Goal: Task Accomplishment & Management: Manage account settings

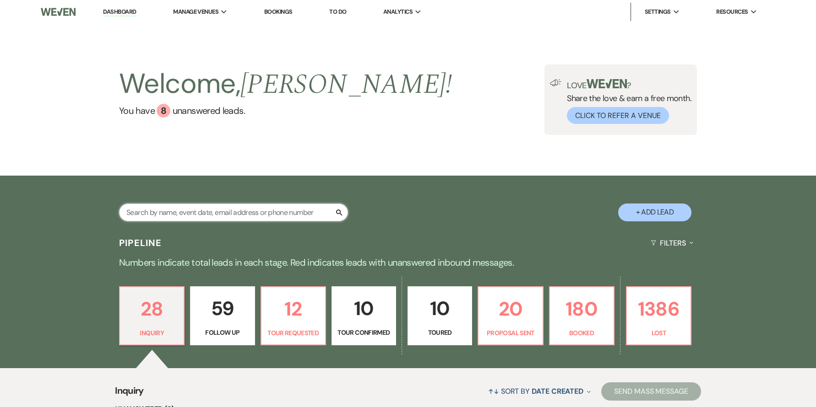
click at [217, 217] on input "text" at bounding box center [233, 213] width 229 height 18
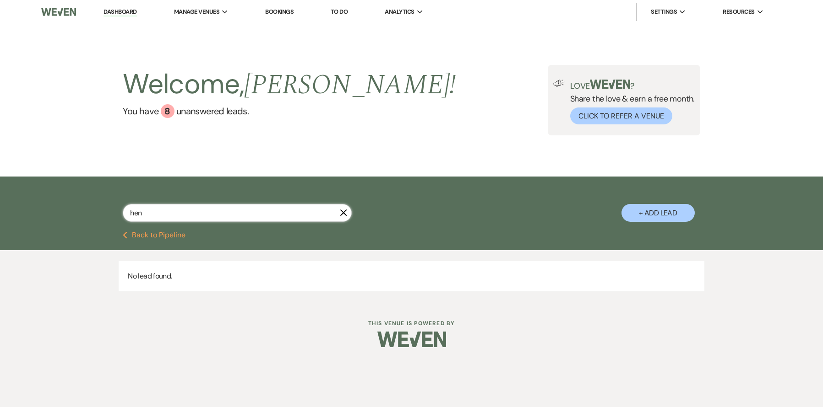
type input "henr"
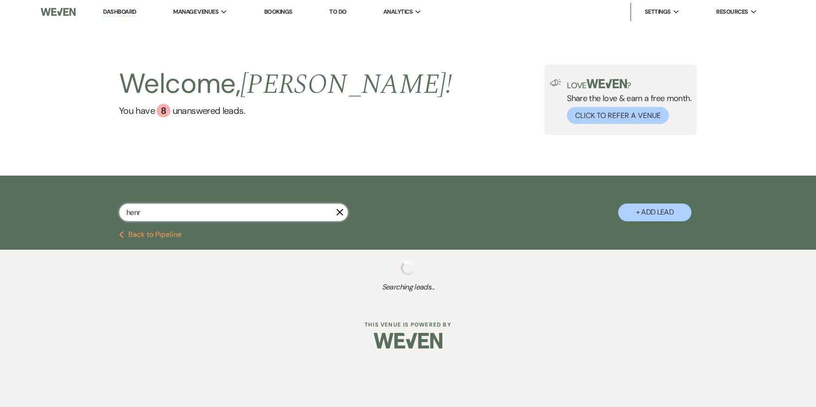
select select "8"
select select "5"
select select "8"
select select "5"
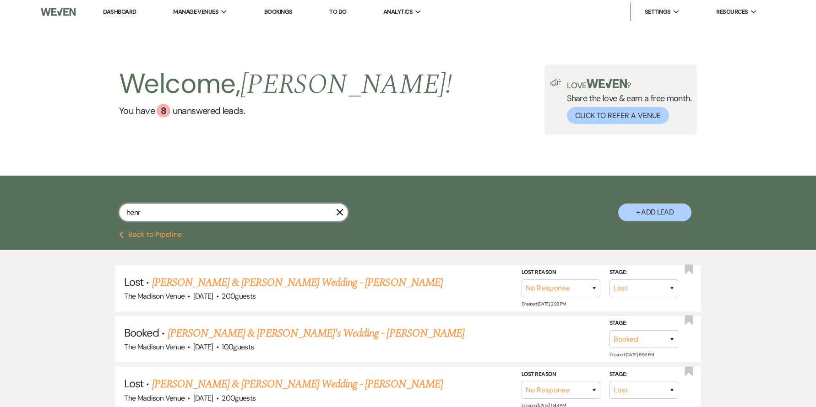
type input "[PERSON_NAME]"
select select "8"
select select "5"
select select "8"
select select "5"
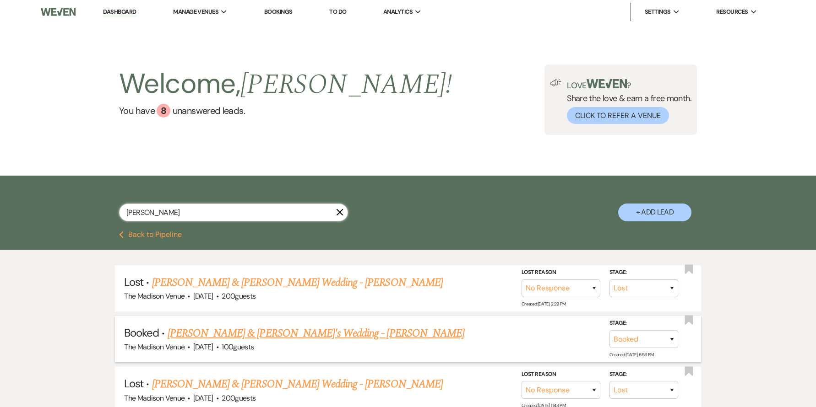
type input "[PERSON_NAME]"
click at [260, 332] on link "[PERSON_NAME] & [PERSON_NAME]'s Wedding - [PERSON_NAME]" at bounding box center [316, 333] width 297 height 16
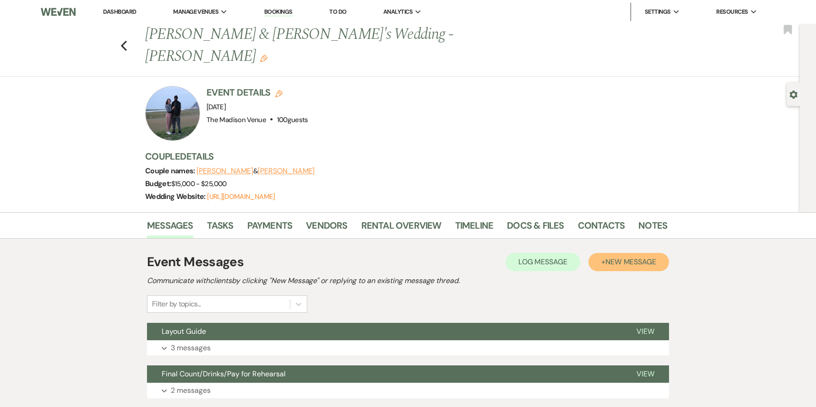
click at [640, 257] on span "New Message" at bounding box center [630, 262] width 51 height 10
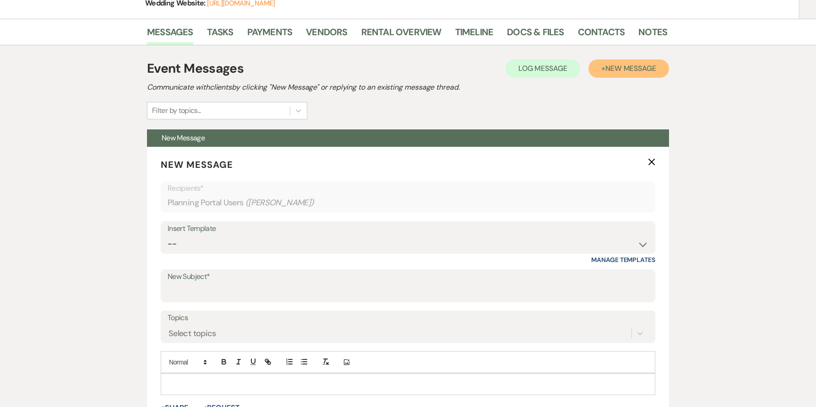
scroll to position [259, 0]
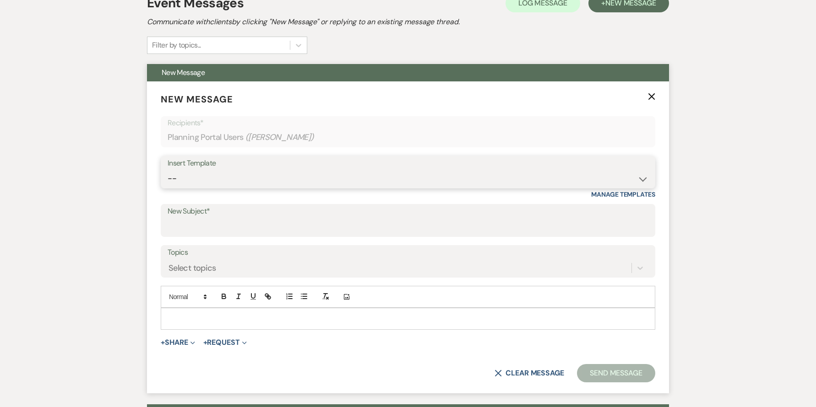
click at [232, 170] on select "-- Weven Planning Portal Introduction (Booked Events) Corporate Lead Follow Up …" at bounding box center [408, 179] width 481 height 18
select select "4630"
type input "Your Dream Wedding Awaits at The Madison Venue"
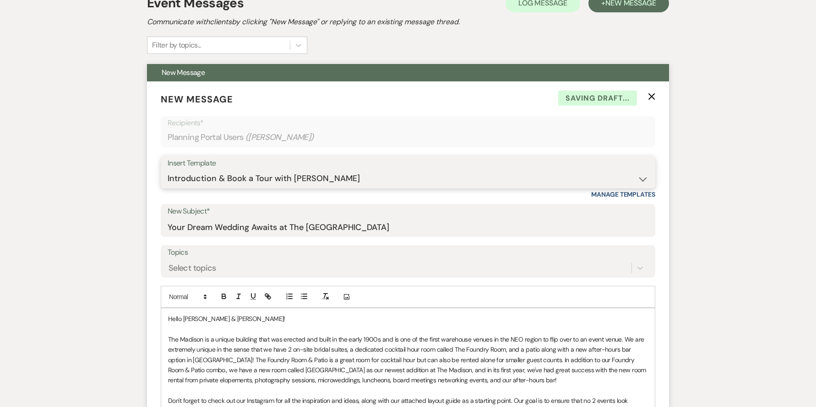
click at [303, 170] on select "-- Weven Planning Portal Introduction (Booked Events) Corporate Lead Follow Up …" at bounding box center [408, 179] width 481 height 18
select select "4077"
type input "Thank you once again for choosing The Madison!"
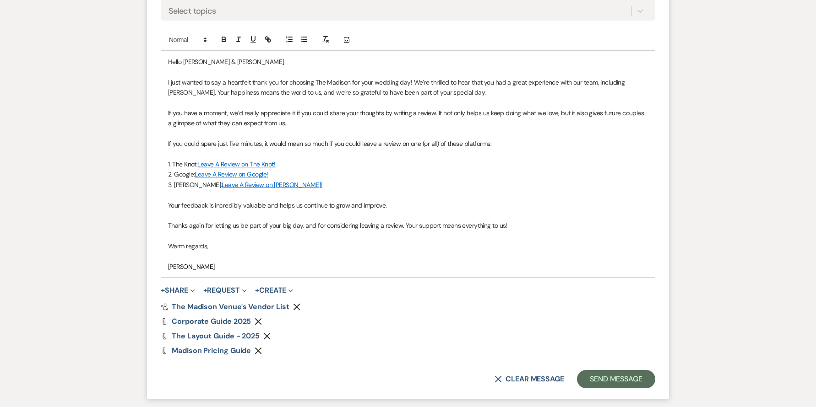
scroll to position [517, 0]
click at [260, 318] on icon "Remove" at bounding box center [258, 321] width 7 height 7
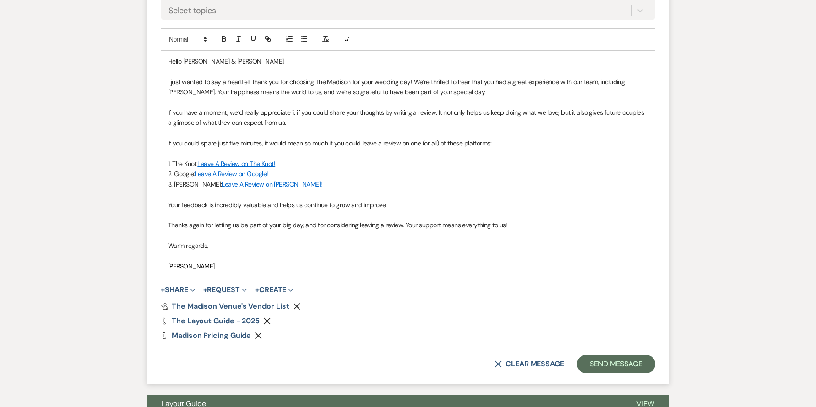
click at [301, 278] on form "New Message X Saving draft... Recipients* Planning Portal Users ( Amanda Cahill…" at bounding box center [408, 104] width 522 height 561
click at [296, 303] on icon "Remove" at bounding box center [296, 306] width 7 height 7
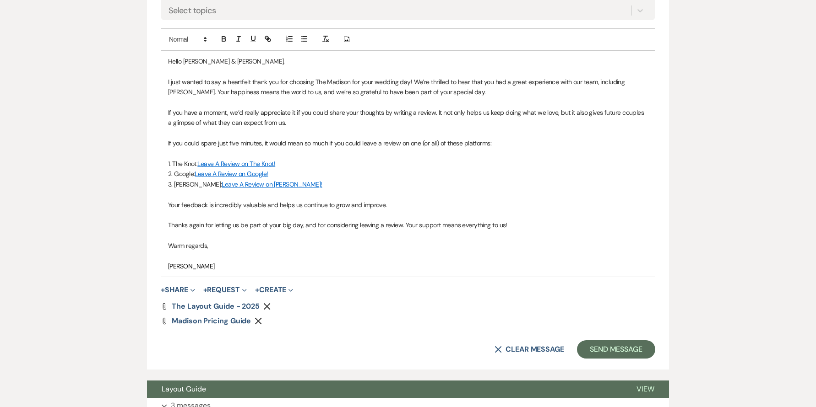
click at [268, 304] on use "button" at bounding box center [267, 307] width 7 height 7
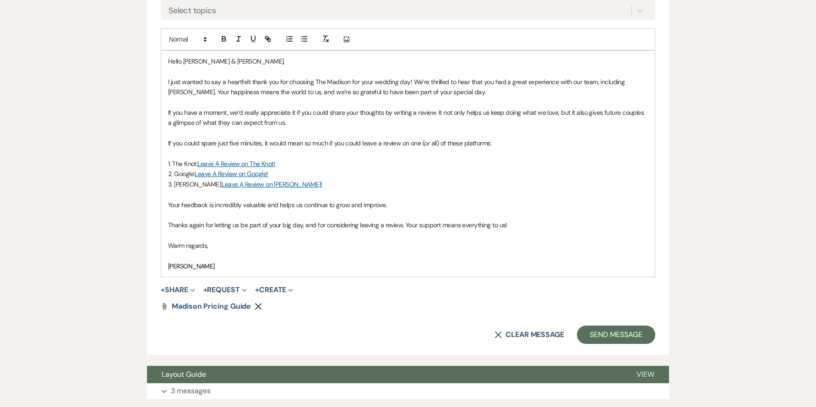
click at [258, 304] on use "button" at bounding box center [258, 307] width 7 height 7
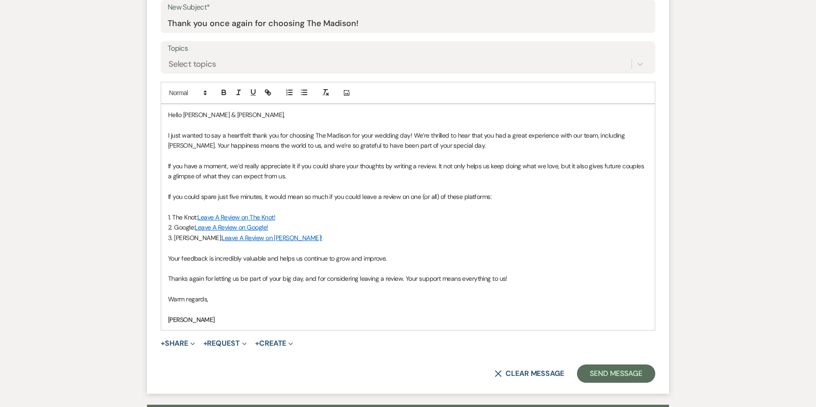
scroll to position [461, 0]
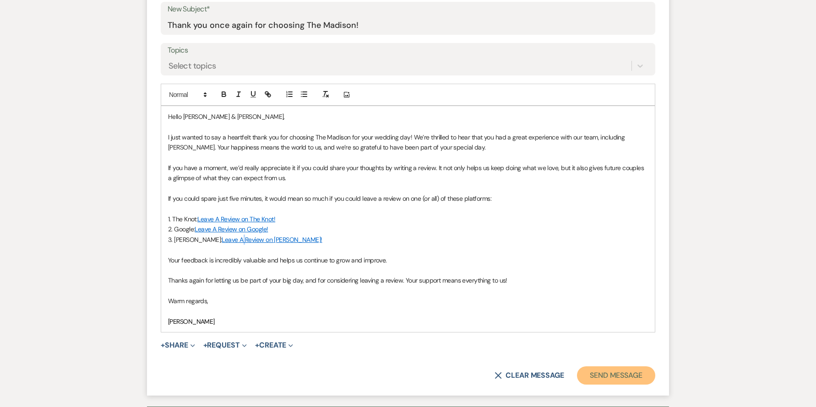
click at [610, 367] on button "Send Message" at bounding box center [616, 376] width 78 height 18
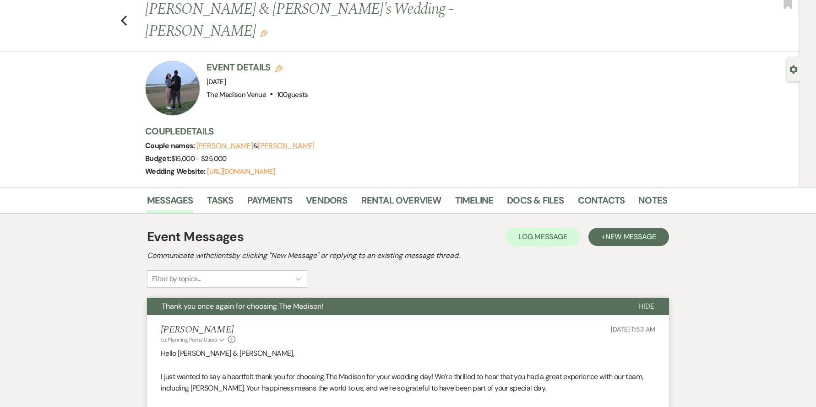
scroll to position [0, 0]
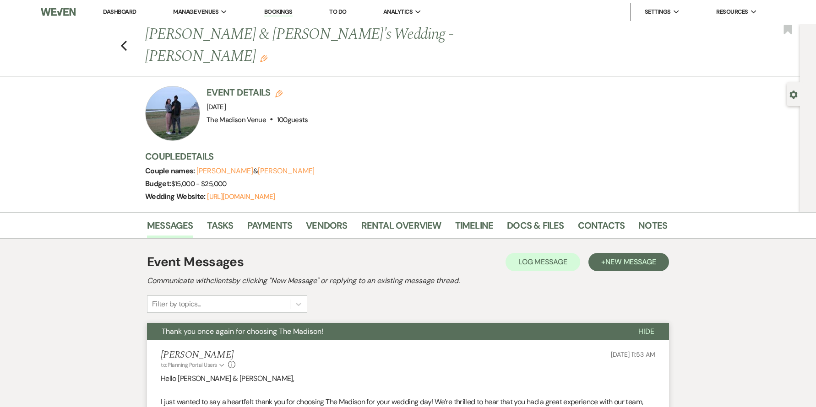
click at [127, 10] on link "Dashboard" at bounding box center [119, 12] width 33 height 8
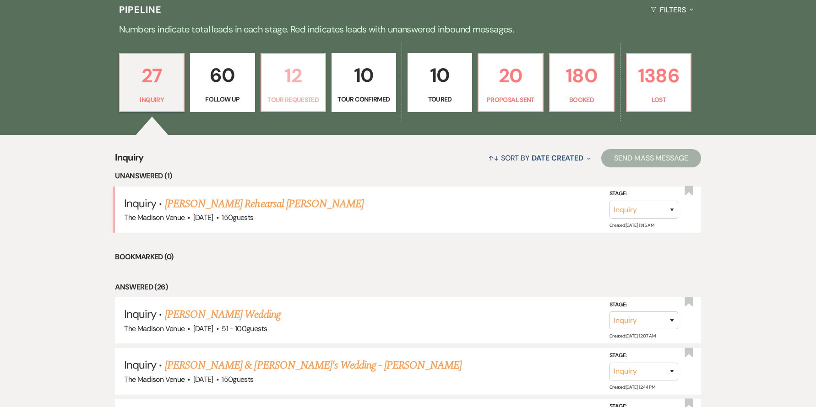
click at [305, 87] on p "12" at bounding box center [293, 75] width 53 height 31
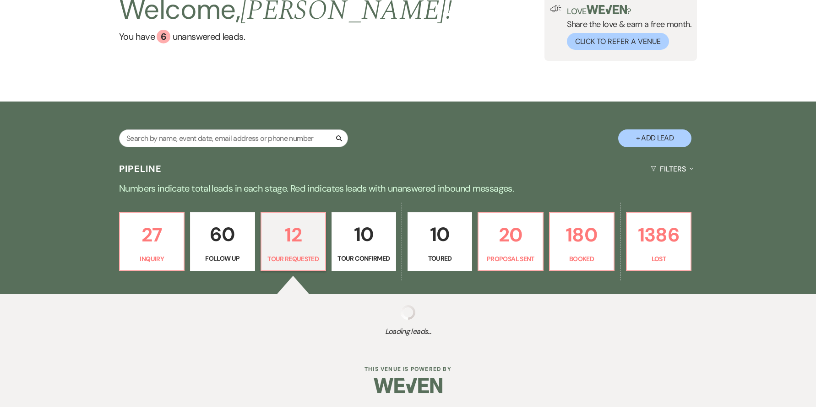
scroll to position [233, 0]
select select "2"
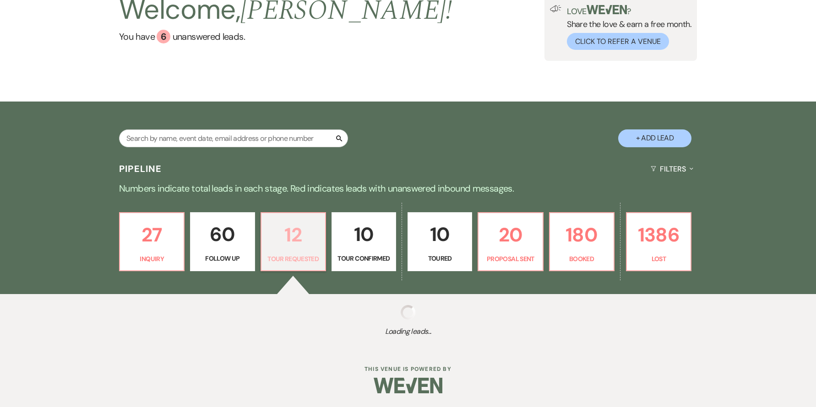
select select "2"
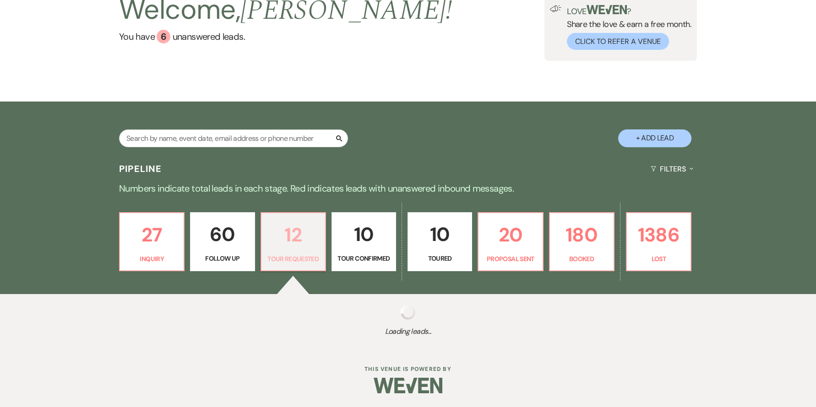
select select "2"
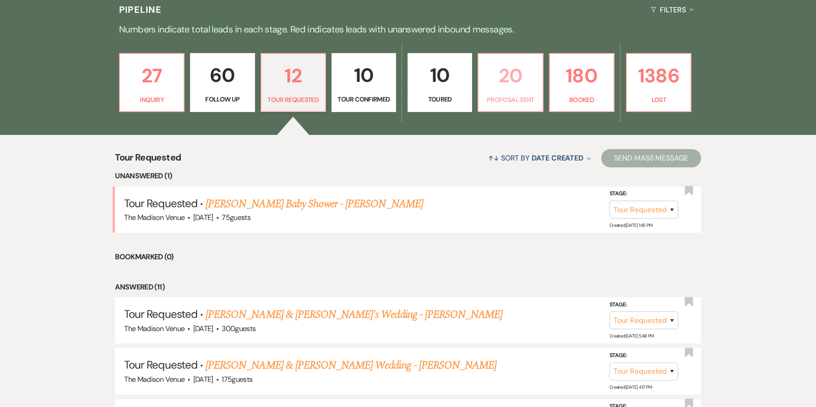
click at [493, 91] on link "20 Proposal Sent" at bounding box center [509, 83] width 65 height 60
select select "6"
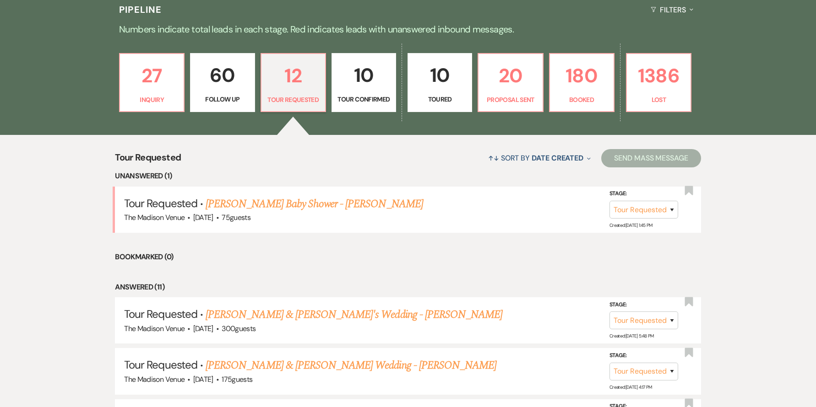
select select "6"
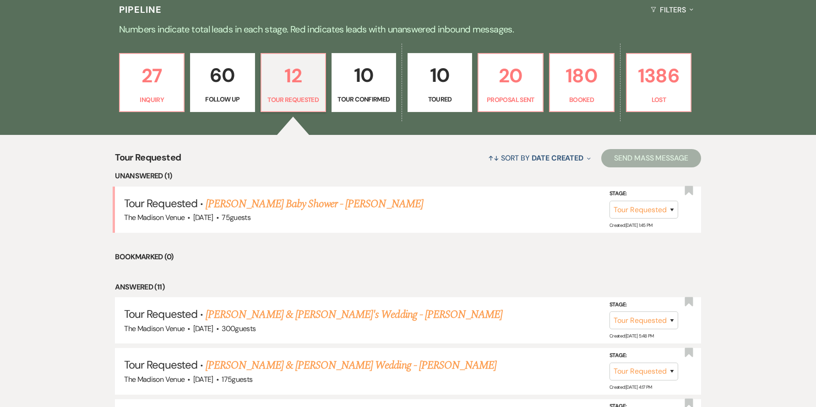
select select "6"
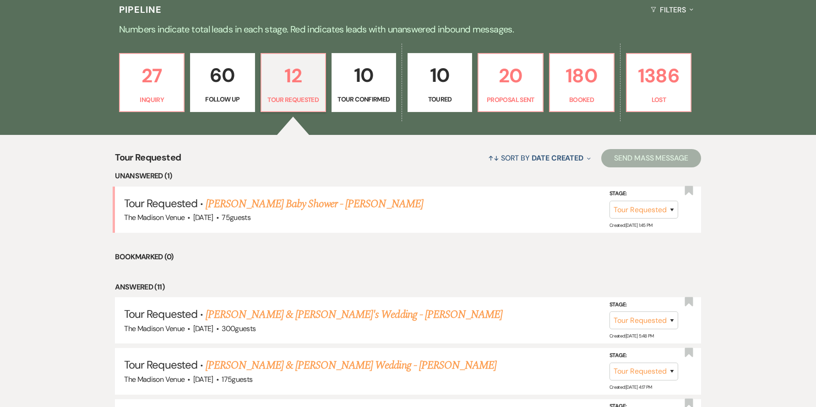
select select "6"
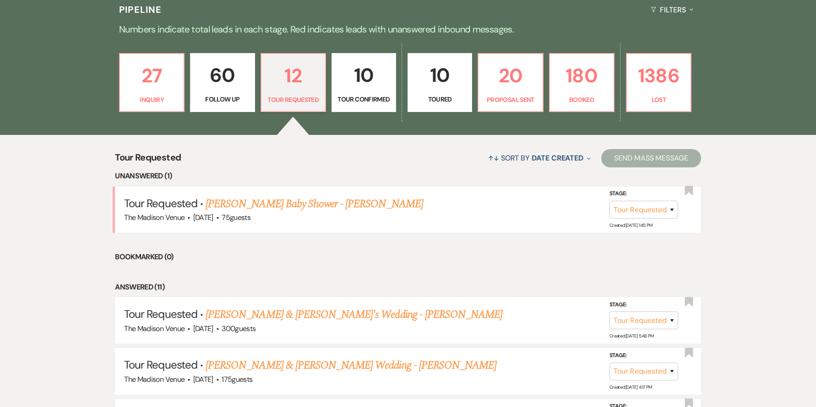
select select "6"
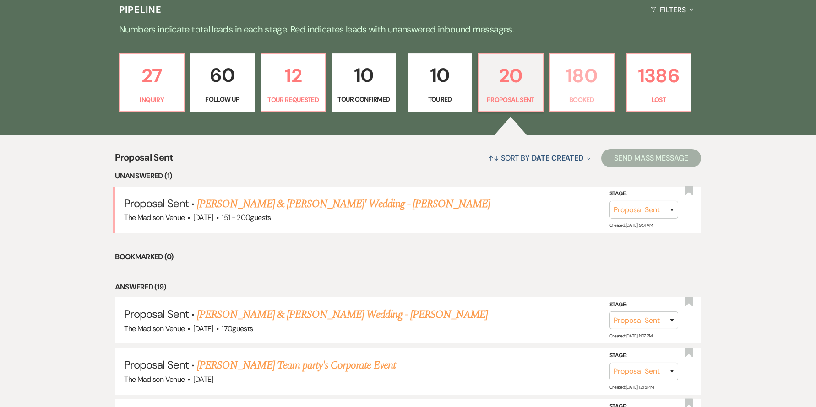
click at [593, 87] on p "180" at bounding box center [581, 75] width 53 height 31
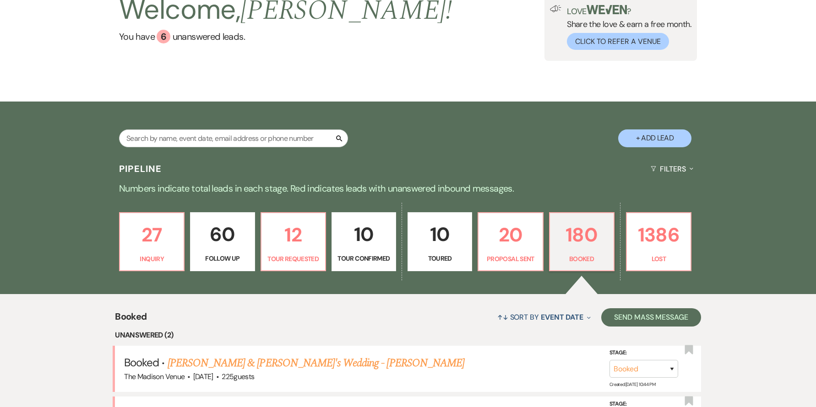
scroll to position [233, 0]
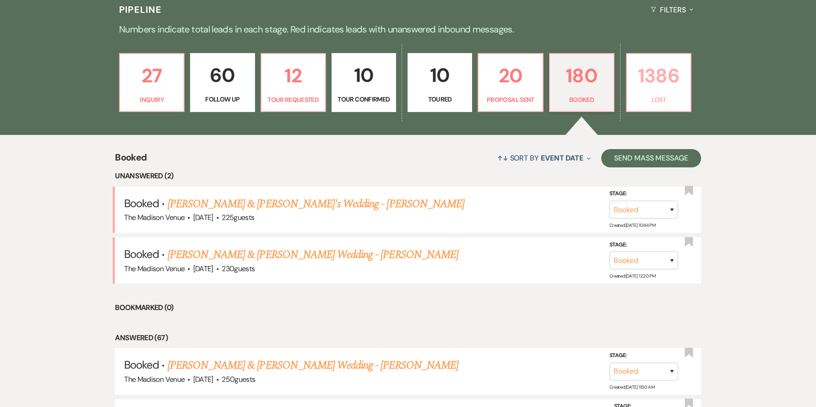
click at [679, 86] on p "1386" at bounding box center [658, 75] width 53 height 31
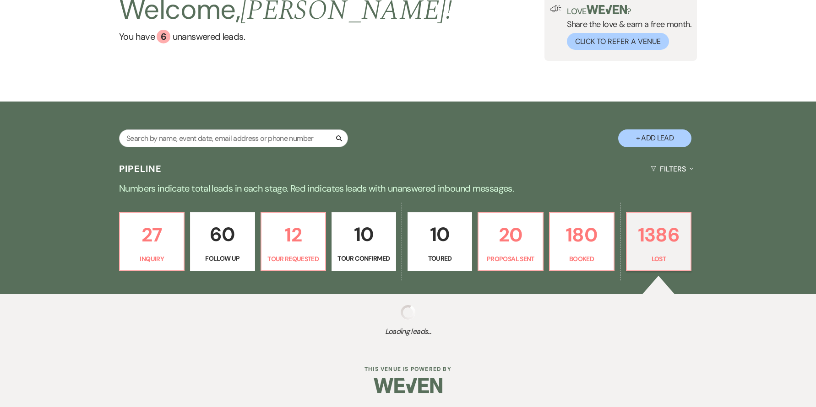
select select "8"
select select "11"
select select "8"
select select "11"
select select "8"
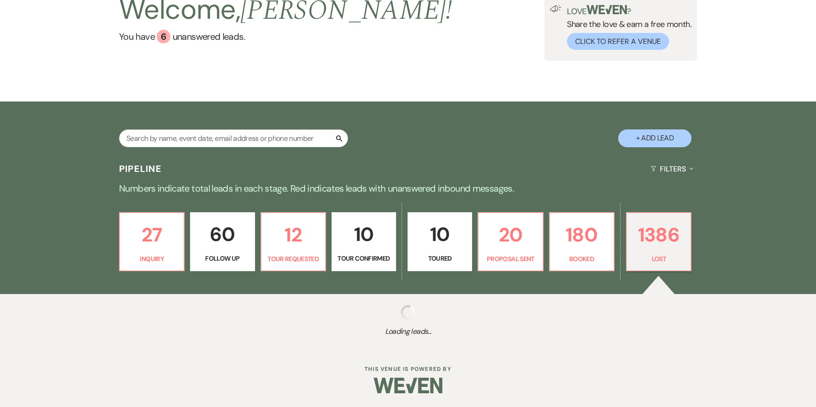
select select "11"
select select "8"
select select "10"
select select "8"
select select "10"
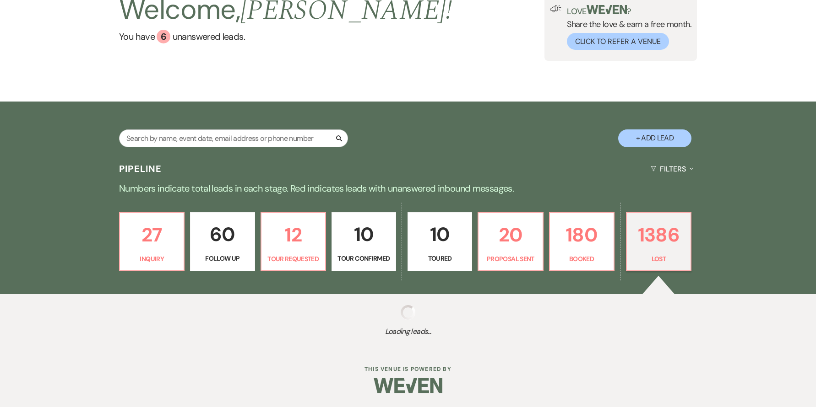
select select "8"
select select "1"
select select "8"
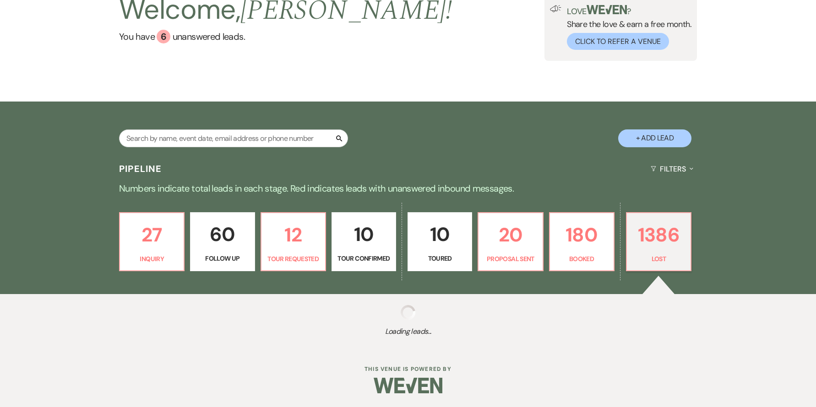
select select "7"
select select "8"
select select "6"
select select "8"
select select "6"
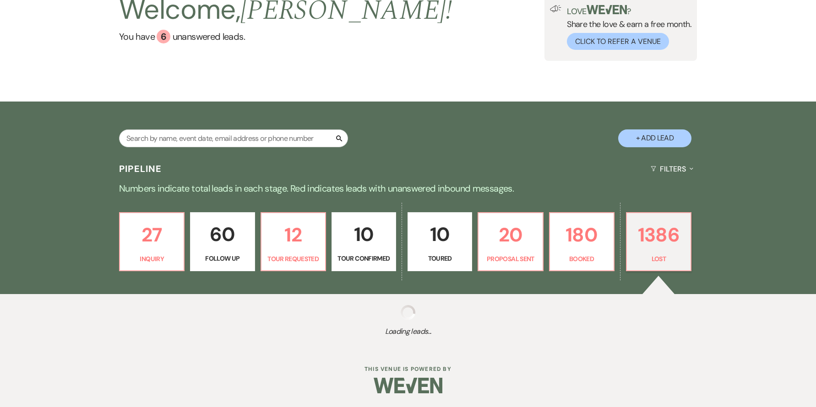
select select "8"
select select "6"
select select "8"
select select "5"
select select "8"
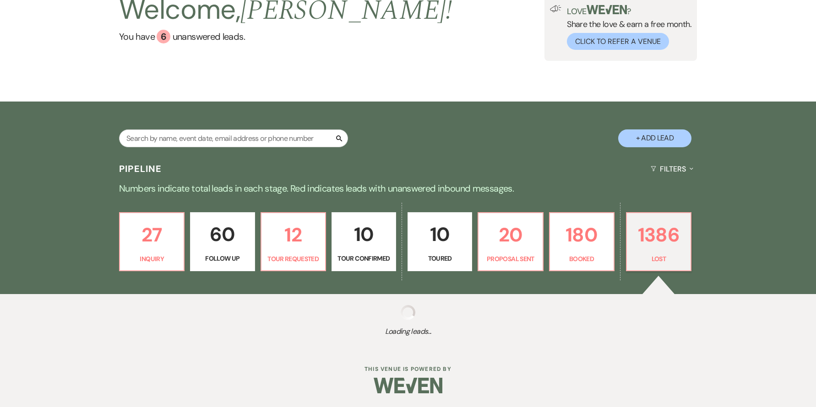
select select "1"
select select "8"
select select "10"
select select "8"
select select "5"
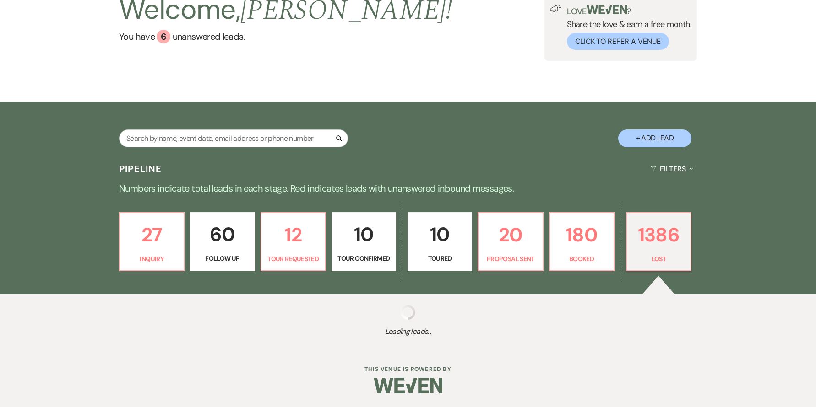
select select "8"
select select "6"
select select "8"
select select "5"
select select "8"
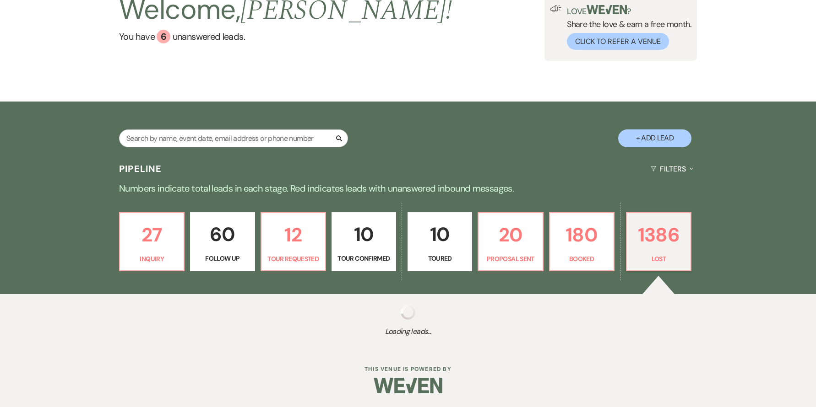
select select "5"
select select "8"
select select "7"
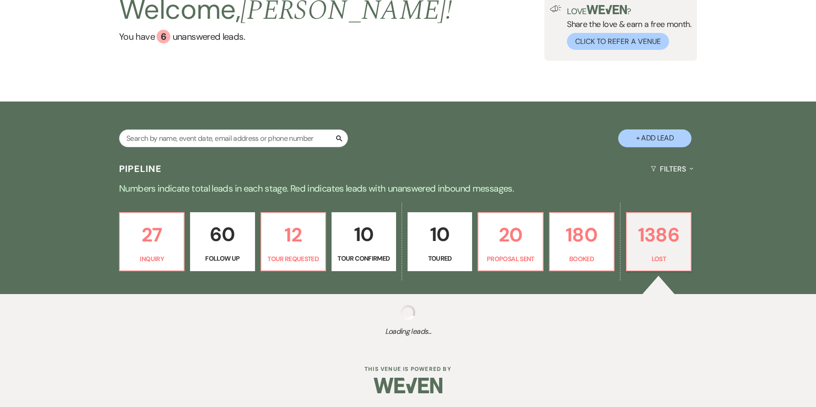
select select "8"
select select "5"
select select "8"
select select "5"
select select "8"
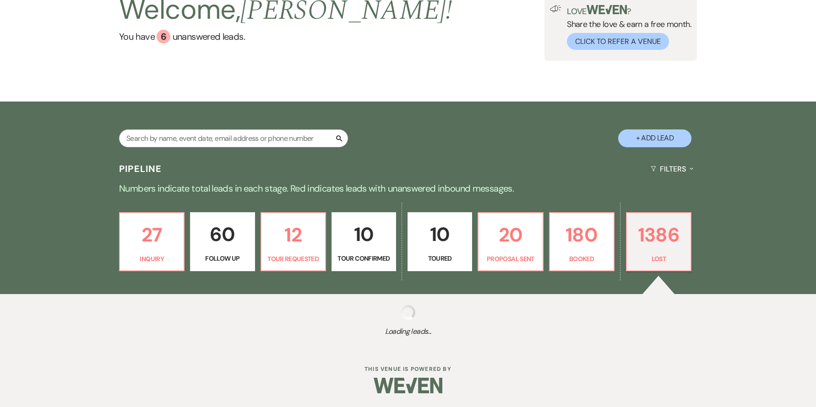
select select "5"
select select "8"
select select "10"
select select "8"
select select "7"
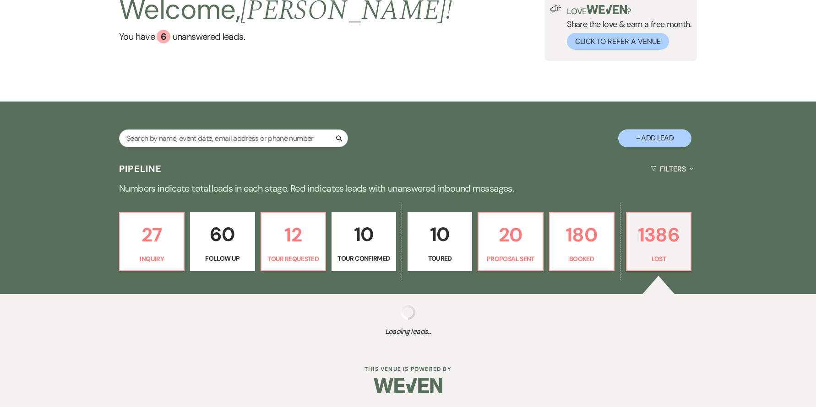
select select "8"
select select "5"
select select "8"
select select "5"
select select "8"
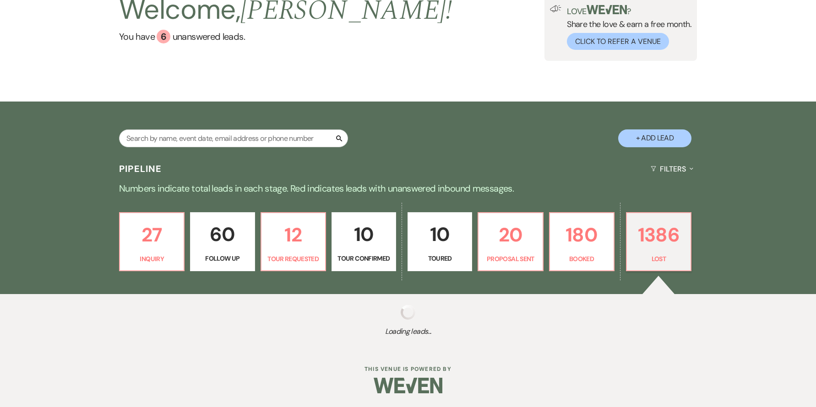
select select "6"
select select "8"
select select "7"
select select "8"
select select "5"
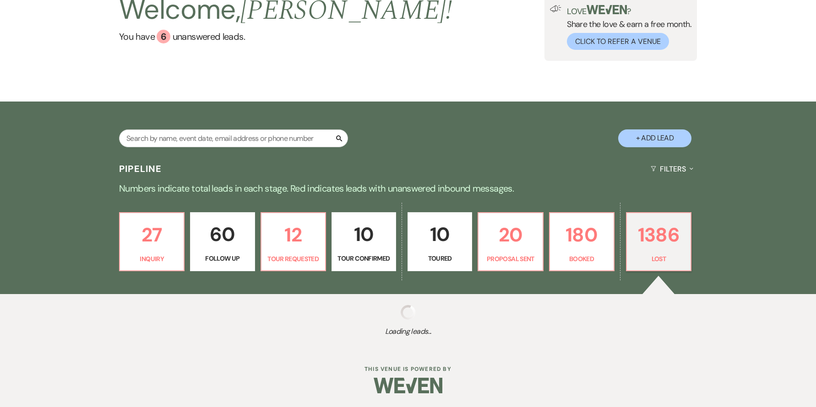
select select "8"
select select "5"
select select "8"
select select "5"
select select "8"
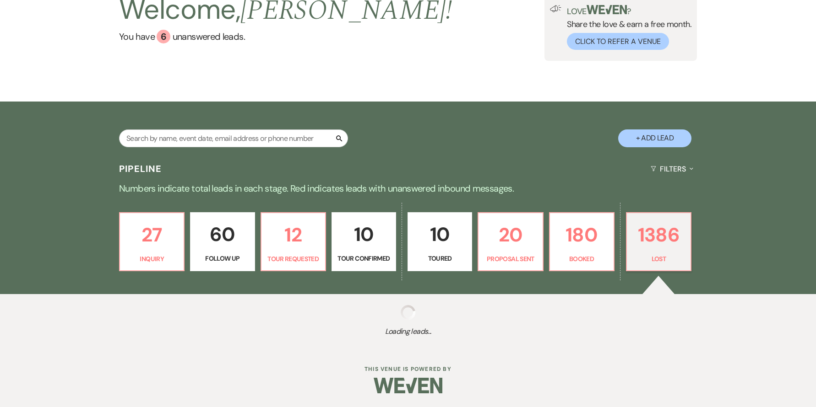
select select "5"
select select "8"
select select "10"
select select "8"
select select "7"
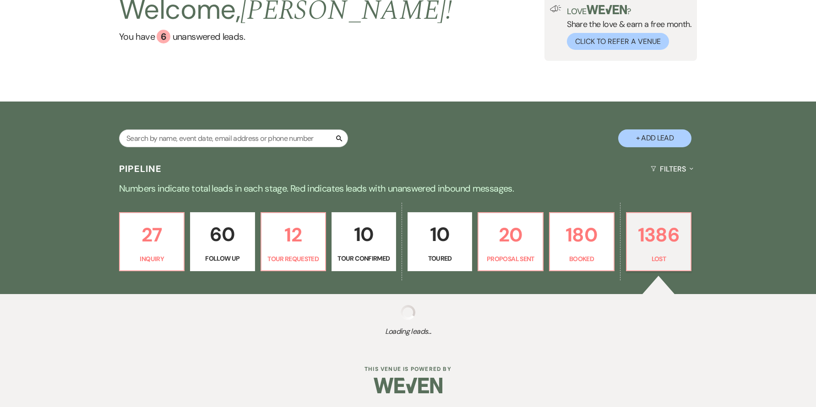
select select "8"
select select "5"
select select "8"
select select "6"
select select "8"
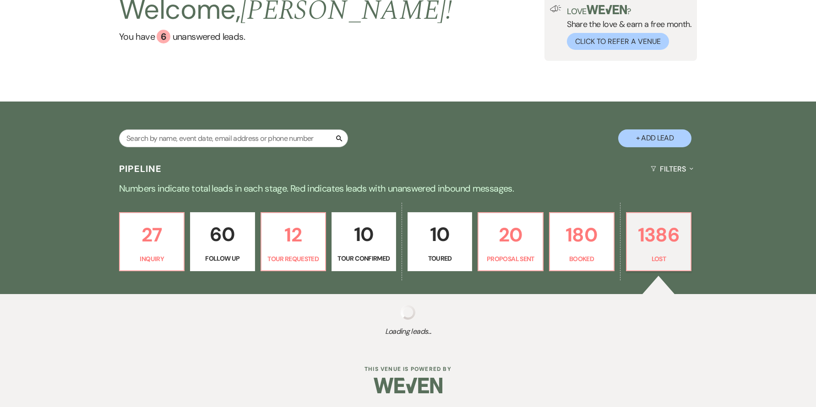
select select "5"
select select "8"
select select "1"
select select "8"
select select "6"
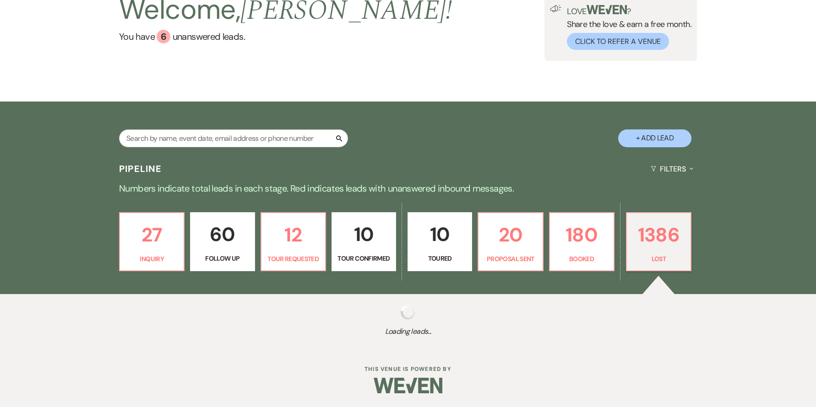
select select "8"
select select "5"
select select "8"
select select "6"
select select "8"
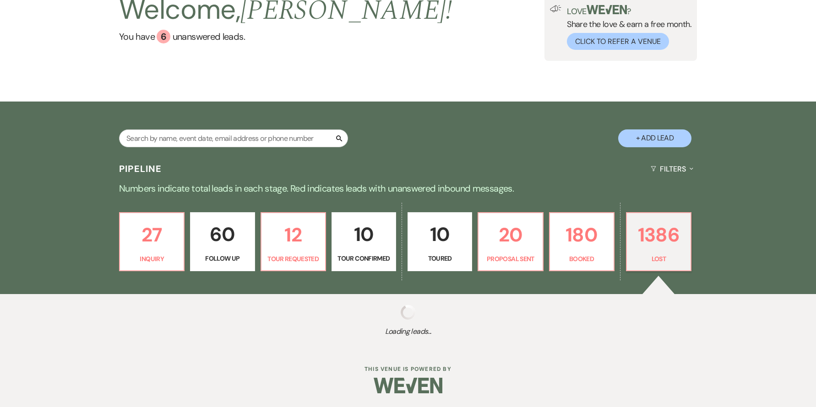
select select "5"
select select "8"
select select "5"
select select "8"
select select "5"
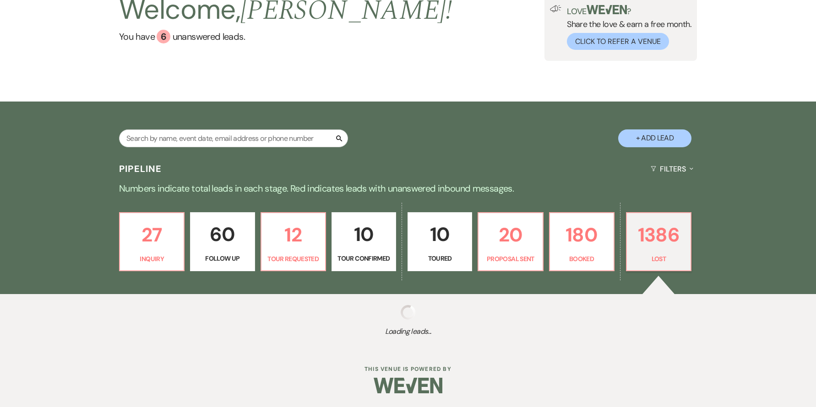
select select "8"
select select "5"
select select "8"
select select "5"
select select "8"
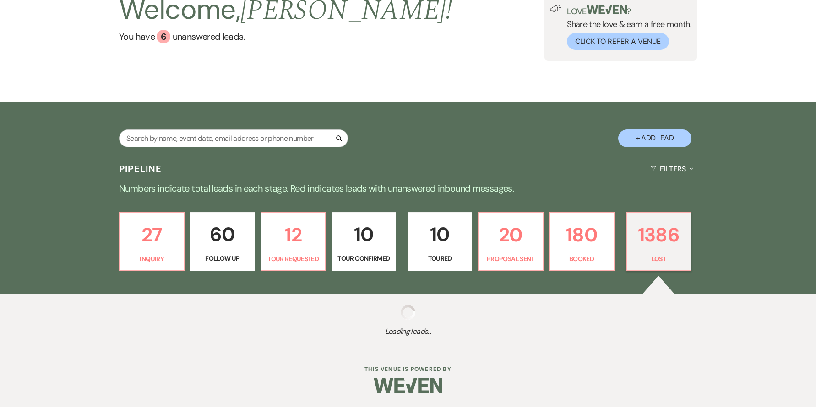
select select "5"
select select "8"
select select "5"
select select "8"
select select "1"
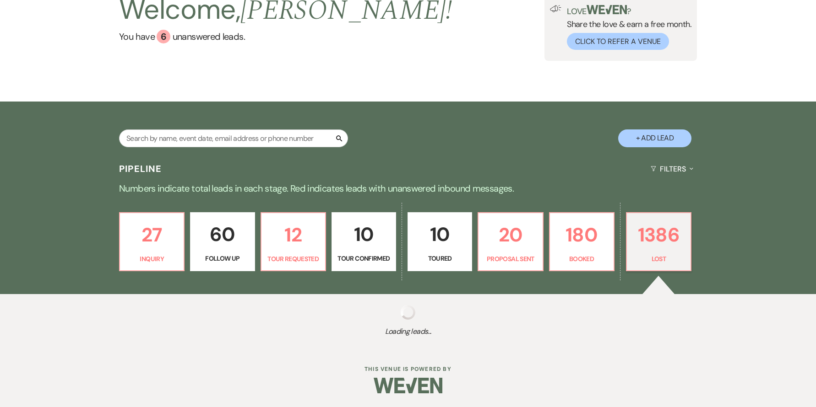
select select "8"
select select "5"
select select "8"
select select "10"
select select "8"
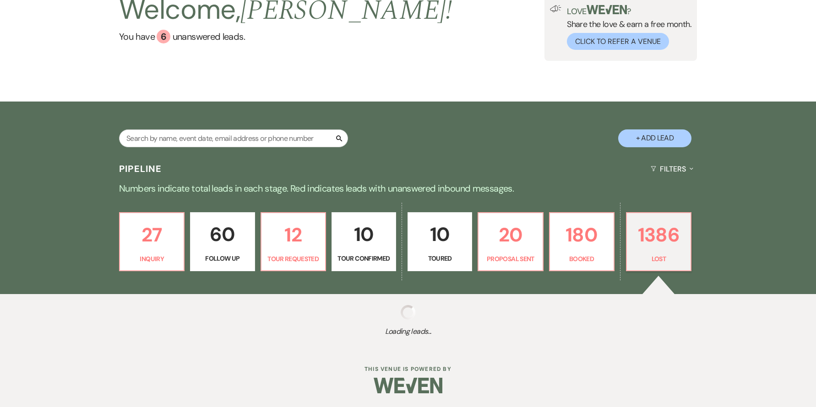
select select "6"
select select "8"
select select "5"
select select "8"
select select "5"
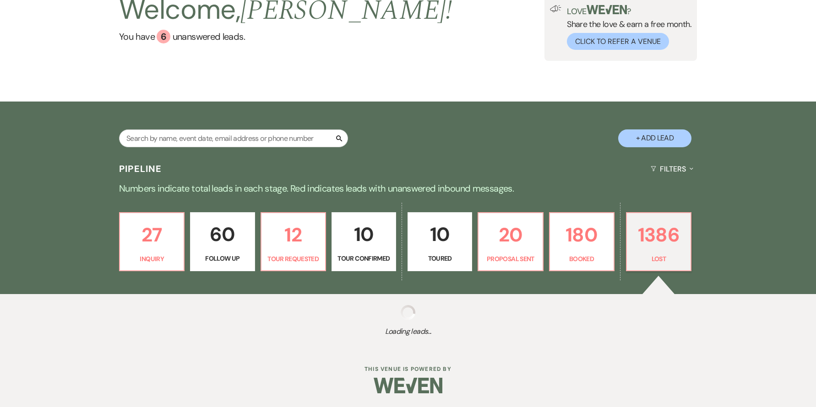
select select "8"
select select "5"
select select "8"
select select "6"
select select "8"
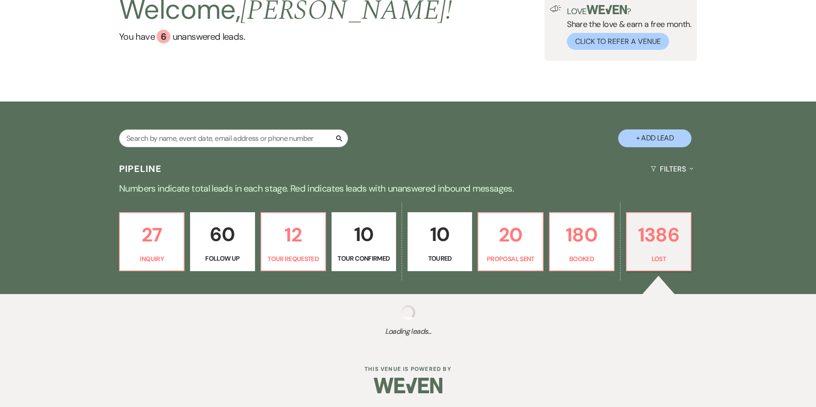
select select "5"
select select "8"
select select "5"
select select "8"
select select "7"
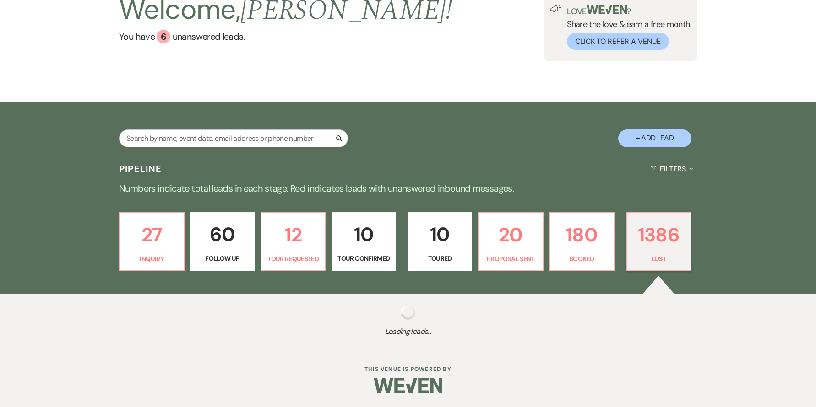
select select "8"
select select "1"
select select "8"
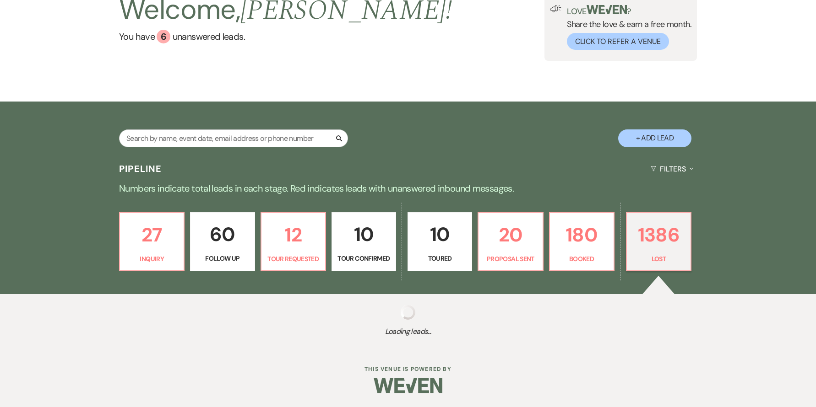
select select "6"
select select "8"
select select "6"
select select "8"
select select "5"
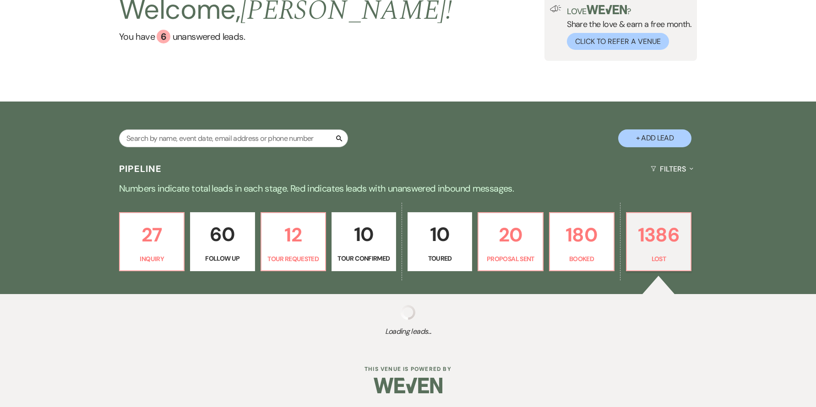
select select "8"
select select "10"
select select "8"
select select "10"
select select "8"
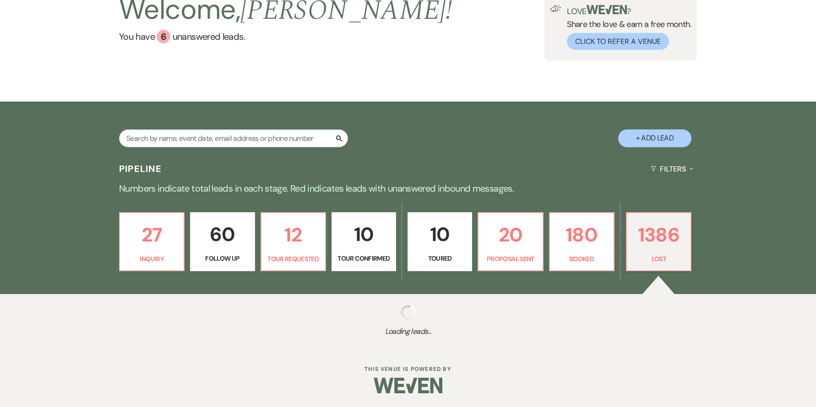
select select "10"
select select "8"
select select "6"
select select "8"
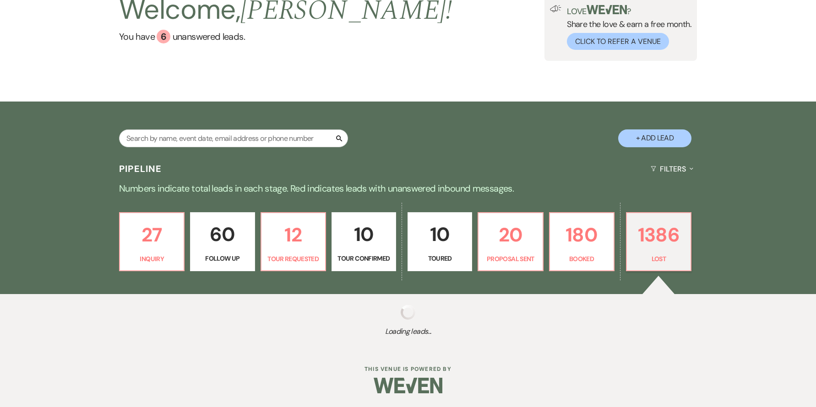
select select "8"
select select "5"
select select "8"
select select "5"
select select "8"
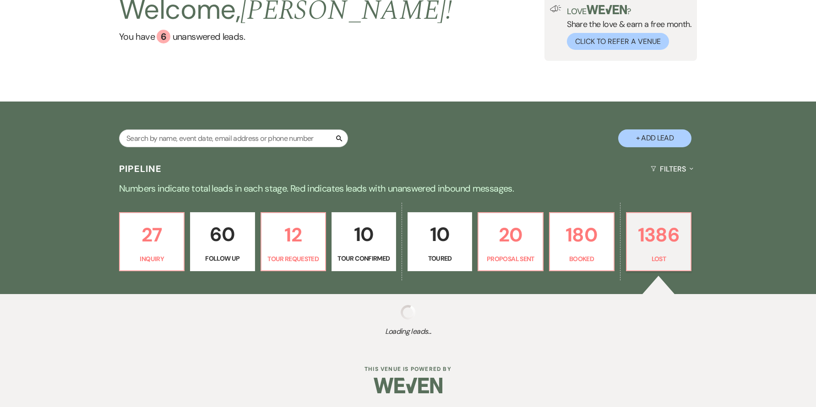
select select "10"
select select "8"
select select "5"
select select "8"
select select "5"
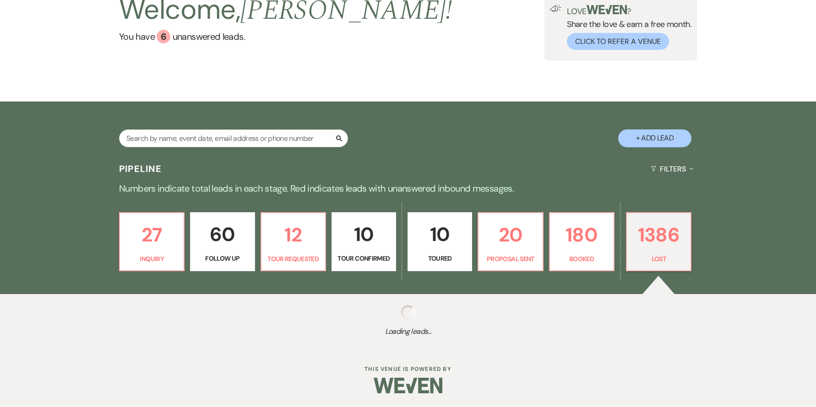
select select "8"
select select "5"
select select "8"
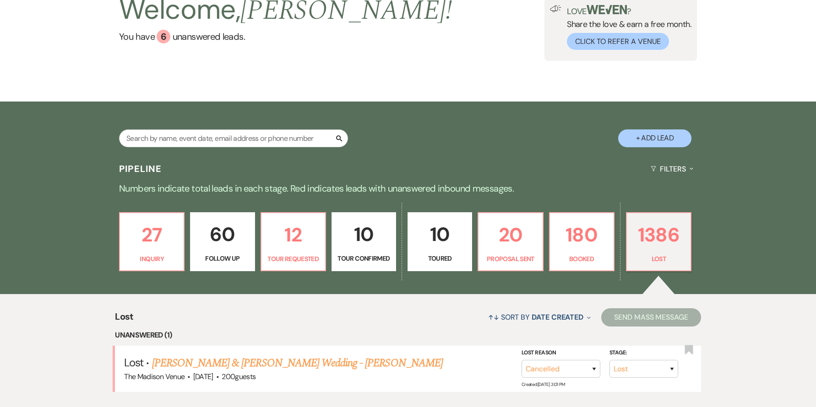
scroll to position [233, 0]
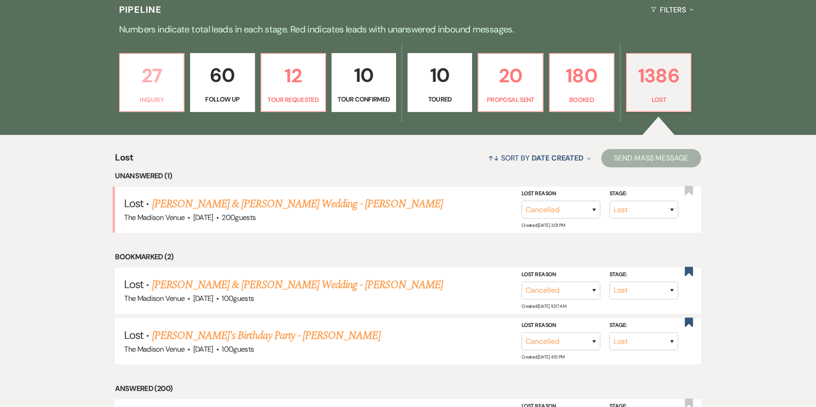
click at [165, 81] on p "27" at bounding box center [151, 75] width 53 height 31
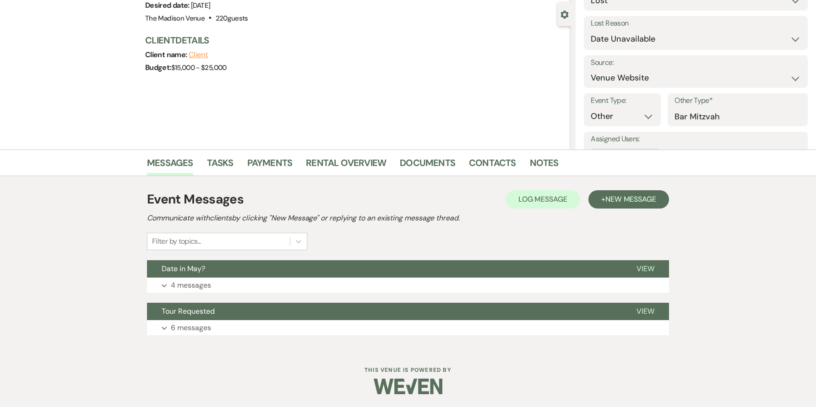
scroll to position [81, 0]
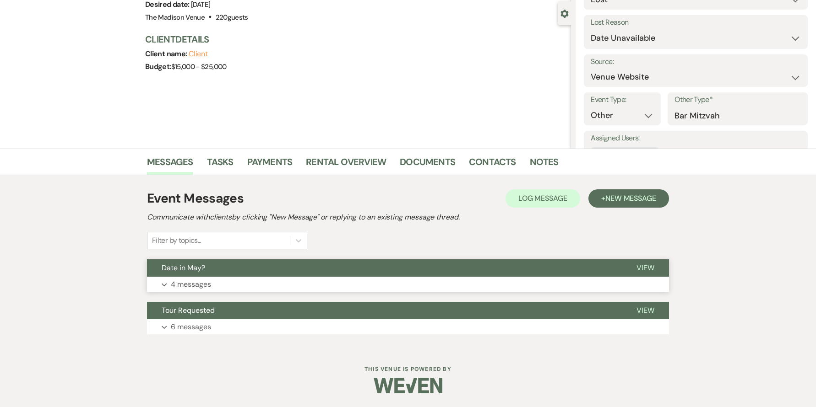
click at [348, 260] on button "Date in May?" at bounding box center [384, 268] width 475 height 17
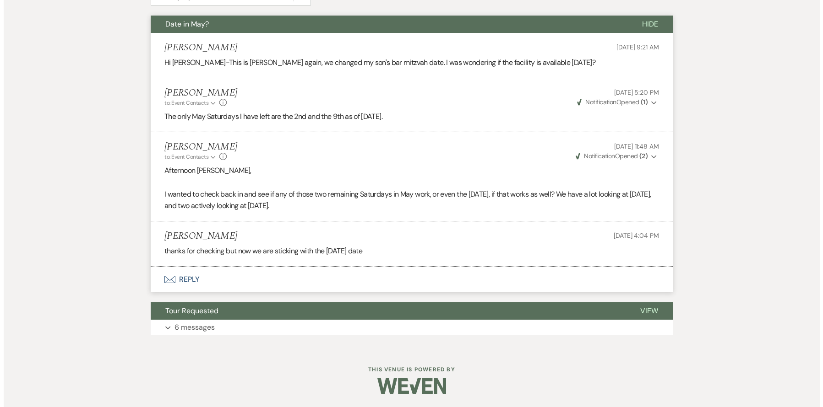
scroll to position [0, 0]
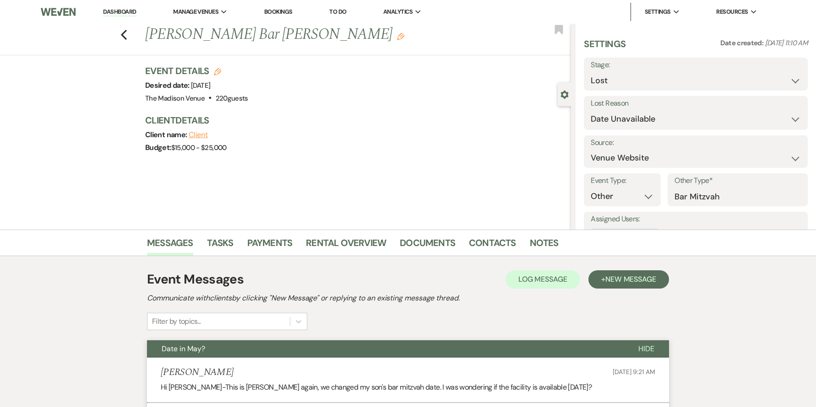
click at [220, 71] on icon "Edit" at bounding box center [217, 71] width 7 height 7
select select "775"
select select "false"
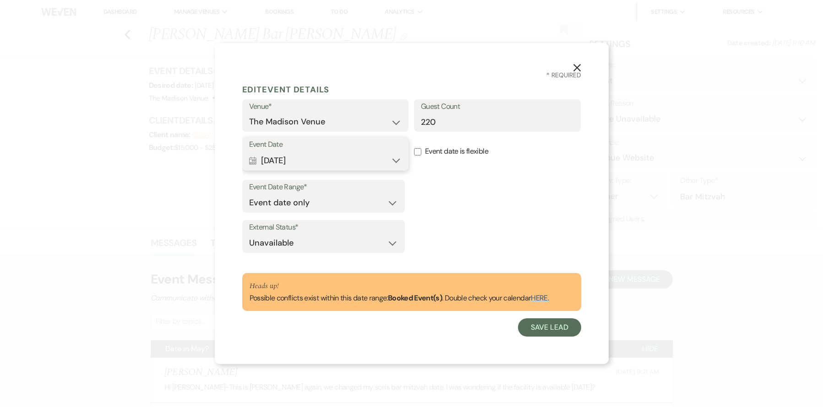
click at [333, 157] on button "Calendar Jun 13, 2026 Expand" at bounding box center [325, 161] width 153 height 18
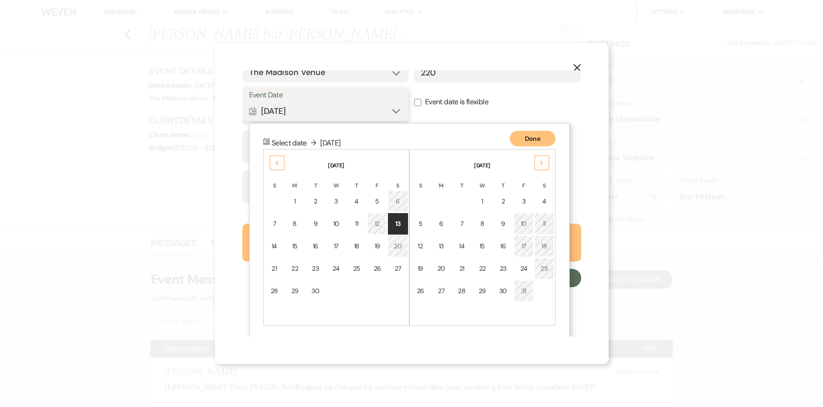
scroll to position [52, 0]
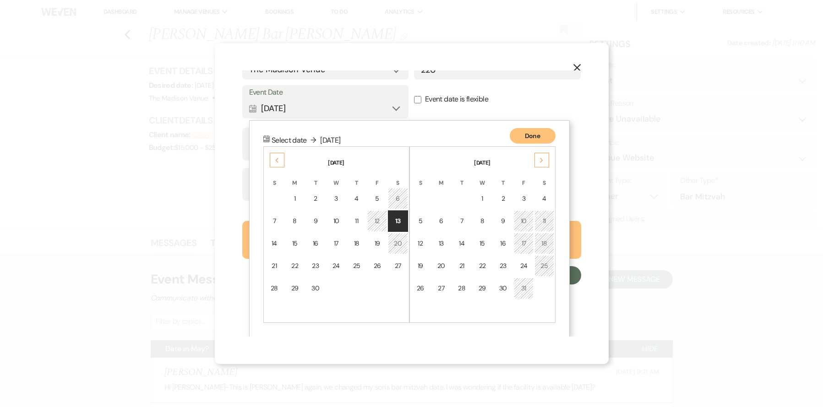
click at [275, 159] on icon "Previous" at bounding box center [277, 160] width 5 height 5
click at [593, 74] on div "X * Required Edit Event Details Venue* The Madison Venue Guest Count 220 Event …" at bounding box center [412, 204] width 394 height 322
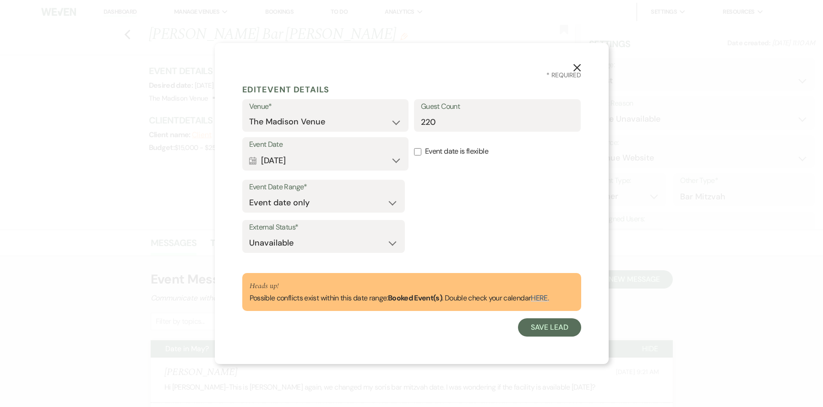
click at [573, 64] on icon "X" at bounding box center [577, 68] width 8 height 8
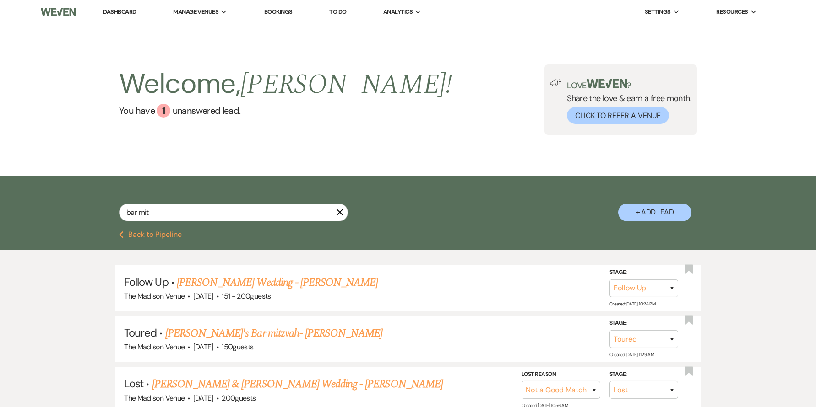
select select "9"
select select "5"
select select "8"
select select "10"
select select "9"
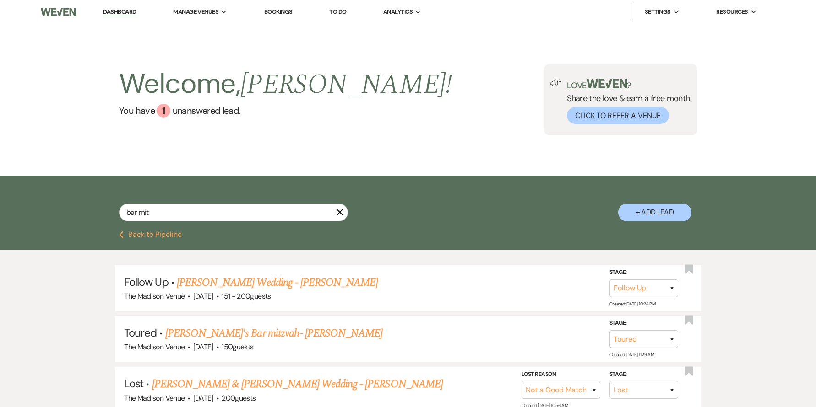
select select "8"
select select "10"
select select "8"
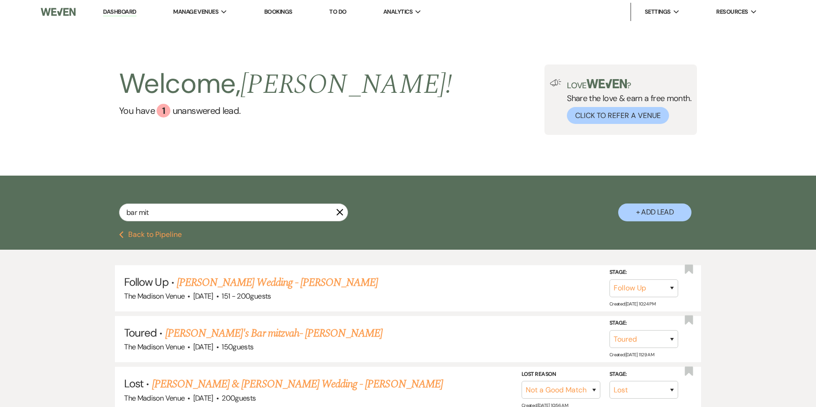
select select "6"
select select "8"
select select "5"
select select "8"
select select "5"
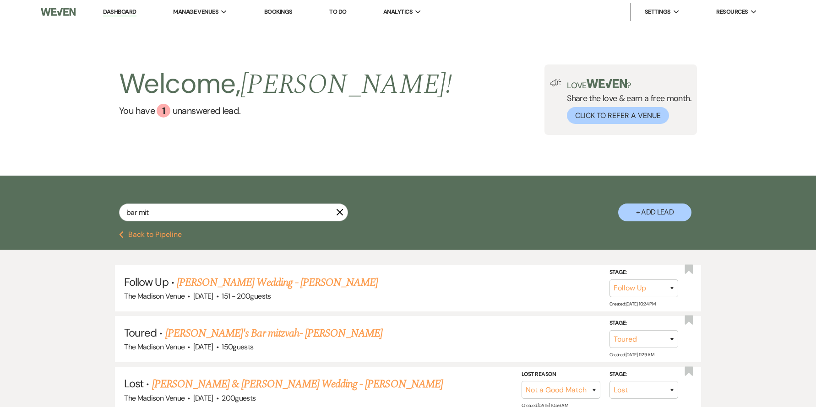
select select "8"
select select "5"
select select "8"
select select "1"
select select "8"
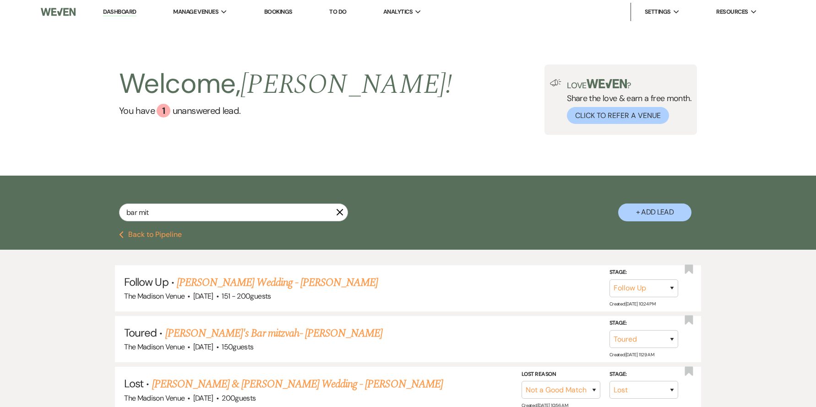
select select "5"
select select "8"
select select "5"
select select "8"
select select "5"
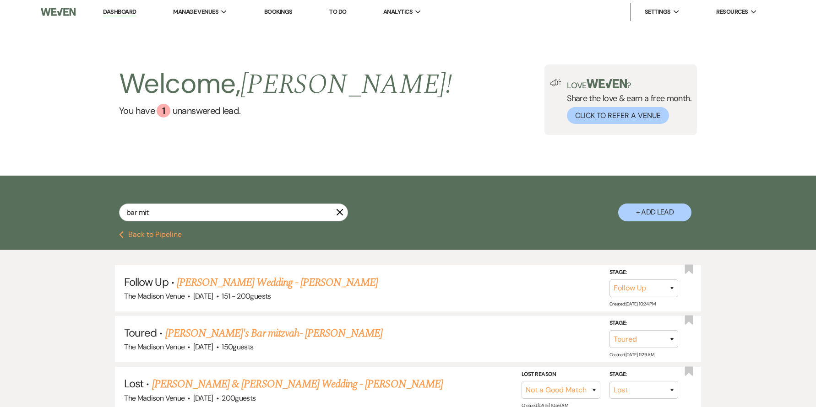
select select "8"
select select "1"
select select "8"
select select "5"
select select "8"
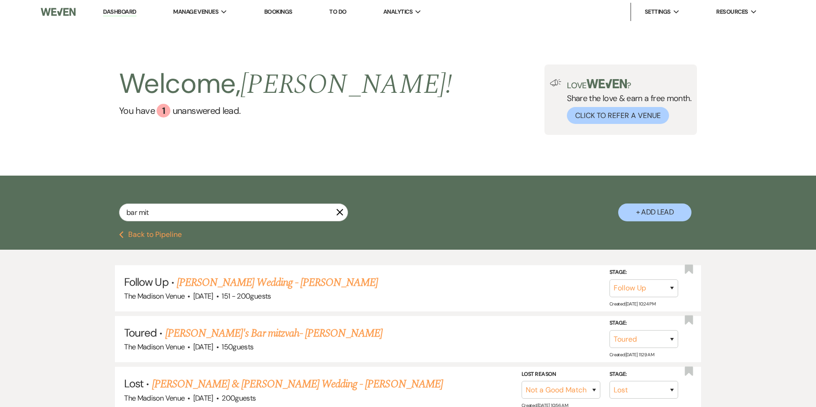
select select "7"
select select "8"
select select "5"
select select "8"
select select "3"
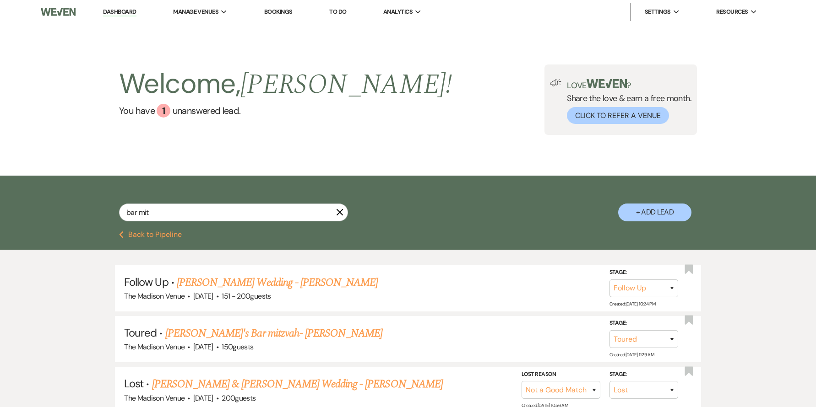
select select "8"
select select "5"
select select "8"
select select "5"
select select "8"
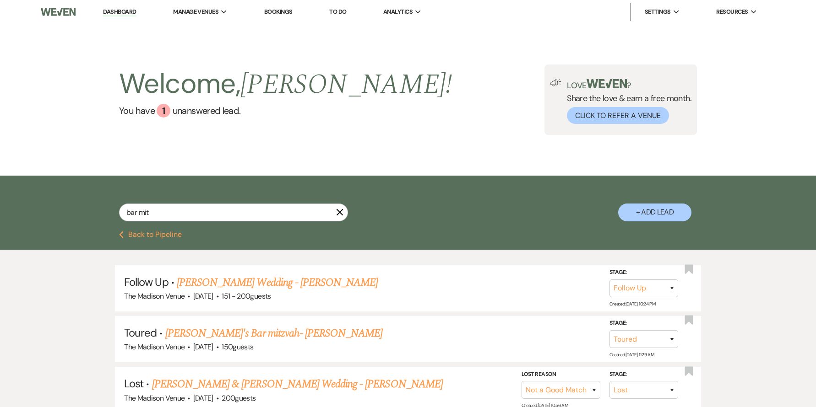
select select "8"
select select "10"
select select "8"
select select "5"
select select "8"
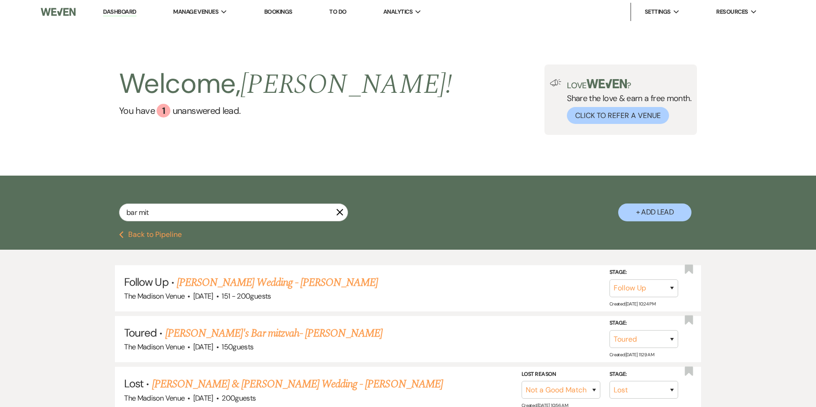
select select "7"
select select "8"
select select "6"
select select "8"
select select "5"
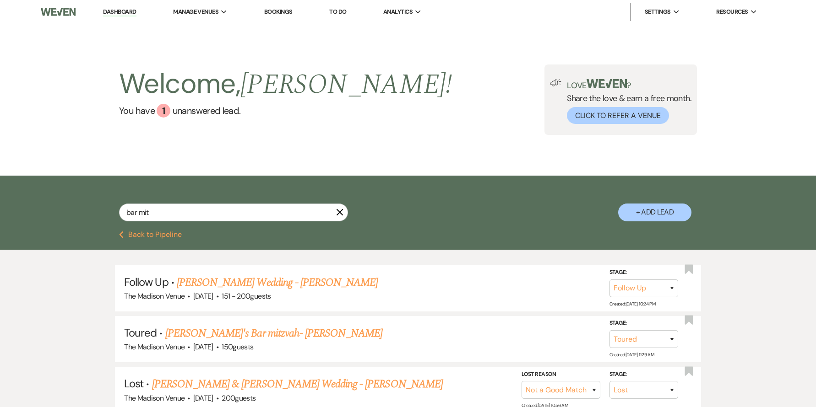
select select "8"
select select "5"
select select "8"
select select "5"
select select "8"
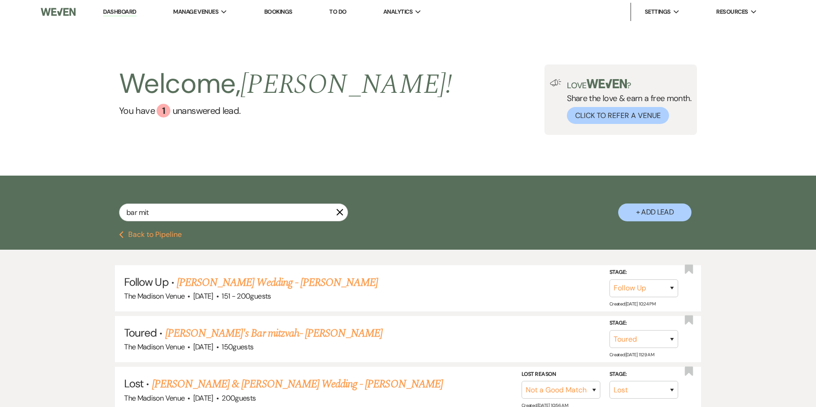
select select "5"
select select "8"
select select "5"
select select "8"
select select "2"
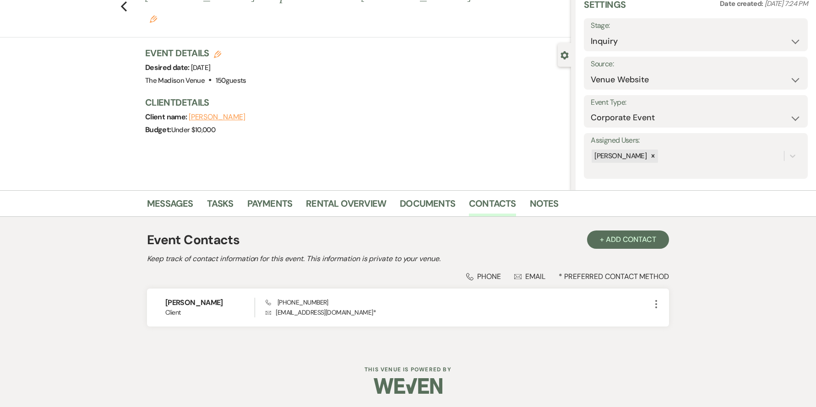
scroll to position [40, 0]
click at [167, 206] on link "Messages" at bounding box center [170, 206] width 46 height 20
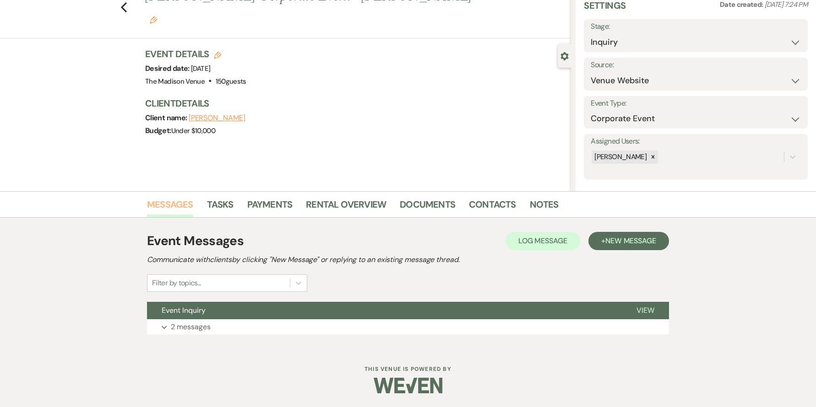
scroll to position [38, 0]
click at [315, 310] on button "Event Inquiry" at bounding box center [384, 310] width 475 height 17
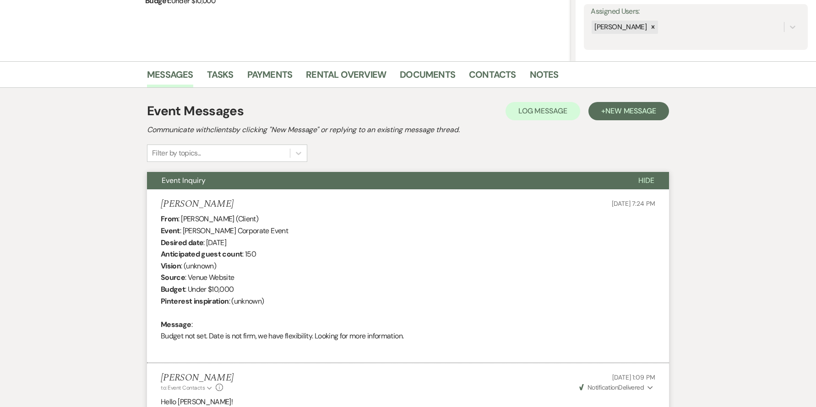
scroll to position [167, 0]
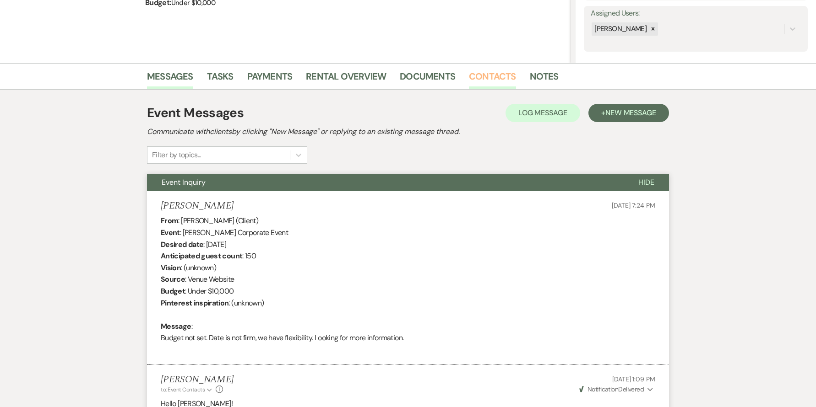
click at [486, 73] on link "Contacts" at bounding box center [492, 79] width 47 height 20
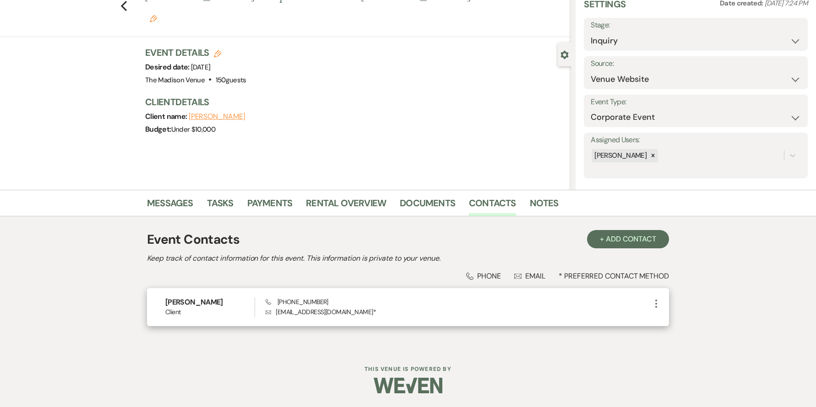
click at [282, 313] on p "Envelope Heather_L_Meadows@progressive.com *" at bounding box center [458, 312] width 385 height 10
drag, startPoint x: 282, startPoint y: 313, endPoint x: 382, endPoint y: 312, distance: 99.4
click at [382, 312] on p "Envelope Heather_L_Meadows@progressive.com *" at bounding box center [458, 312] width 385 height 10
copy p "Heather_L_Meadows@progressive.com"
click at [390, 147] on div "Previous Heather Meadows's Corporate Event - Anthony Edit Bookmark Gear Setting…" at bounding box center [285, 87] width 571 height 206
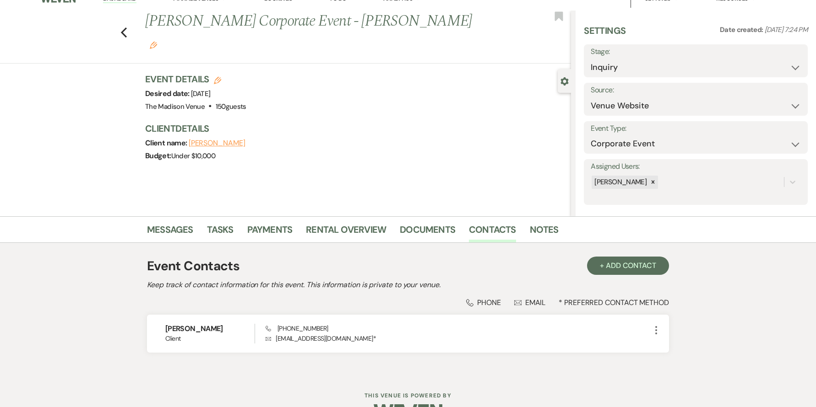
scroll to position [0, 0]
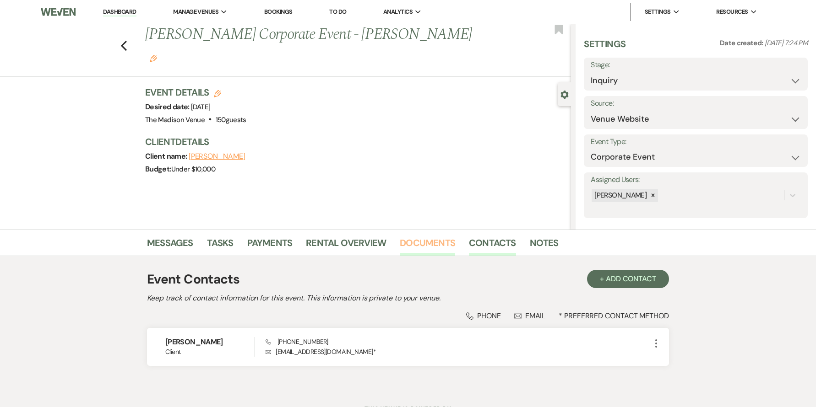
click at [429, 247] on link "Documents" at bounding box center [427, 246] width 55 height 20
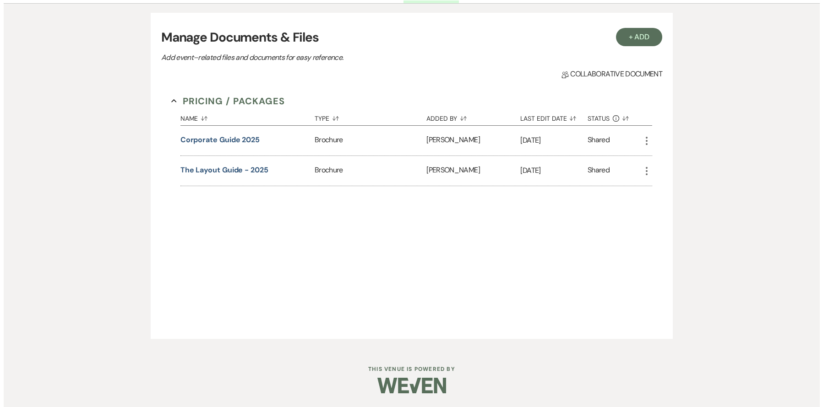
scroll to position [251, 0]
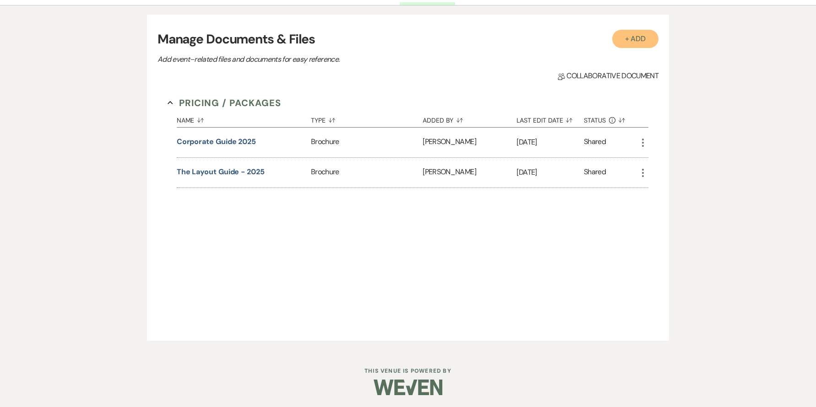
click at [624, 43] on button "+ Add" at bounding box center [635, 39] width 47 height 18
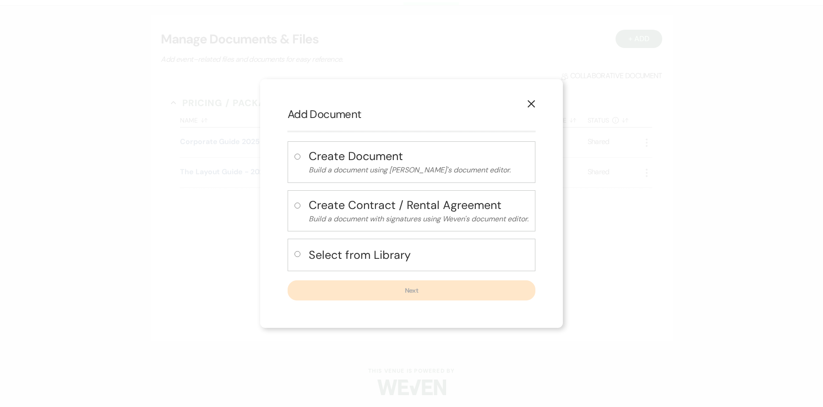
click at [298, 252] on input "radio" at bounding box center [297, 254] width 6 height 6
radio input "true"
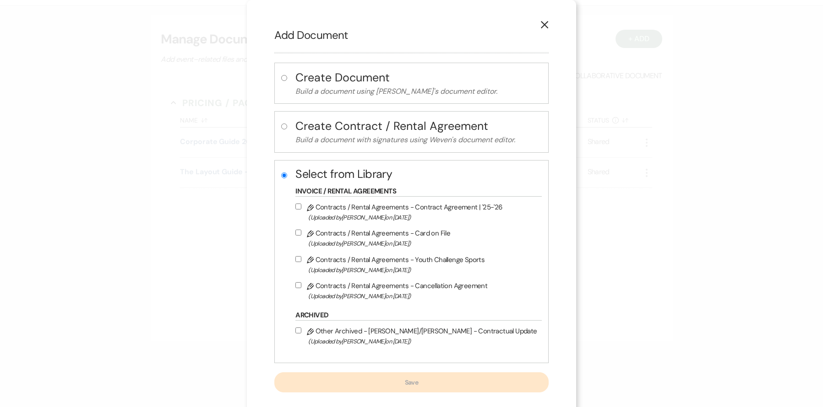
click at [325, 90] on p "Build a document using Weven's document editor." at bounding box center [418, 92] width 246 height 12
radio input "true"
radio input "false"
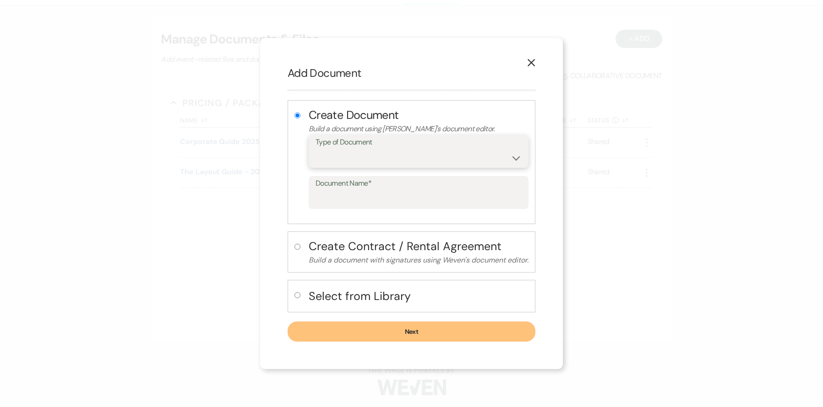
click at [326, 165] on select "Special Event Insurance Vendor Certificate of Insurance Contracts / Rental Agre…" at bounding box center [418, 158] width 206 height 18
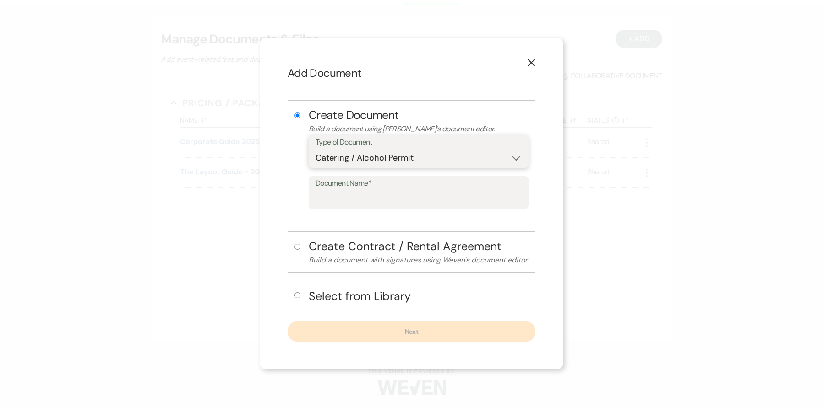
click at [391, 162] on select "Special Event Insurance Vendor Certificate of Insurance Contracts / Rental Agre…" at bounding box center [418, 158] width 206 height 18
click at [340, 162] on select "Special Event Insurance Vendor Certificate of Insurance Contracts / Rental Agre…" at bounding box center [418, 158] width 206 height 18
select select "10"
click at [354, 196] on input "Document Name*" at bounding box center [418, 199] width 206 height 18
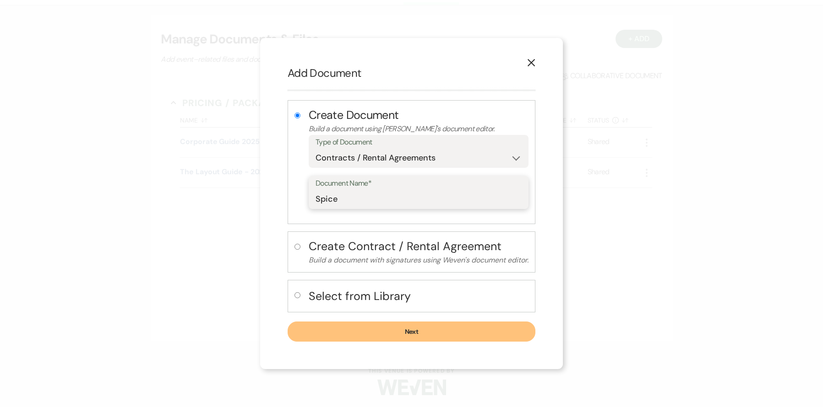
type input "Spice"
click at [401, 334] on button "Next" at bounding box center [412, 332] width 248 height 20
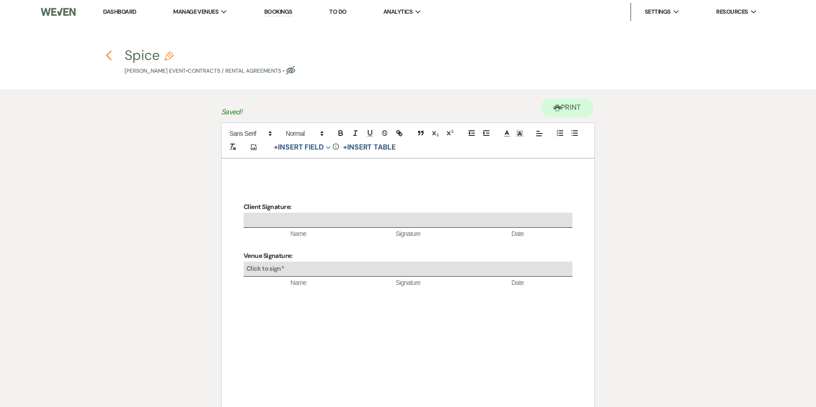
click at [106, 56] on icon "Previous" at bounding box center [108, 55] width 7 height 11
select select "5"
select select "9"
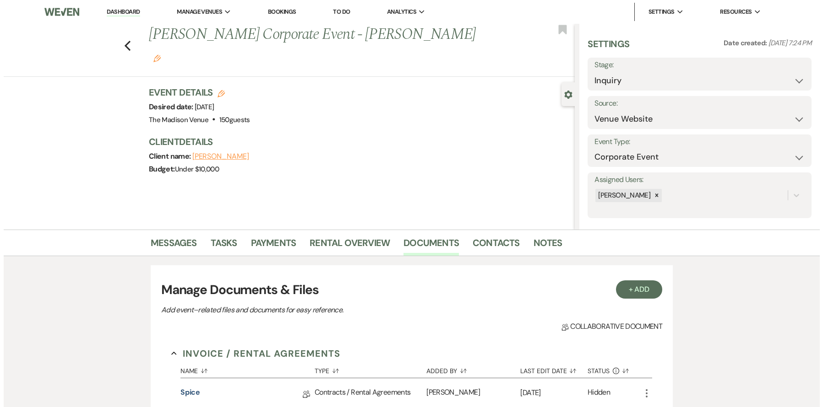
scroll to position [251, 0]
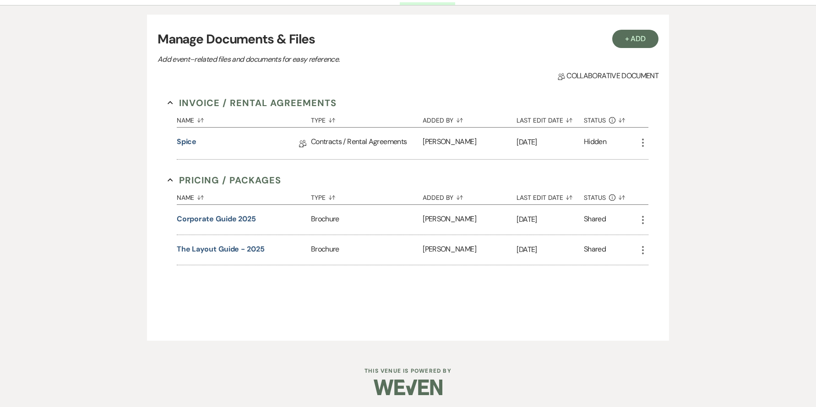
click at [642, 145] on icon "More" at bounding box center [642, 142] width 11 height 11
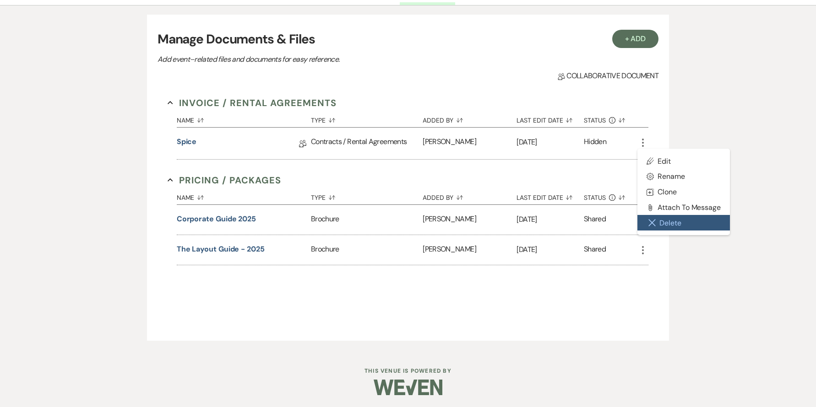
click at [665, 223] on button "Close Delete X Delete" at bounding box center [683, 223] width 92 height 16
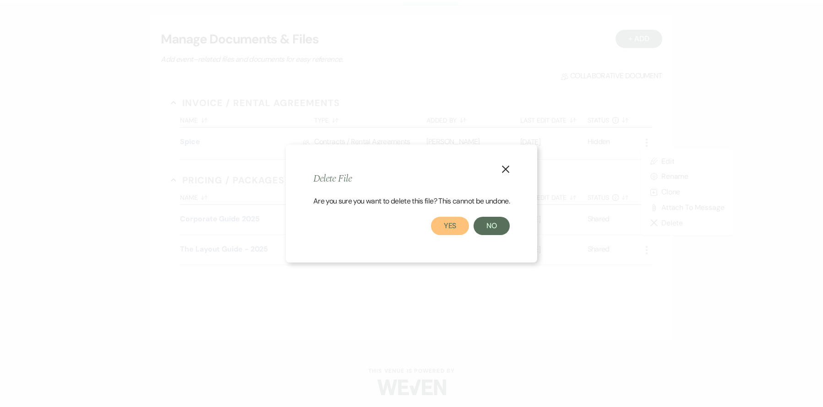
click at [450, 225] on button "Yes" at bounding box center [450, 226] width 38 height 18
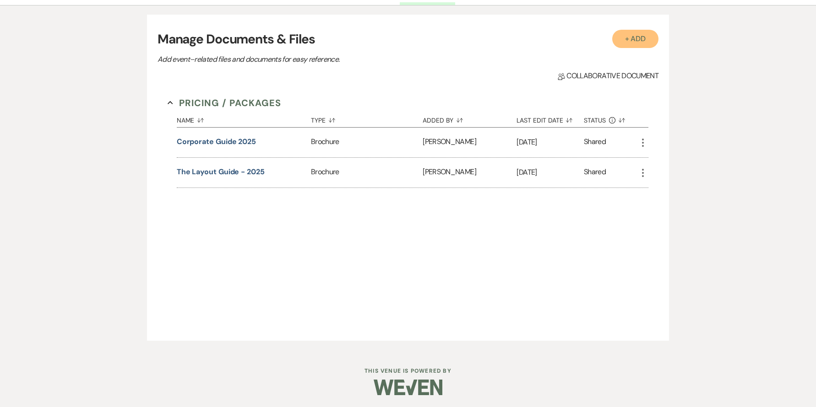
click at [645, 34] on button "+ Add" at bounding box center [635, 39] width 47 height 18
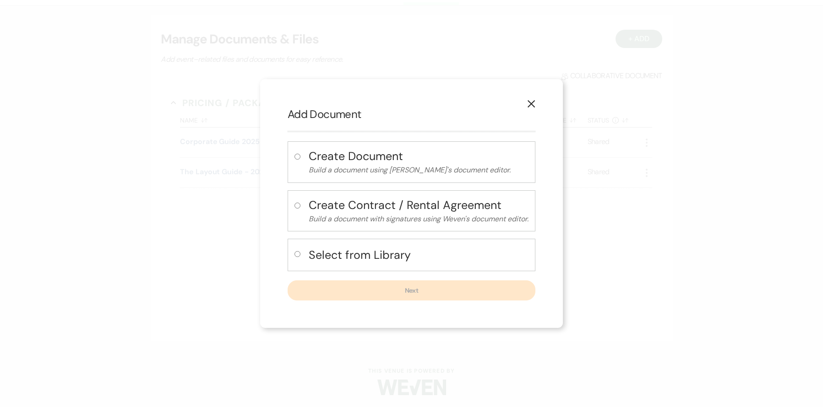
click at [304, 255] on div "Select from Library" at bounding box center [412, 255] width 248 height 33
click at [297, 255] on input "radio" at bounding box center [297, 254] width 6 height 6
radio input "true"
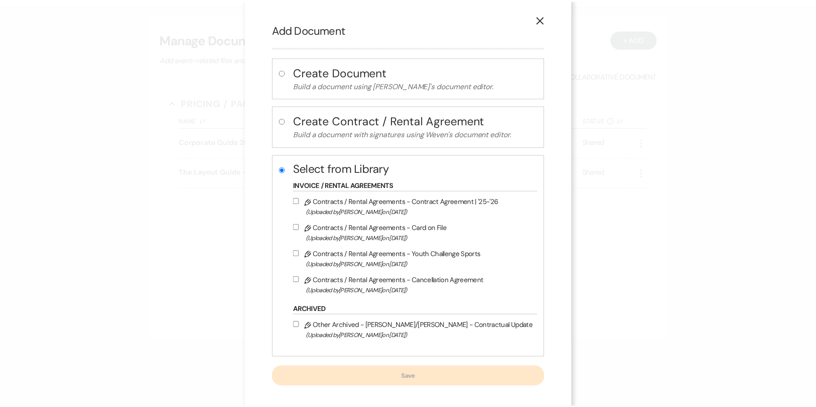
scroll to position [13, 0]
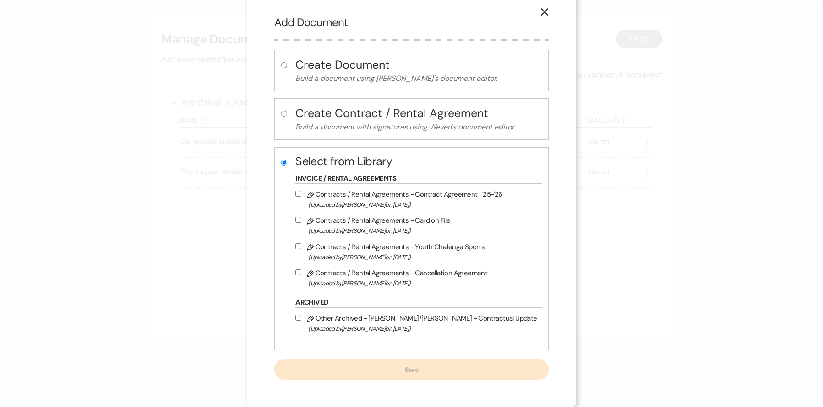
click at [537, 6] on button "X" at bounding box center [544, 12] width 14 height 16
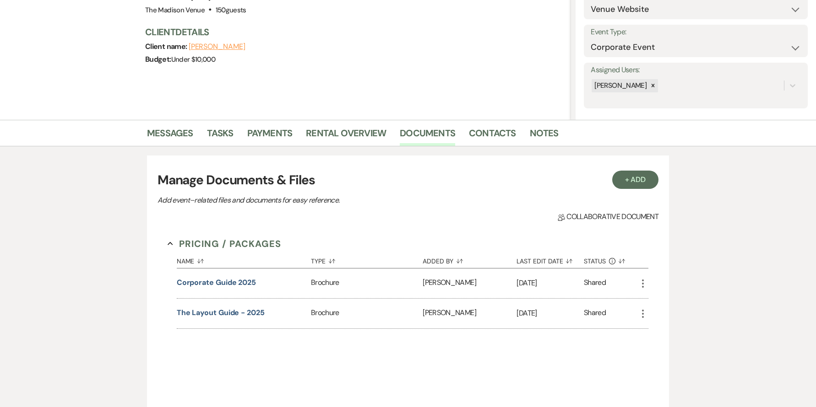
scroll to position [100, 0]
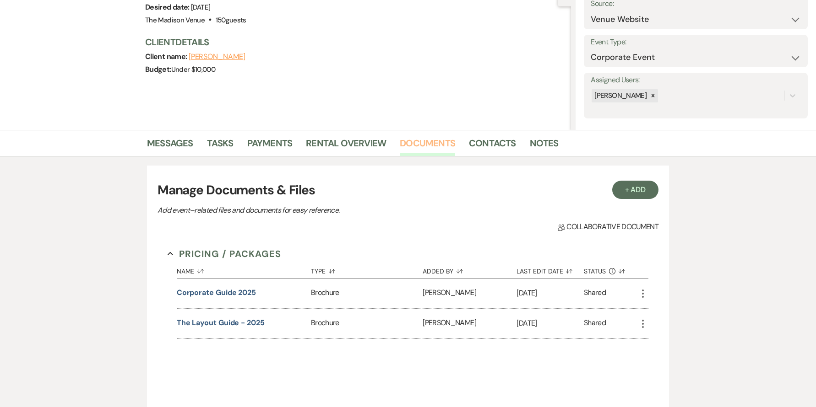
click at [418, 141] on link "Documents" at bounding box center [427, 146] width 55 height 20
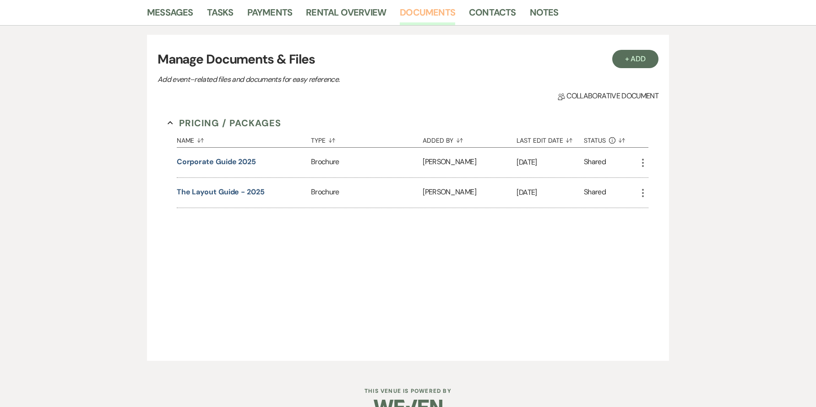
scroll to position [0, 0]
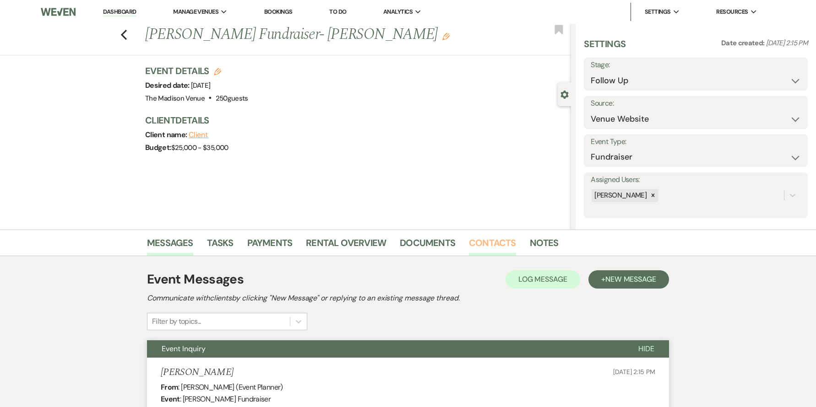
click at [483, 244] on link "Contacts" at bounding box center [492, 246] width 47 height 20
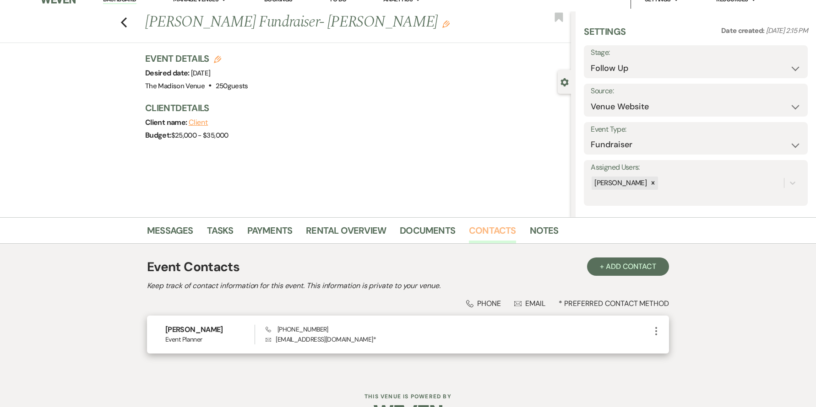
scroll to position [13, 0]
click at [283, 342] on p "Envelope [EMAIL_ADDRESS][DOMAIN_NAME] *" at bounding box center [458, 339] width 385 height 10
drag, startPoint x: 283, startPoint y: 342, endPoint x: 344, endPoint y: 341, distance: 60.9
click at [344, 341] on p "Envelope [EMAIL_ADDRESS][DOMAIN_NAME] *" at bounding box center [458, 339] width 385 height 10
copy p "[EMAIL_ADDRESS][DOMAIN_NAME]"
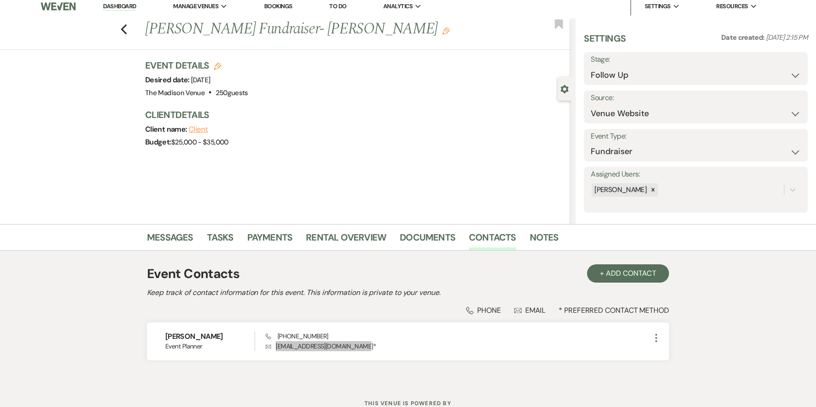
scroll to position [0, 0]
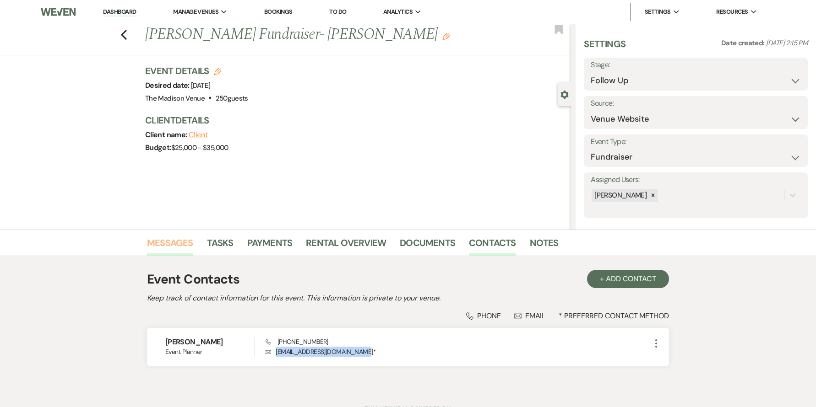
click at [185, 243] on link "Messages" at bounding box center [170, 246] width 46 height 20
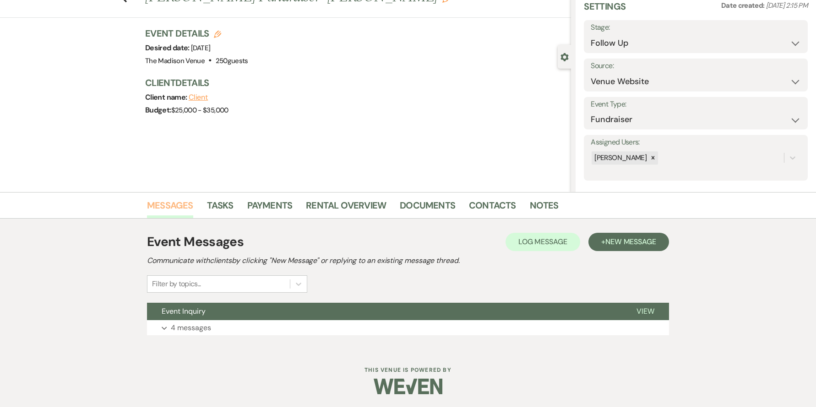
scroll to position [24, 0]
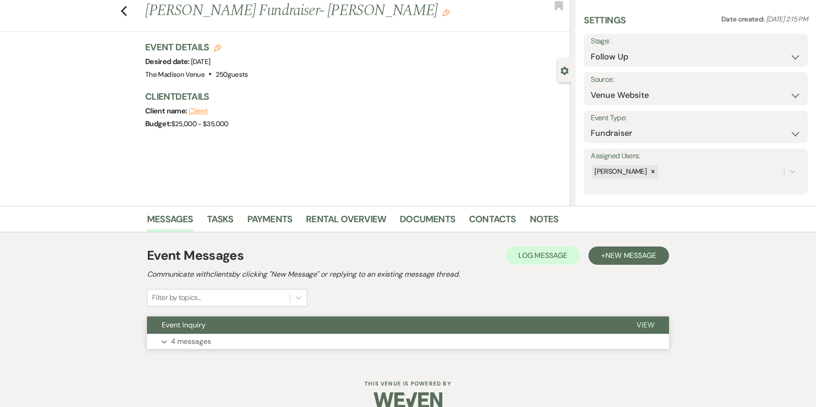
click at [395, 334] on button "Event Inquiry" at bounding box center [384, 325] width 475 height 17
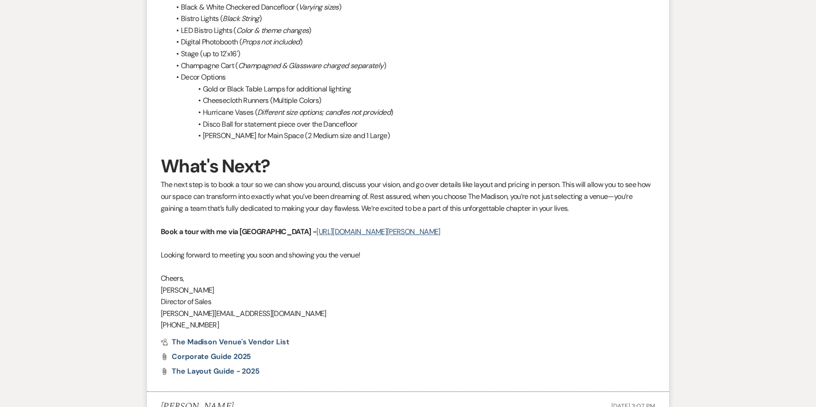
scroll to position [0, 0]
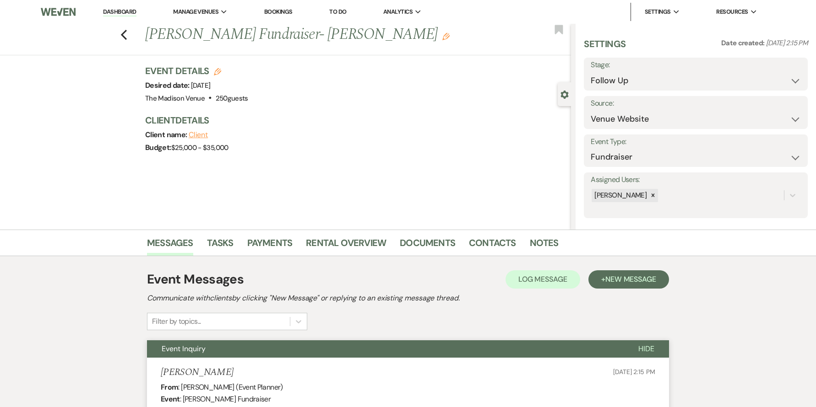
click at [403, 125] on h3 "Client Details" at bounding box center [353, 120] width 417 height 13
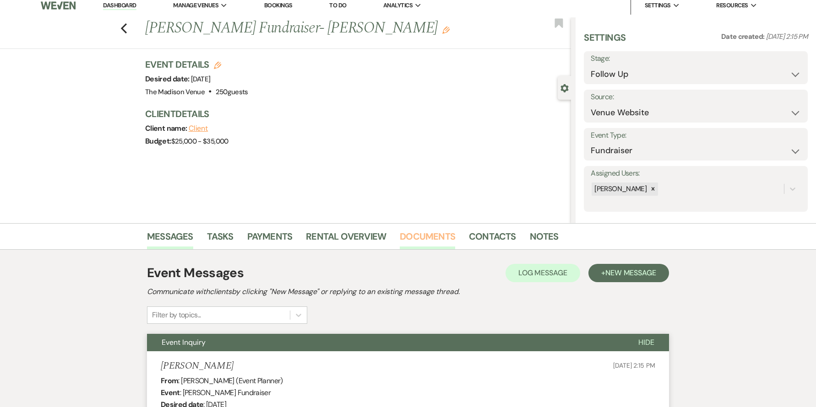
scroll to position [8, 0]
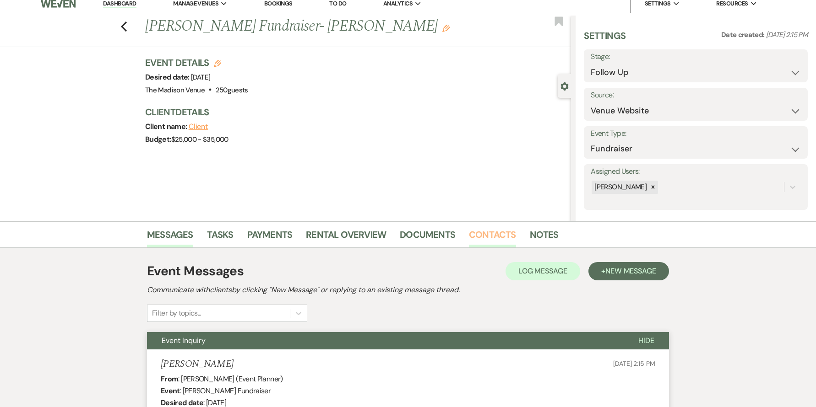
click at [496, 236] on link "Contacts" at bounding box center [492, 238] width 47 height 20
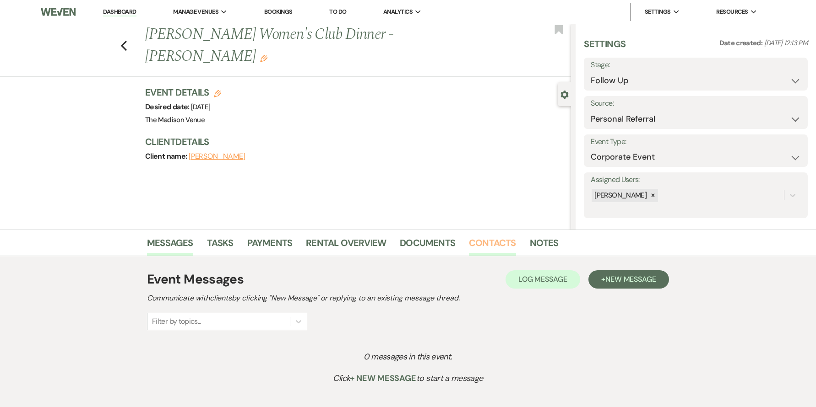
click at [498, 239] on link "Contacts" at bounding box center [492, 246] width 47 height 20
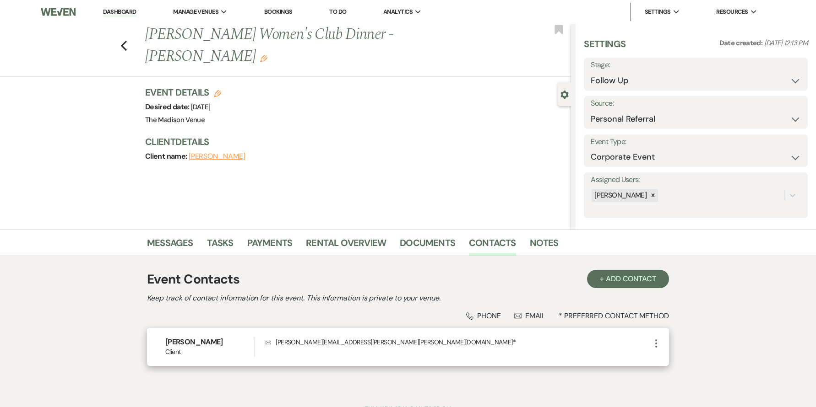
click at [281, 344] on p "Envelope [PERSON_NAME][EMAIL_ADDRESS][PERSON_NAME][PERSON_NAME][DOMAIN_NAME] *" at bounding box center [458, 342] width 385 height 10
drag, startPoint x: 281, startPoint y: 344, endPoint x: 345, endPoint y: 343, distance: 64.6
click at [345, 343] on p "Envelope [PERSON_NAME][EMAIL_ADDRESS][PERSON_NAME][PERSON_NAME][DOMAIN_NAME] *" at bounding box center [458, 342] width 385 height 10
copy p "[PERSON_NAME][EMAIL_ADDRESS][PERSON_NAME][PERSON_NAME][DOMAIN_NAME]"
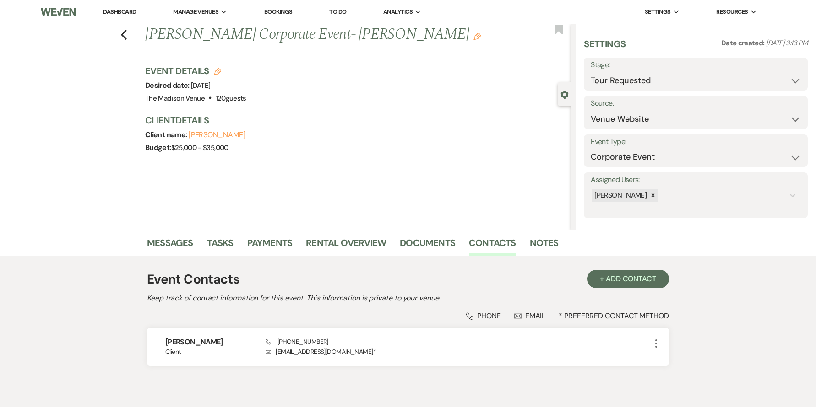
select select "2"
select select "5"
select select "9"
click at [689, 79] on select "Inquiry Follow Up Tour Requested Tour Confirmed Toured Proposal Sent Booked Lost" at bounding box center [696, 81] width 210 height 18
select select "4"
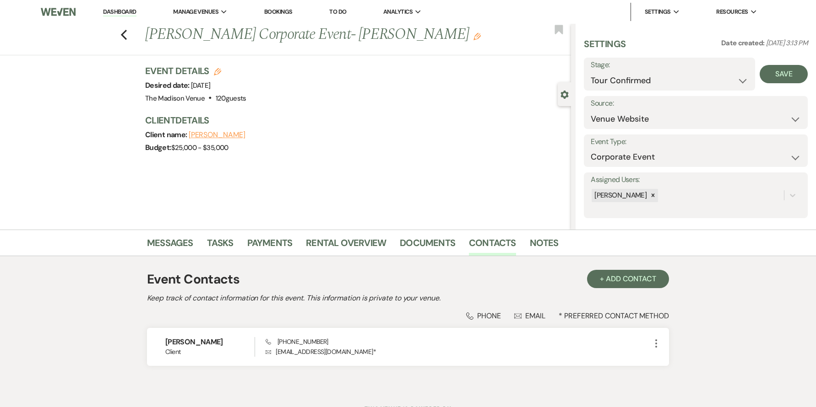
click at [797, 64] on div "Save" at bounding box center [781, 74] width 53 height 33
click at [784, 75] on button "Save" at bounding box center [783, 74] width 48 height 18
click at [102, 3] on li "Dashboard" at bounding box center [119, 12] width 42 height 18
click at [105, 5] on li "Dashboard" at bounding box center [119, 12] width 42 height 18
click at [111, 12] on link "Dashboard" at bounding box center [119, 12] width 33 height 9
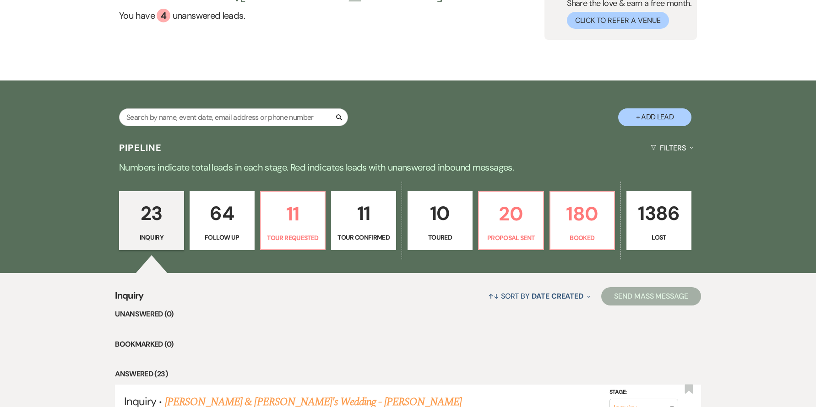
scroll to position [139, 0]
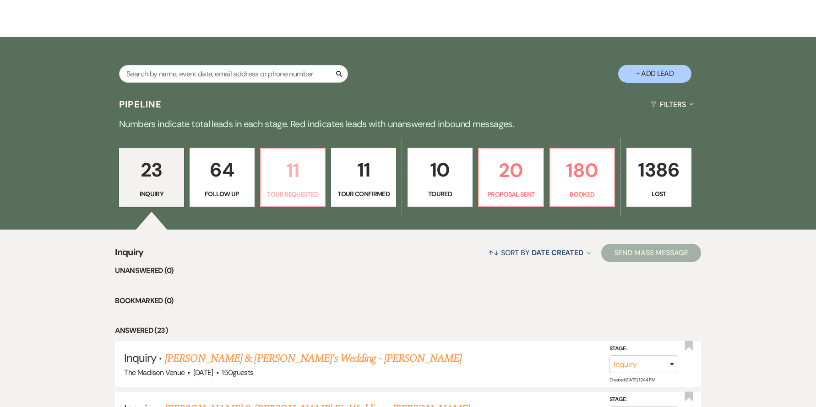
click at [297, 186] on link "11 Tour Requested" at bounding box center [293, 178] width 66 height 60
select select "2"
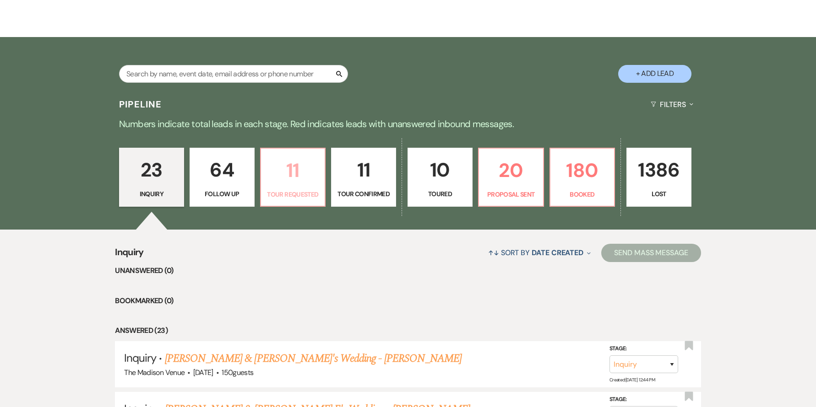
select select "2"
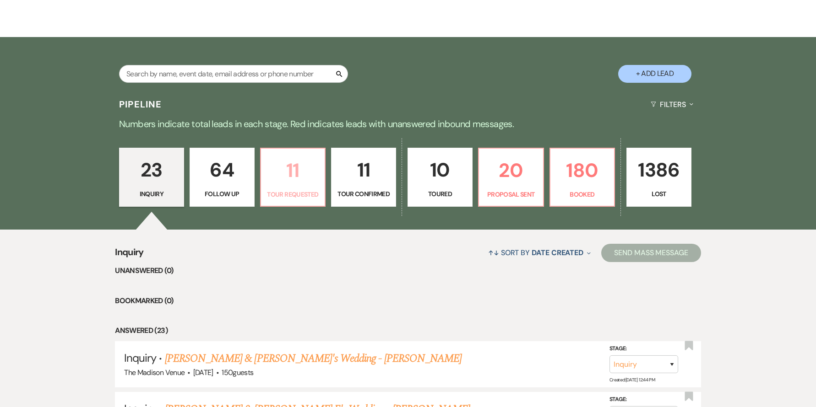
select select "2"
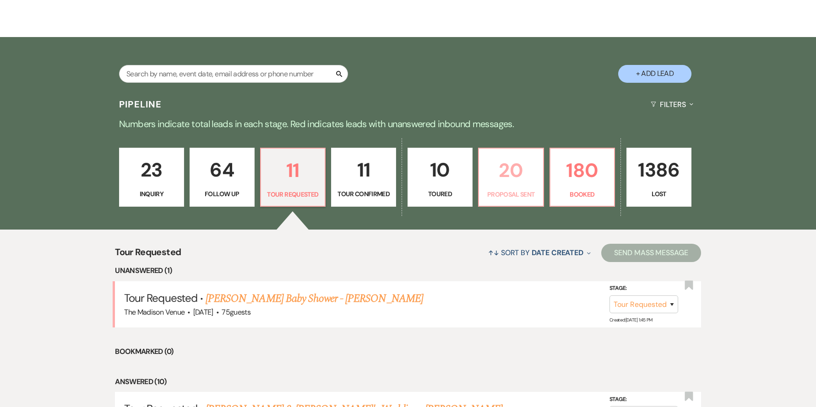
click at [528, 170] on p "20" at bounding box center [510, 170] width 53 height 31
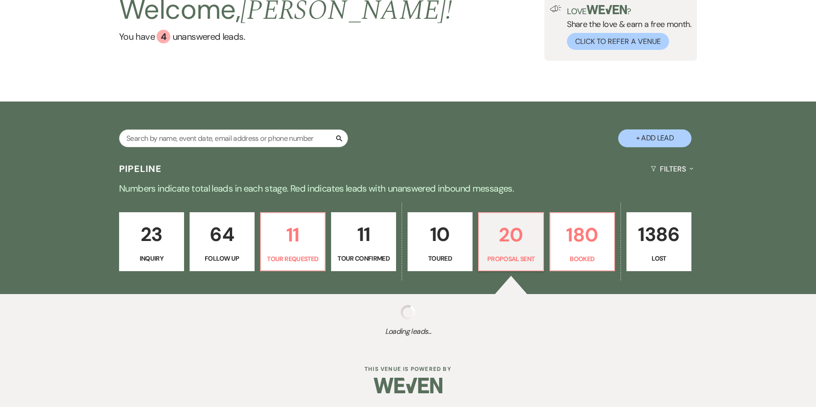
scroll to position [139, 0]
select select "6"
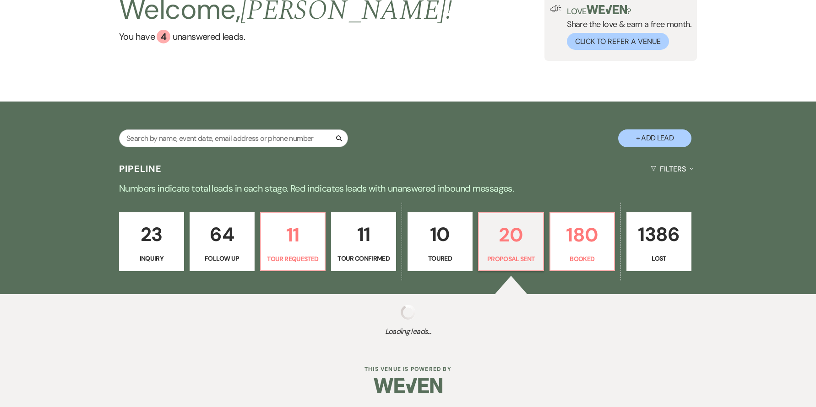
select select "6"
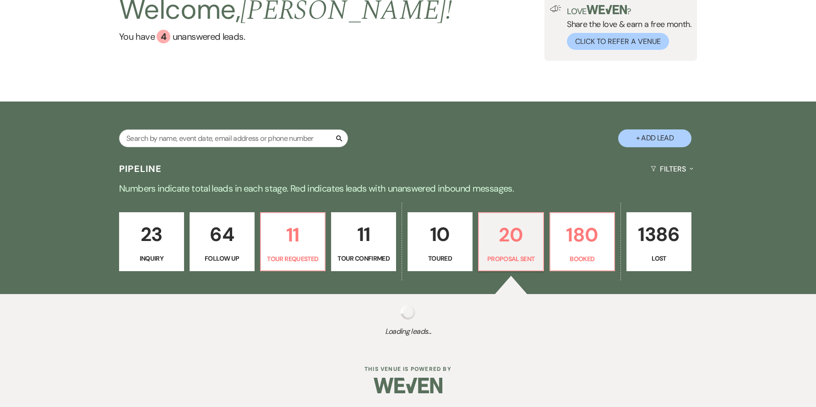
select select "6"
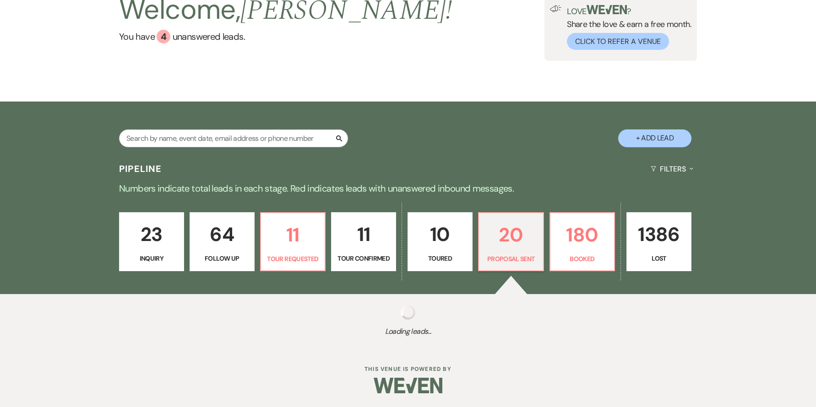
select select "6"
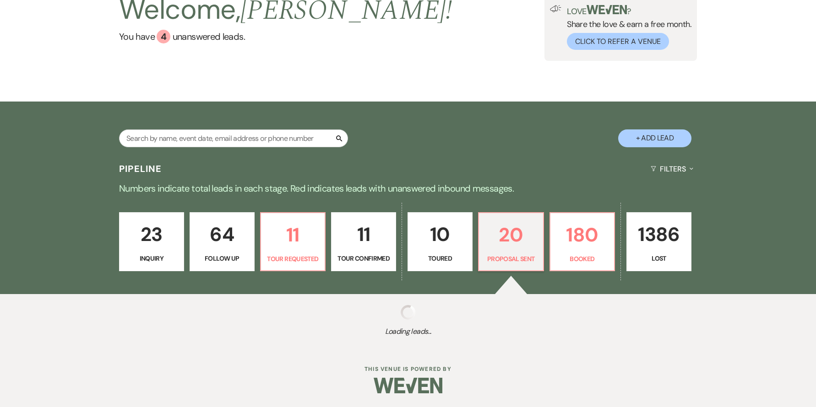
select select "6"
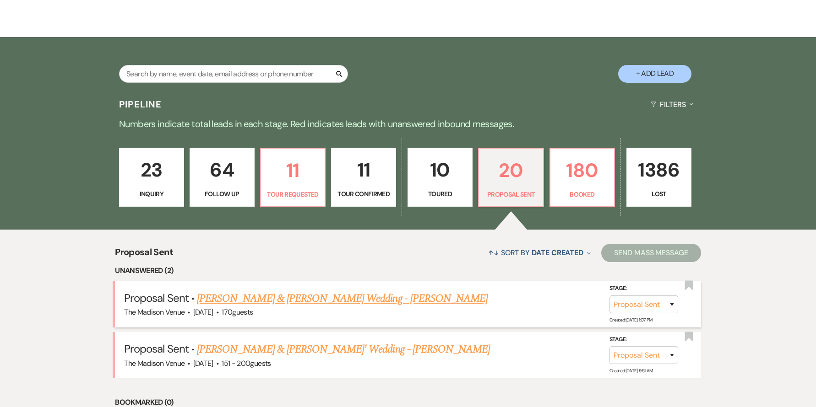
click at [282, 296] on link "[PERSON_NAME] & [PERSON_NAME] Wedding - [PERSON_NAME]" at bounding box center [342, 299] width 291 height 16
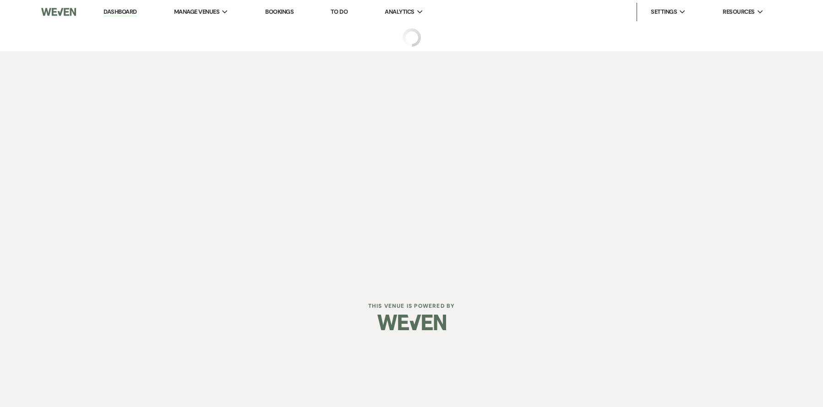
select select "6"
select select "5"
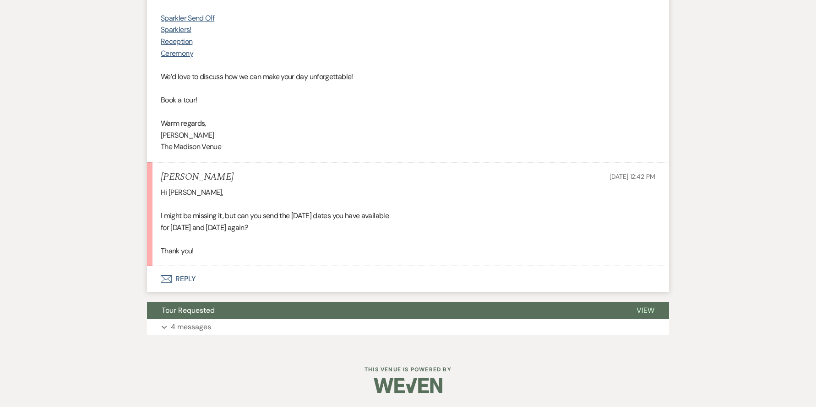
scroll to position [907, 0]
click at [186, 280] on button "Envelope Reply" at bounding box center [408, 280] width 522 height 26
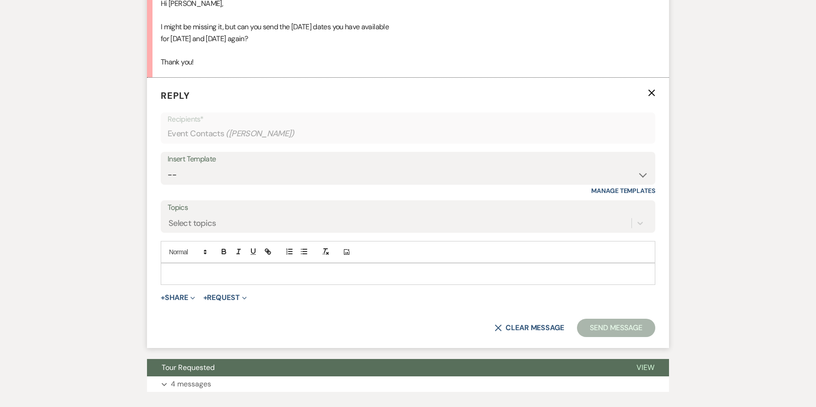
scroll to position [1106, 0]
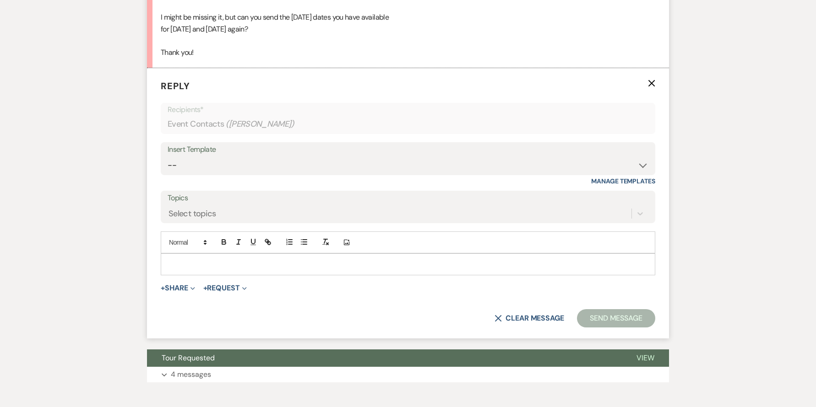
click at [201, 271] on div at bounding box center [408, 264] width 494 height 21
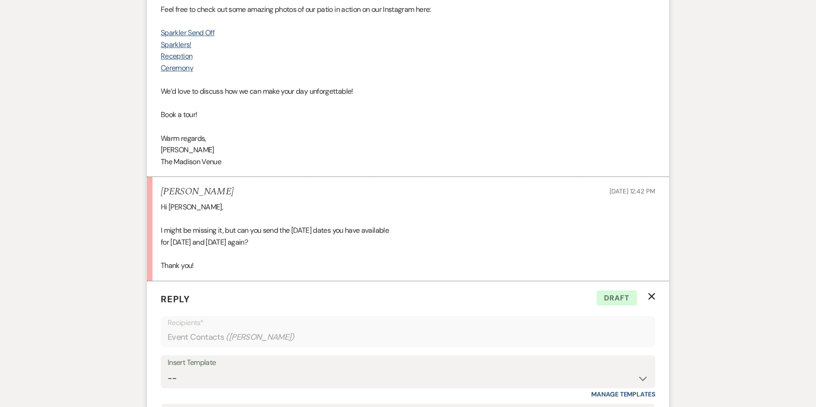
scroll to position [1194, 0]
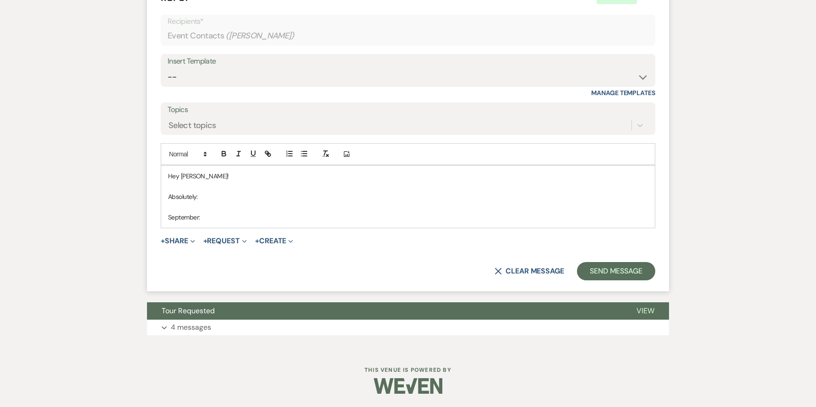
click at [215, 213] on p "September:" at bounding box center [408, 217] width 480 height 10
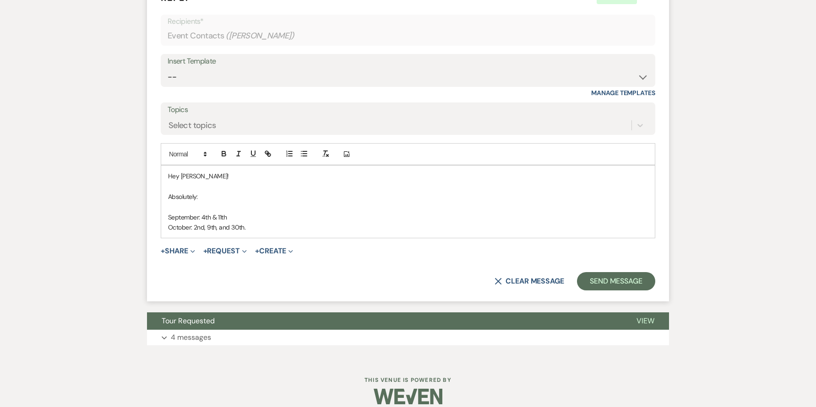
scroll to position [1205, 0]
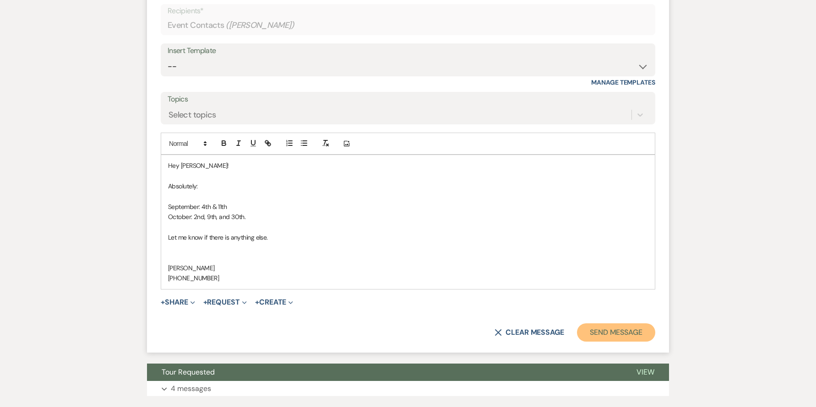
click at [606, 328] on button "Send Message" at bounding box center [616, 333] width 78 height 18
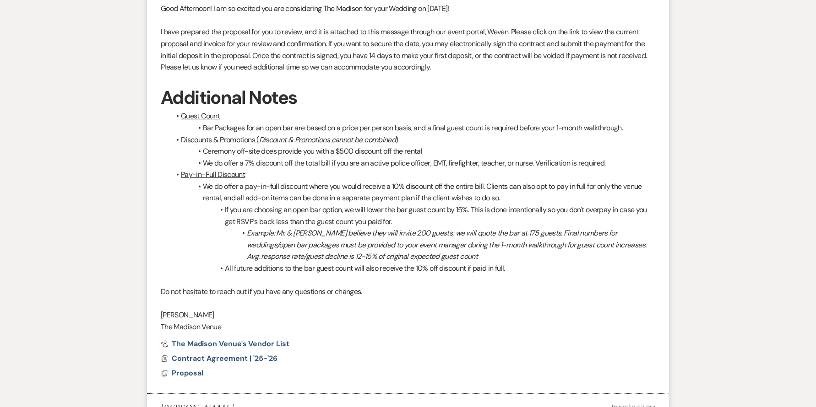
scroll to position [0, 0]
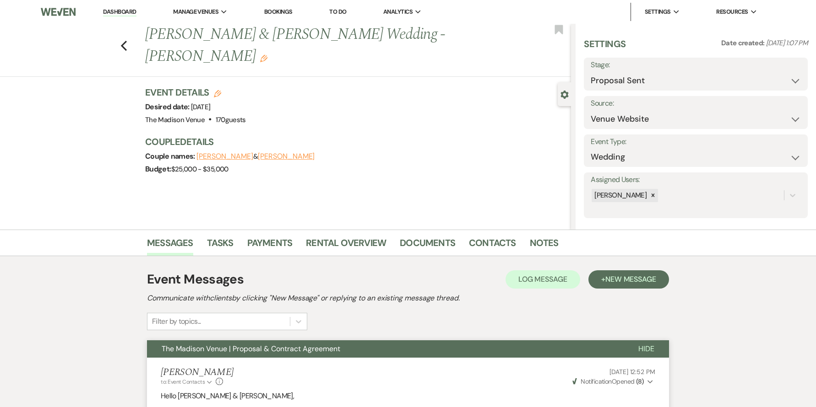
click at [127, 11] on link "Dashboard" at bounding box center [119, 12] width 33 height 9
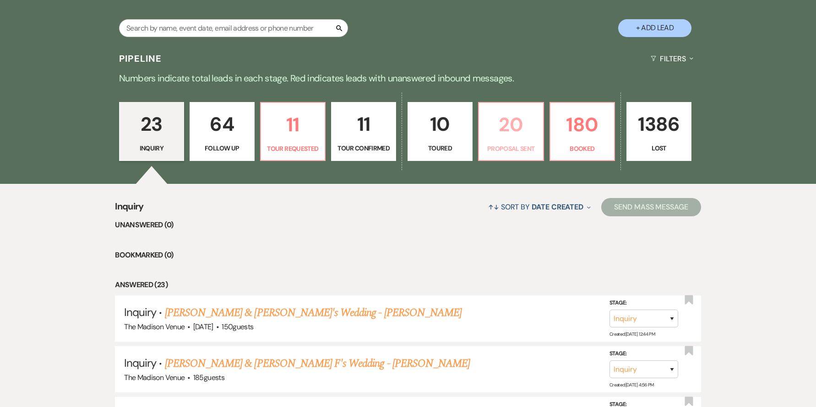
scroll to position [242, 0]
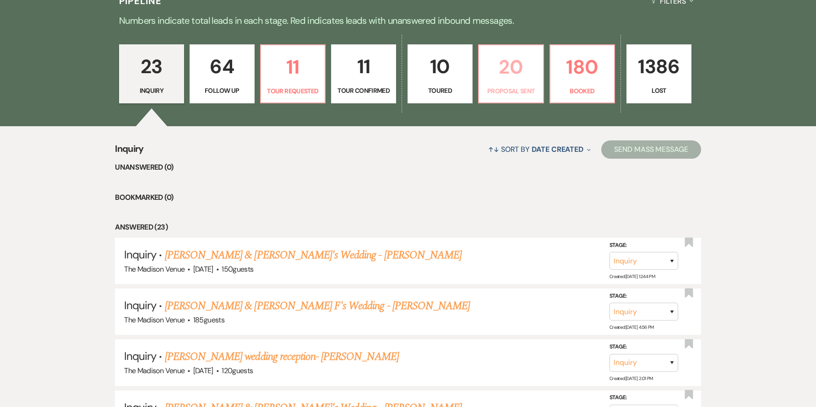
click at [522, 93] on p "Proposal Sent" at bounding box center [510, 91] width 53 height 10
select select "6"
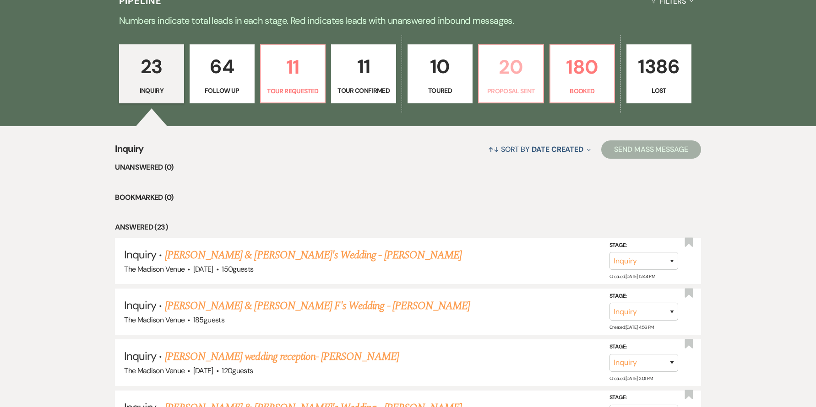
select select "6"
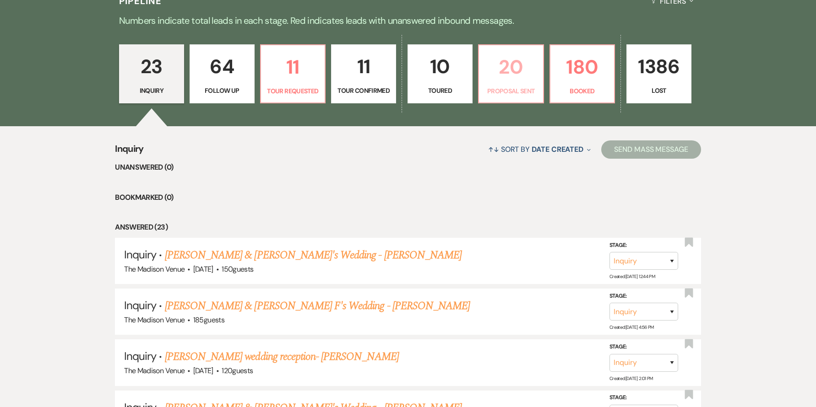
select select "6"
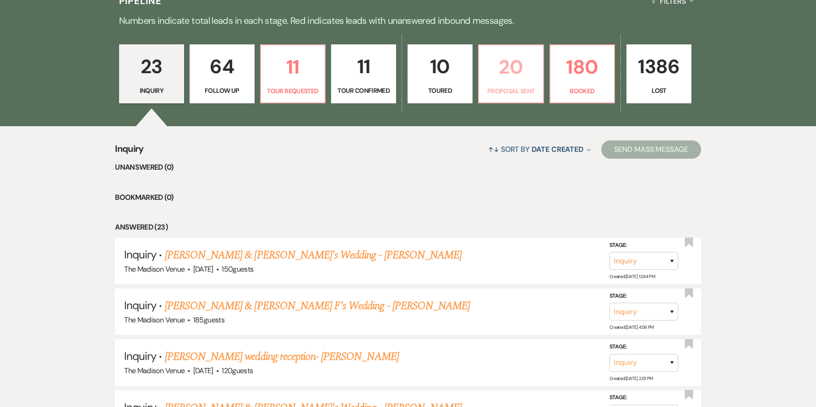
select select "6"
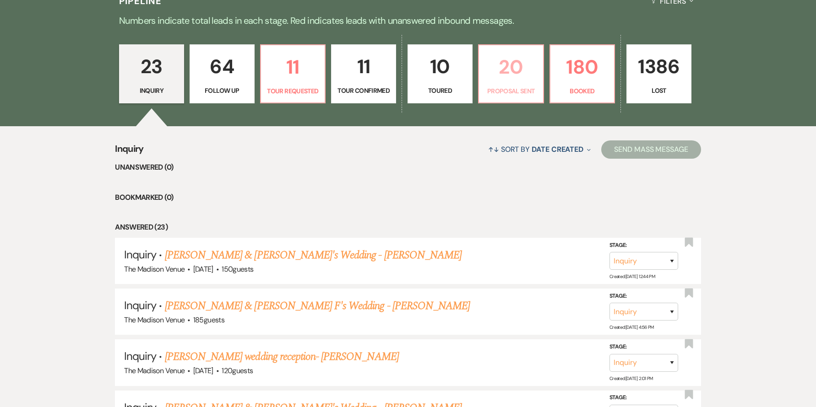
select select "6"
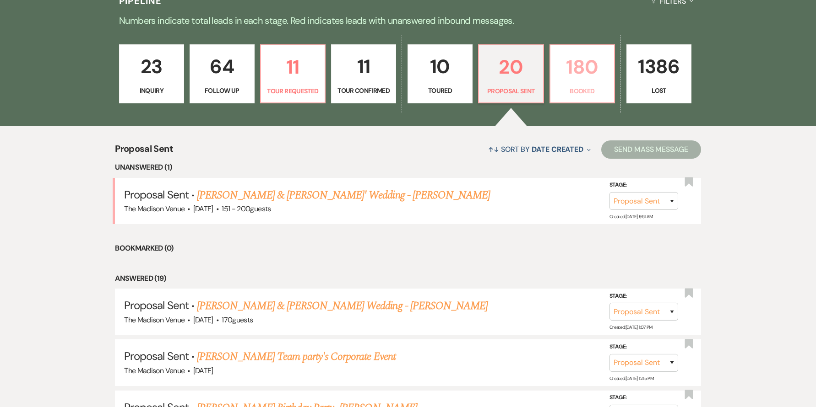
click at [568, 87] on p "Booked" at bounding box center [582, 91] width 53 height 10
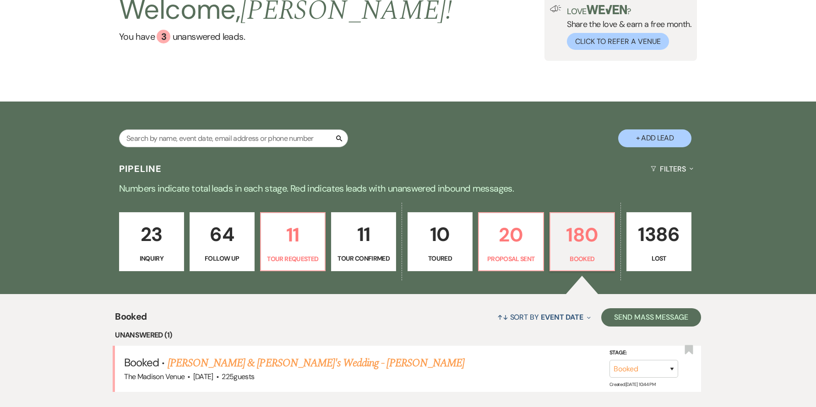
scroll to position [242, 0]
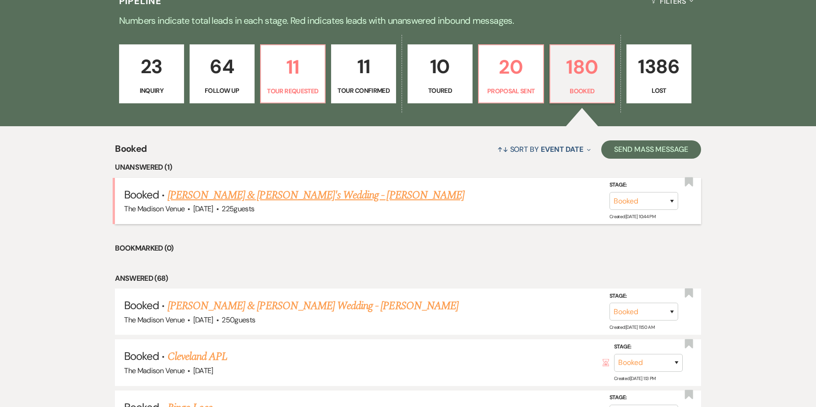
click at [283, 197] on link "Claudia & Will's Wedding - Daryl" at bounding box center [316, 195] width 297 height 16
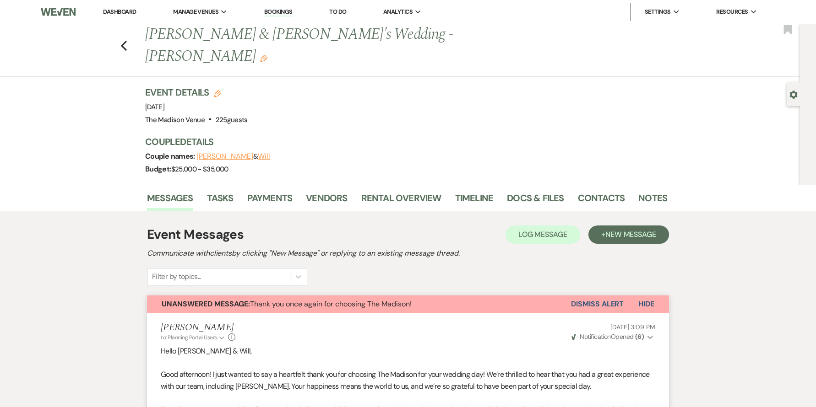
click at [604, 296] on button "Dismiss Alert" at bounding box center [597, 304] width 53 height 17
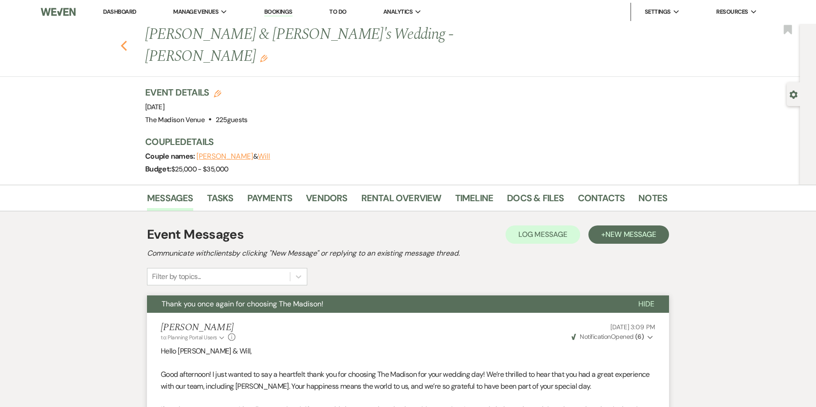
click at [127, 40] on icon "Previous" at bounding box center [123, 45] width 7 height 11
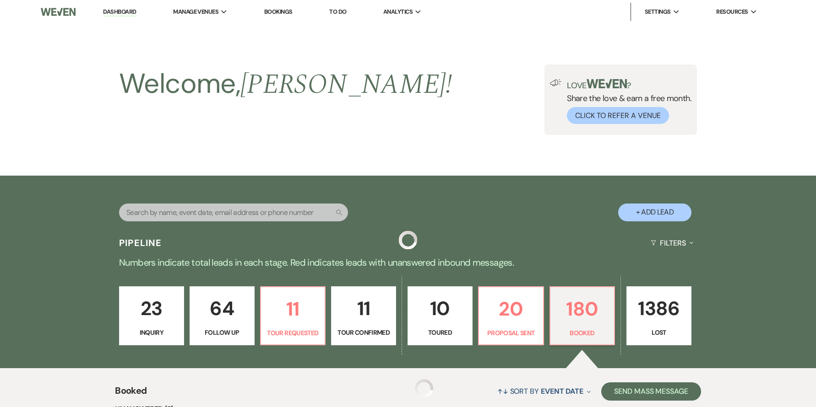
scroll to position [242, 0]
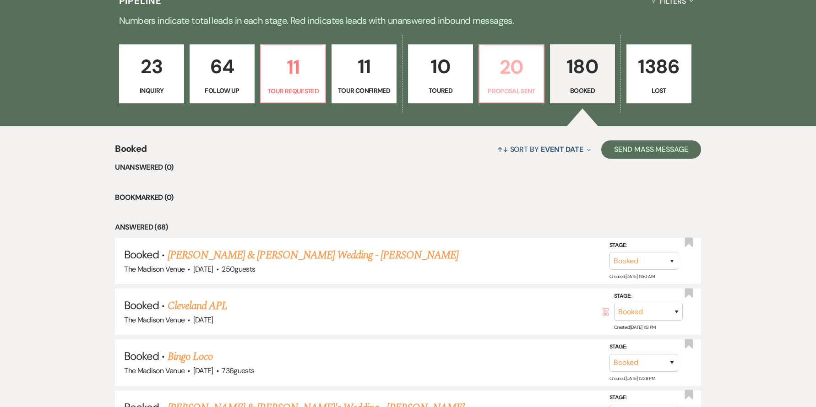
click at [515, 76] on p "20" at bounding box center [511, 67] width 53 height 31
select select "6"
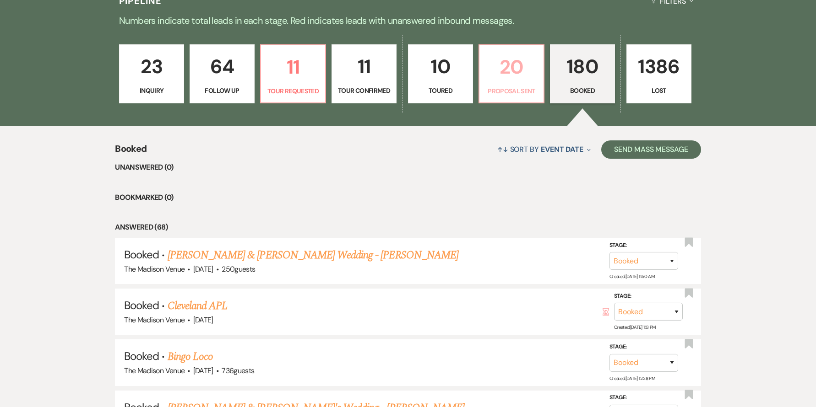
select select "6"
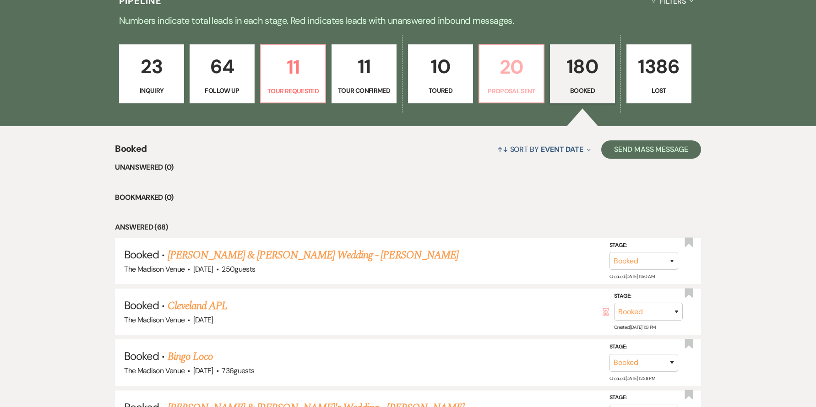
select select "6"
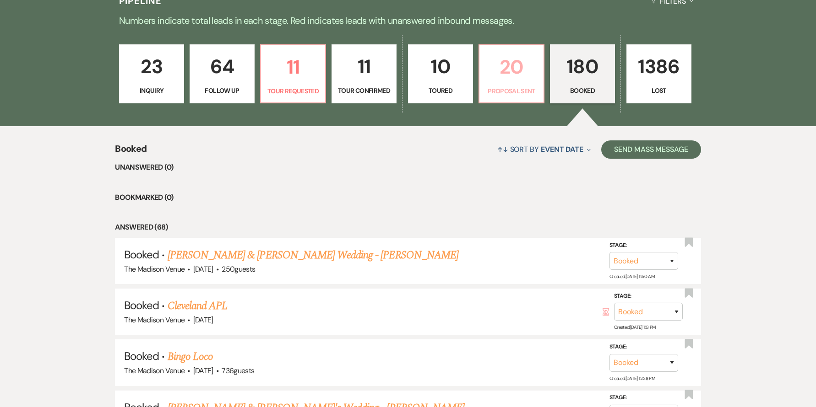
select select "6"
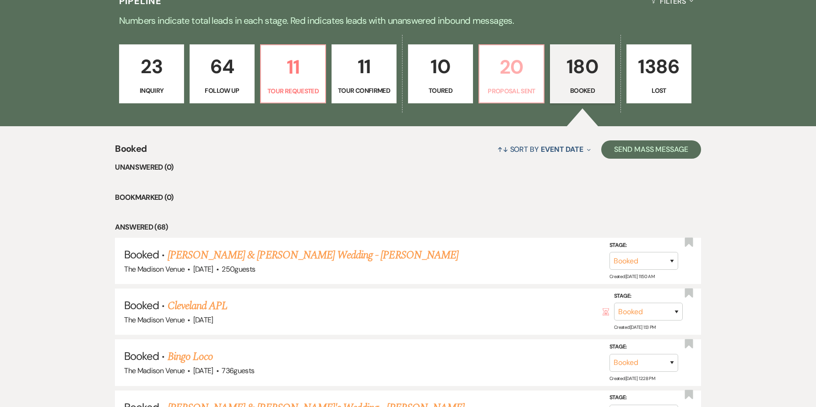
select select "6"
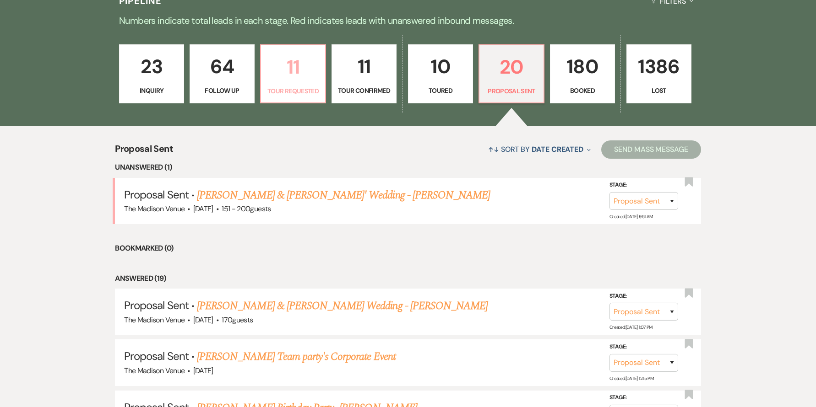
click at [279, 83] on link "11 Tour Requested" at bounding box center [293, 74] width 66 height 60
select select "2"
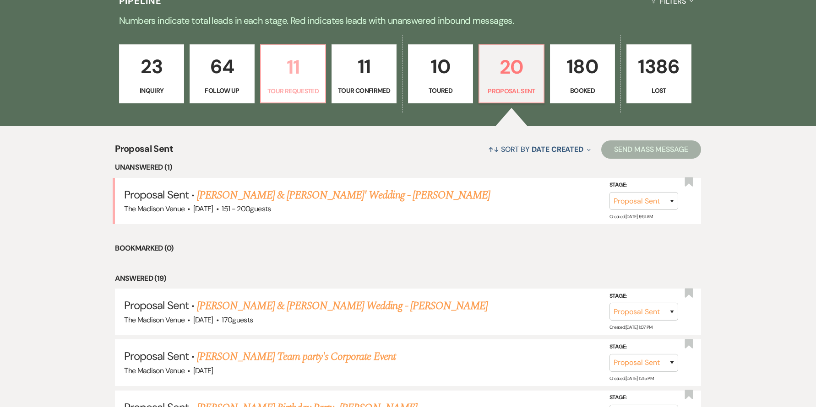
select select "2"
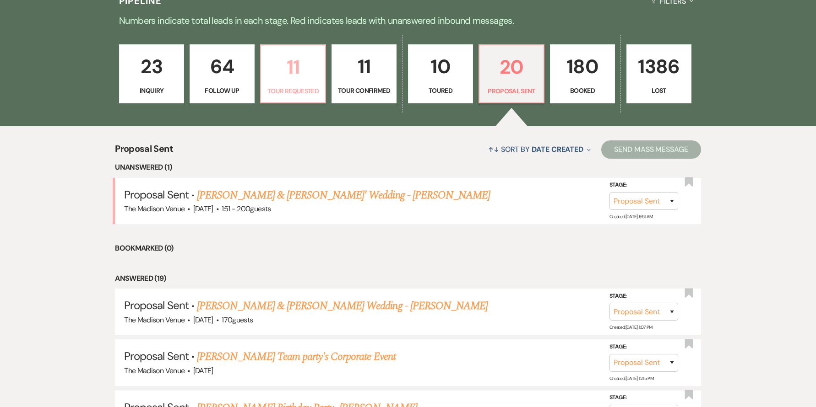
select select "2"
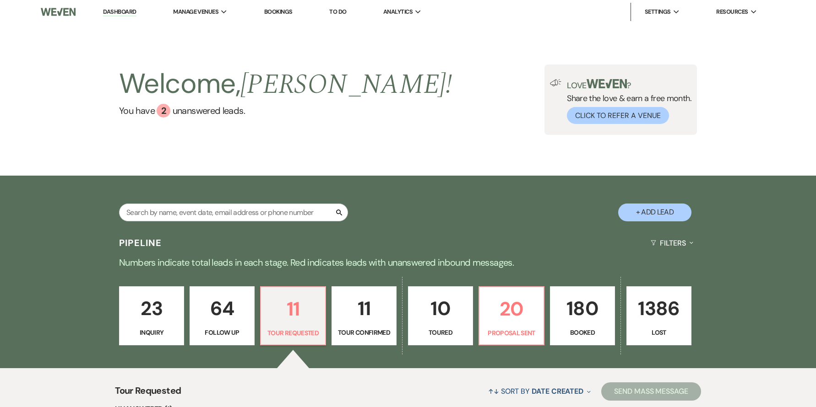
click at [121, 5] on li "Dashboard" at bounding box center [119, 12] width 42 height 18
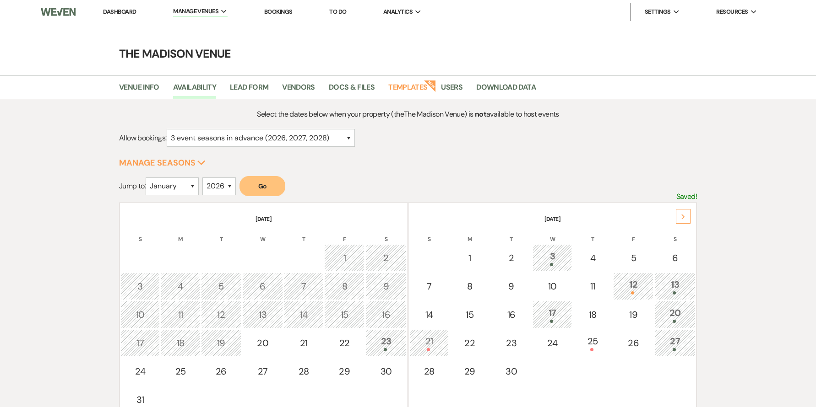
select select "3"
select select "2026"
click at [164, 186] on select "January February March April May June July August September October November De…" at bounding box center [172, 187] width 53 height 18
select select "9"
click at [260, 190] on button "Go" at bounding box center [262, 186] width 46 height 20
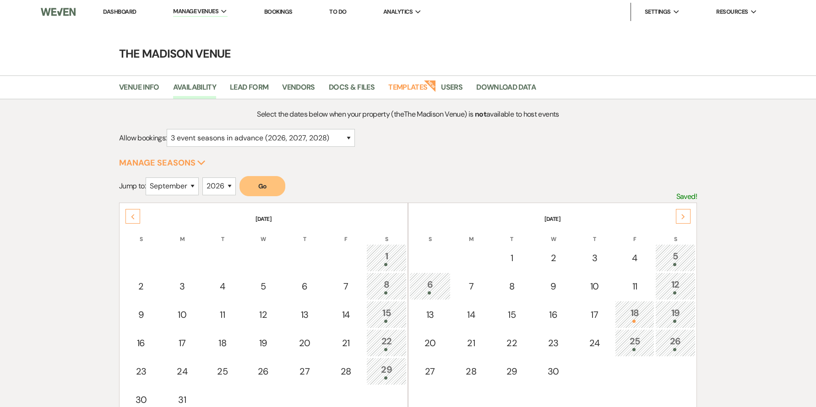
click at [683, 216] on use at bounding box center [682, 216] width 3 height 5
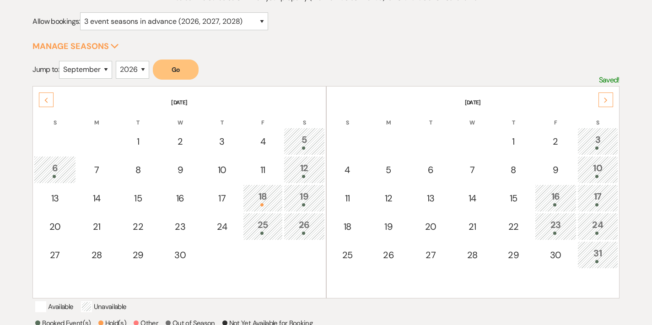
scroll to position [116, 0]
click at [315, 141] on div "5" at bounding box center [304, 141] width 31 height 17
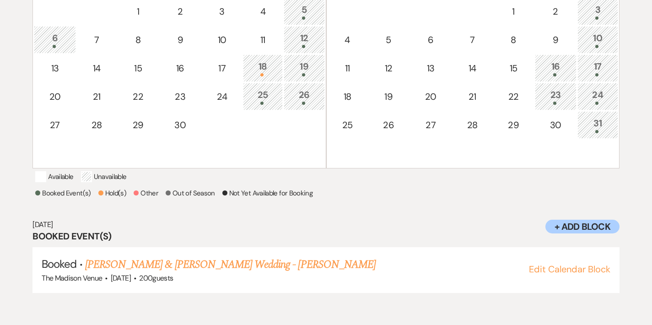
scroll to position [247, 0]
click at [314, 40] on div "12" at bounding box center [304, 39] width 31 height 17
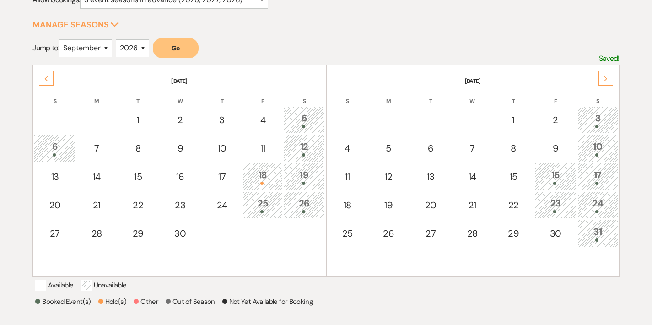
scroll to position [138, 0]
click at [123, 48] on select "2025 2026 2027 2028 2029" at bounding box center [132, 49] width 33 height 18
select select "2025"
click at [168, 44] on button "Go" at bounding box center [176, 48] width 46 height 20
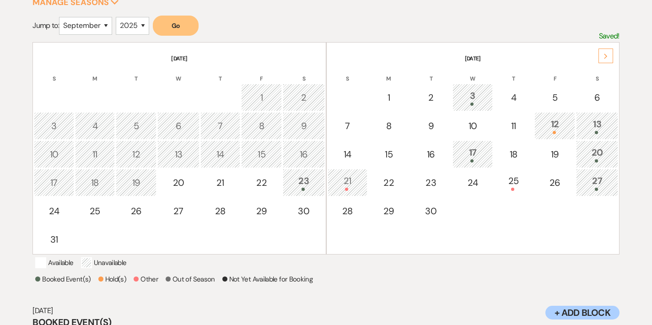
scroll to position [169, 0]
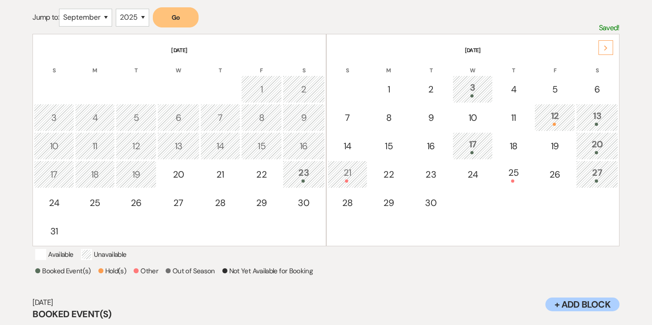
click at [595, 114] on div "13" at bounding box center [597, 117] width 32 height 17
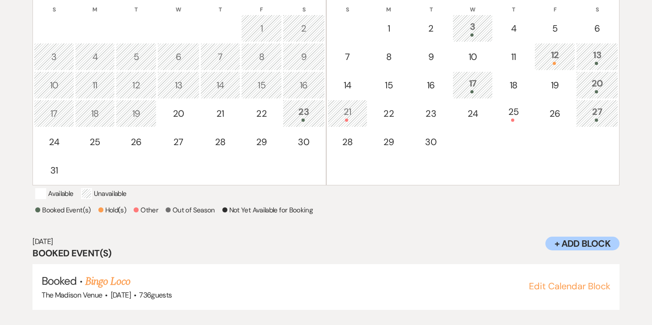
scroll to position [229, 0]
click at [605, 81] on div "20" at bounding box center [597, 85] width 32 height 17
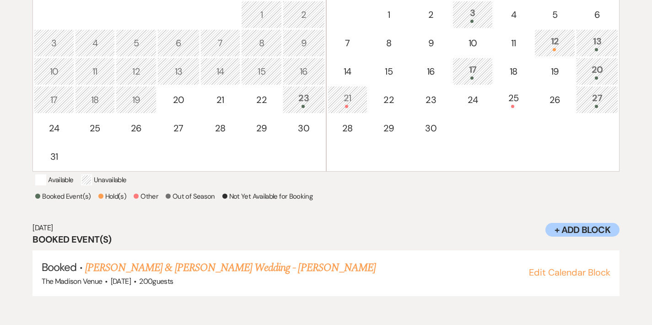
scroll to position [244, 0]
click at [605, 103] on div "27" at bounding box center [597, 99] width 32 height 17
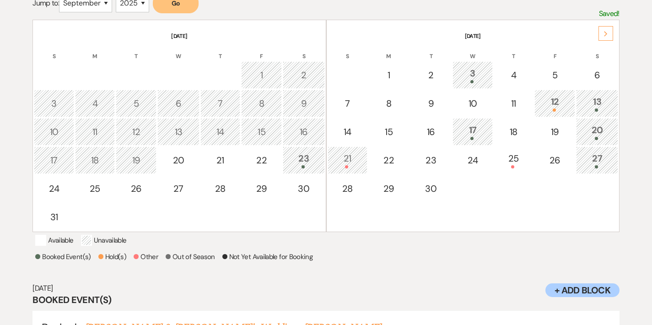
scroll to position [181, 0]
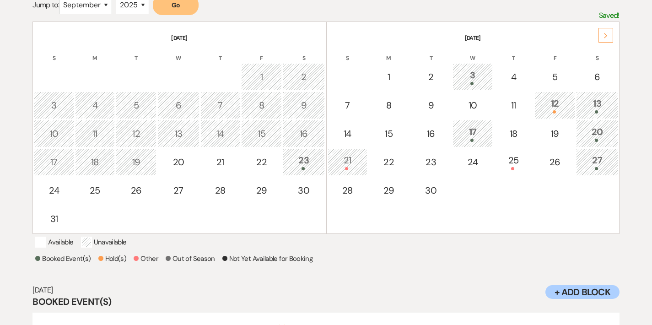
click at [605, 36] on icon "Next" at bounding box center [606, 35] width 5 height 5
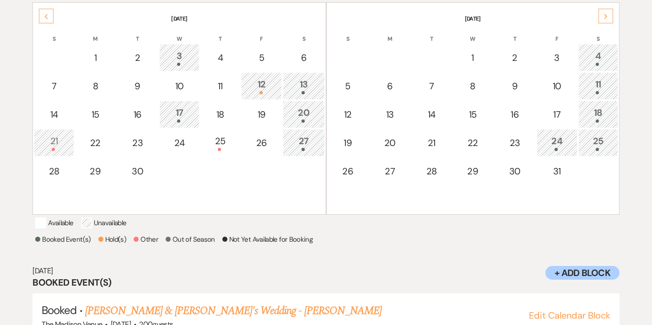
scroll to position [193, 0]
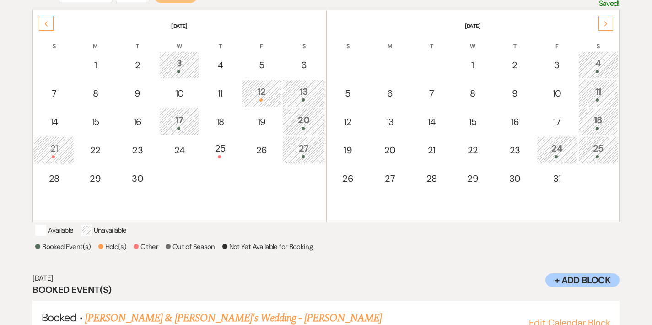
click at [612, 60] on div "4" at bounding box center [599, 64] width 30 height 17
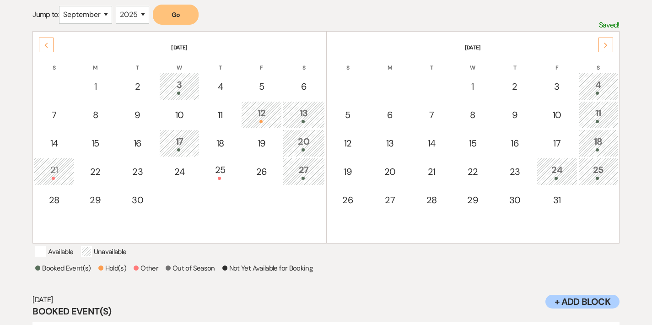
scroll to position [169, 0]
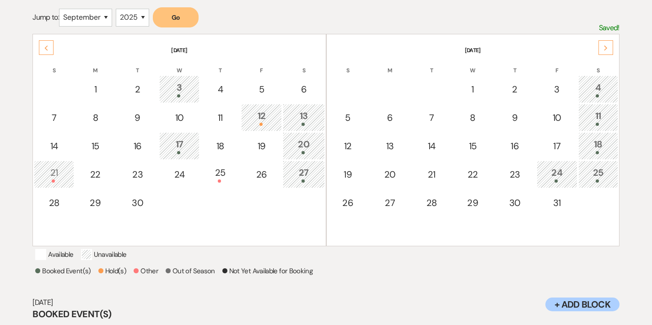
click at [607, 91] on div "4" at bounding box center [599, 89] width 30 height 17
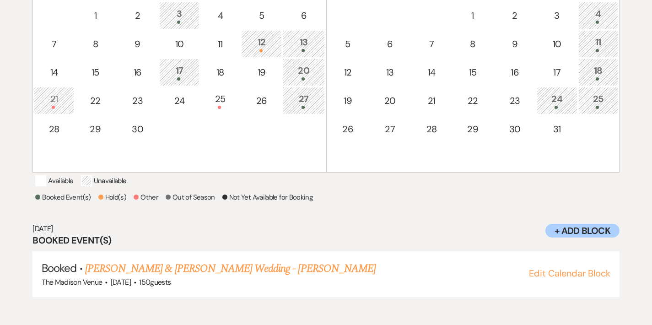
scroll to position [244, 0]
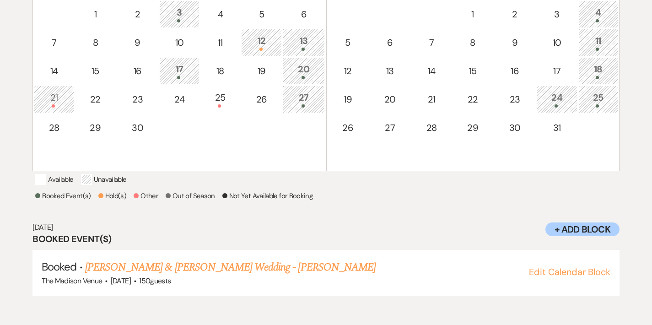
click at [562, 95] on div "24" at bounding box center [557, 99] width 31 height 17
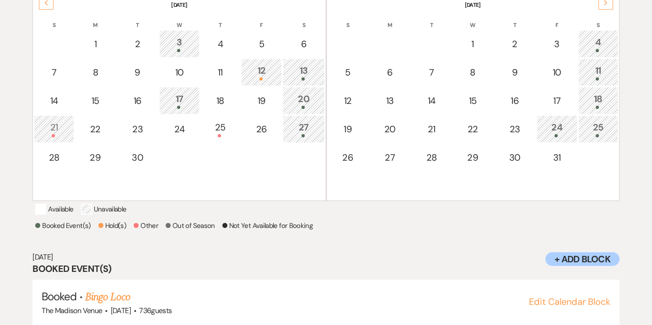
click at [613, 121] on div "25" at bounding box center [599, 128] width 30 height 17
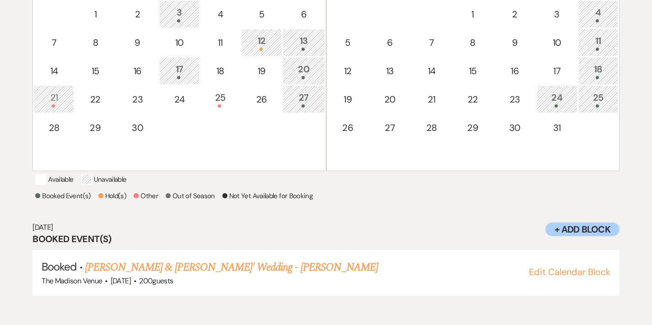
click at [602, 72] on div "18" at bounding box center [599, 70] width 30 height 17
click at [609, 44] on div "11" at bounding box center [599, 42] width 30 height 17
click at [607, 22] on td "4" at bounding box center [599, 13] width 40 height 27
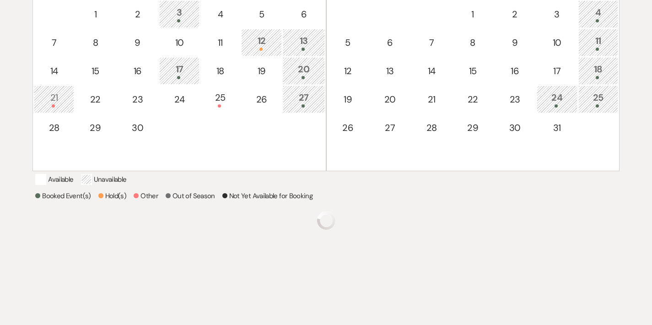
click at [567, 92] on div "24" at bounding box center [557, 99] width 31 height 17
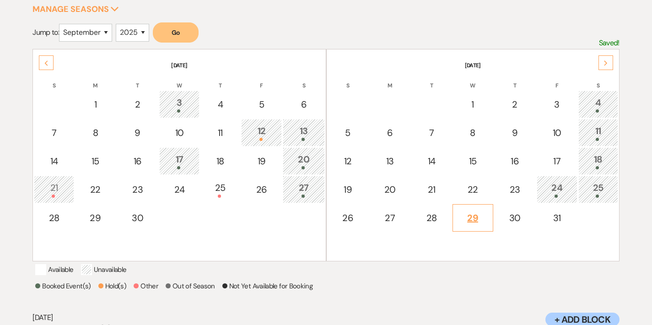
scroll to position [165, 0]
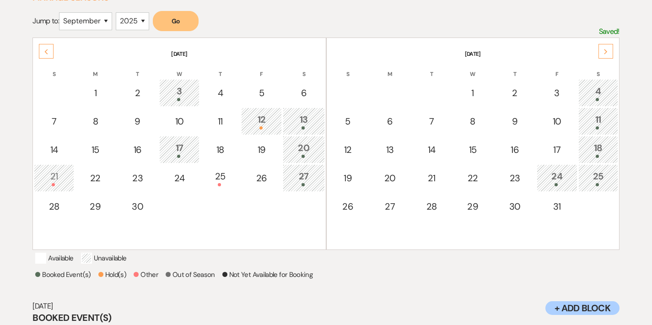
click at [606, 49] on use at bounding box center [605, 51] width 3 height 5
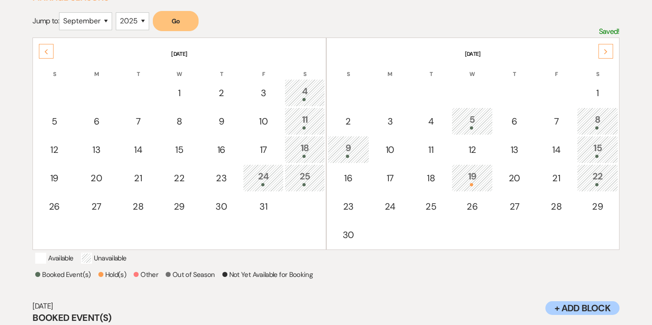
click at [603, 127] on div at bounding box center [597, 127] width 31 height 3
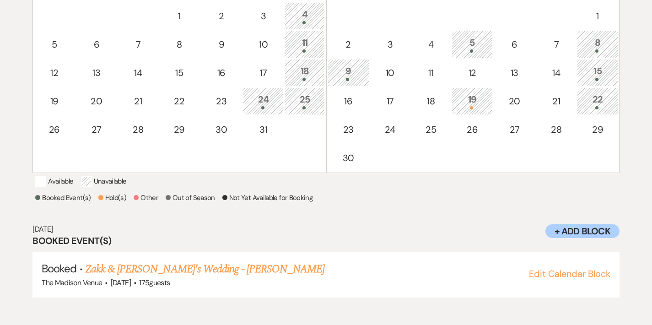
scroll to position [244, 0]
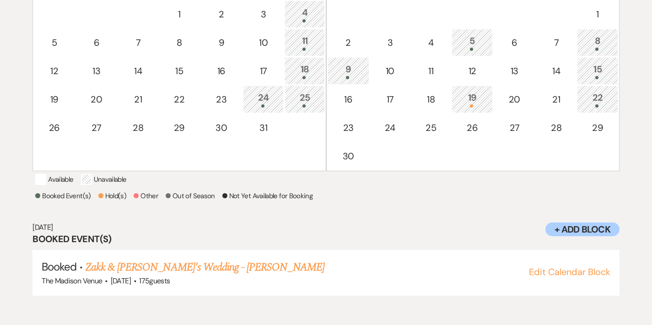
click at [604, 78] on div at bounding box center [597, 77] width 31 height 3
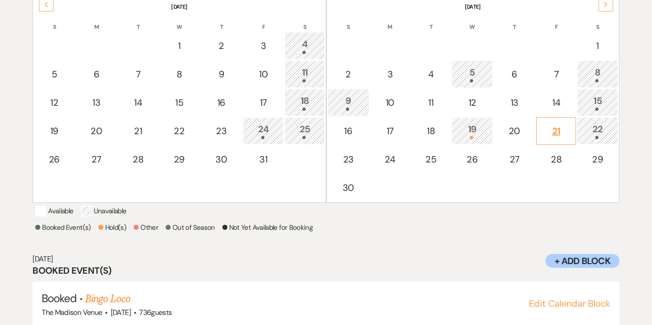
scroll to position [212, 0]
click at [608, 133] on div "22" at bounding box center [597, 131] width 31 height 17
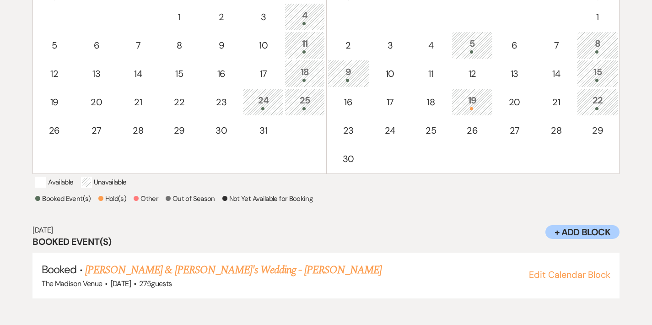
scroll to position [244, 0]
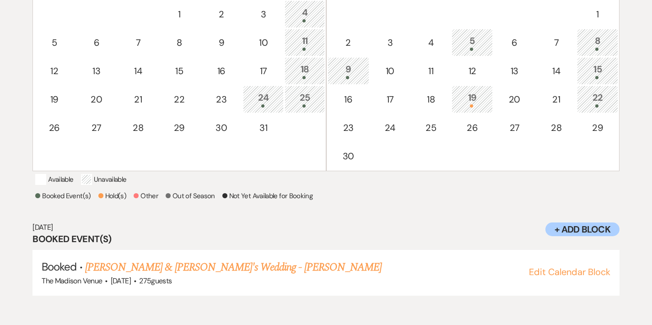
click at [359, 72] on div "9" at bounding box center [349, 70] width 32 height 17
click at [479, 39] on div "5" at bounding box center [472, 42] width 31 height 17
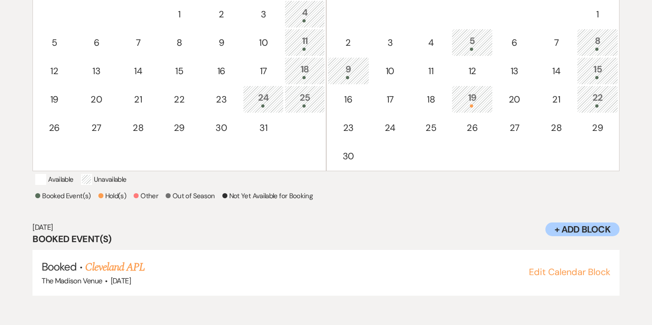
click at [486, 95] on div "19" at bounding box center [472, 99] width 31 height 17
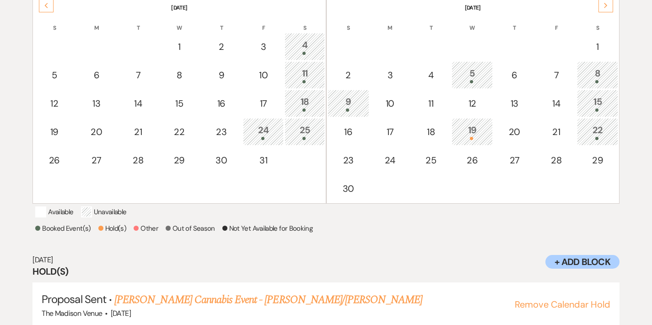
scroll to position [210, 0]
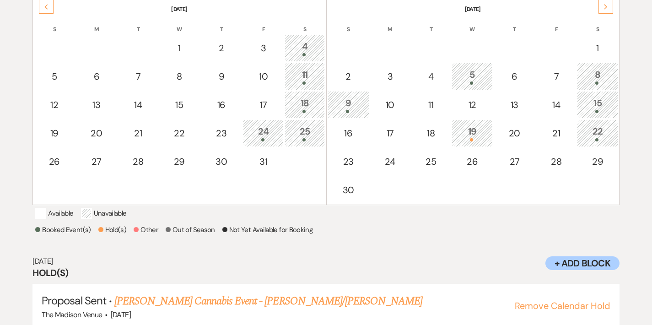
click at [607, 103] on div "15" at bounding box center [597, 104] width 31 height 17
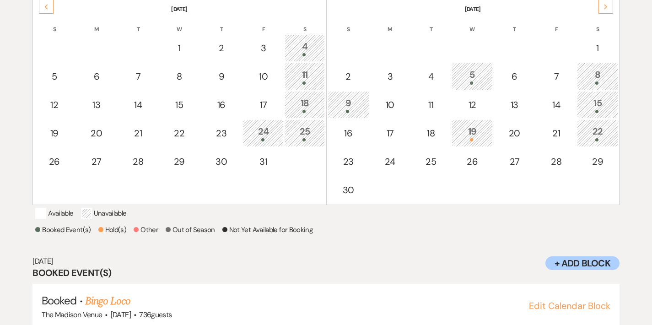
click at [604, 8] on icon "Next" at bounding box center [606, 6] width 5 height 5
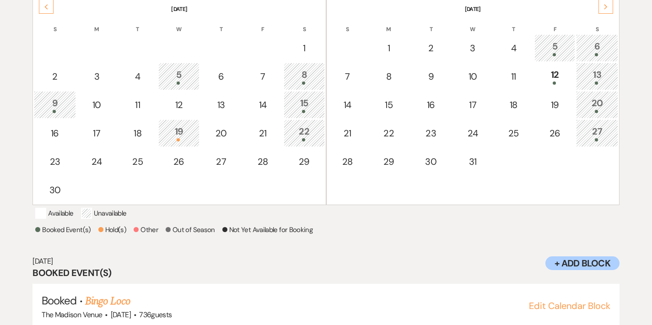
click at [611, 133] on div "27" at bounding box center [597, 133] width 32 height 17
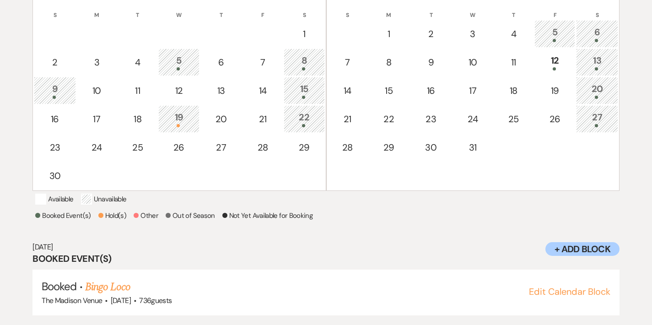
scroll to position [221, 0]
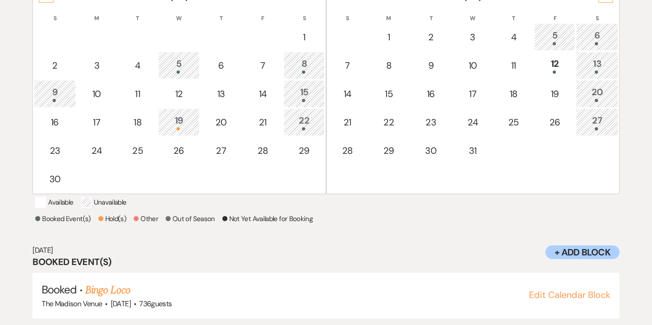
click at [608, 81] on td "20" at bounding box center [597, 93] width 42 height 27
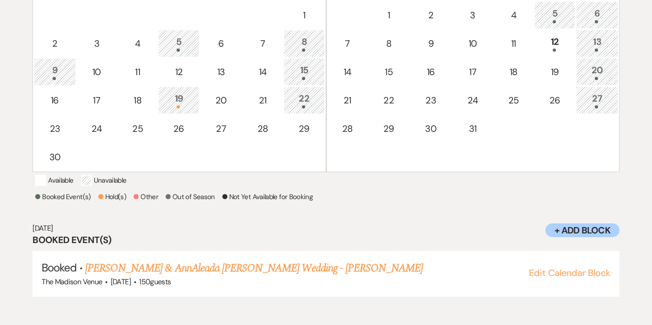
scroll to position [244, 0]
click at [605, 49] on div at bounding box center [597, 49] width 32 height 3
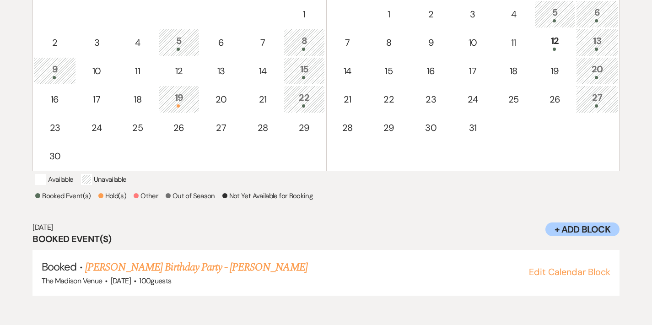
click at [606, 17] on div "6" at bounding box center [597, 13] width 32 height 17
click at [561, 12] on div "5" at bounding box center [555, 13] width 31 height 17
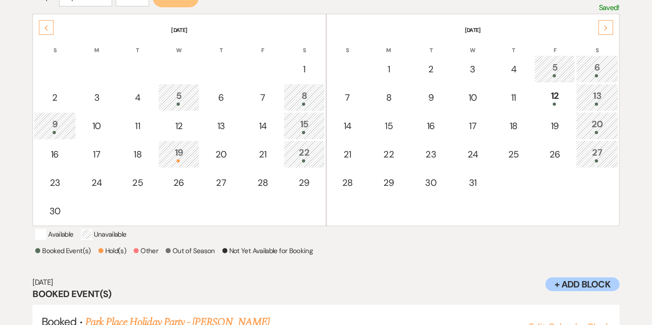
scroll to position [176, 0]
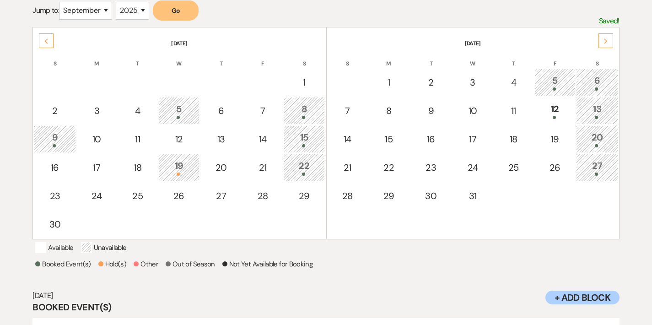
click at [294, 133] on div "15" at bounding box center [304, 138] width 31 height 17
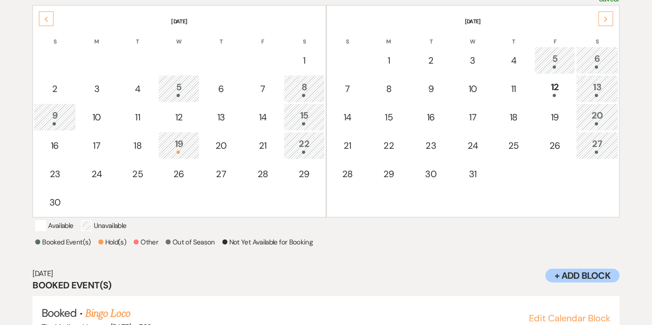
scroll to position [195, 0]
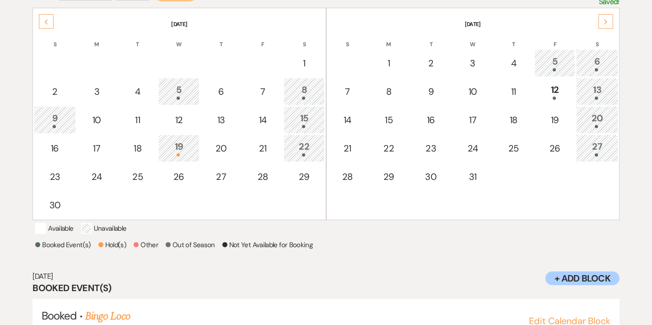
click at [604, 21] on icon "Next" at bounding box center [606, 21] width 5 height 5
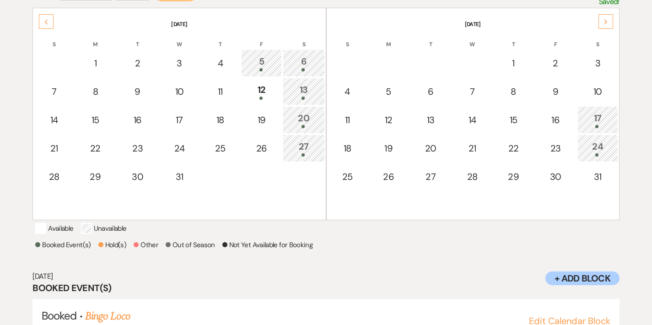
click at [607, 121] on div "17" at bounding box center [598, 119] width 31 height 17
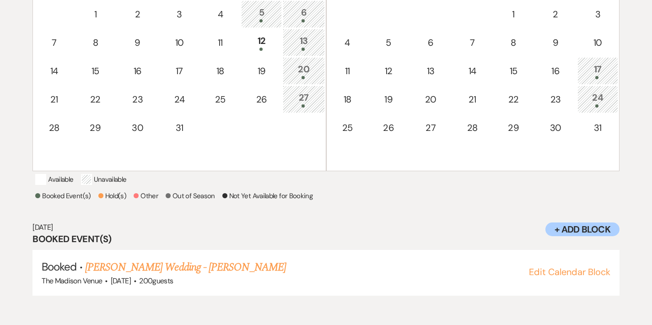
scroll to position [244, 0]
click at [604, 107] on div at bounding box center [598, 105] width 31 height 3
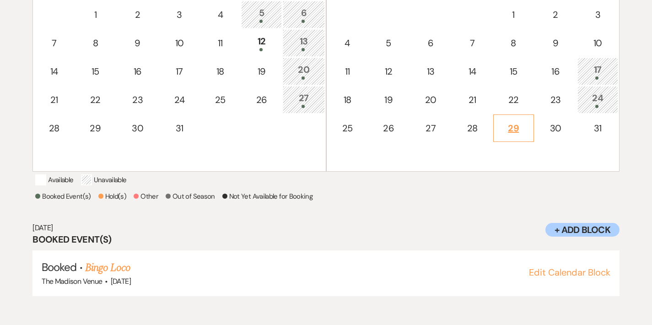
scroll to position [170, 0]
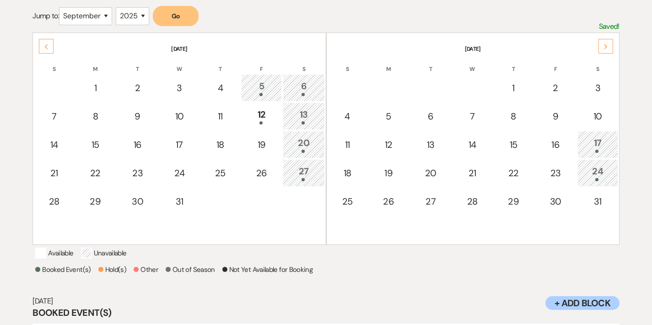
click at [602, 45] on div "Next" at bounding box center [606, 46] width 15 height 15
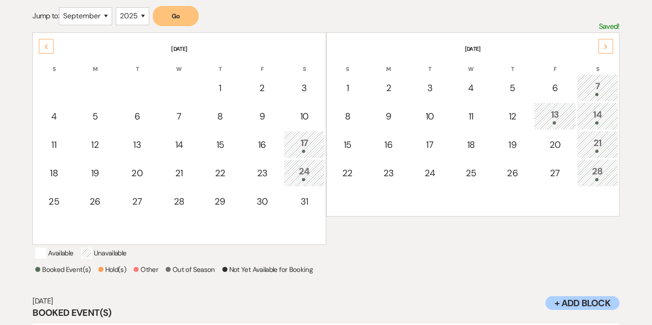
click at [603, 87] on div "7" at bounding box center [597, 87] width 31 height 17
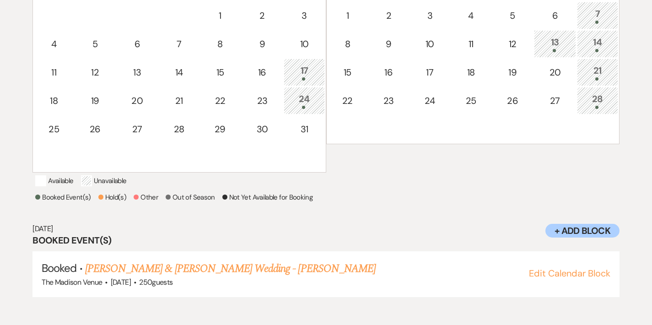
scroll to position [244, 0]
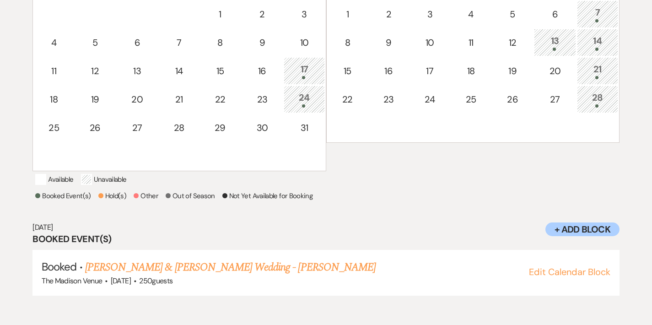
click at [565, 39] on div "13" at bounding box center [555, 42] width 32 height 17
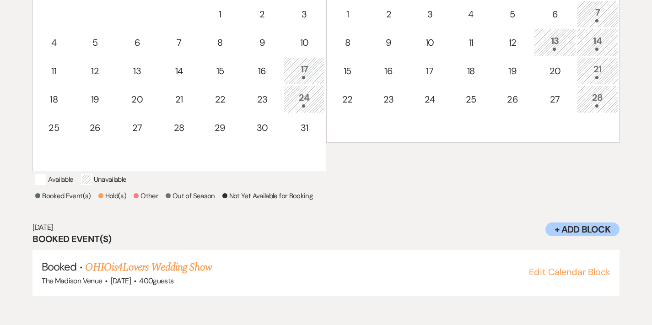
click at [613, 35] on td "14" at bounding box center [597, 42] width 41 height 27
click at [608, 63] on div "21" at bounding box center [597, 70] width 31 height 17
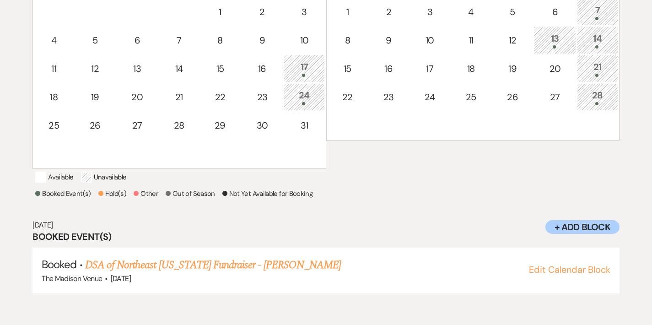
scroll to position [247, 0]
click at [612, 99] on div "28" at bounding box center [597, 96] width 31 height 17
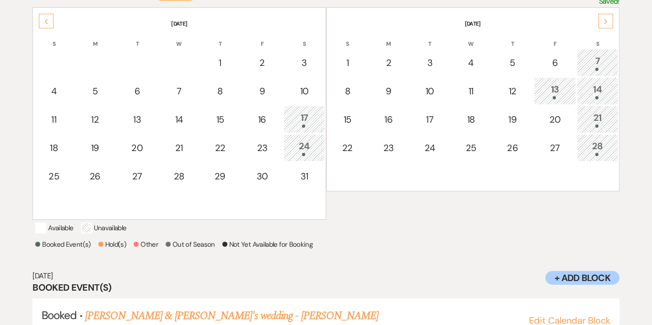
click at [613, 111] on div "21" at bounding box center [597, 119] width 31 height 17
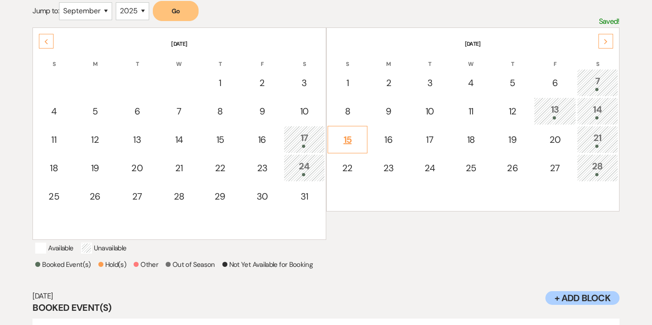
scroll to position [174, 0]
click at [51, 45] on div "Previous" at bounding box center [46, 42] width 15 height 15
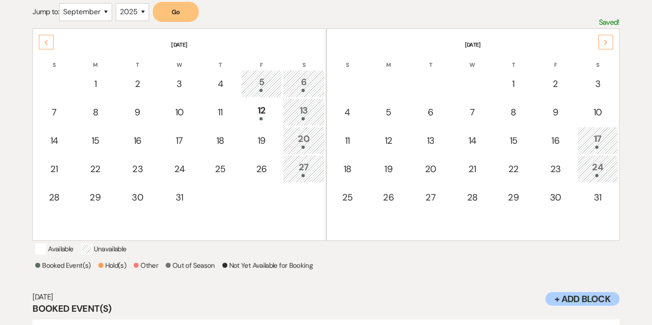
click at [51, 45] on div "Previous" at bounding box center [46, 42] width 15 height 15
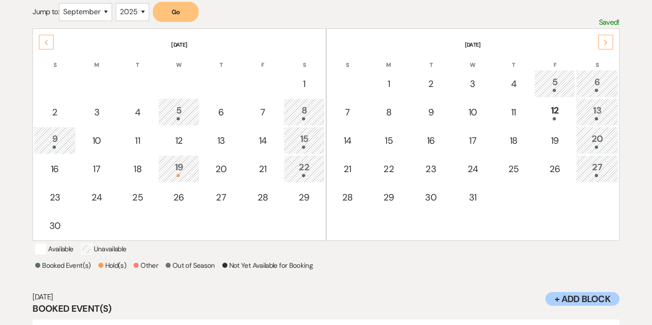
click at [607, 43] on icon "Next" at bounding box center [606, 42] width 5 height 5
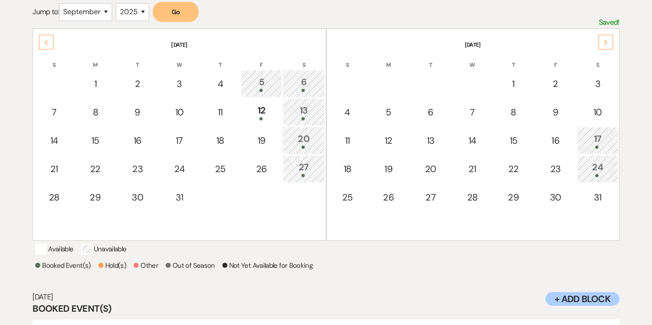
click at [610, 43] on div "Next" at bounding box center [606, 42] width 15 height 15
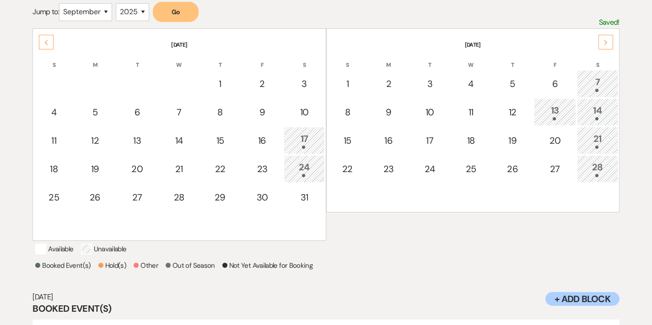
click at [609, 134] on div "21" at bounding box center [597, 140] width 31 height 17
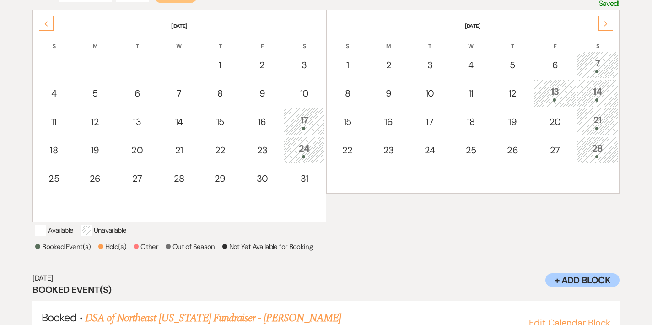
scroll to position [187, 0]
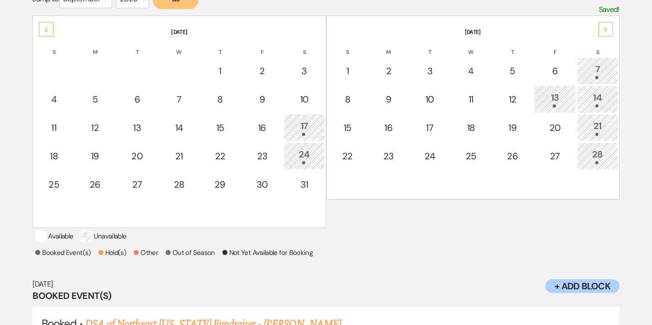
click at [604, 27] on icon "Next" at bounding box center [606, 29] width 5 height 5
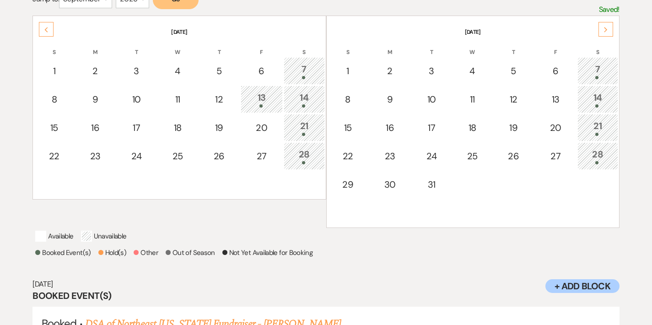
click at [608, 67] on div "7" at bounding box center [598, 70] width 31 height 17
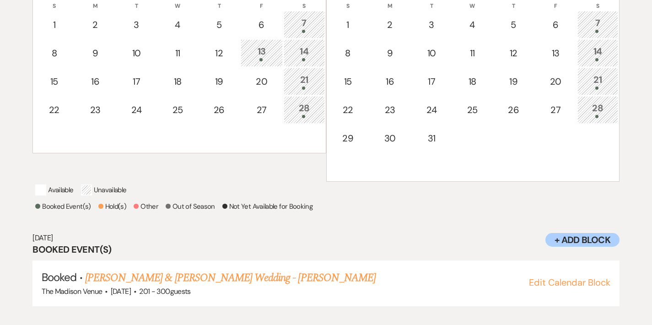
scroll to position [244, 0]
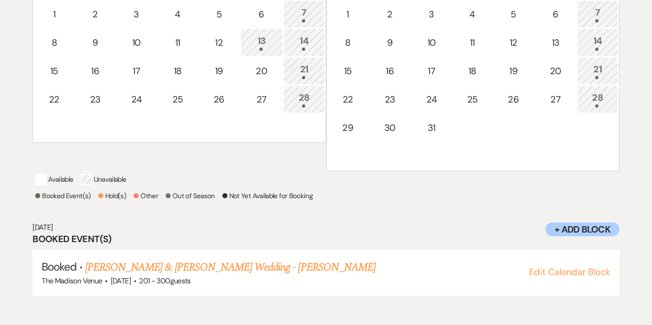
click at [609, 45] on div "14" at bounding box center [598, 42] width 31 height 17
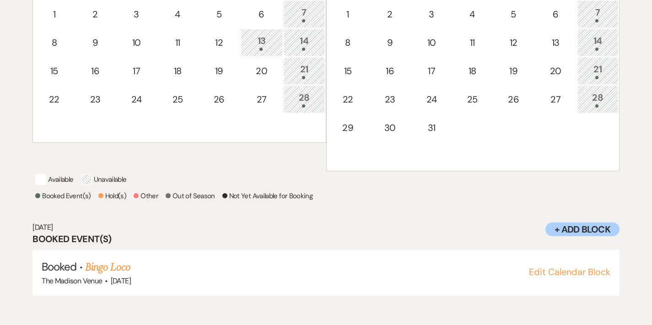
click at [607, 69] on div "21" at bounding box center [598, 70] width 31 height 17
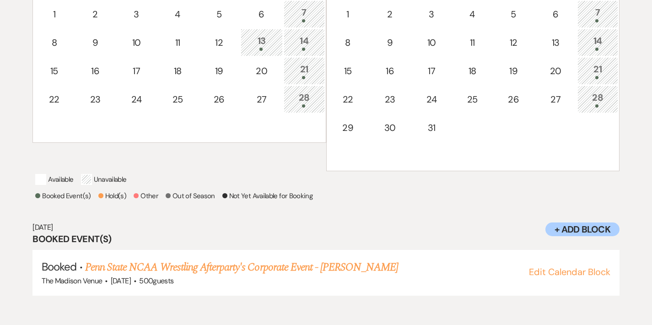
click at [604, 74] on div "21" at bounding box center [598, 70] width 31 height 17
click at [610, 46] on div "14" at bounding box center [598, 42] width 31 height 17
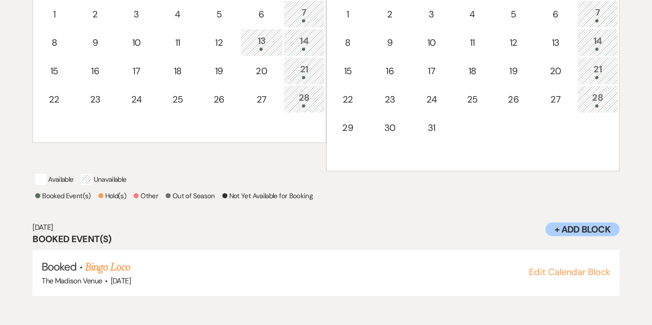
click at [608, 63] on div "21" at bounding box center [598, 70] width 31 height 17
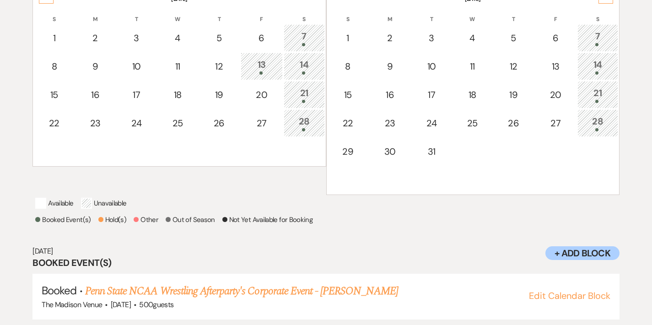
scroll to position [220, 0]
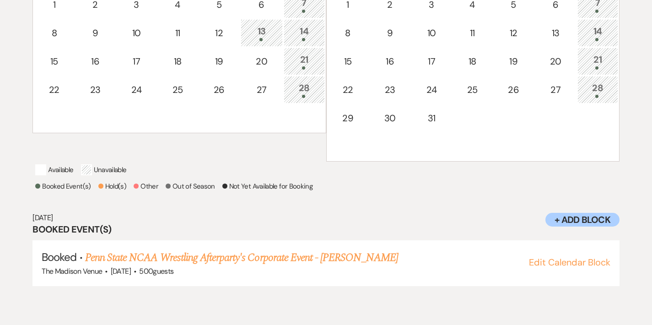
click at [608, 63] on div "21" at bounding box center [598, 61] width 31 height 17
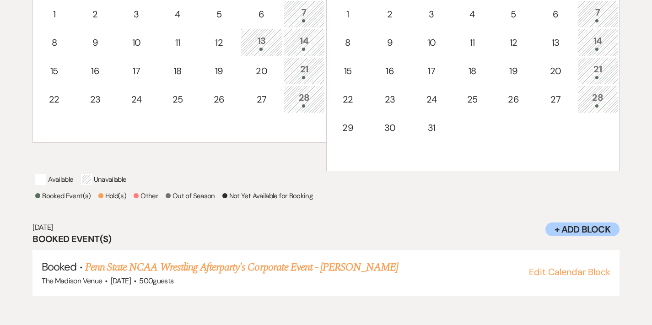
click at [613, 103] on div "28" at bounding box center [598, 99] width 31 height 17
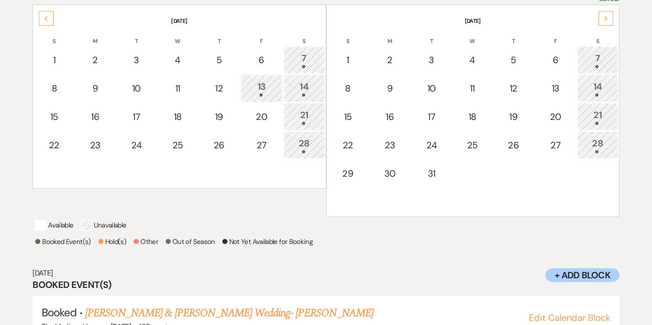
scroll to position [189, 0]
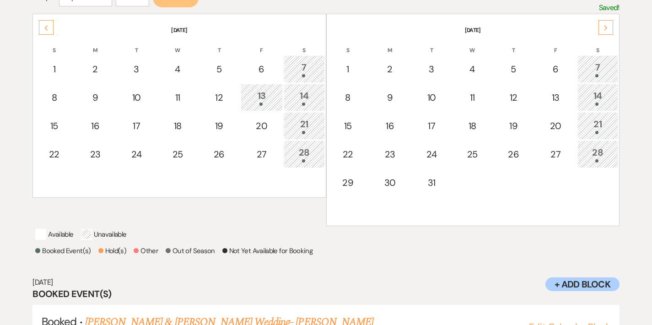
click at [604, 25] on icon "Next" at bounding box center [606, 27] width 5 height 5
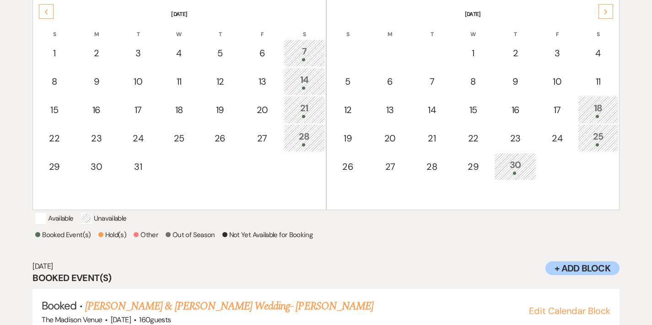
click at [608, 107] on div "18" at bounding box center [598, 109] width 30 height 17
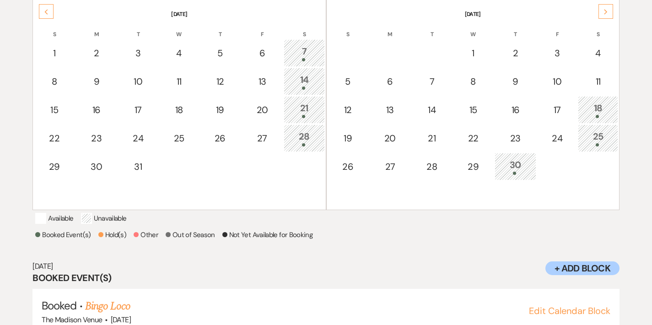
scroll to position [244, 0]
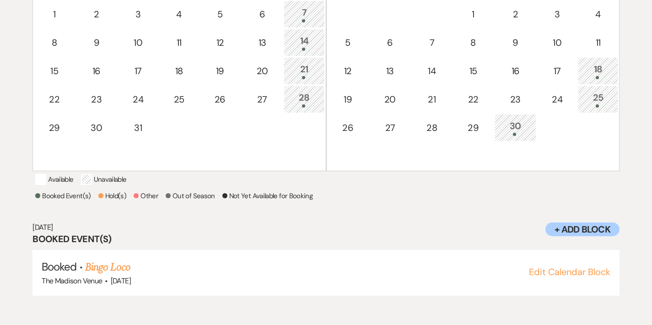
click at [609, 92] on div "25" at bounding box center [598, 99] width 30 height 17
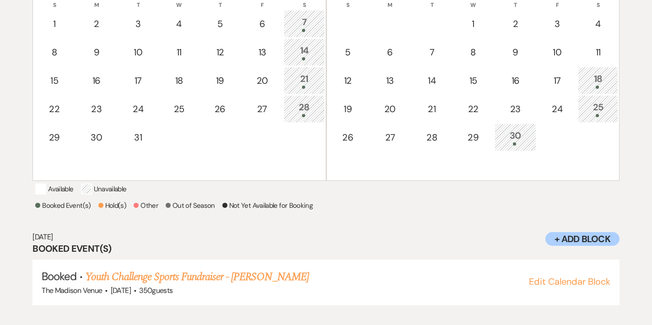
scroll to position [232, 0]
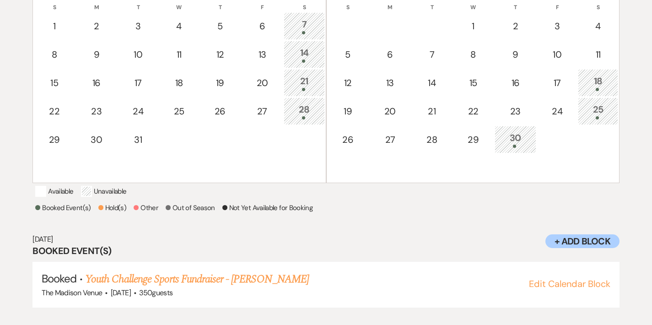
click at [531, 139] on td "30" at bounding box center [516, 139] width 42 height 27
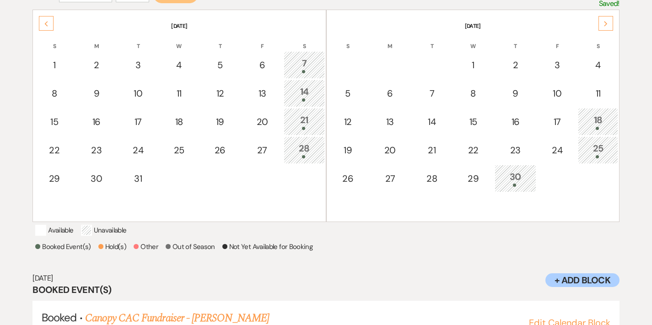
scroll to position [191, 0]
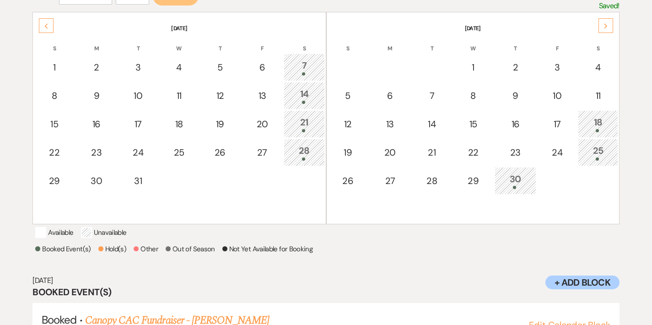
click at [610, 25] on div "Next" at bounding box center [606, 25] width 15 height 15
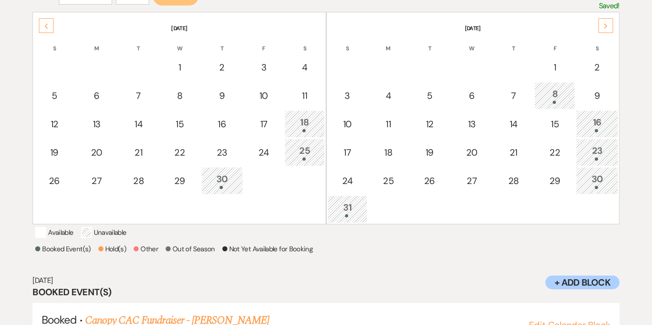
click at [561, 97] on div "8" at bounding box center [555, 95] width 31 height 17
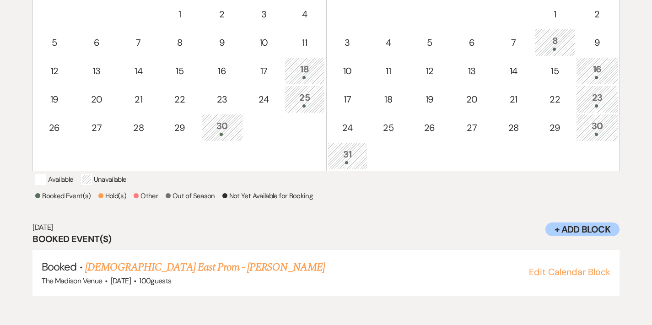
scroll to position [244, 0]
click at [605, 71] on div "16" at bounding box center [597, 70] width 32 height 17
click at [605, 96] on div "23" at bounding box center [597, 99] width 32 height 17
click at [606, 131] on div "30" at bounding box center [597, 127] width 32 height 17
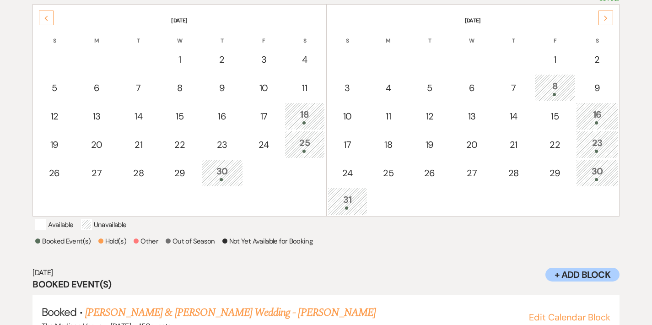
scroll to position [170, 0]
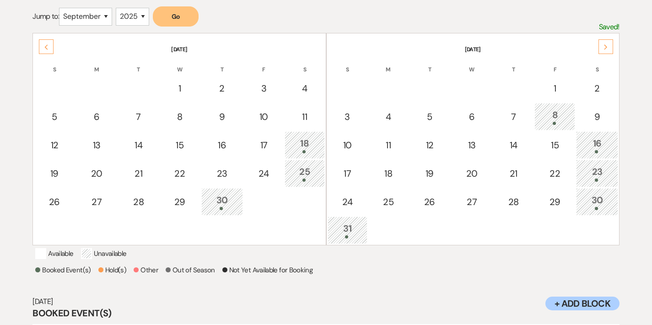
click at [612, 46] on div "Next" at bounding box center [606, 46] width 15 height 15
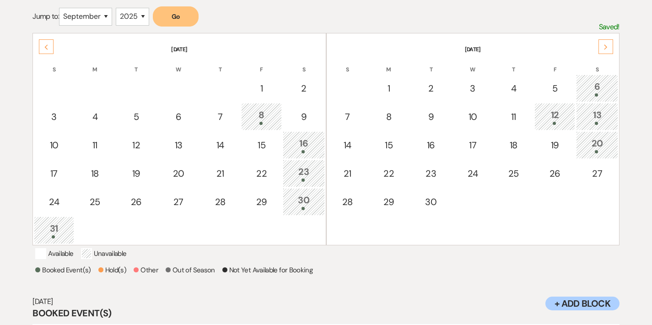
click at [612, 46] on div "Next" at bounding box center [606, 46] width 15 height 15
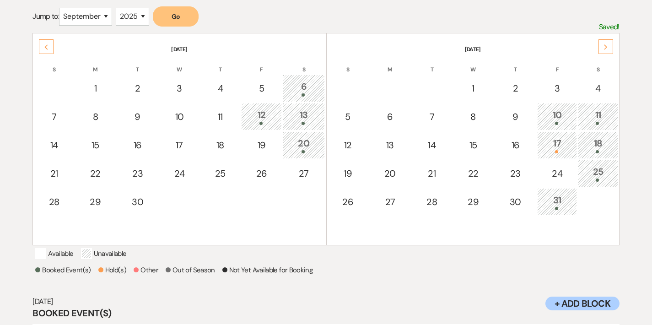
click at [612, 46] on div "Next" at bounding box center [606, 46] width 15 height 15
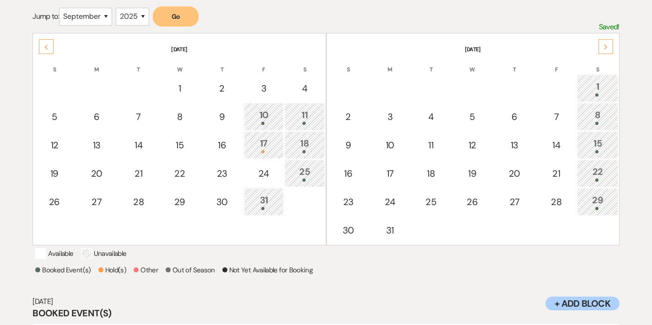
click at [612, 46] on div "Next" at bounding box center [606, 46] width 15 height 15
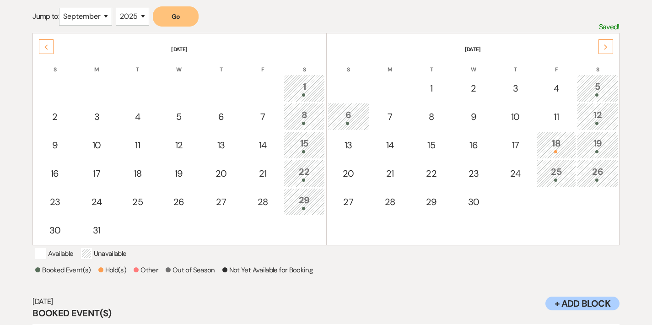
click at [612, 46] on div "Next" at bounding box center [606, 46] width 15 height 15
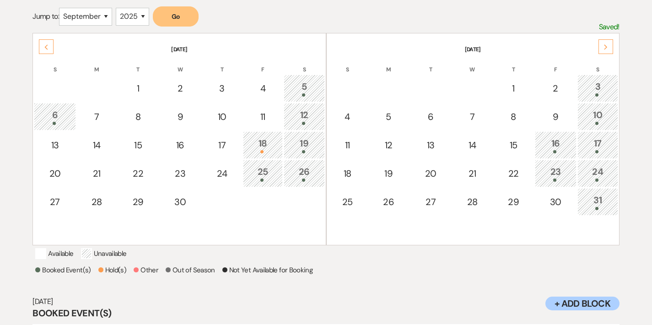
click at [612, 46] on div "Next" at bounding box center [606, 46] width 15 height 15
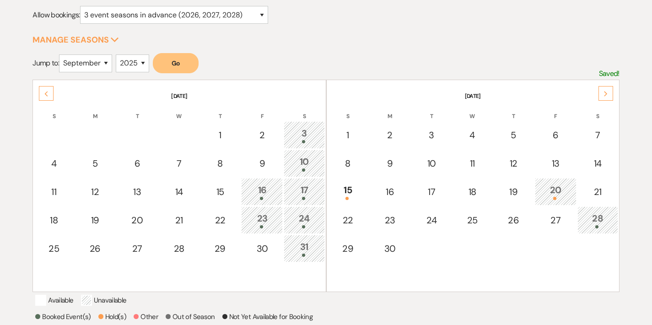
scroll to position [134, 0]
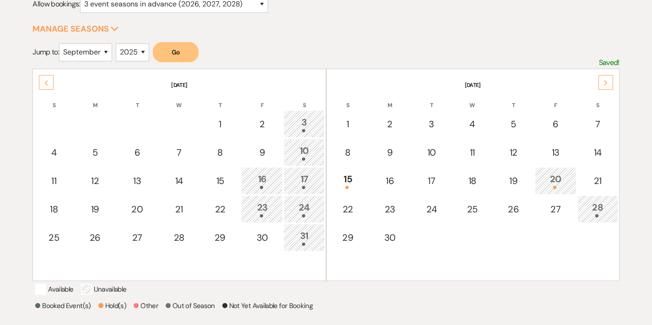
click at [54, 79] on th "[DATE]" at bounding box center [179, 79] width 291 height 19
click at [49, 79] on div "Previous" at bounding box center [46, 82] width 15 height 15
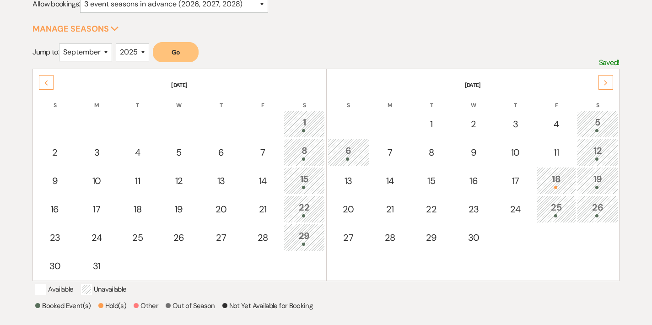
click at [49, 79] on div "Previous" at bounding box center [46, 82] width 15 height 15
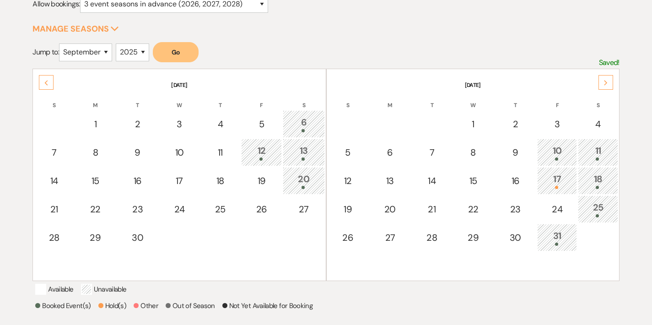
click at [49, 79] on div "Previous" at bounding box center [46, 82] width 15 height 15
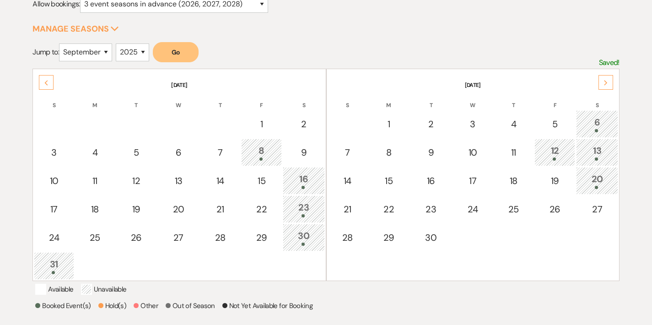
click at [49, 79] on div "Previous" at bounding box center [46, 82] width 15 height 15
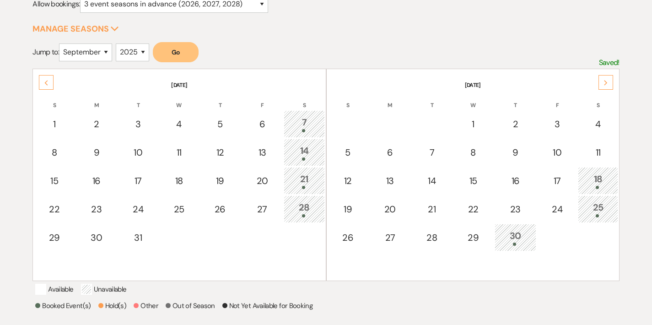
click at [49, 79] on div "Previous" at bounding box center [46, 82] width 15 height 15
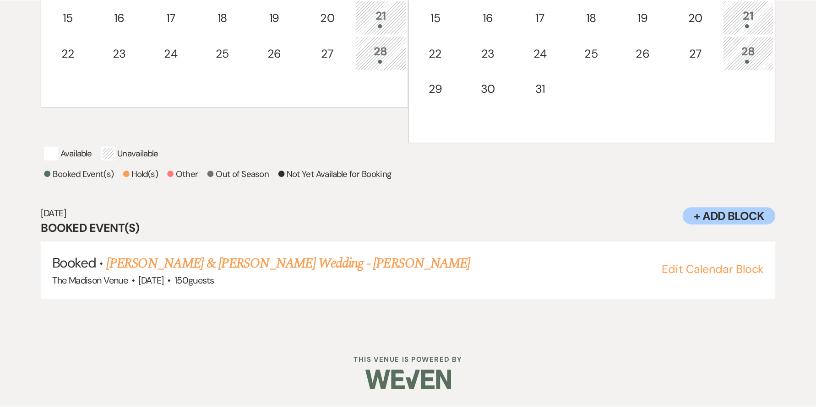
scroll to position [0, 0]
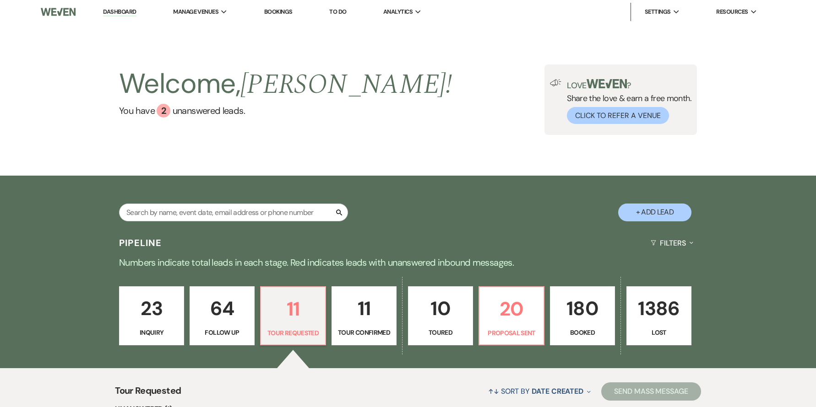
select select "2"
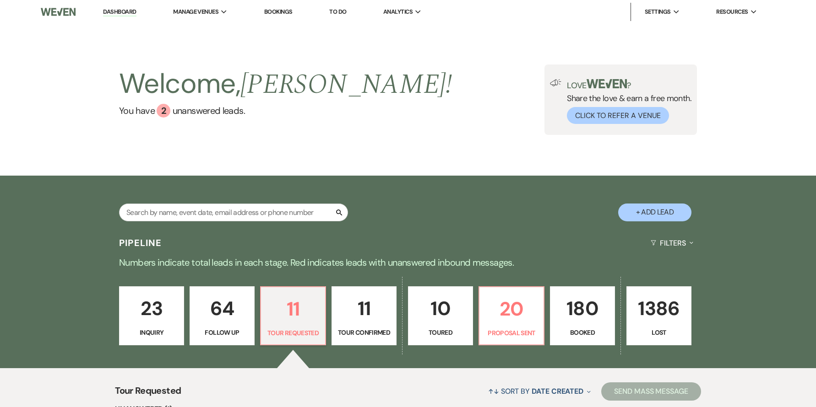
select select "2"
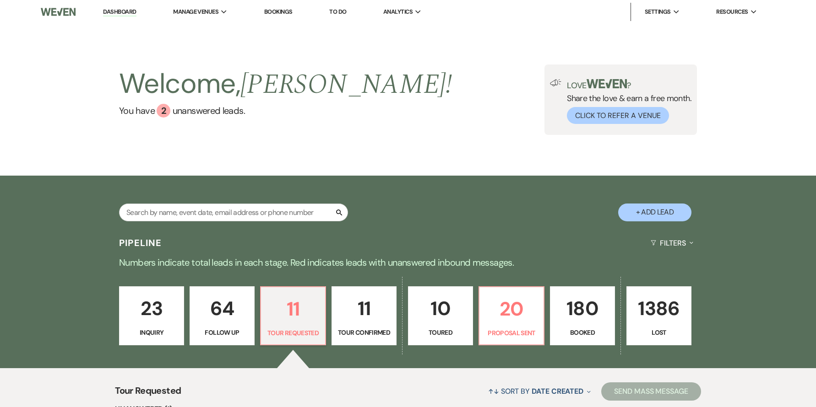
select select "2"
click at [301, 322] on p "11" at bounding box center [292, 309] width 53 height 31
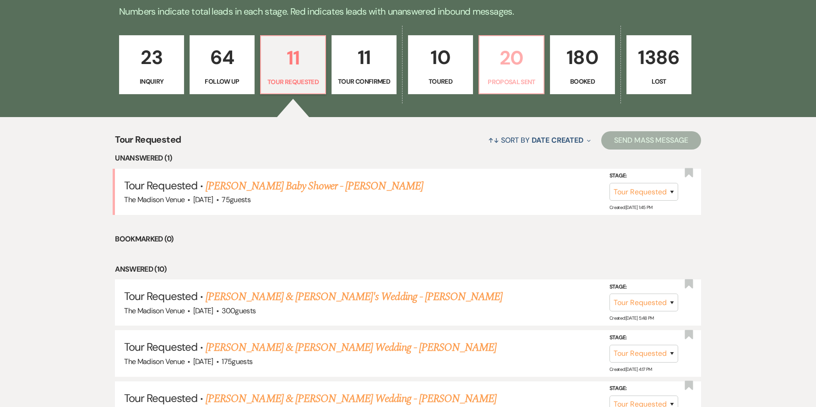
click at [514, 79] on p "Proposal Sent" at bounding box center [511, 82] width 53 height 10
select select "6"
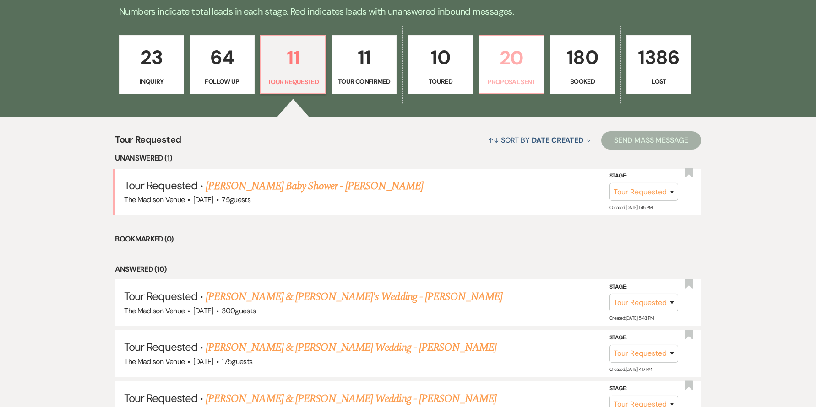
select select "6"
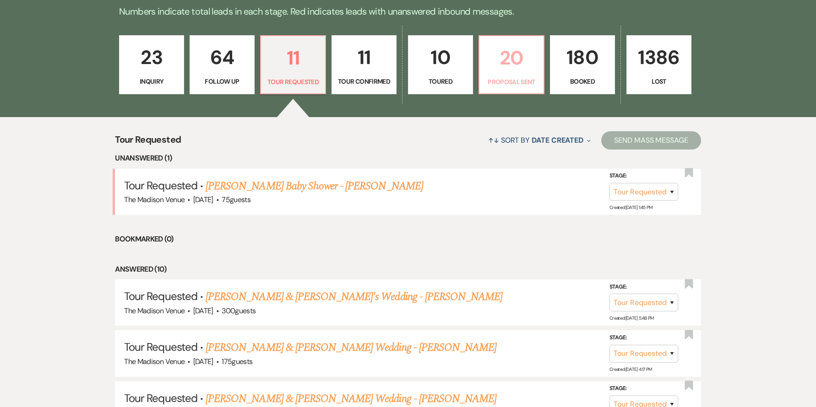
select select "6"
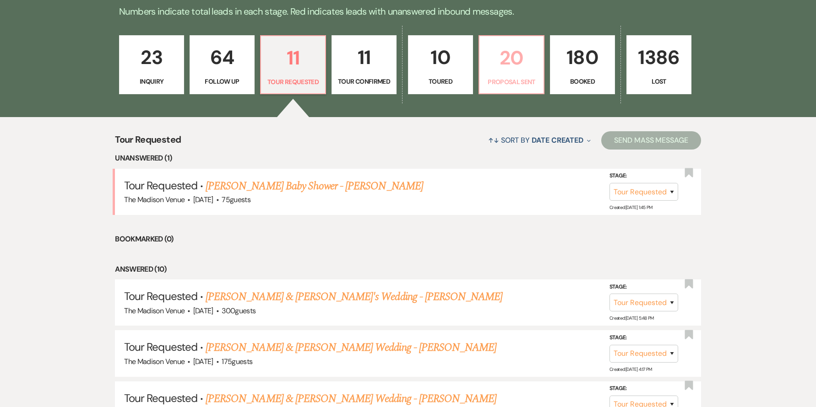
select select "6"
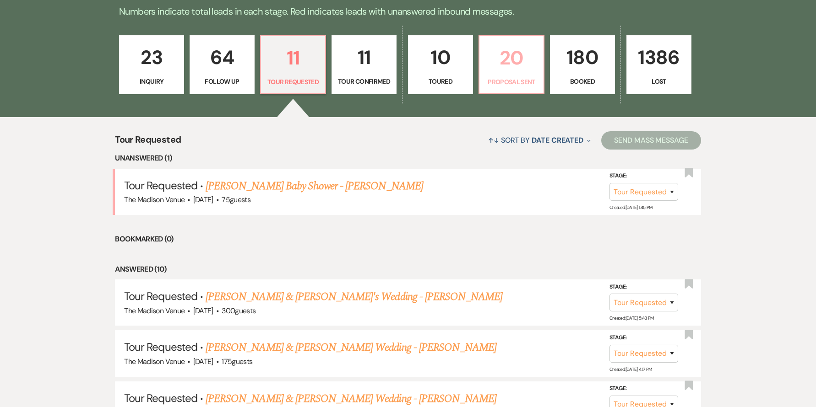
select select "6"
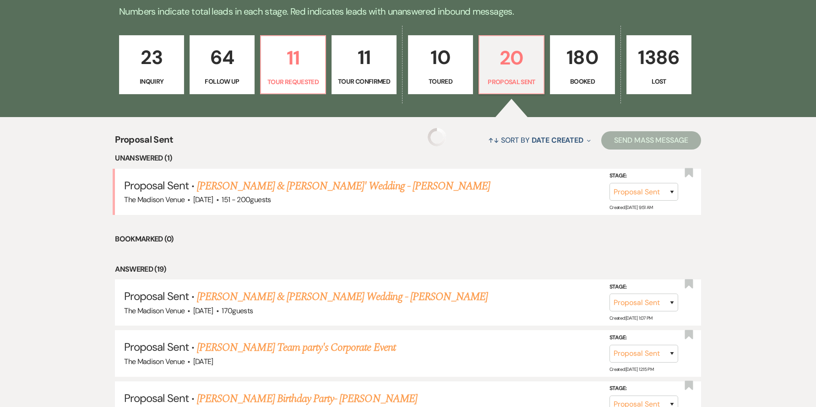
select select "6"
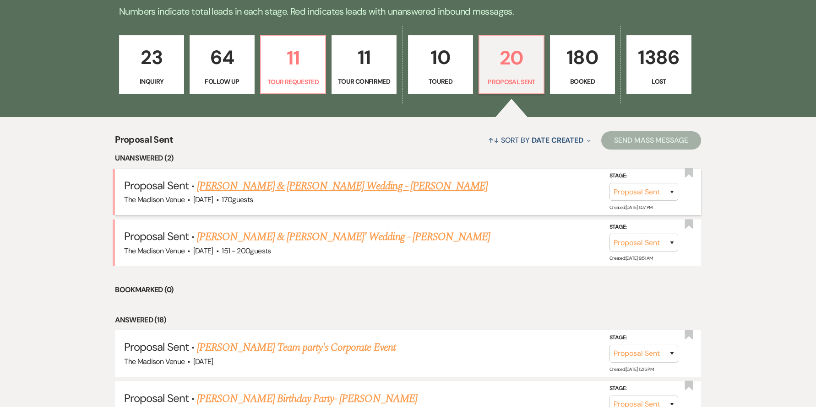
click at [264, 190] on link "[PERSON_NAME] & [PERSON_NAME] Wedding - [PERSON_NAME]" at bounding box center [342, 186] width 291 height 16
select select "6"
select select "5"
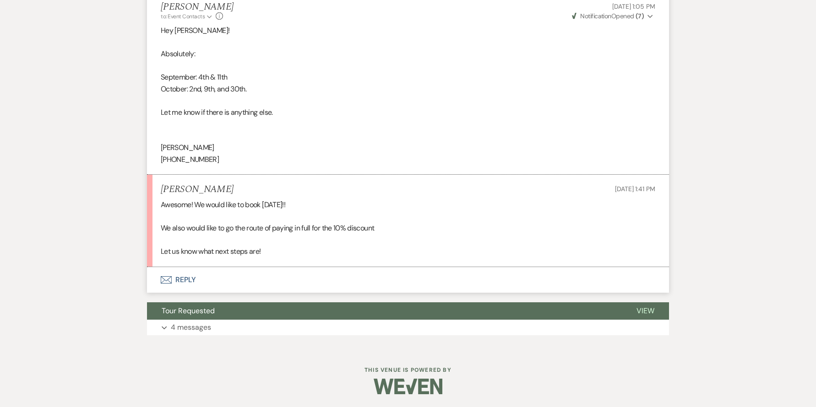
scroll to position [1183, 0]
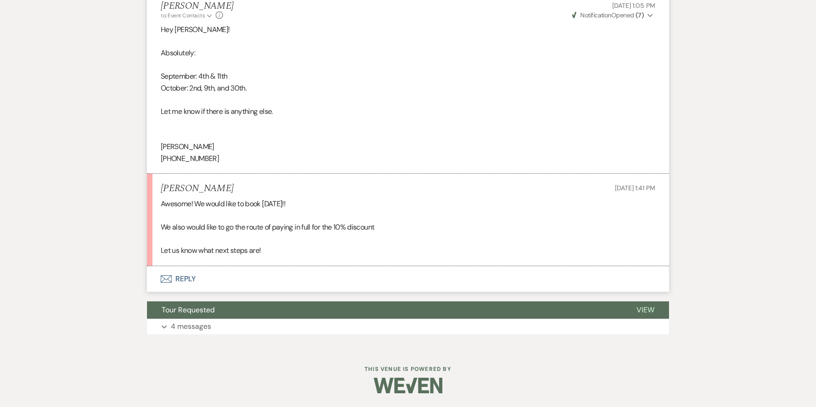
click at [185, 279] on button "Envelope Reply" at bounding box center [408, 279] width 522 height 26
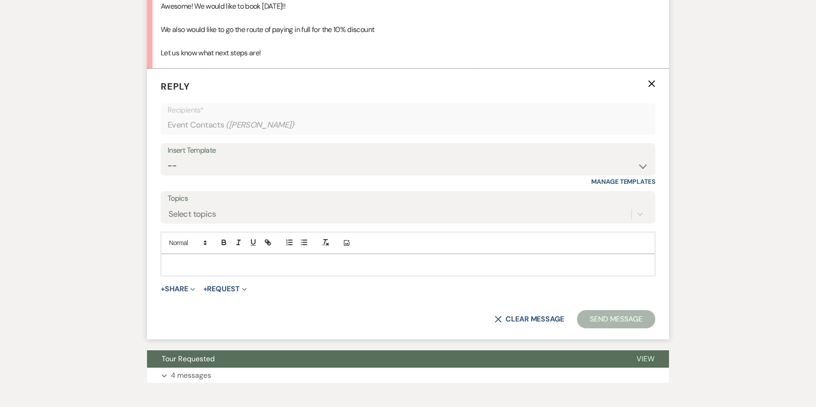
scroll to position [1381, 0]
click at [208, 267] on p at bounding box center [408, 265] width 480 height 10
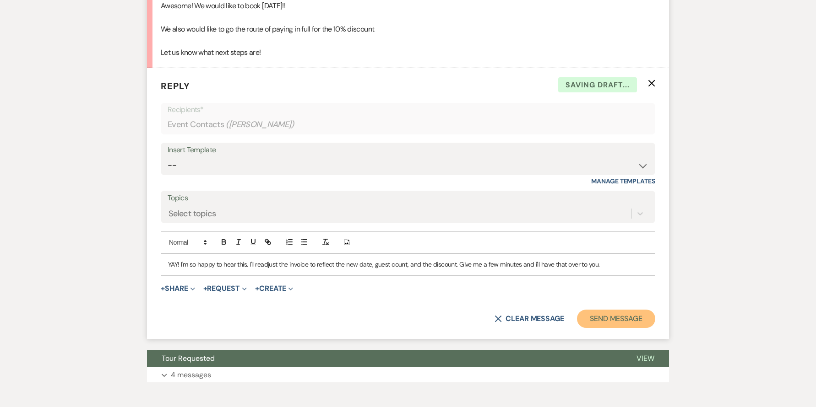
click at [617, 318] on button "Send Message" at bounding box center [616, 319] width 78 height 18
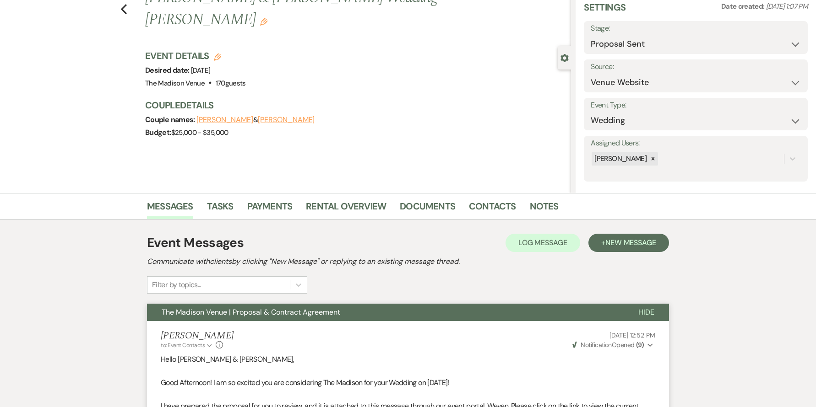
scroll to position [81, 0]
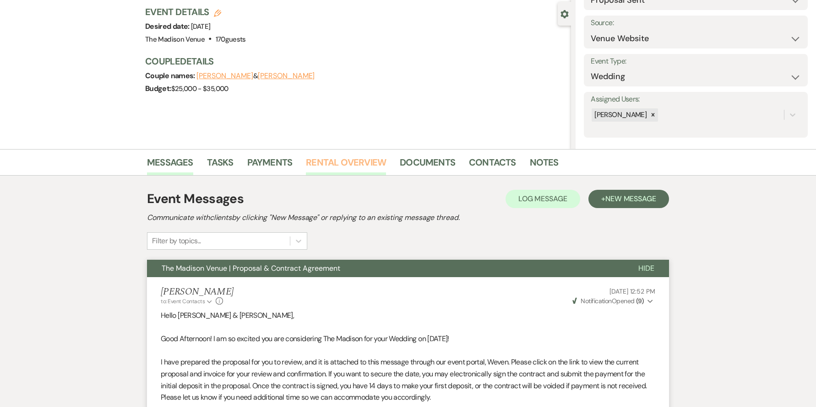
click at [339, 163] on link "Rental Overview" at bounding box center [346, 165] width 80 height 20
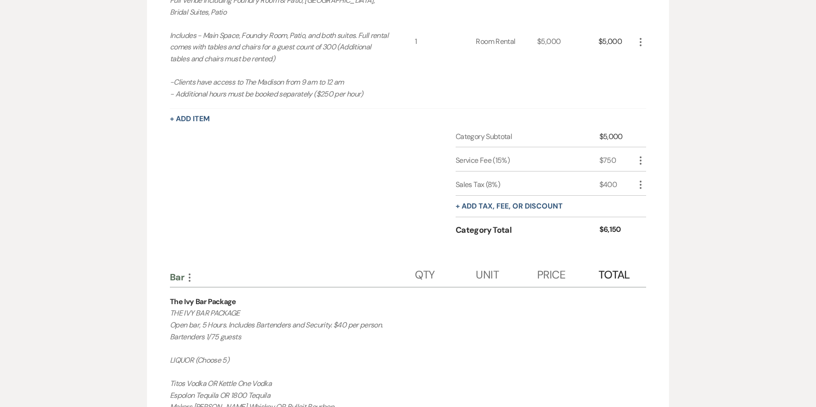
scroll to position [372, 0]
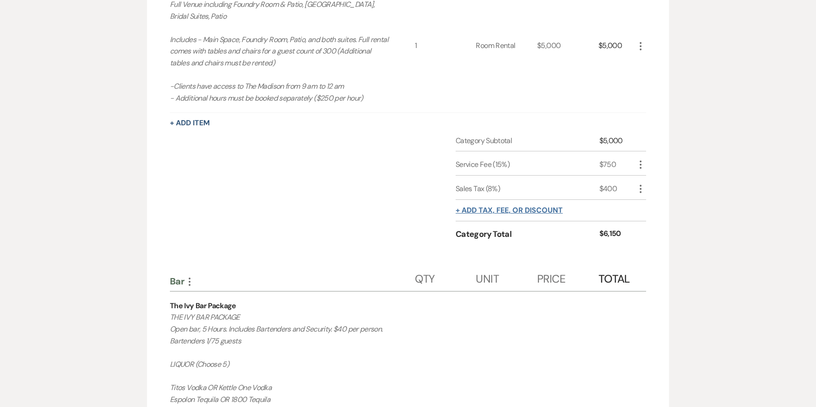
click at [488, 214] on button "+ Add tax, fee, or discount" at bounding box center [509, 210] width 107 height 7
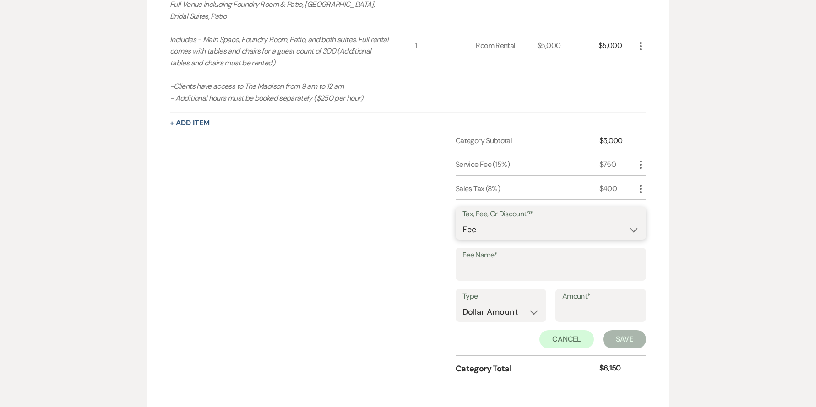
click at [488, 232] on select "Fee Discount Tax" at bounding box center [550, 230] width 177 height 18
select select "2"
click at [494, 276] on input "Fee Name*" at bounding box center [550, 271] width 177 height 18
type input "Paid In Full"
click at [505, 324] on div "Type Dollar Amount Percentage Amount*" at bounding box center [551, 309] width 190 height 41
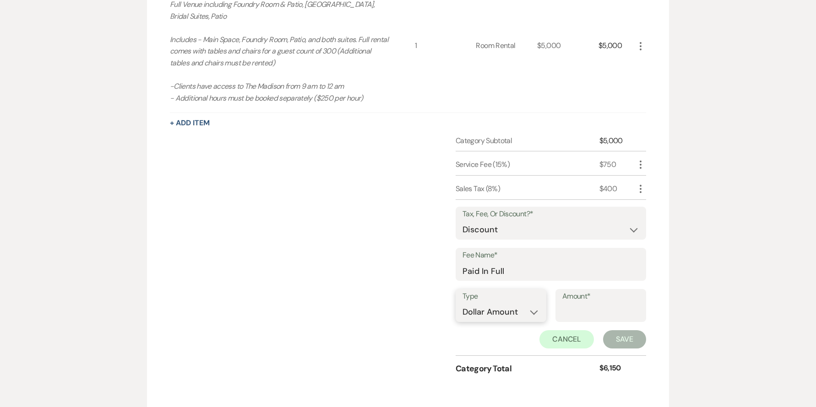
click at [504, 316] on select "Dollar Amount Percentage" at bounding box center [500, 313] width 77 height 18
select select "false"
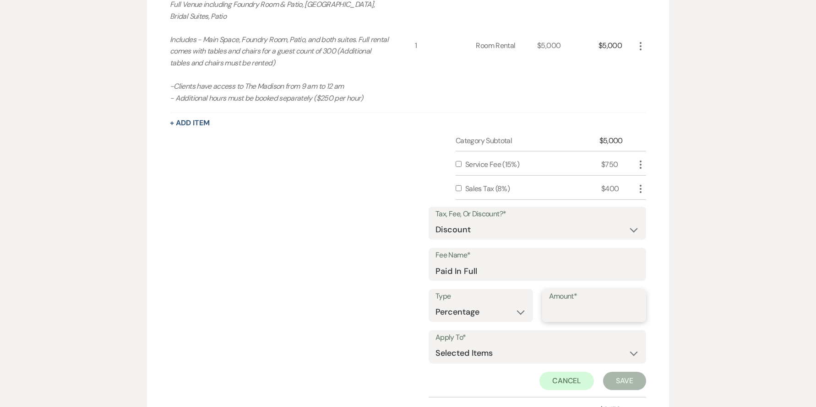
click at [591, 315] on input "Amount*" at bounding box center [594, 313] width 91 height 18
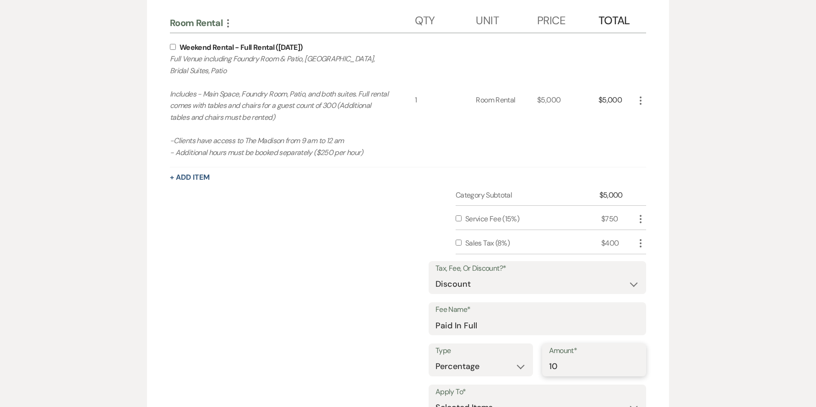
type input "10"
click at [175, 42] on div "Weekend Rental - Full Rental ([DATE]) Full Venue including Foundry Room & Patio…" at bounding box center [292, 100] width 245 height 134
click at [173, 50] on div "Weekend Rental - Full Rental ([DATE]) Full Venue including Foundry Room & Patio…" at bounding box center [292, 100] width 245 height 134
click at [173, 46] on input "checkbox" at bounding box center [173, 47] width 6 height 6
checkbox input "true"
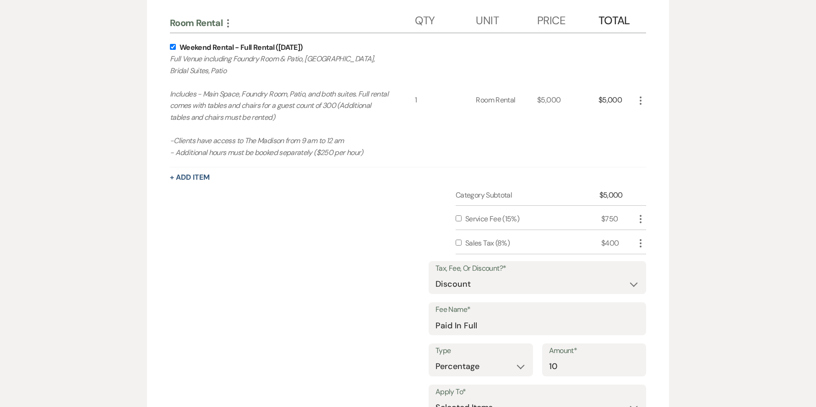
scroll to position [697, 0]
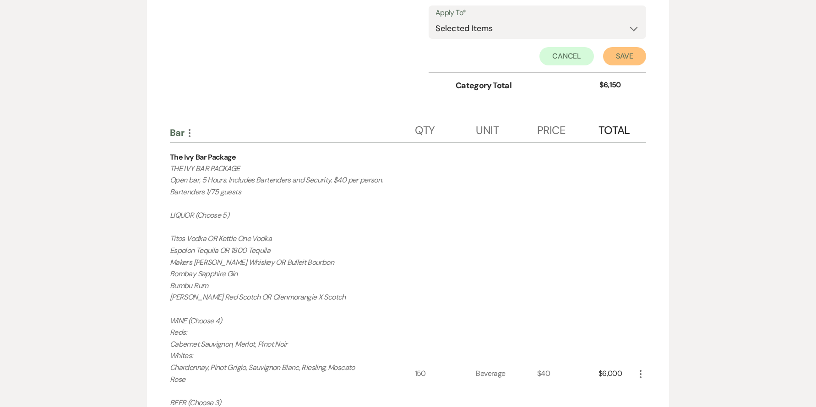
click at [628, 58] on button "Save" at bounding box center [624, 56] width 43 height 18
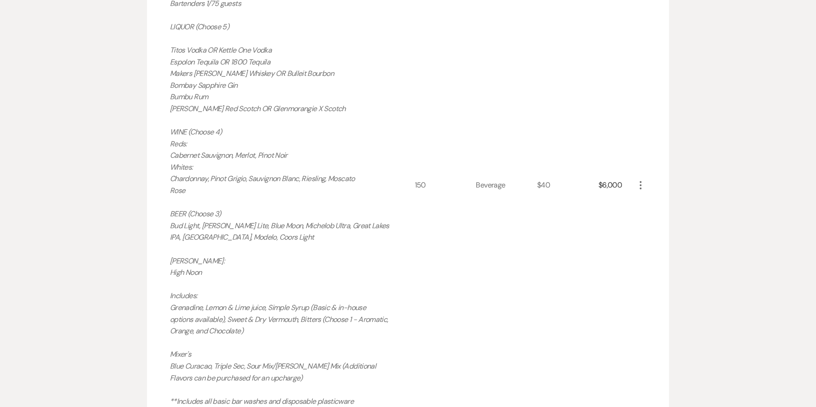
scroll to position [734, 0]
click at [639, 183] on icon "More" at bounding box center [640, 184] width 11 height 11
click at [647, 200] on icon "Pencil" at bounding box center [647, 203] width 5 height 7
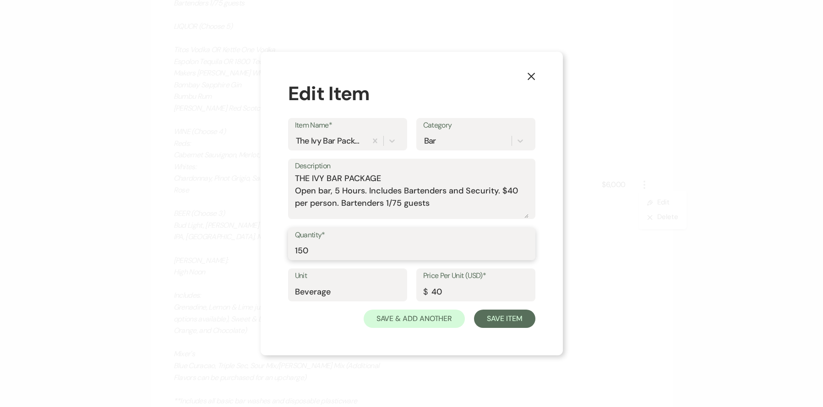
click at [399, 244] on input "150" at bounding box center [411, 251] width 233 height 18
click at [398, 245] on input "150" at bounding box center [411, 251] width 233 height 18
type input "130"
click at [518, 325] on button "Save Item" at bounding box center [504, 319] width 61 height 18
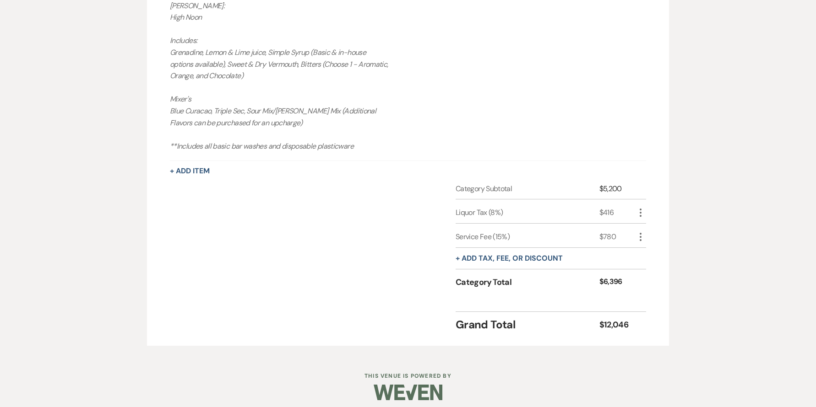
scroll to position [996, 0]
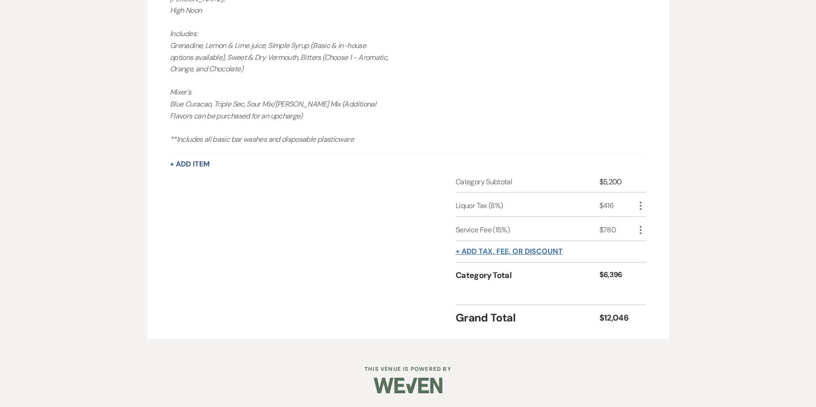
click at [487, 249] on button "+ Add tax, fee, or discount" at bounding box center [509, 251] width 107 height 7
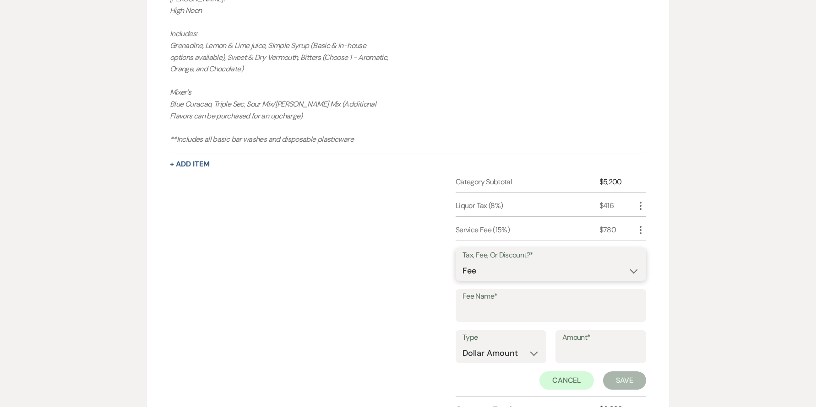
click at [492, 271] on select "Fee Discount Tax" at bounding box center [550, 271] width 177 height 18
click at [485, 266] on select "Fee Discount Tax" at bounding box center [550, 271] width 177 height 18
select select "2"
click at [480, 316] on input "Fee Name*" at bounding box center [550, 313] width 177 height 18
type input "Paid In Full"
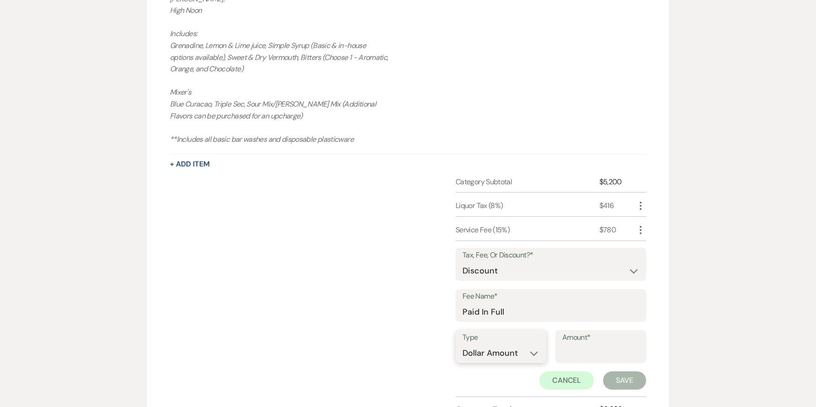
click at [478, 356] on select "Dollar Amount Percentage" at bounding box center [500, 354] width 77 height 18
select select "false"
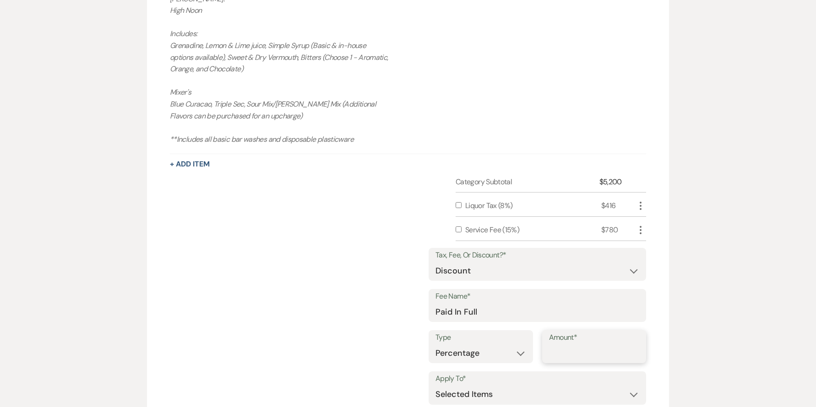
click at [577, 356] on input "Amount*" at bounding box center [594, 354] width 91 height 18
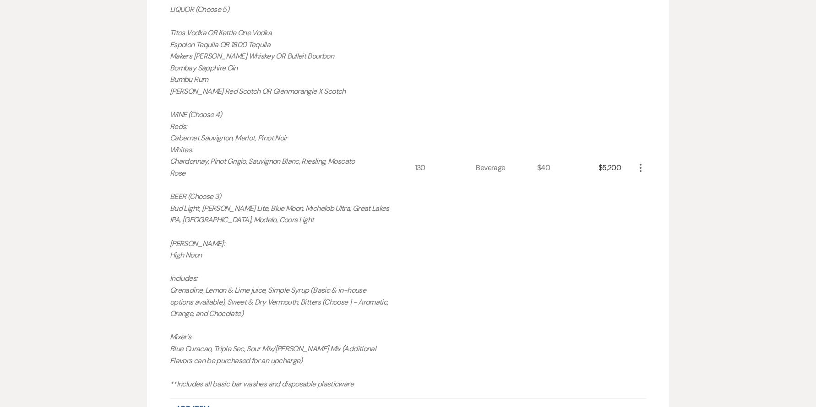
scroll to position [444, 0]
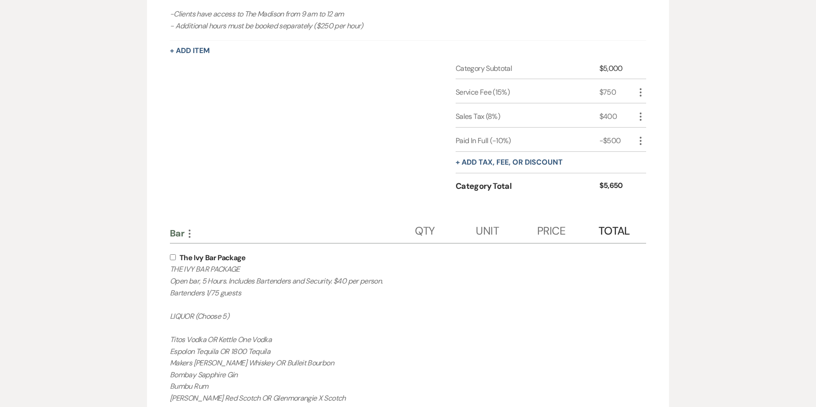
type input "10"
click at [173, 257] on input "checkbox" at bounding box center [173, 258] width 6 height 6
checkbox input "true"
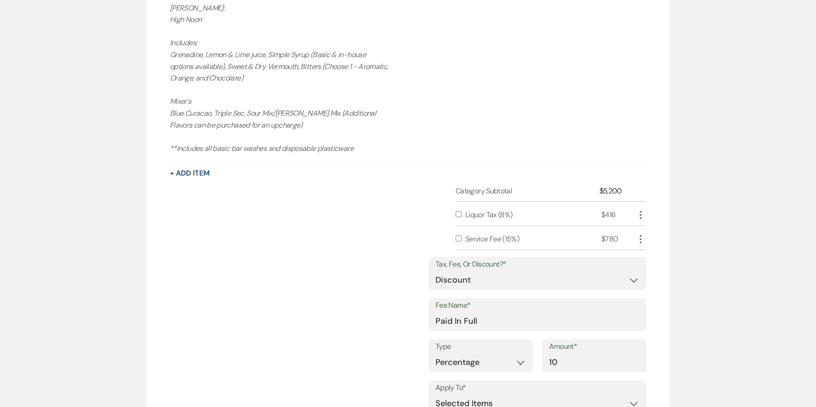
scroll to position [1172, 0]
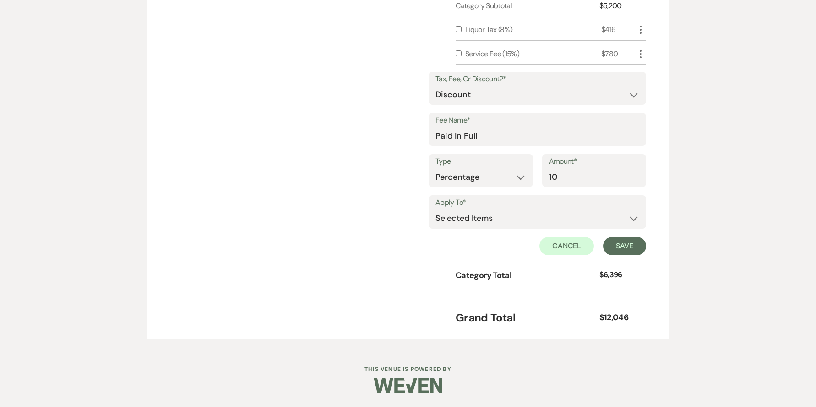
click at [620, 256] on div "Tax, Fee, Or Discount?* Fee Discount Tax Fee Name* Paid In Full Type Dollar Amo…" at bounding box center [537, 163] width 217 height 197
click at [625, 249] on button "Save" at bounding box center [624, 246] width 43 height 18
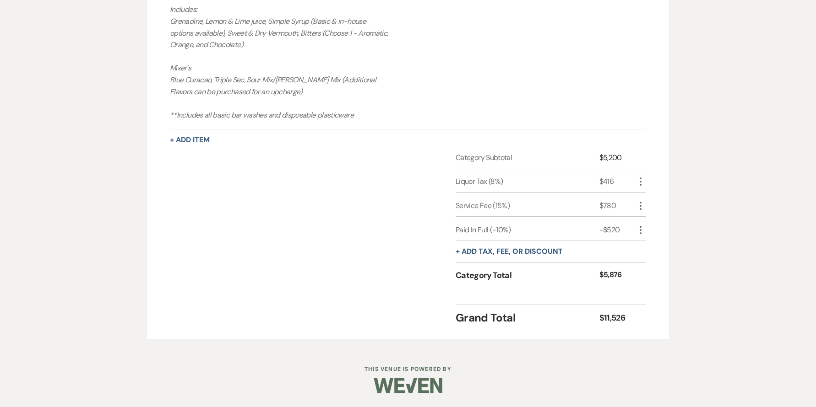
click at [402, 228] on div "Category Subtotal $5,200 Liquor Tax (8%) $416 More Service Fee (15%) $780 More …" at bounding box center [408, 225] width 476 height 146
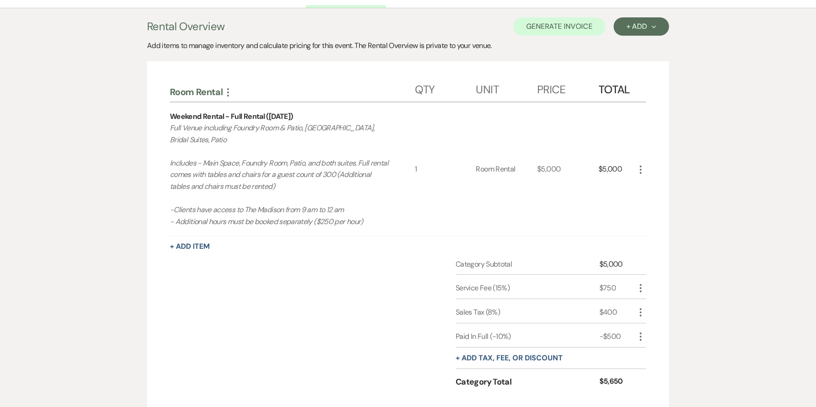
scroll to position [59, 0]
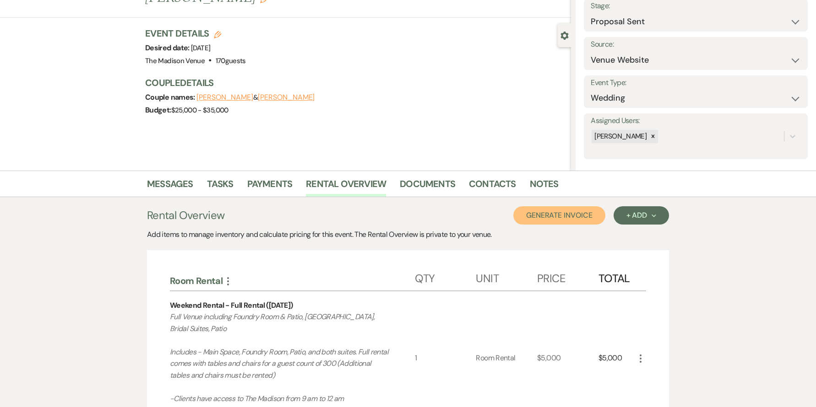
click at [581, 215] on button "Generate Invoice" at bounding box center [559, 215] width 92 height 18
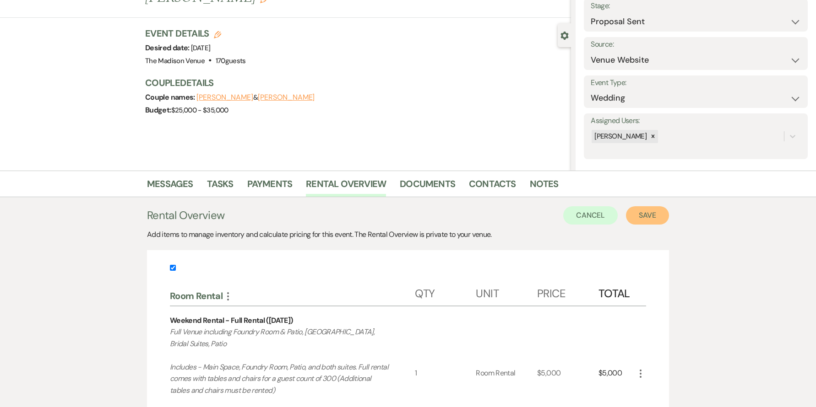
click at [657, 224] on button "Save" at bounding box center [647, 215] width 43 height 18
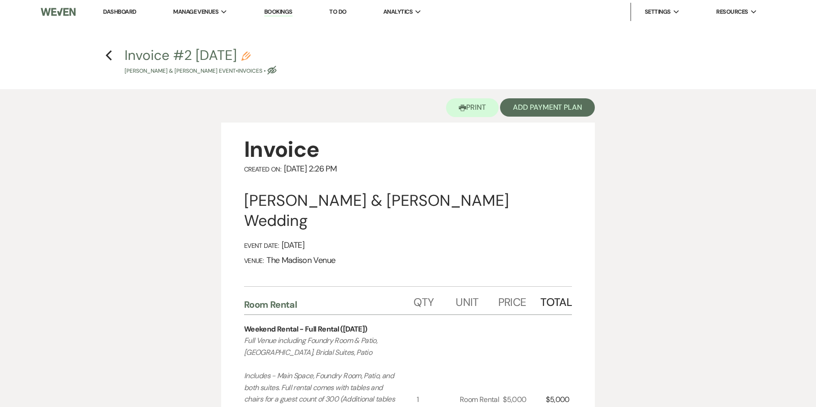
click at [250, 56] on icon "Pencil" at bounding box center [245, 56] width 9 height 9
select select "22"
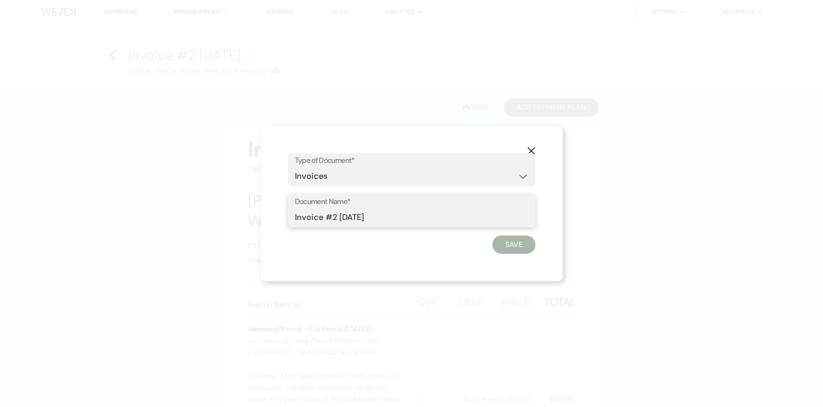
click at [338, 214] on input "Invoice #2 [DATE]" at bounding box center [411, 218] width 233 height 18
type input "Paid in Full Proposal"
click at [530, 150] on use "button" at bounding box center [530, 150] width 7 height 7
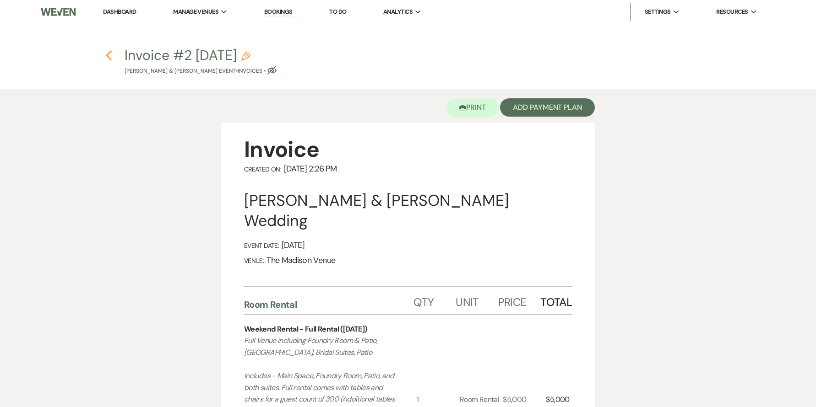
click at [108, 51] on icon "Previous" at bounding box center [108, 55] width 7 height 11
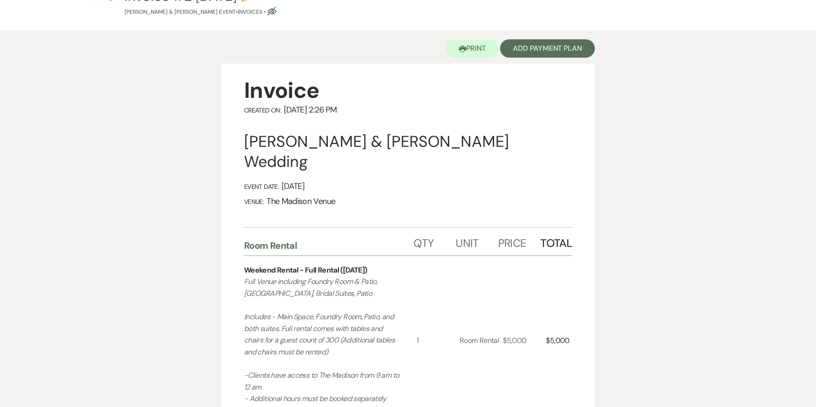
select select "6"
select select "5"
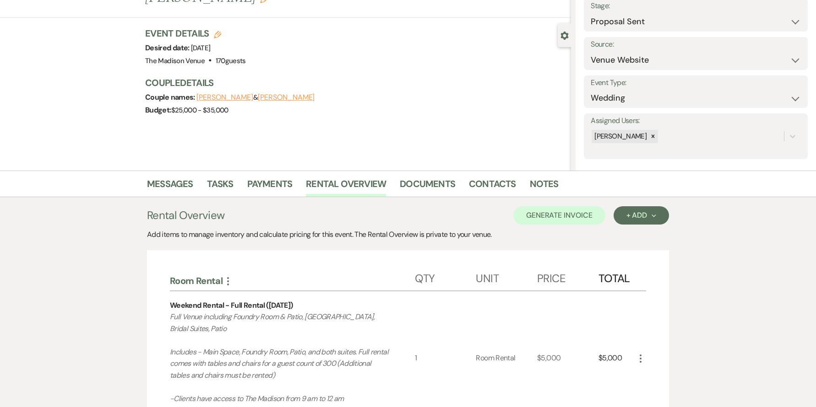
click at [220, 31] on use "button" at bounding box center [217, 34] width 7 height 7
select select "775"
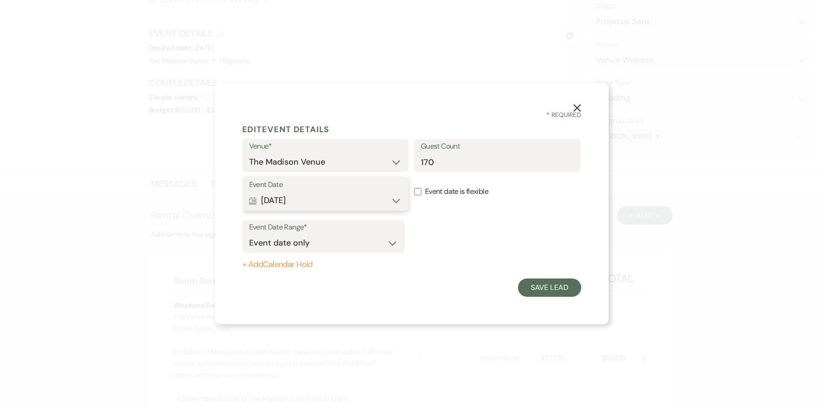
click at [297, 201] on button "Calendar [DATE] Expand" at bounding box center [325, 201] width 153 height 18
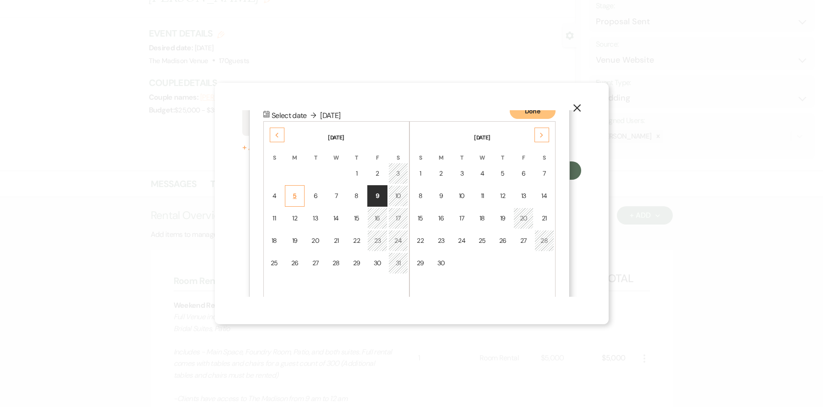
scroll to position [118, 0]
click at [381, 174] on div "2" at bounding box center [377, 173] width 8 height 10
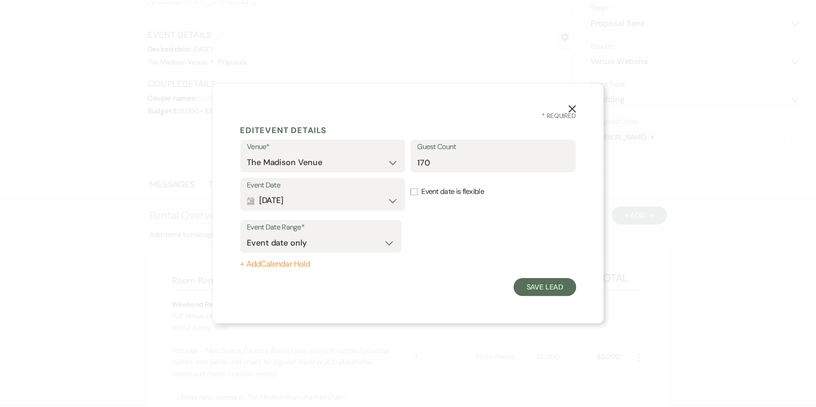
scroll to position [0, 0]
click at [556, 290] on button "Save Lead" at bounding box center [549, 288] width 63 height 18
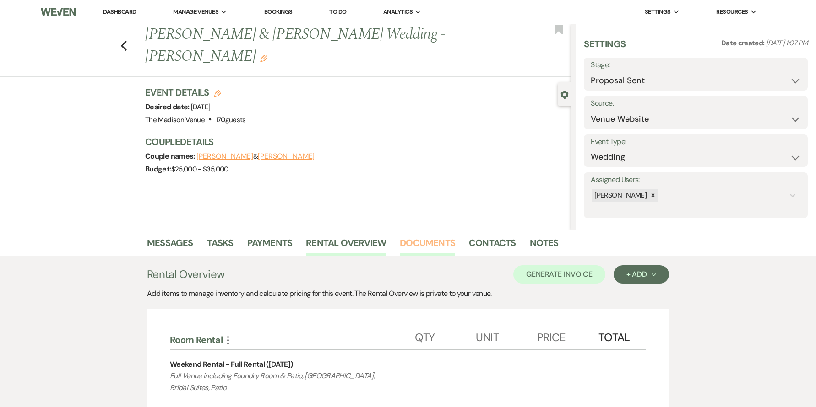
click at [423, 243] on link "Documents" at bounding box center [427, 246] width 55 height 20
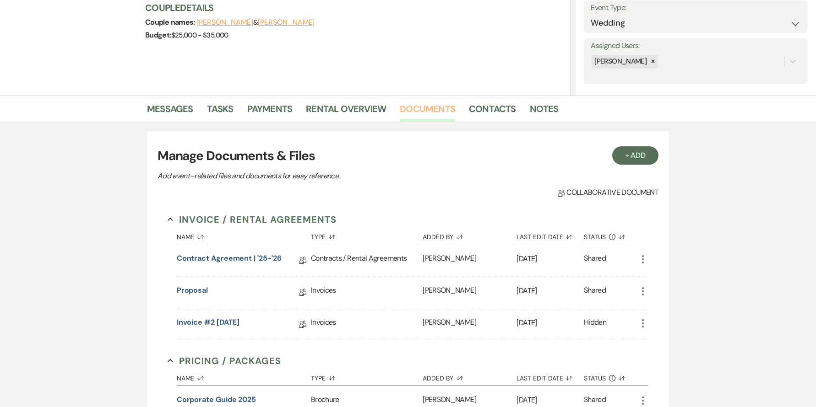
scroll to position [262, 0]
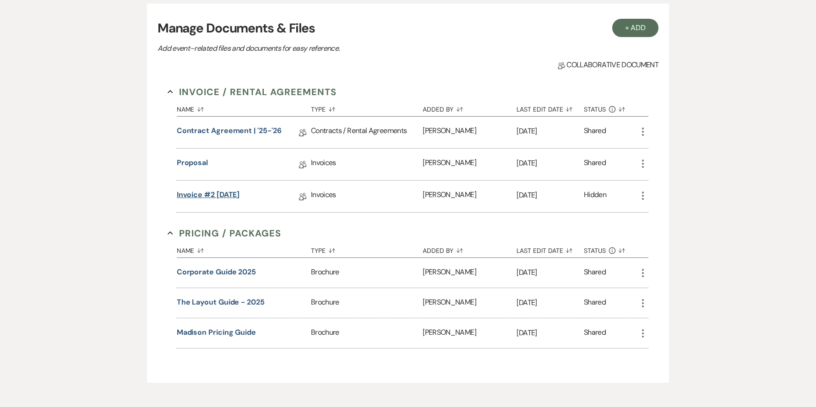
click at [192, 194] on link "Invoice #2 [DATE]" at bounding box center [208, 197] width 63 height 14
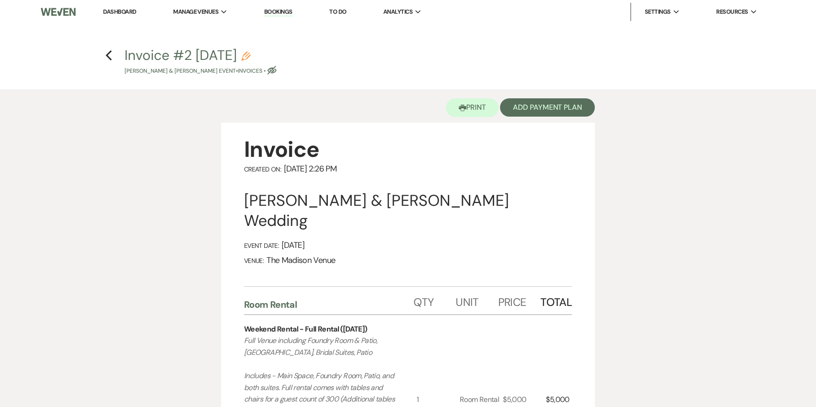
click at [250, 54] on icon "Pencil" at bounding box center [245, 56] width 9 height 9
select select "22"
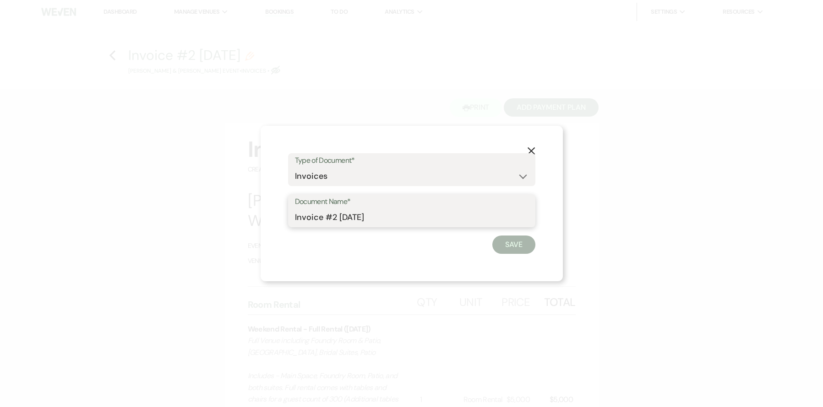
click at [346, 216] on input "Invoice #2 8-19-2025" at bounding box center [411, 218] width 233 height 18
type input "PIF Proposal 10/2"
click at [500, 246] on button "Save" at bounding box center [513, 245] width 43 height 18
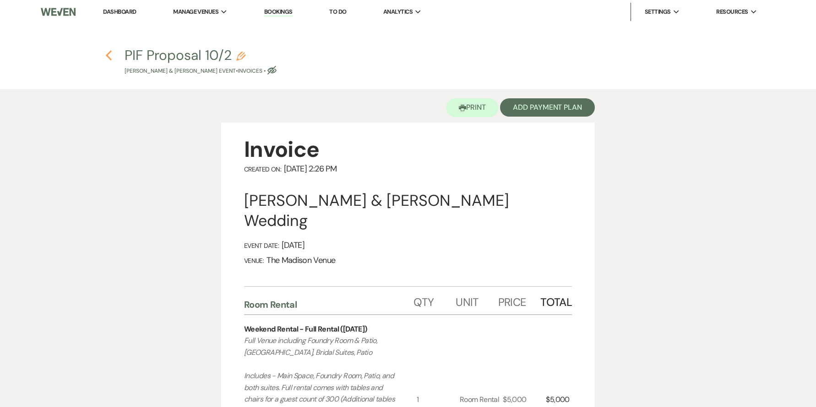
click at [110, 55] on icon "Previous" at bounding box center [108, 55] width 7 height 11
select select "6"
select select "5"
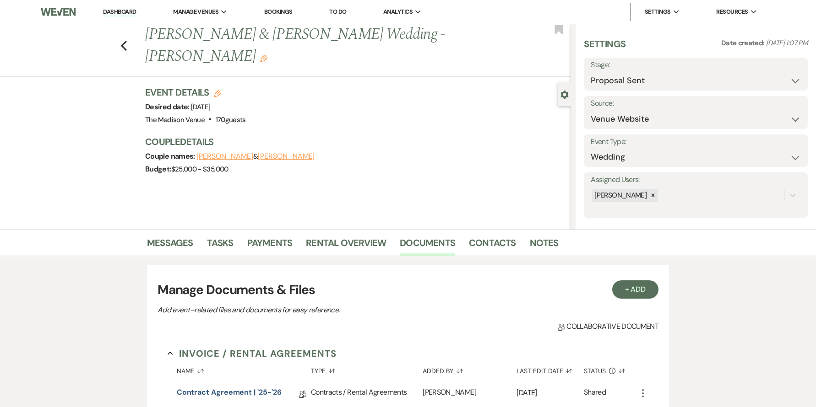
scroll to position [262, 0]
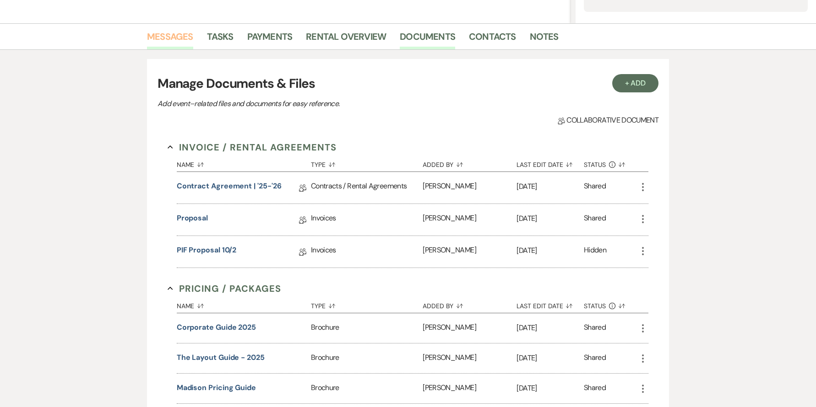
click at [174, 37] on link "Messages" at bounding box center [170, 39] width 46 height 20
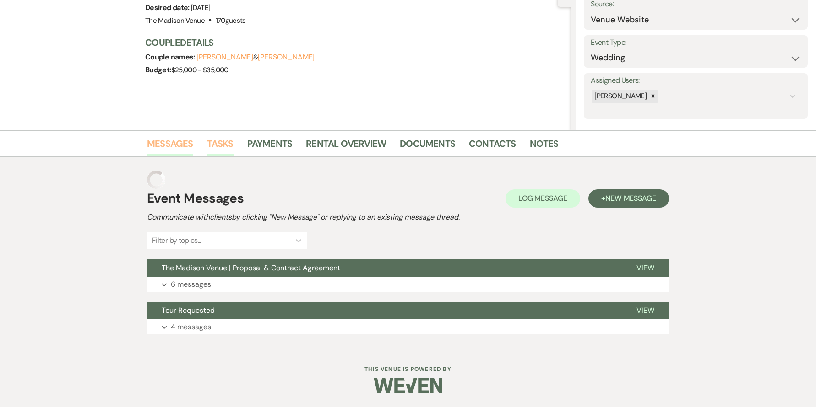
scroll to position [81, 0]
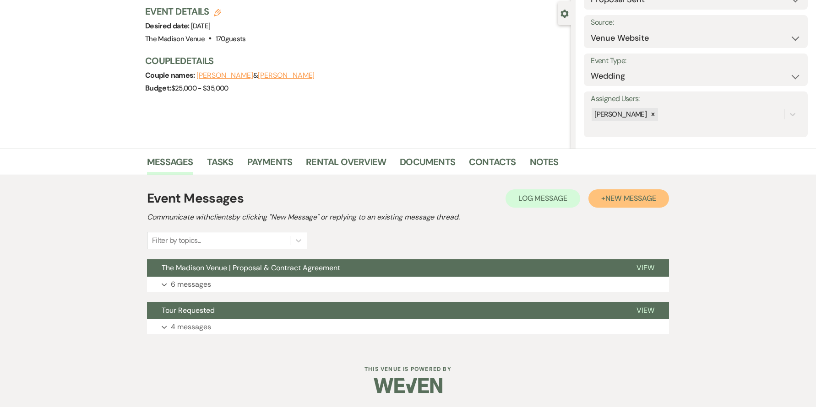
click at [617, 203] on span "New Message" at bounding box center [630, 199] width 51 height 10
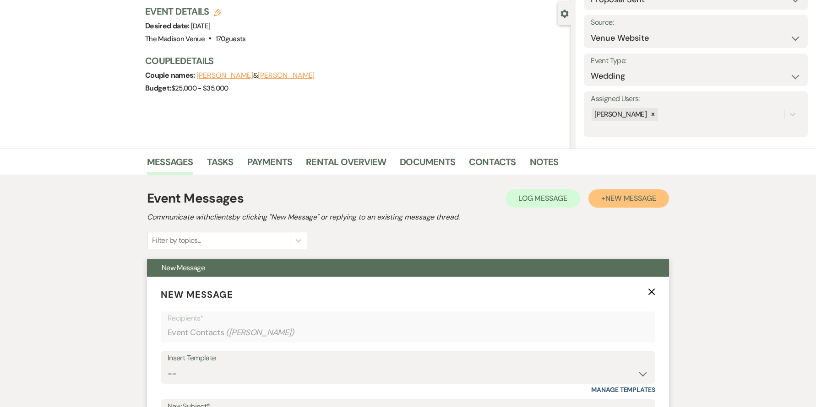
scroll to position [222, 0]
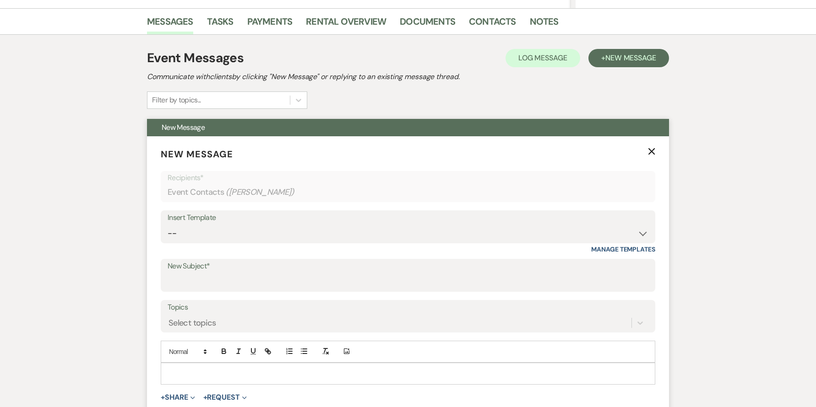
click at [203, 365] on div at bounding box center [408, 373] width 494 height 21
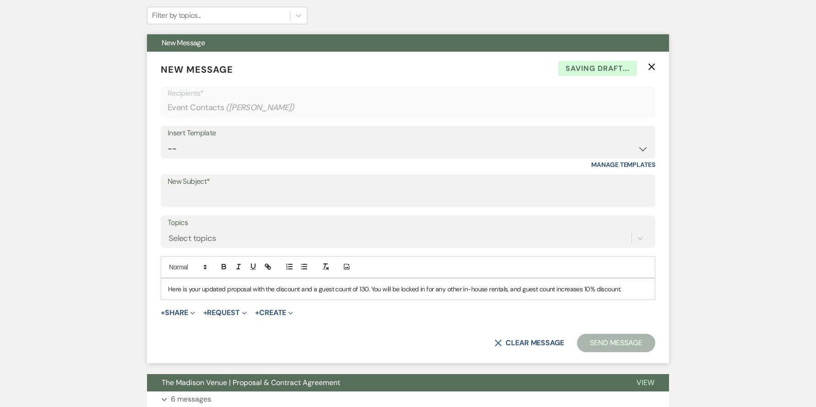
scroll to position [374, 0]
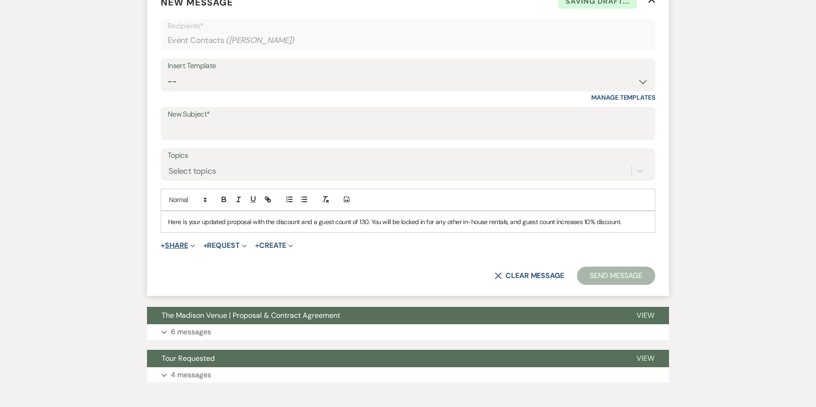
click at [172, 246] on button "+ Share Expand" at bounding box center [178, 245] width 34 height 7
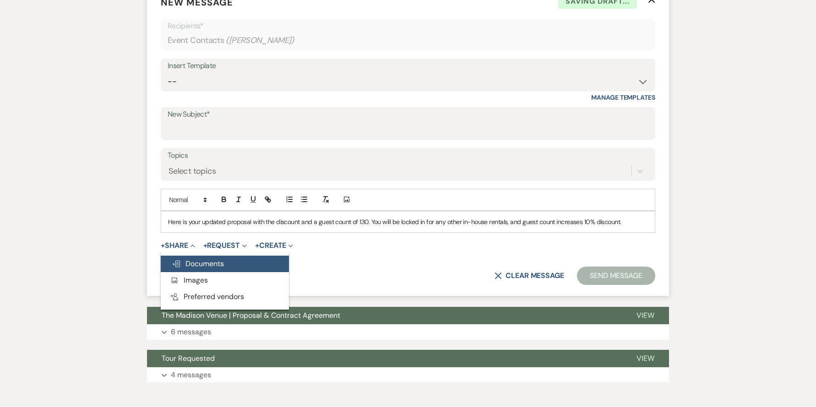
click at [211, 266] on span "Doc Upload Documents" at bounding box center [198, 264] width 52 height 10
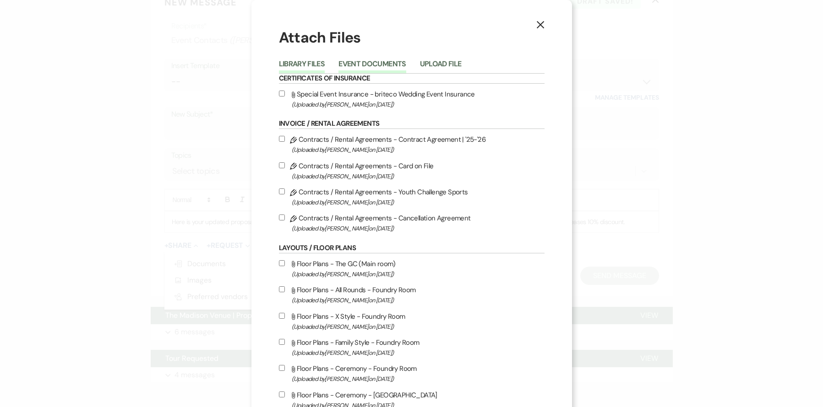
click at [363, 66] on button "Event Documents" at bounding box center [371, 66] width 67 height 13
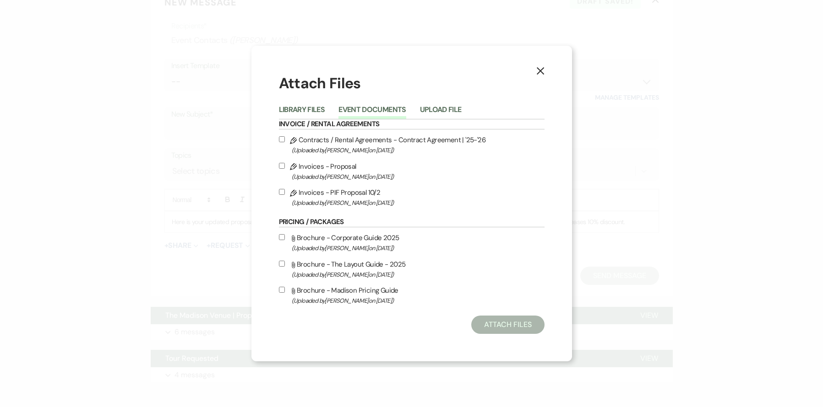
click at [282, 187] on label "Pencil Invoices - PIF Proposal 10/2 (Uploaded by Anthony Licursi on Aug 19th, 2…" at bounding box center [412, 198] width 266 height 22
click at [282, 189] on input "Pencil Invoices - PIF Proposal 10/2 (Uploaded by Anthony Licursi on Aug 19th, 2…" at bounding box center [282, 192] width 6 height 6
checkbox input "true"
click at [488, 320] on button "Attach Files" at bounding box center [507, 325] width 73 height 18
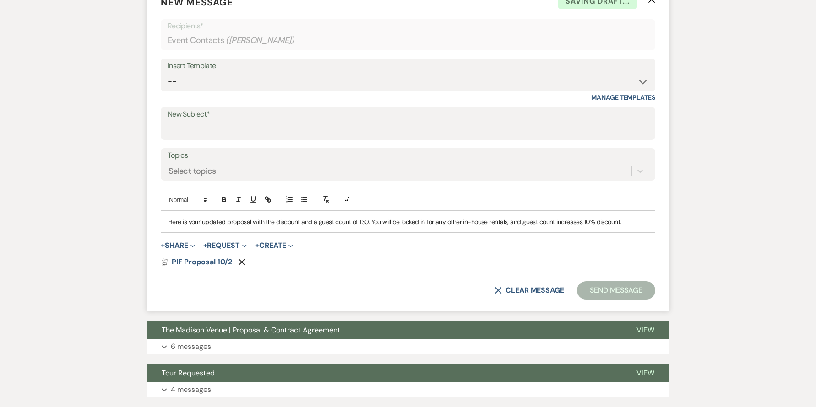
click at [640, 222] on p "Here is your updated proposal with the discount and a guest count of 130. You w…" at bounding box center [408, 222] width 480 height 10
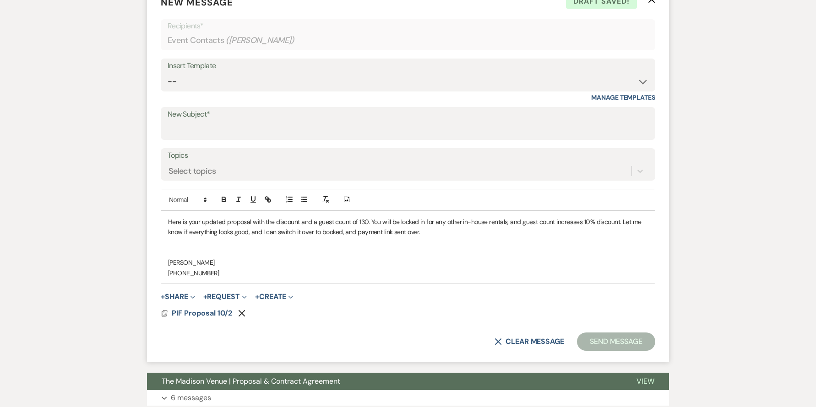
click at [171, 222] on p "Here is your updated proposal with the discount and a guest count of 130. You w…" at bounding box center [408, 227] width 480 height 21
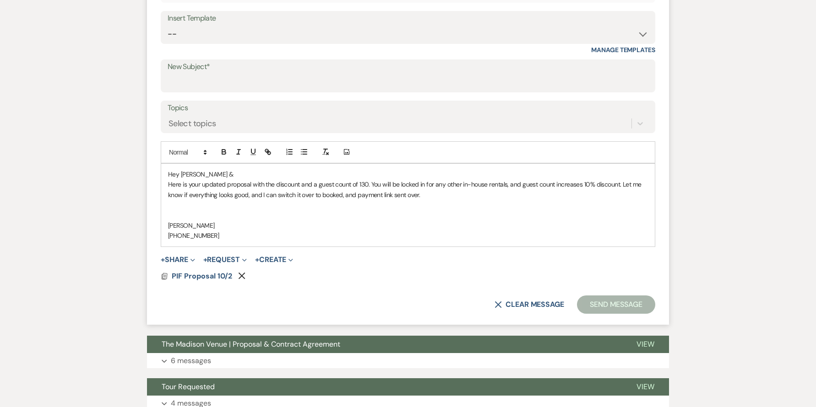
scroll to position [418, 0]
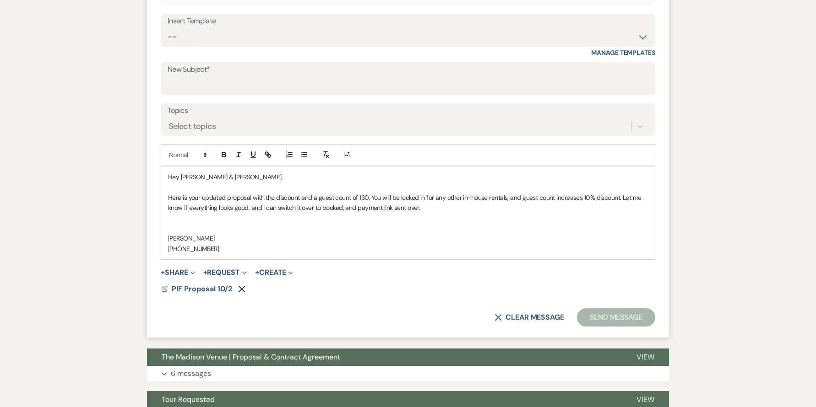
click at [358, 296] on form "New Message X Saving draft... Recipients* Event Contacts ( Justin Abston ) Inse…" at bounding box center [408, 139] width 522 height 399
click at [606, 318] on button "Send Message" at bounding box center [616, 318] width 78 height 18
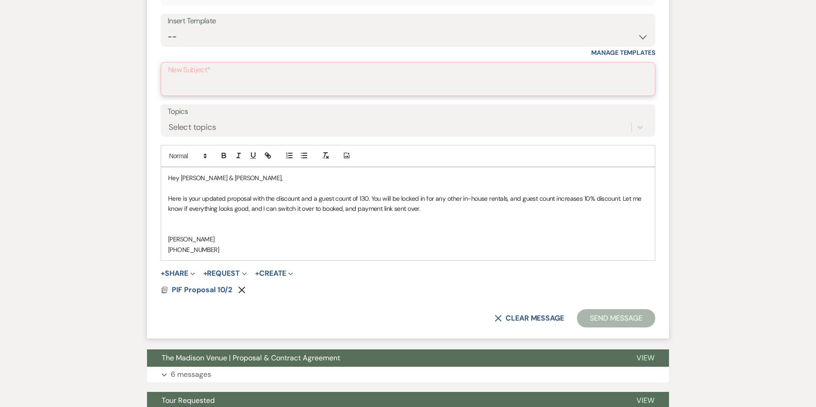
click at [247, 83] on input "New Subject*" at bounding box center [408, 86] width 480 height 18
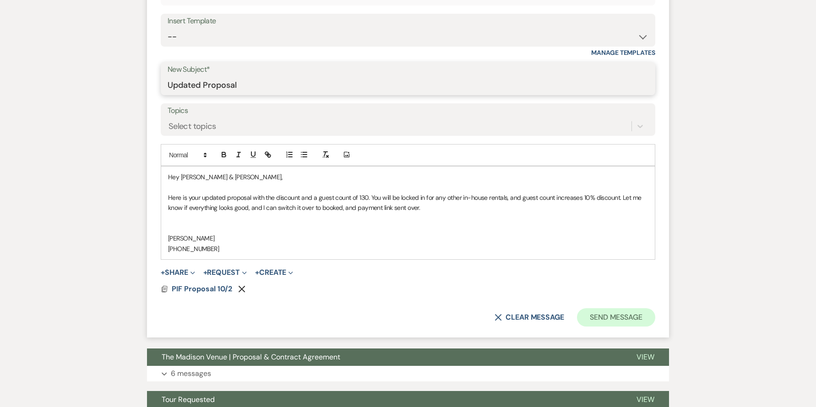
type input "Updated Proposal"
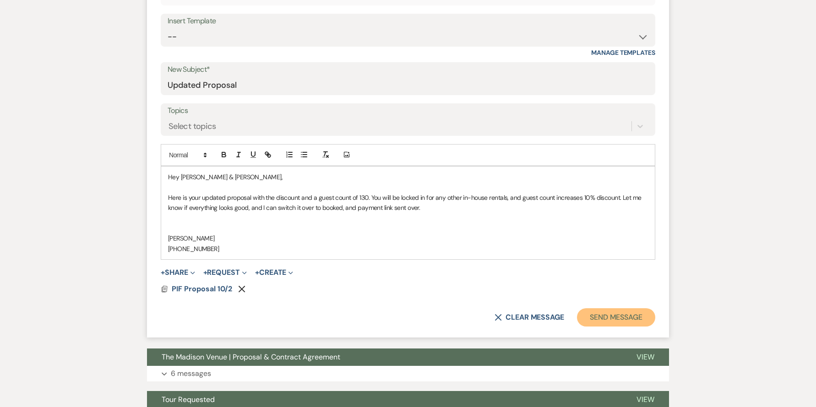
click at [592, 315] on button "Send Message" at bounding box center [616, 318] width 78 height 18
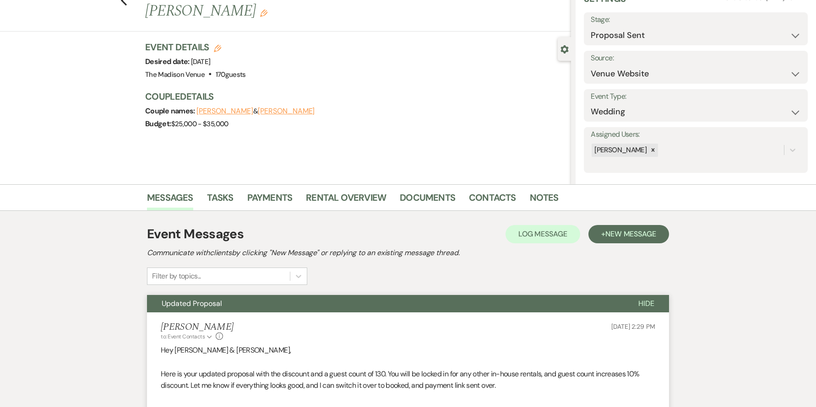
scroll to position [33, 0]
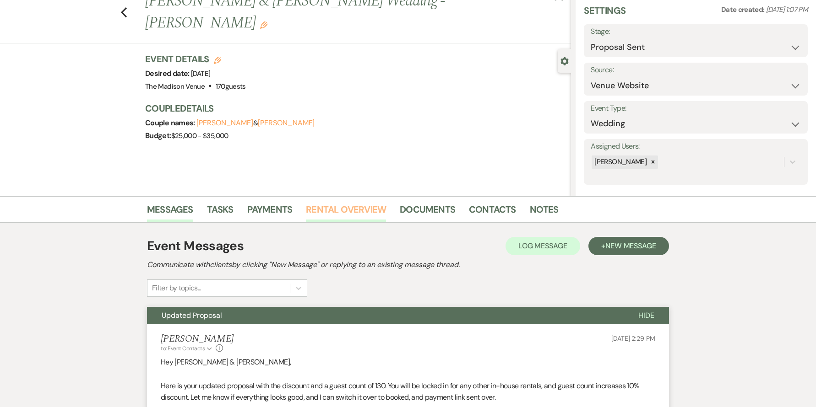
click at [342, 212] on link "Rental Overview" at bounding box center [346, 212] width 80 height 20
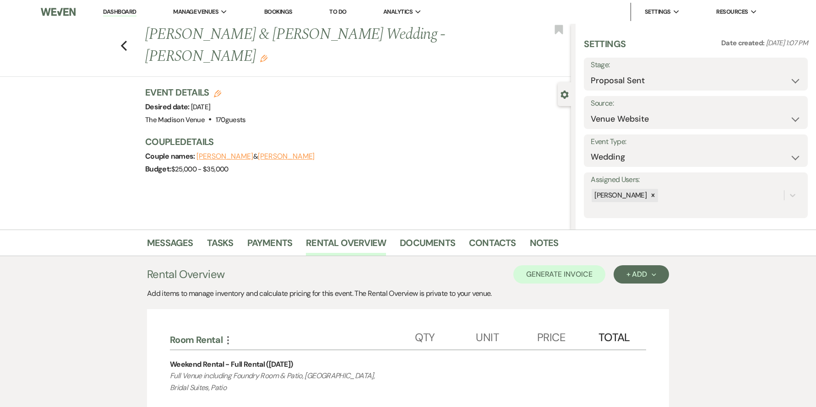
click at [124, 14] on link "Dashboard" at bounding box center [119, 12] width 33 height 9
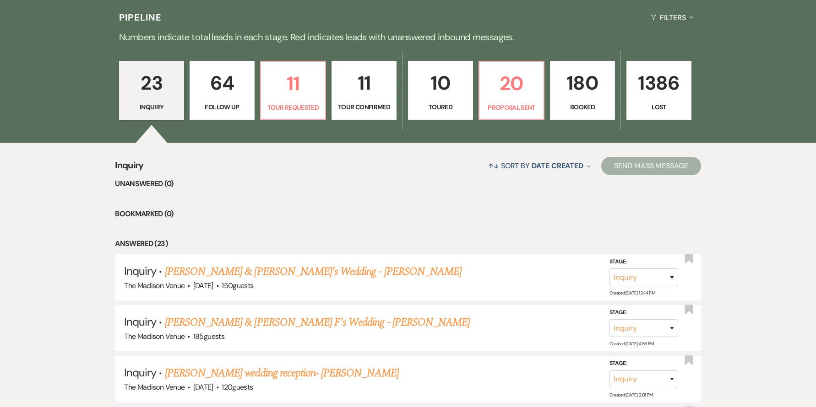
scroll to position [217, 0]
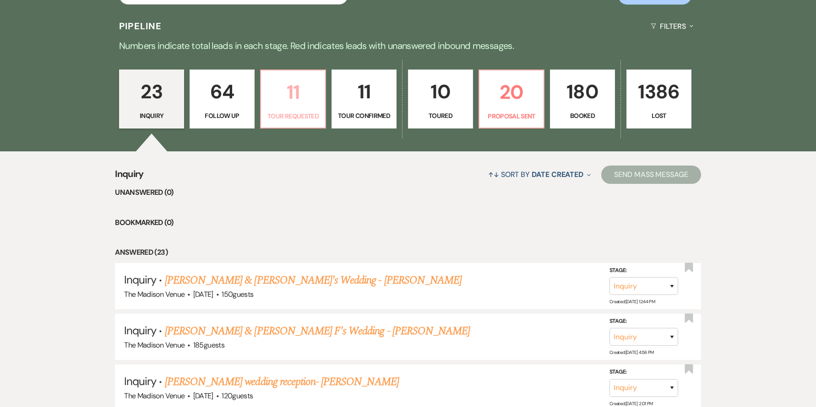
click at [292, 109] on link "11 Tour Requested" at bounding box center [293, 100] width 66 height 60
select select "2"
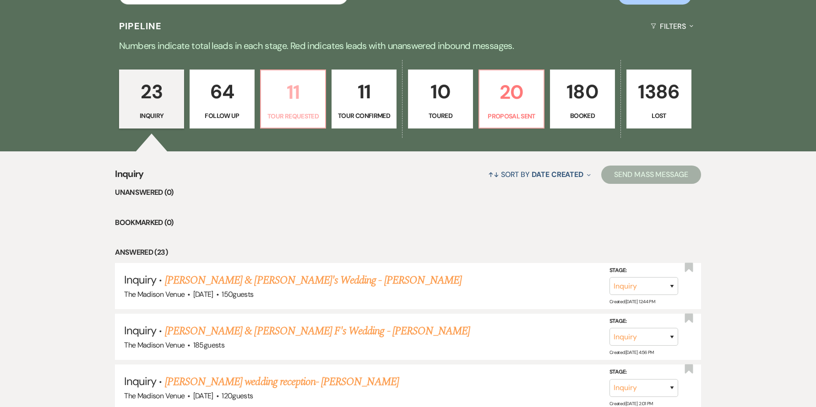
select select "2"
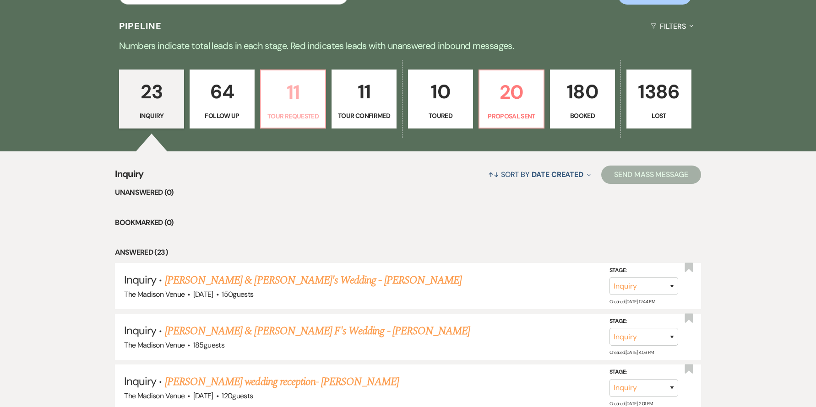
select select "2"
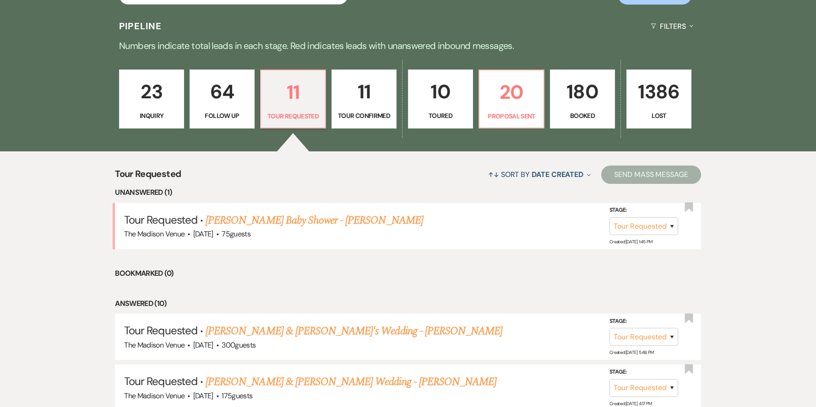
click at [544, 101] on div "23 Inquiry 64 Follow Up 11 Tour Requested 11 Tour Confirmed 10 Toured 20 Propos…" at bounding box center [407, 105] width 659 height 93
click at [520, 101] on p "20" at bounding box center [511, 92] width 53 height 31
select select "6"
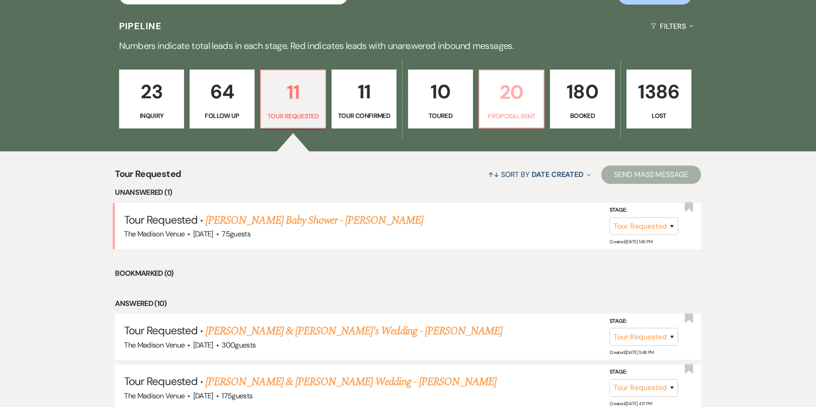
select select "6"
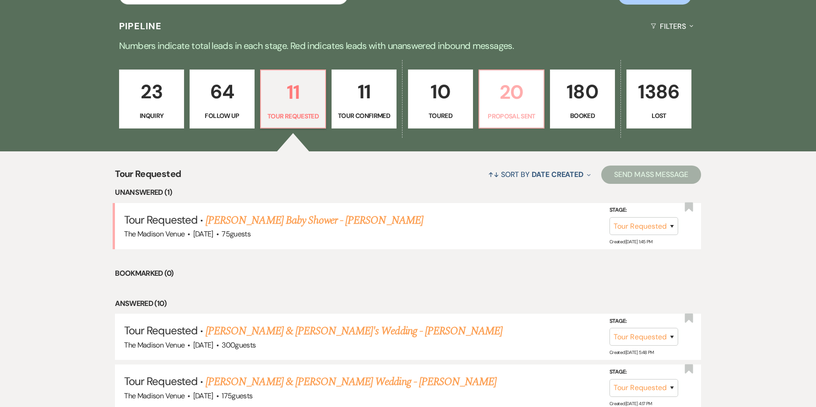
select select "6"
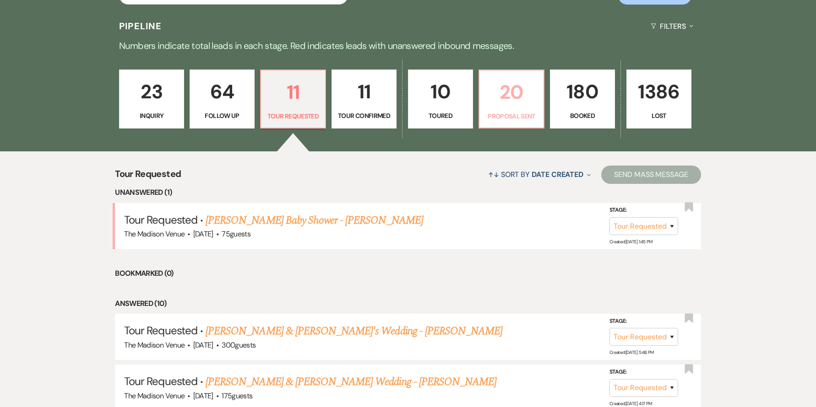
select select "6"
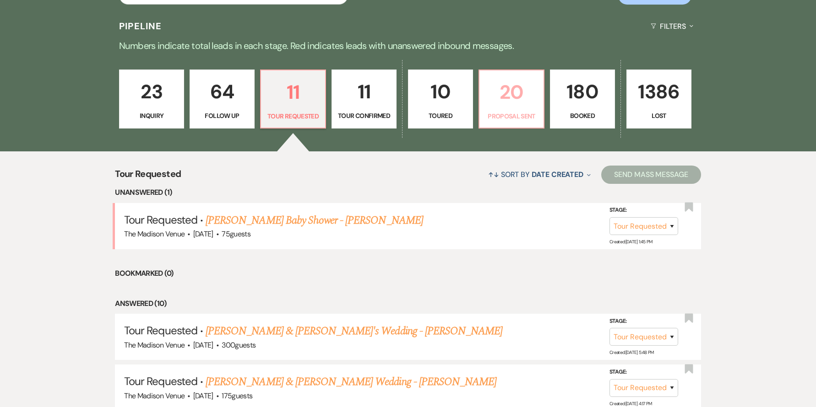
select select "6"
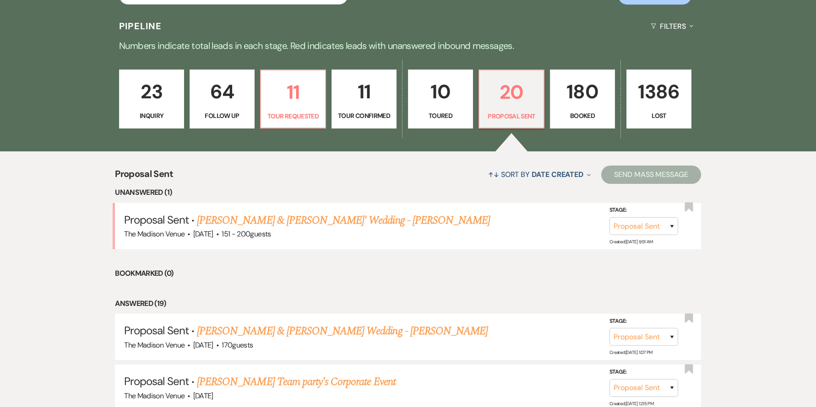
click at [174, 101] on p "23" at bounding box center [151, 91] width 53 height 31
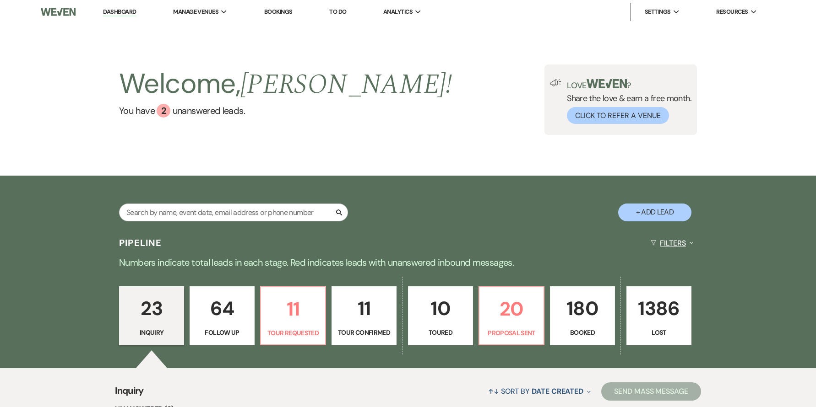
click at [669, 241] on button "Filters Expand" at bounding box center [672, 243] width 50 height 24
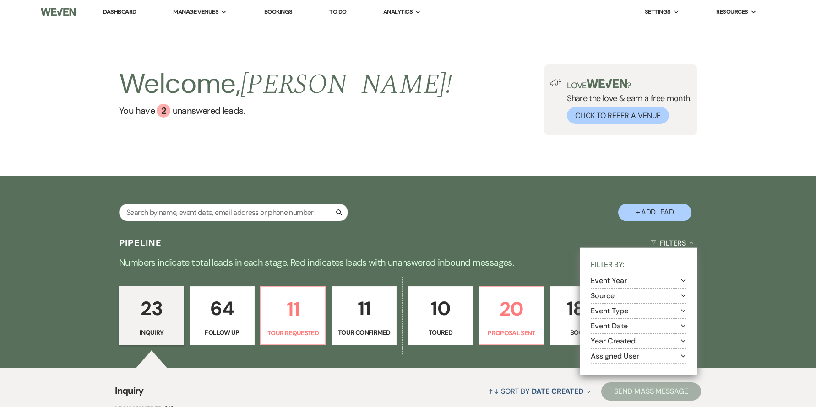
click at [633, 356] on button "Assigned User Expand" at bounding box center [638, 356] width 95 height 7
click at [609, 367] on label "Anthony Licursi (Me)" at bounding box center [643, 368] width 83 height 11
click at [608, 367] on input "Anthony Licursi (Me)" at bounding box center [605, 367] width 6 height 6
checkbox input "true"
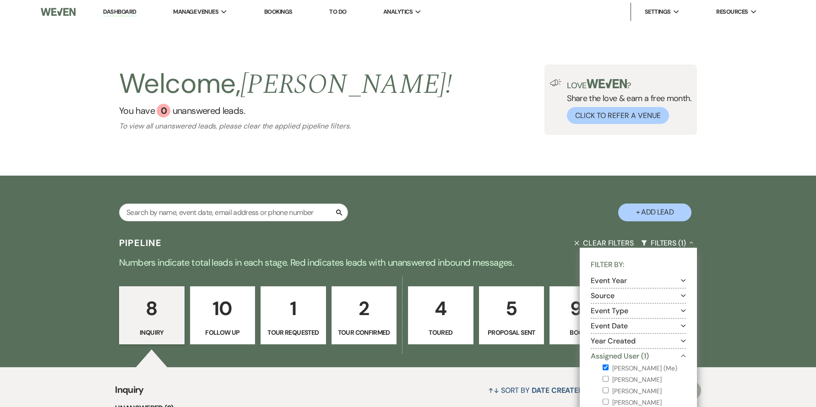
click at [542, 238] on div "Pipeline Clear Filters Filters (1) Collapse Filter By: Event Year Expand Source…" at bounding box center [407, 243] width 659 height 24
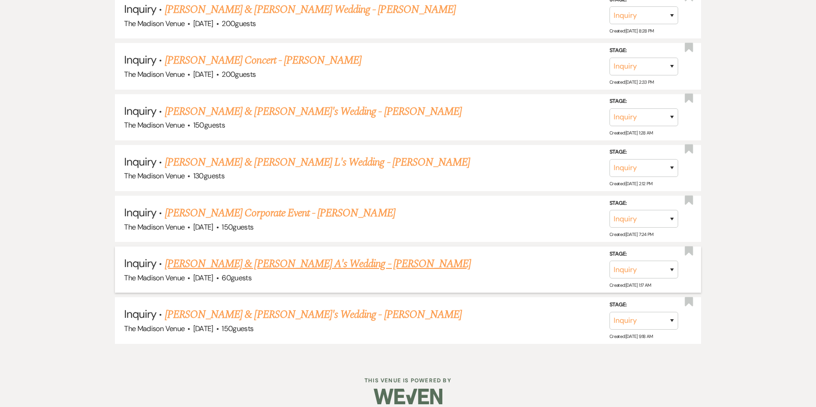
scroll to position [549, 0]
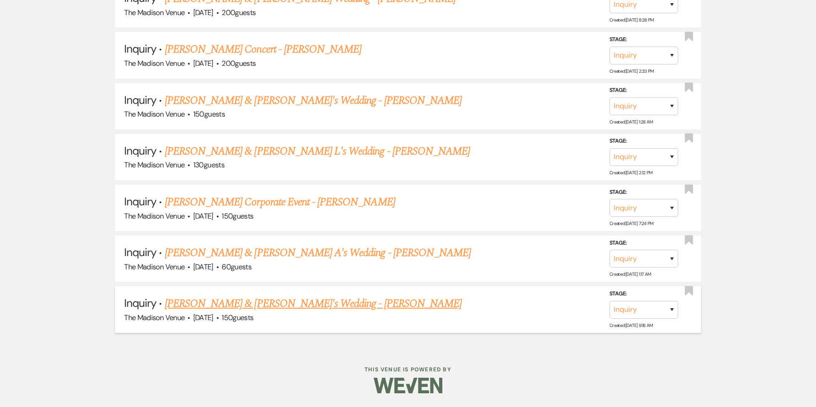
click at [198, 303] on link "Jack K & Jennifer C's Wedding - Anthony" at bounding box center [313, 304] width 297 height 16
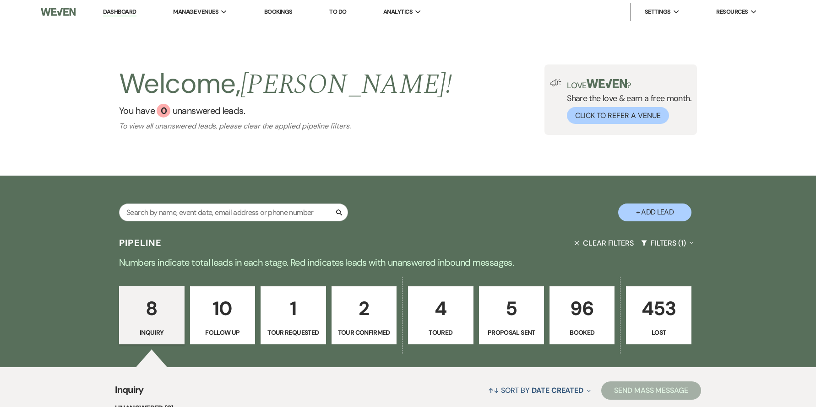
select select "17"
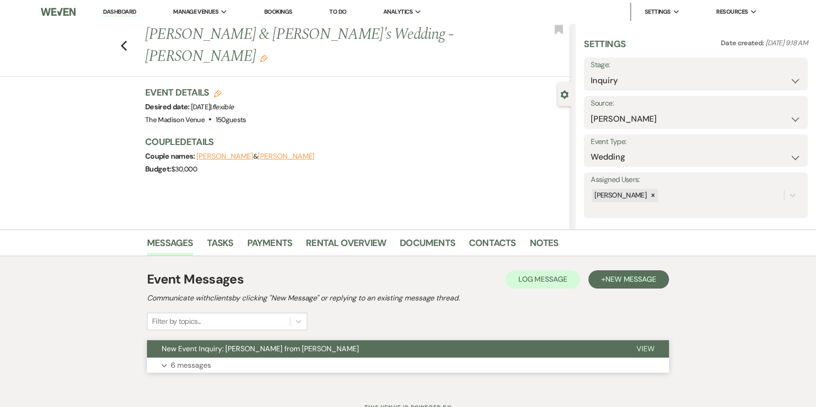
click at [256, 351] on span "New Event Inquiry: Jennifer C from Zola" at bounding box center [260, 349] width 197 height 10
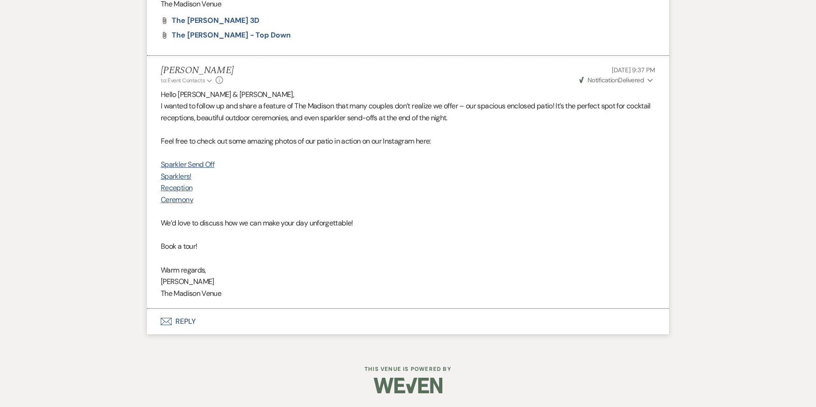
scroll to position [3059, 0]
click at [187, 320] on button "Envelope Reply" at bounding box center [408, 322] width 522 height 26
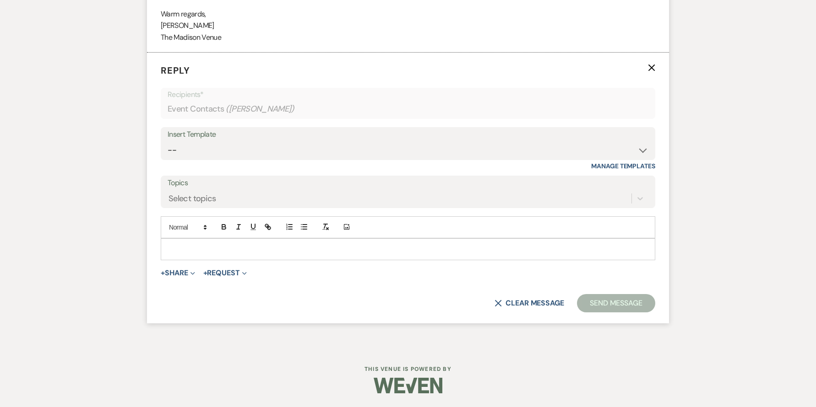
scroll to position [3300, 0]
click at [217, 159] on select "-- Weven Planning Portal Introduction (Booked Events) Corporate Lead Follow Up …" at bounding box center [408, 150] width 481 height 18
select select "4306"
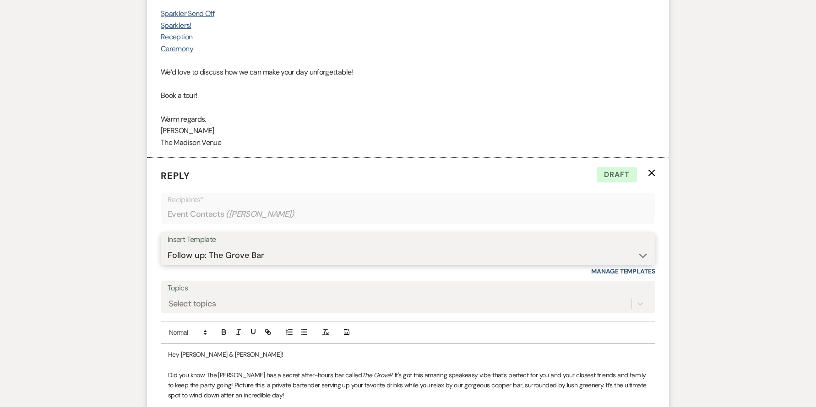
scroll to position [3243, 0]
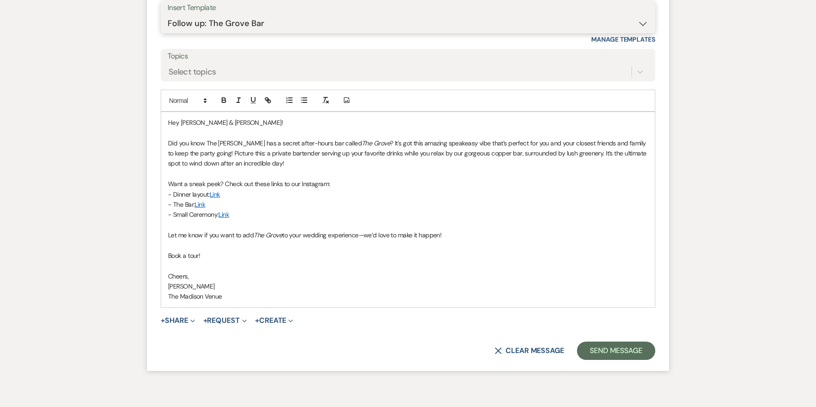
click at [233, 33] on select "-- Weven Planning Portal Introduction (Booked Events) Corporate Lead Follow Up …" at bounding box center [408, 24] width 481 height 18
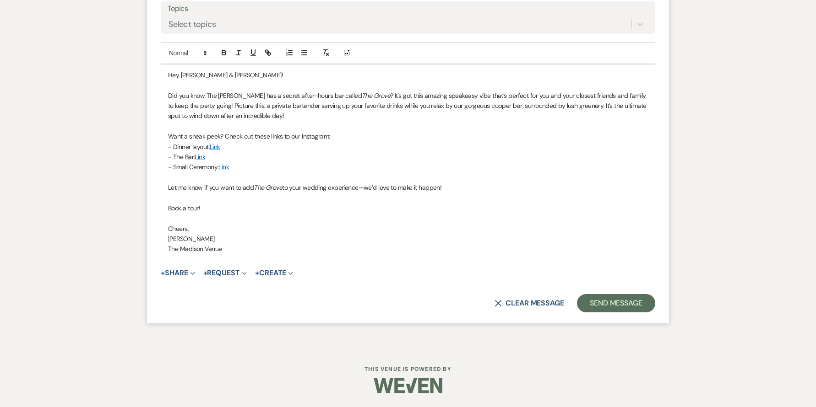
scroll to position [3489, 0]
click at [598, 305] on button "Send Message" at bounding box center [616, 303] width 78 height 18
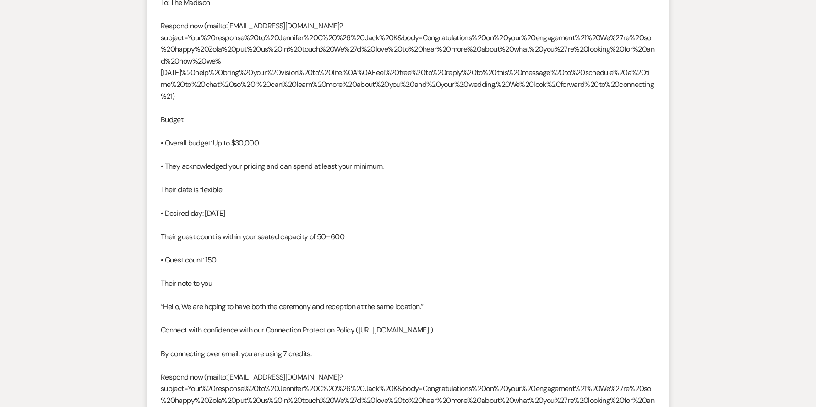
scroll to position [0, 0]
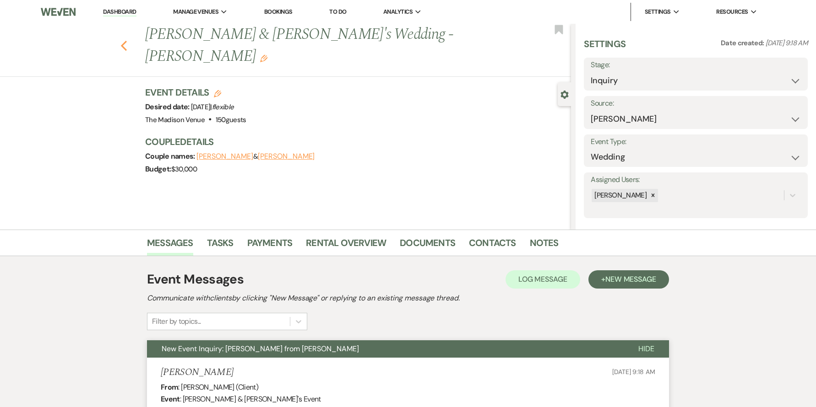
click at [127, 40] on icon "Previous" at bounding box center [123, 45] width 7 height 11
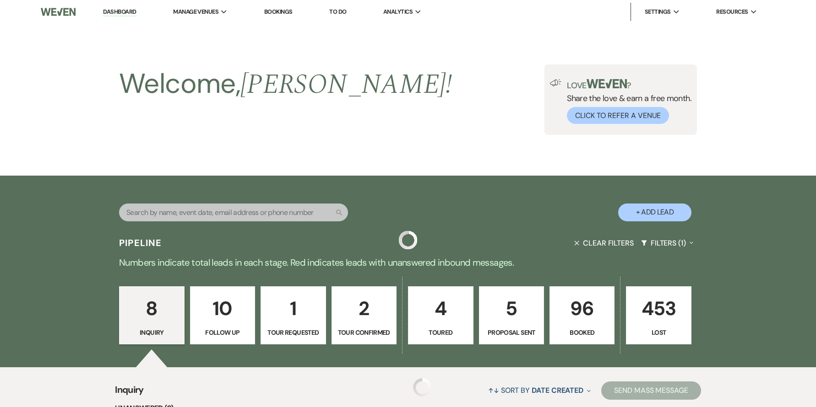
scroll to position [549, 0]
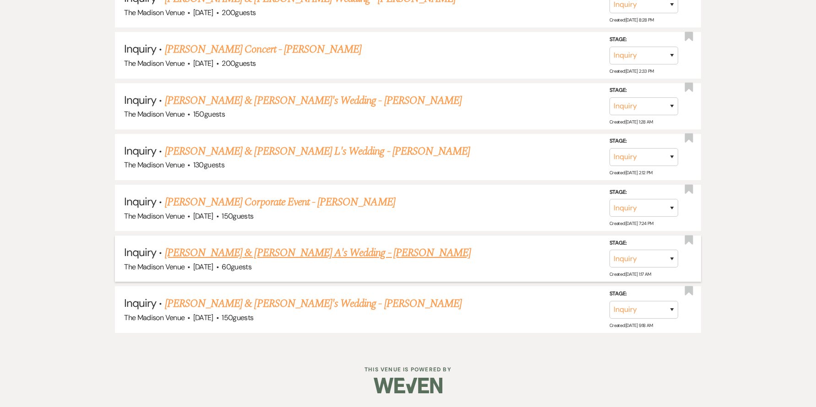
click at [231, 252] on link "Elijah H & Alli A's Wedding - Anthony" at bounding box center [318, 253] width 306 height 16
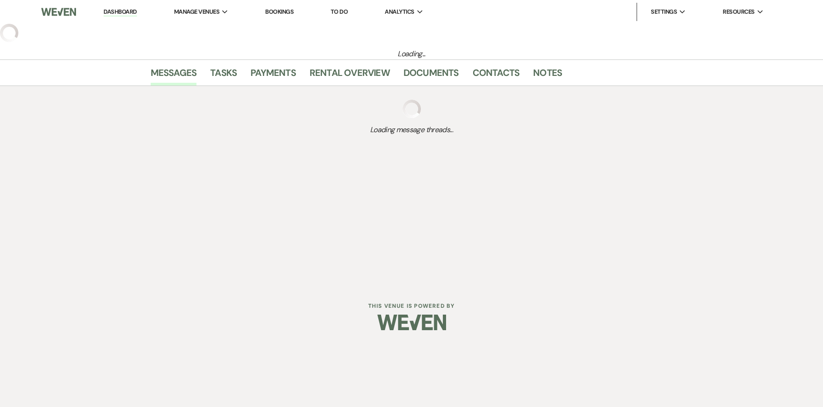
select select "17"
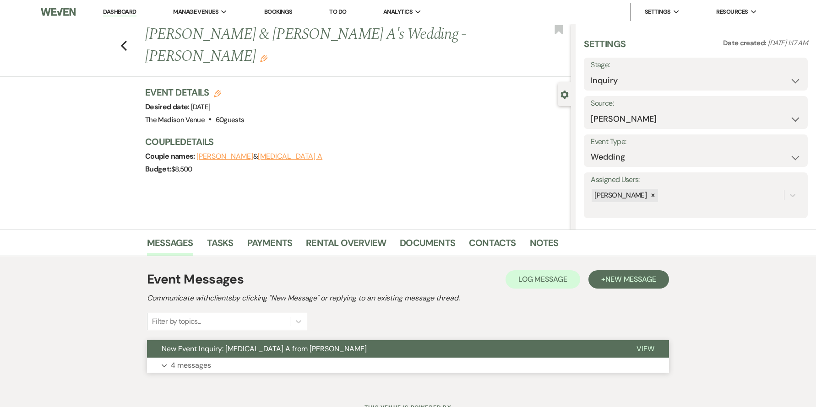
click at [491, 349] on button "New Event Inquiry: Alli A from Zola" at bounding box center [384, 349] width 475 height 17
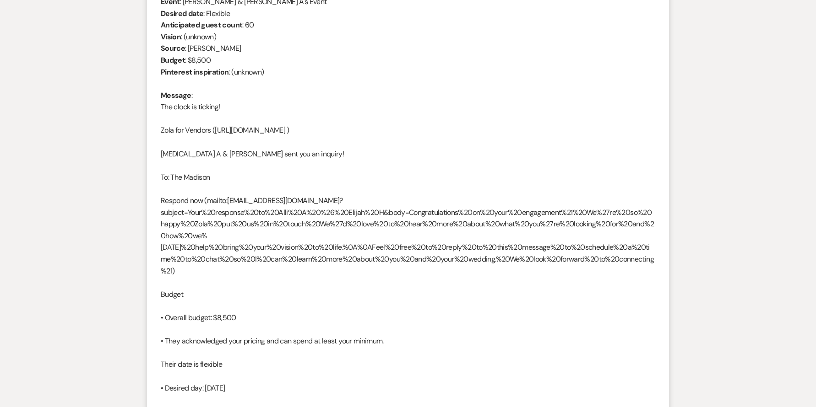
scroll to position [306, 0]
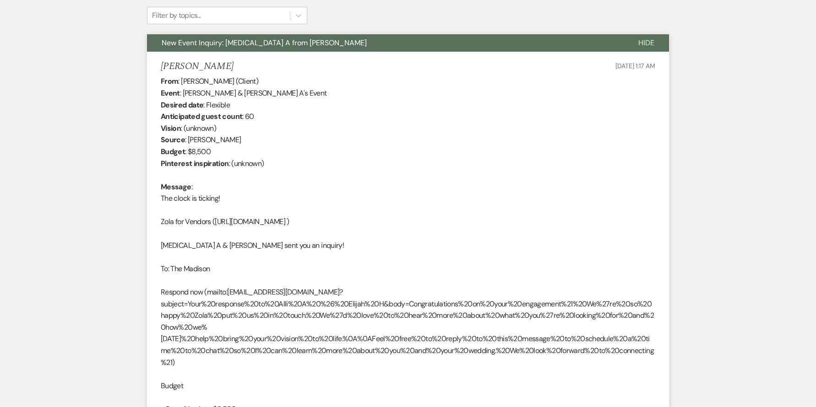
click at [170, 65] on h5 "Elijah H" at bounding box center [197, 66] width 73 height 11
copy h5 "Elijah"
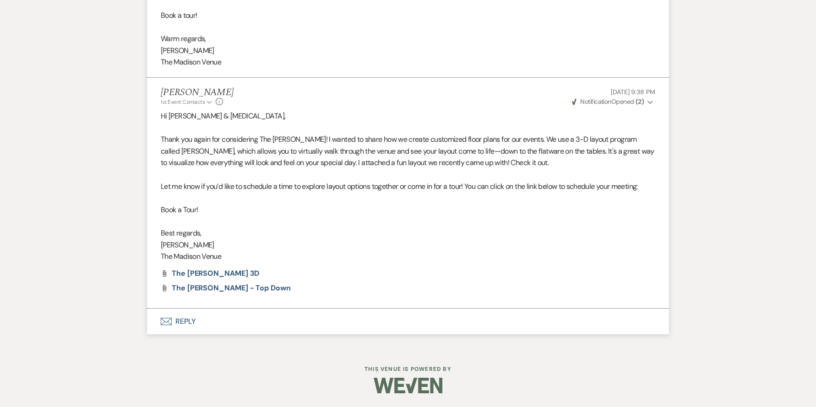
scroll to position [2587, 0]
click at [189, 325] on button "Envelope Reply" at bounding box center [408, 322] width 522 height 26
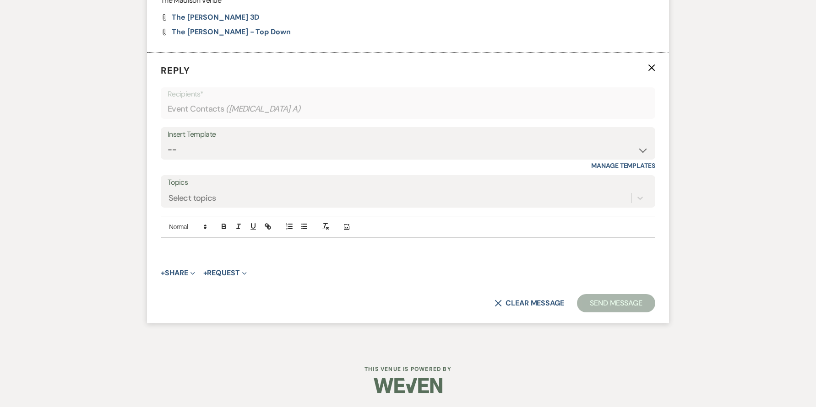
scroll to position [2827, 0]
click at [205, 159] on select "-- Weven Planning Portal Introduction (Booked Events) Corporate Lead Follow Up …" at bounding box center [408, 150] width 481 height 18
select select "4306"
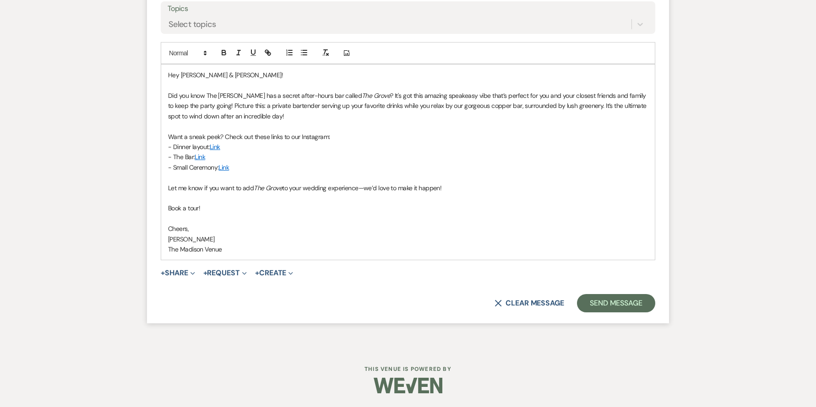
scroll to position [3016, 0]
click at [632, 297] on button "Send Message" at bounding box center [616, 303] width 78 height 18
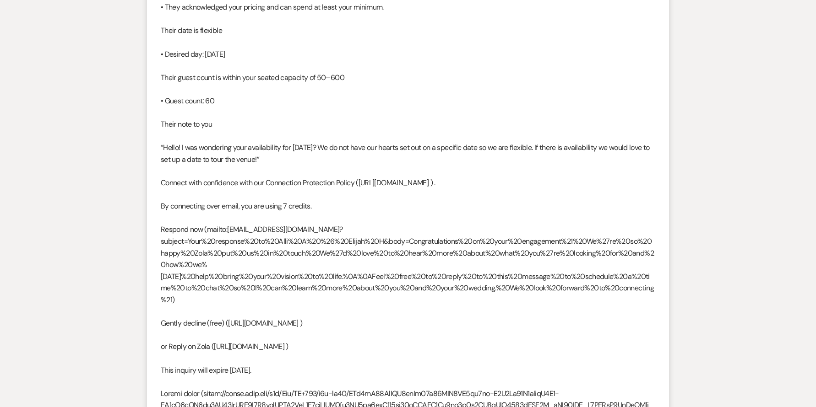
scroll to position [0, 0]
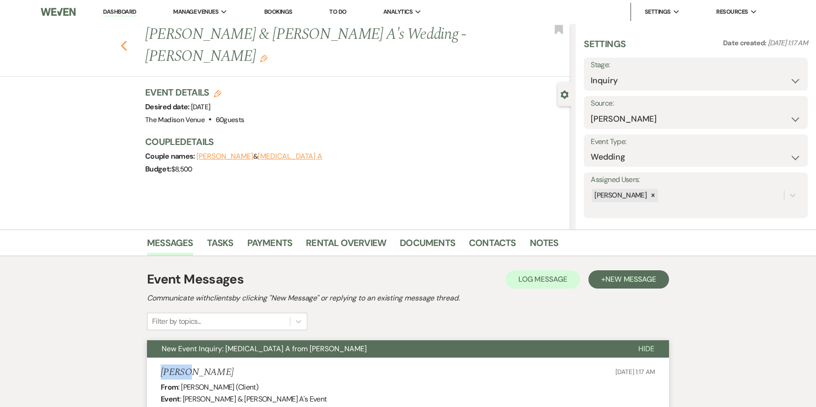
click at [126, 41] on use "button" at bounding box center [124, 46] width 6 height 10
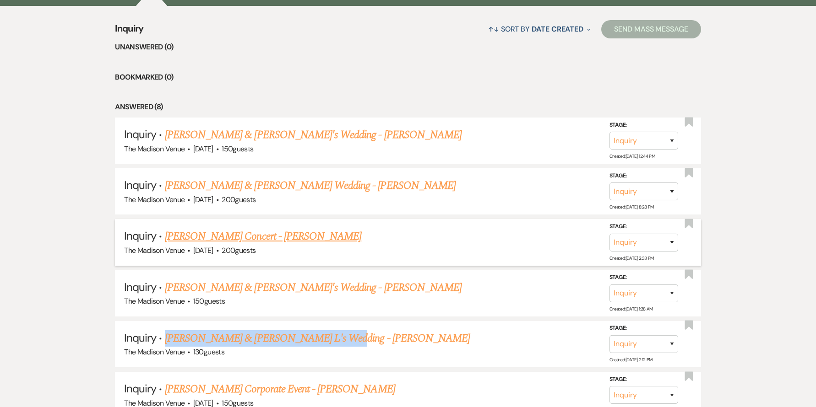
scroll to position [401, 0]
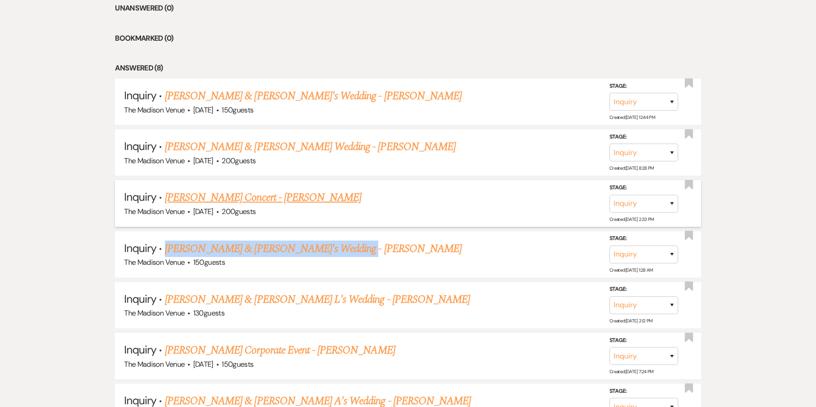
click at [241, 201] on link "Tricia Fogle's Concert - Anthony" at bounding box center [263, 198] width 196 height 16
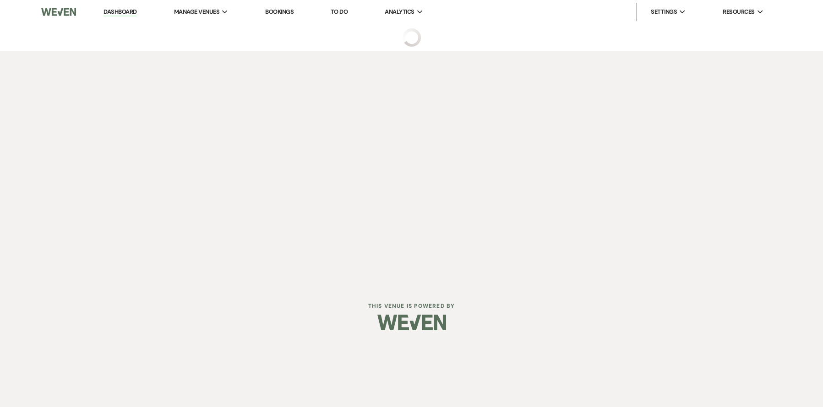
select select "5"
select select "8"
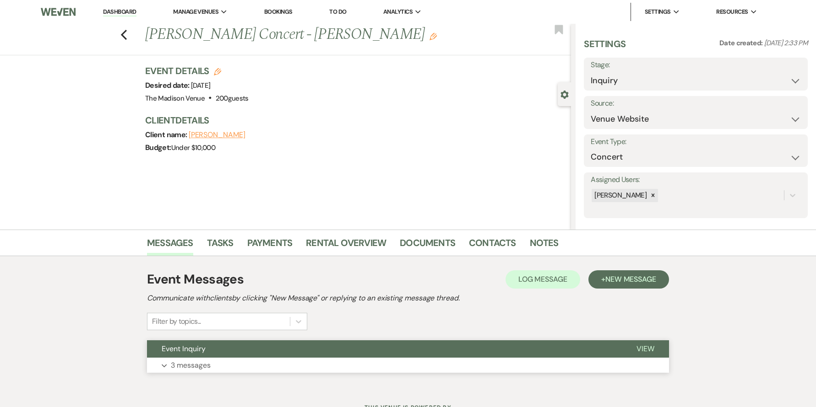
click at [312, 352] on button "Event Inquiry" at bounding box center [384, 349] width 475 height 17
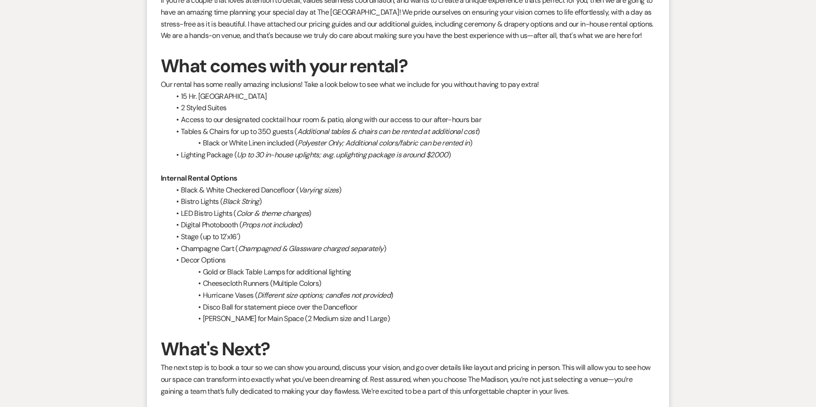
scroll to position [1139, 0]
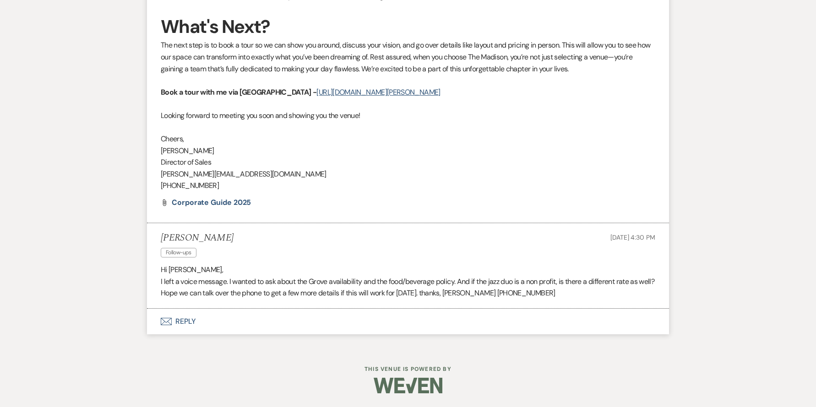
click at [185, 321] on button "Envelope Reply" at bounding box center [408, 322] width 522 height 26
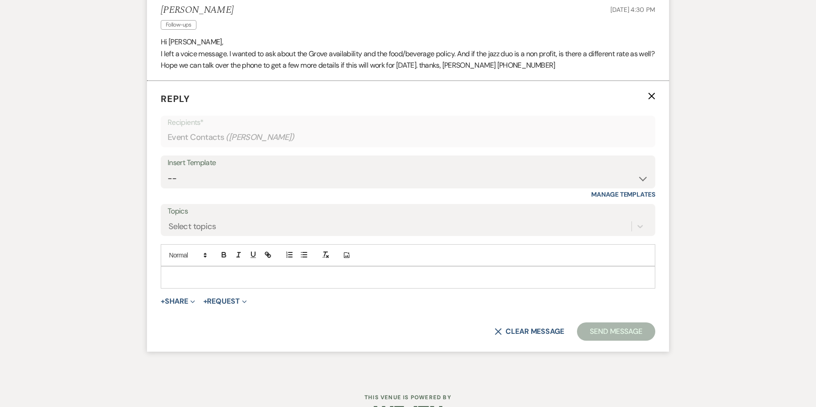
scroll to position [1380, 0]
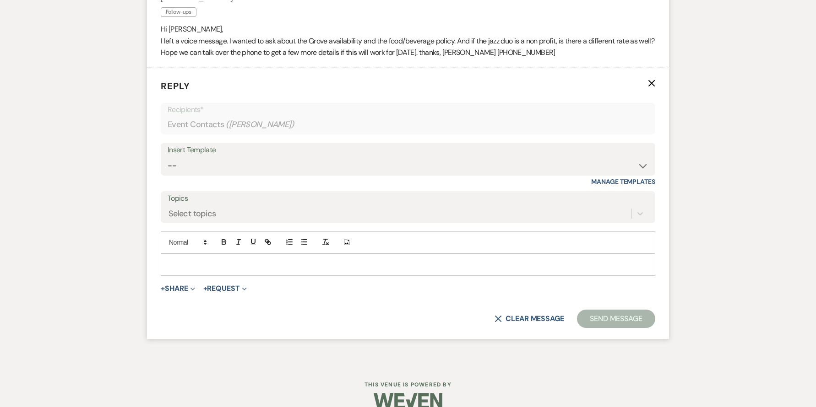
click at [196, 266] on p at bounding box center [408, 265] width 480 height 10
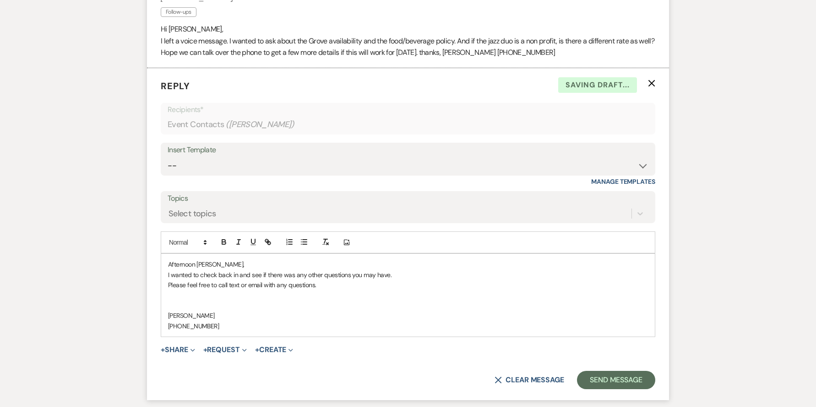
click at [317, 288] on p "Please feel free to call text or email with any questions." at bounding box center [408, 285] width 480 height 10
click at [641, 384] on button "Send Message" at bounding box center [616, 380] width 78 height 18
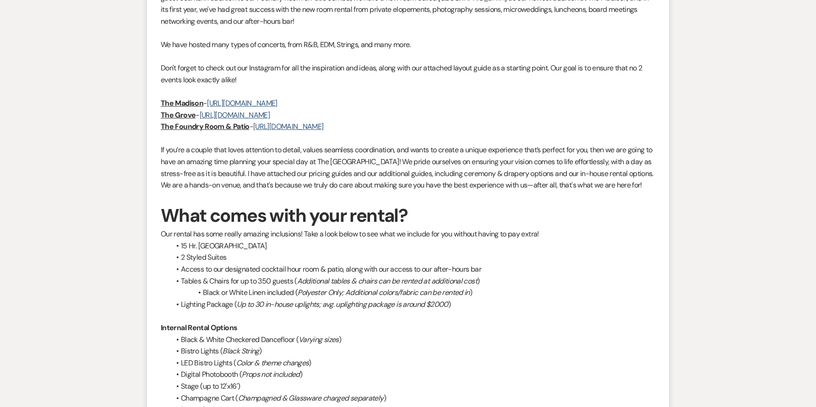
scroll to position [0, 0]
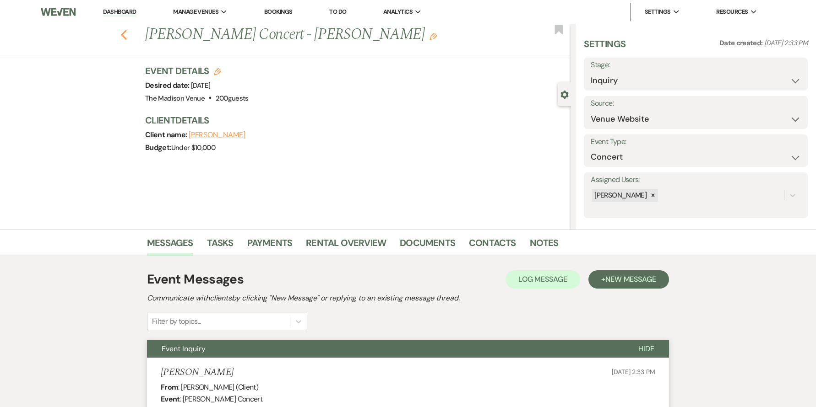
click at [127, 34] on icon "Previous" at bounding box center [123, 34] width 7 height 11
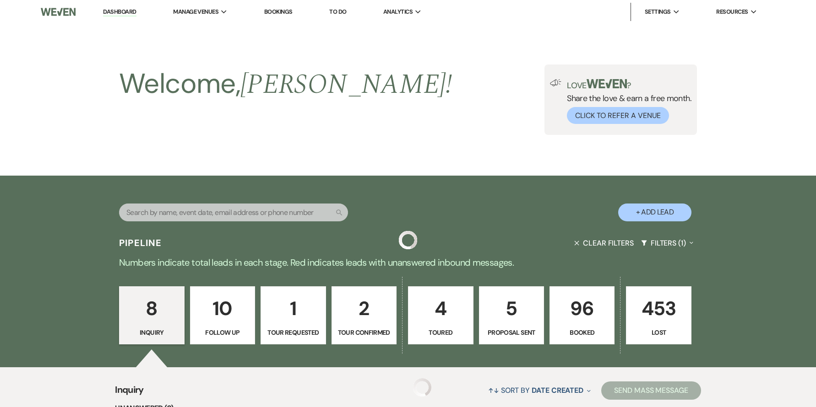
scroll to position [401, 0]
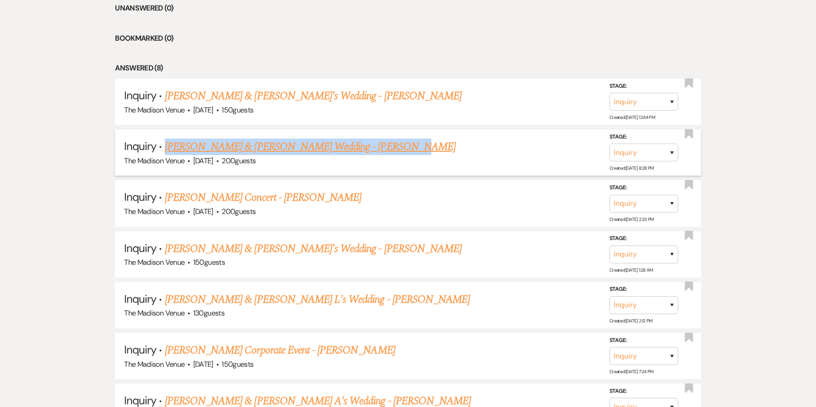
click at [249, 148] on link "Dillon Persaud & Prerna Singh's Wedding - Anthony" at bounding box center [310, 147] width 291 height 16
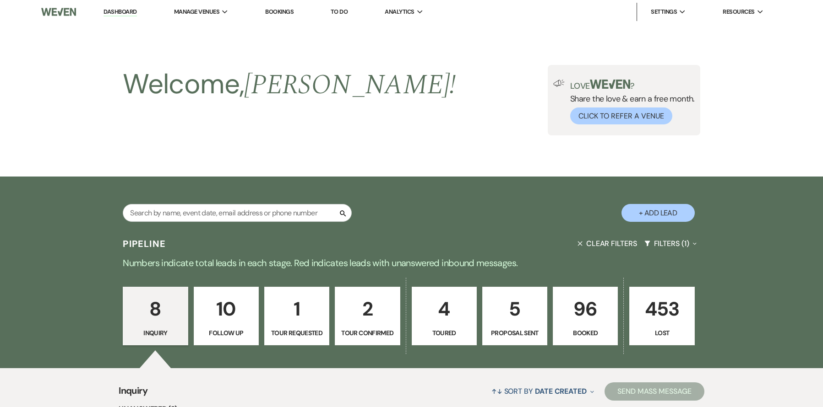
select select "5"
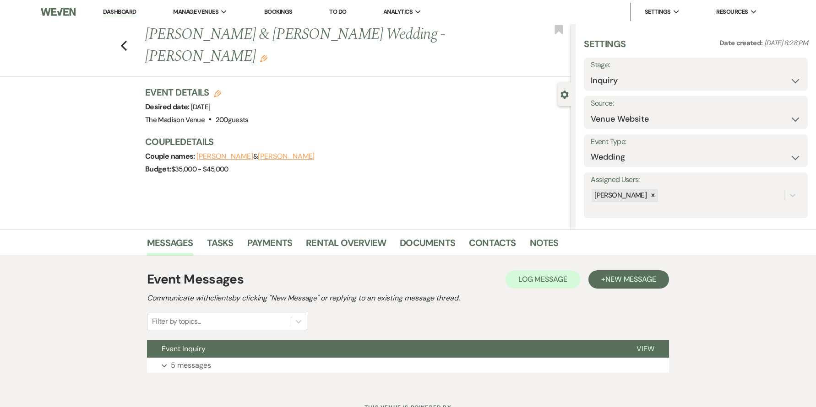
drag, startPoint x: 309, startPoint y: 349, endPoint x: 306, endPoint y: 337, distance: 12.2
click at [308, 342] on button "Event Inquiry" at bounding box center [384, 349] width 475 height 17
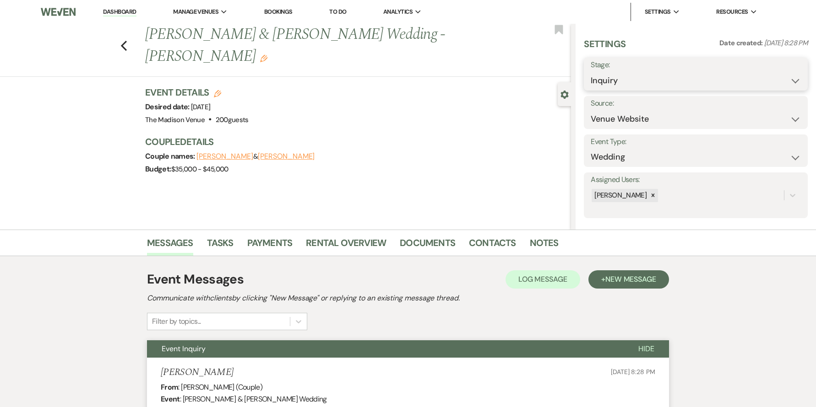
click at [610, 82] on select "Inquiry Follow Up Tour Requested Tour Confirmed Toured Proposal Sent Booked Lost" at bounding box center [696, 81] width 210 height 18
select select "8"
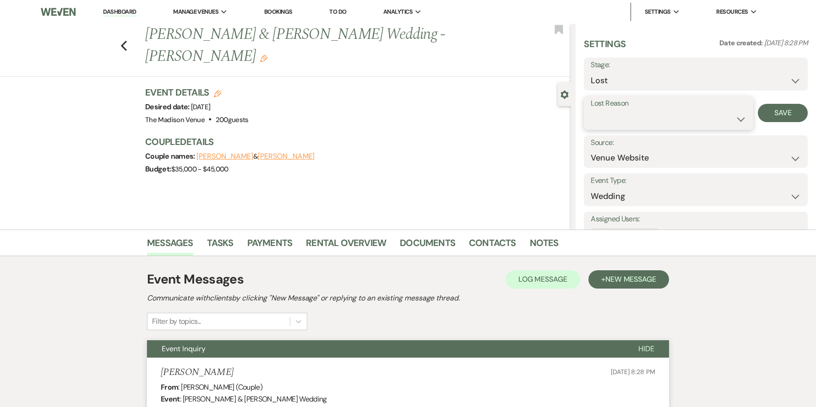
click at [621, 127] on select "Booked Elsewhere Budget Date Unavailable No Response Not a Good Match Capacity …" at bounding box center [669, 119] width 156 height 18
select select "8"
click at [218, 90] on icon "Edit" at bounding box center [217, 93] width 7 height 7
select select "775"
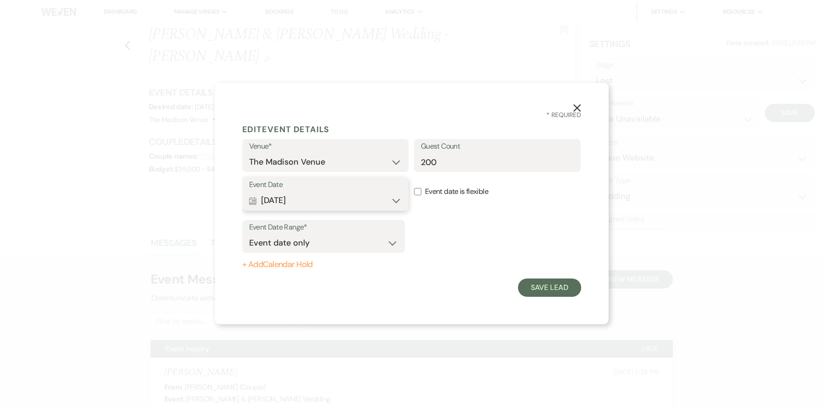
click at [314, 203] on button "Calendar Apr 11, 2026 Expand" at bounding box center [325, 201] width 153 height 18
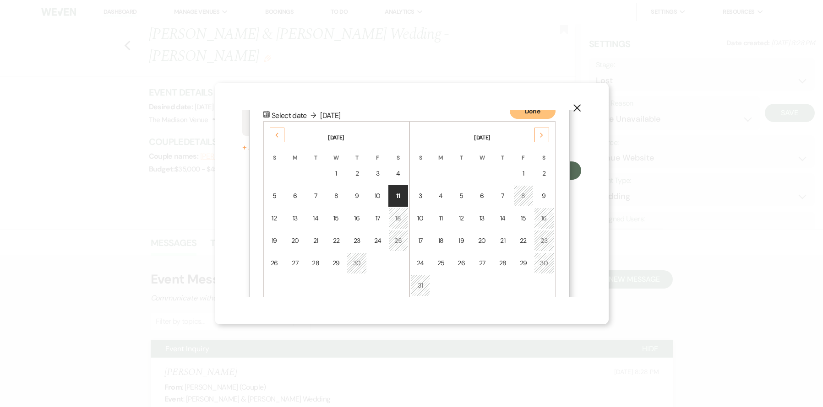
scroll to position [118, 0]
click at [385, 212] on td "17" at bounding box center [378, 218] width 20 height 22
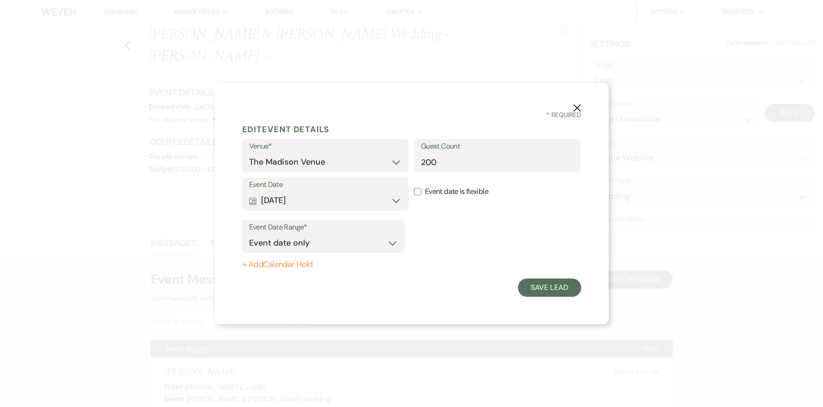
scroll to position [0, 0]
click at [334, 197] on button "Calendar Apr 17, 2026 Expand" at bounding box center [325, 201] width 153 height 18
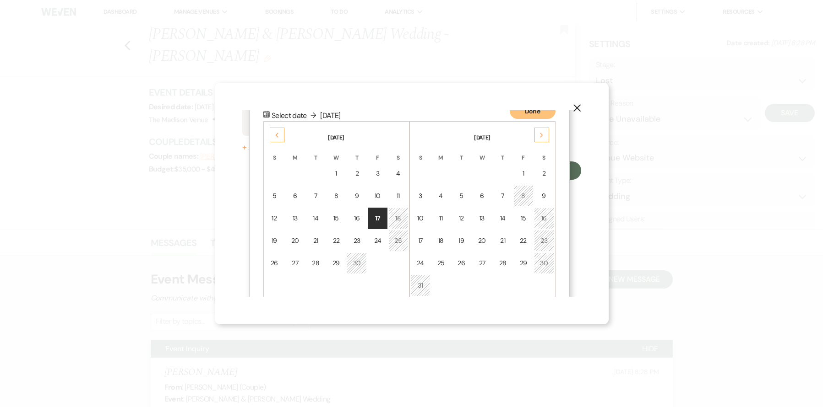
scroll to position [118, 0]
click at [398, 221] on div "18" at bounding box center [398, 218] width 8 height 10
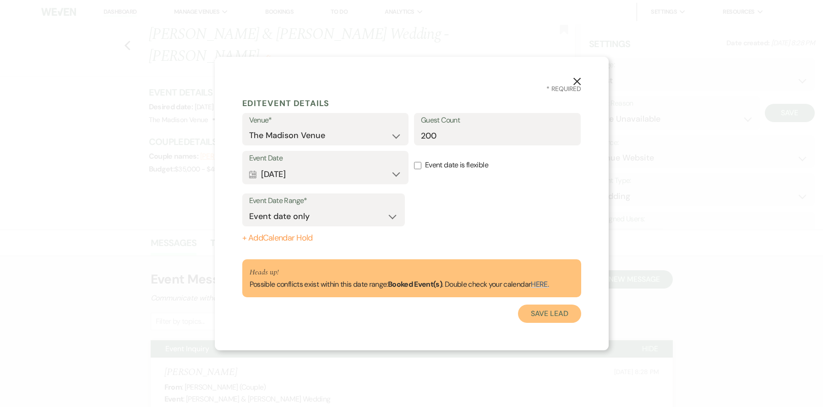
click at [550, 313] on button "Save Lead" at bounding box center [549, 314] width 63 height 18
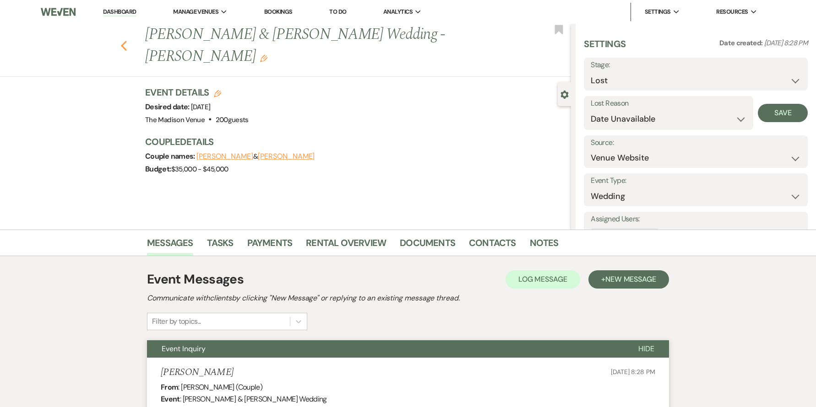
click at [127, 40] on icon "Previous" at bounding box center [123, 45] width 7 height 11
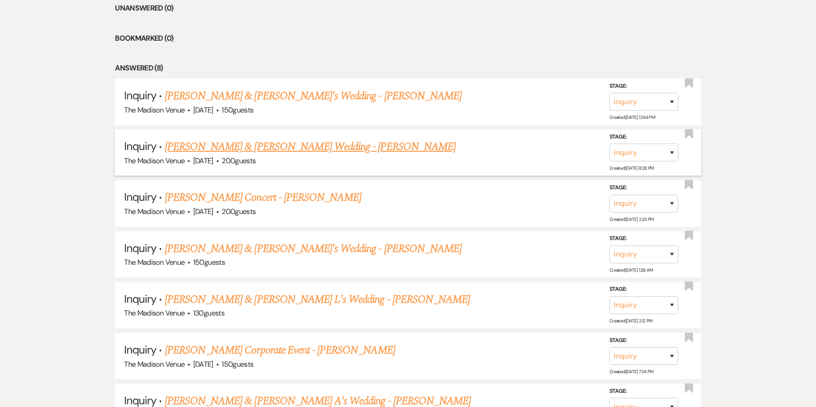
click at [279, 144] on link "Dillon Persaud & Prerna Singh's Wedding - Anthony" at bounding box center [310, 147] width 291 height 16
select select "5"
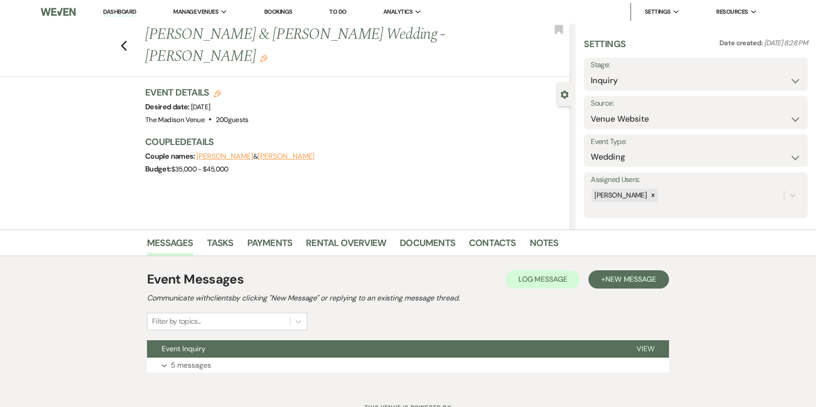
click at [628, 70] on label "Stage:" at bounding box center [696, 65] width 210 height 13
click at [634, 89] on select "Inquiry Follow Up Tour Requested Tour Confirmed Toured Proposal Sent Booked Lost" at bounding box center [696, 81] width 210 height 18
select select "8"
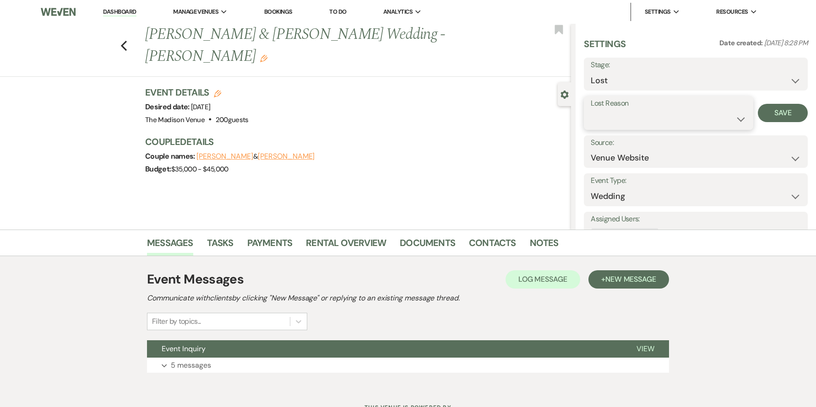
click at [645, 121] on select "Booked Elsewhere Budget Date Unavailable No Response Not a Good Match Capacity …" at bounding box center [669, 119] width 156 height 18
select select "8"
click at [770, 120] on button "Save" at bounding box center [783, 113] width 50 height 18
click at [130, 33] on div "Previous Dillon Persaud & Prerna Singh's Wedding - Anthony Edit Bookmark" at bounding box center [282, 50] width 575 height 53
click at [127, 40] on icon "Previous" at bounding box center [123, 45] width 7 height 11
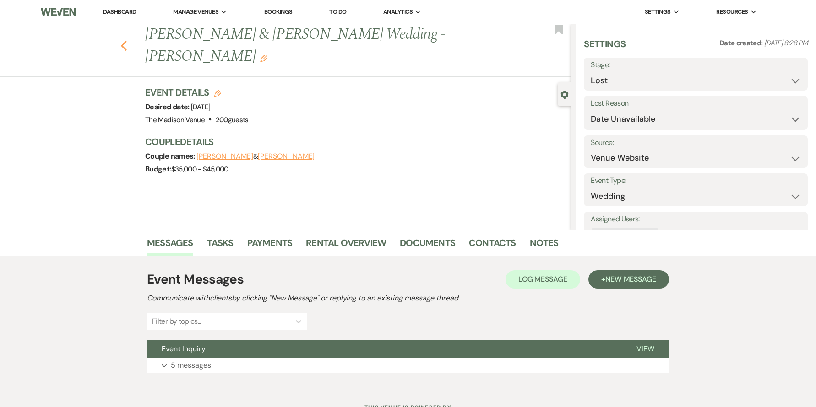
select select "8"
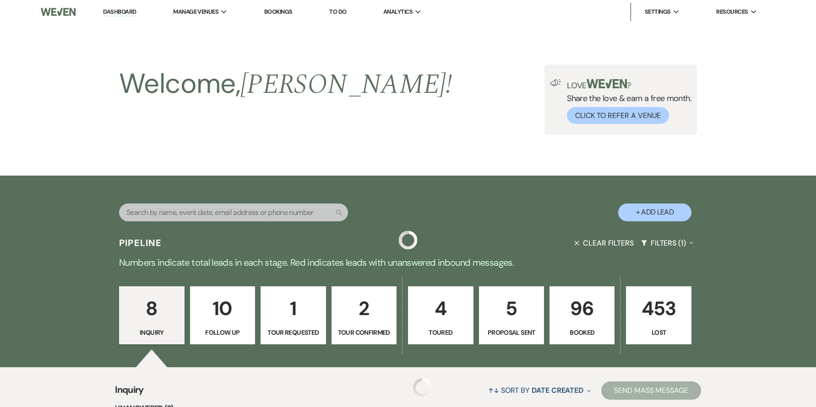
scroll to position [401, 0]
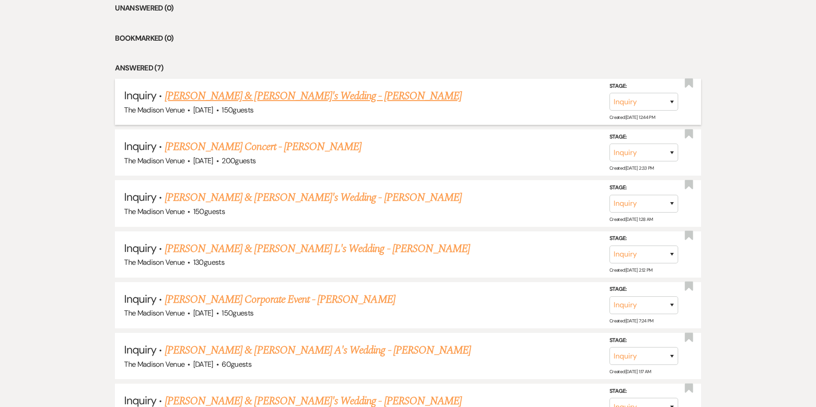
click at [241, 96] on link "Nicholas & Katie's Wedding - Anthony" at bounding box center [313, 96] width 297 height 16
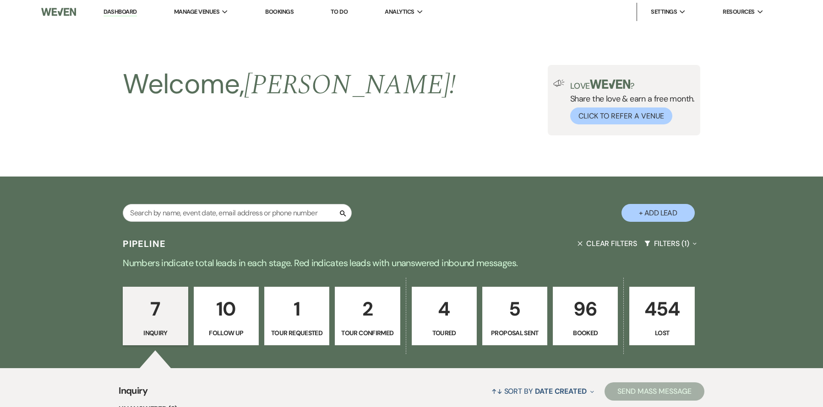
select select "5"
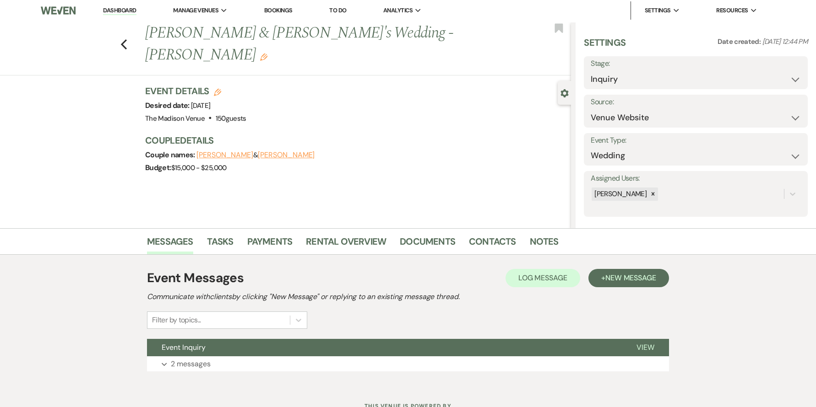
scroll to position [2, 0]
click at [384, 348] on button "Event Inquiry" at bounding box center [384, 347] width 475 height 17
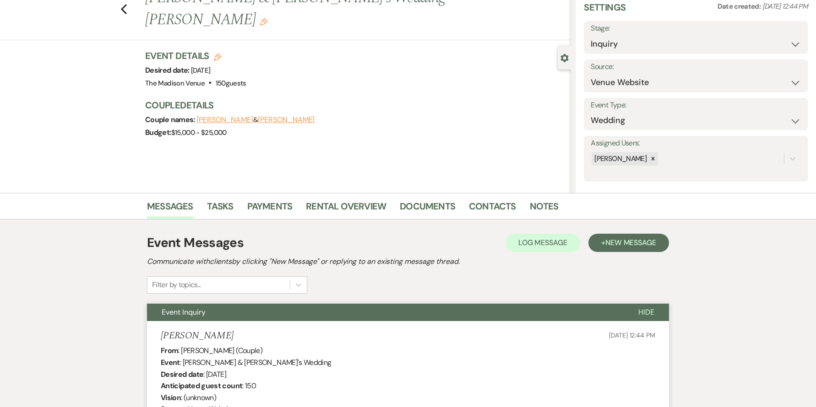
scroll to position [0, 0]
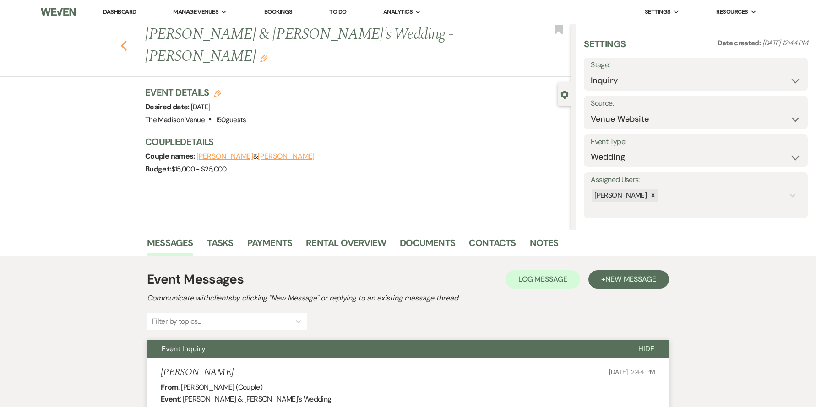
click at [123, 40] on icon "Previous" at bounding box center [123, 45] width 7 height 11
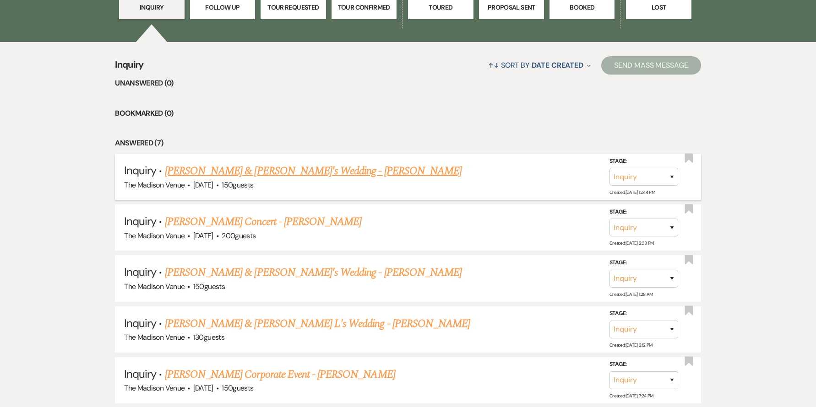
scroll to position [232, 0]
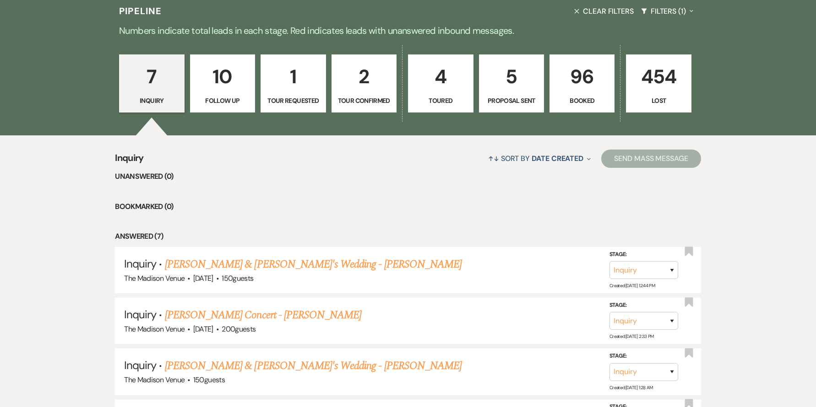
click at [228, 72] on p "10" at bounding box center [222, 76] width 53 height 31
select select "9"
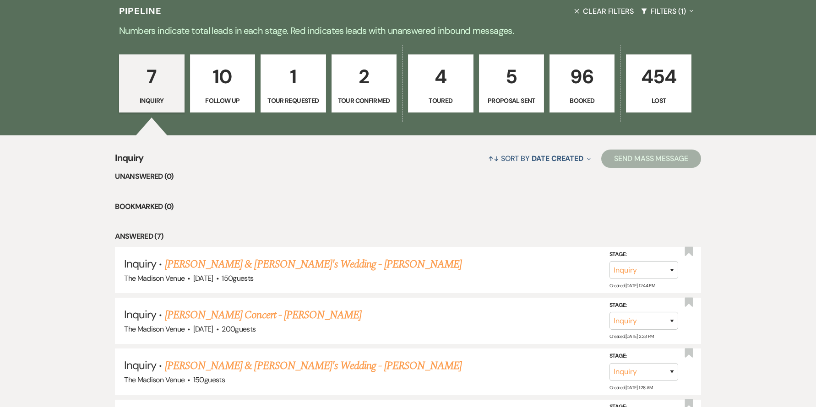
select select "9"
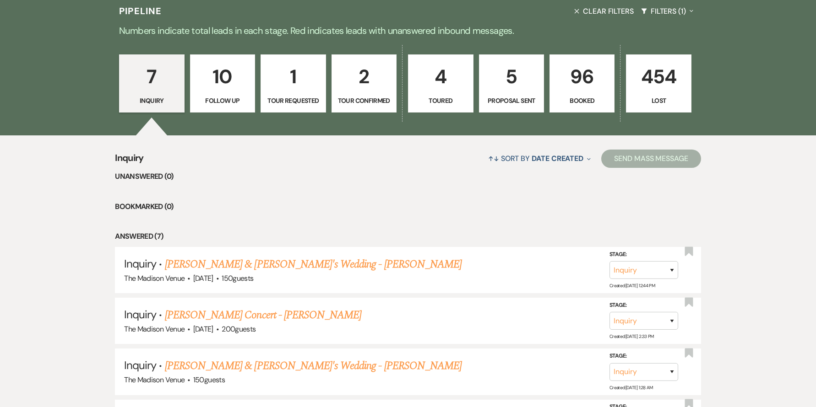
select select "9"
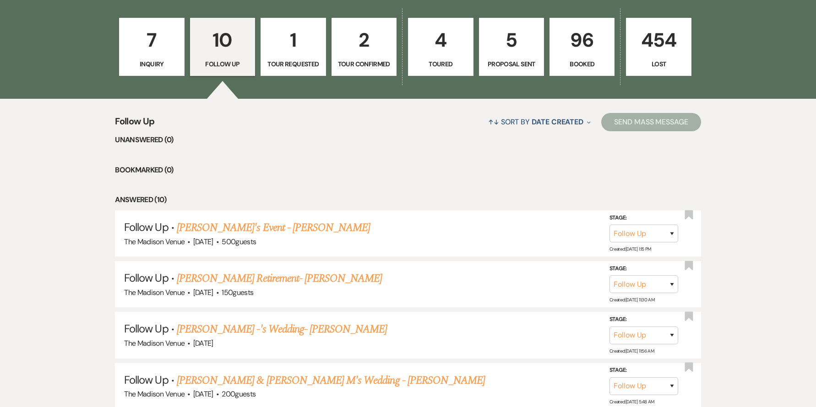
scroll to position [356, 0]
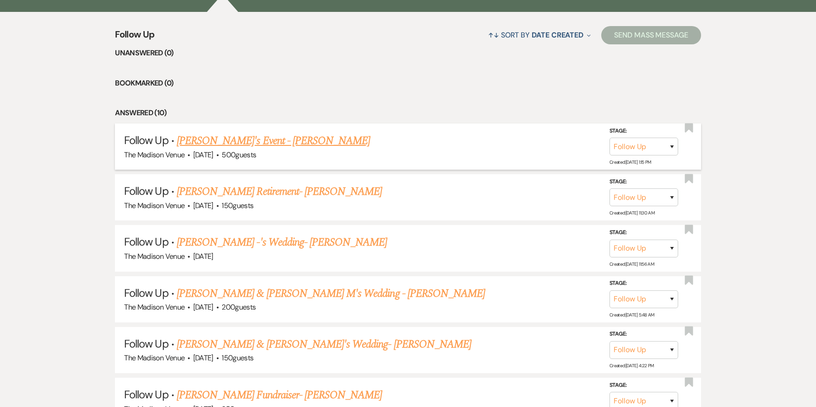
click at [236, 144] on link "Josh's Event - Anthony" at bounding box center [273, 141] width 193 height 16
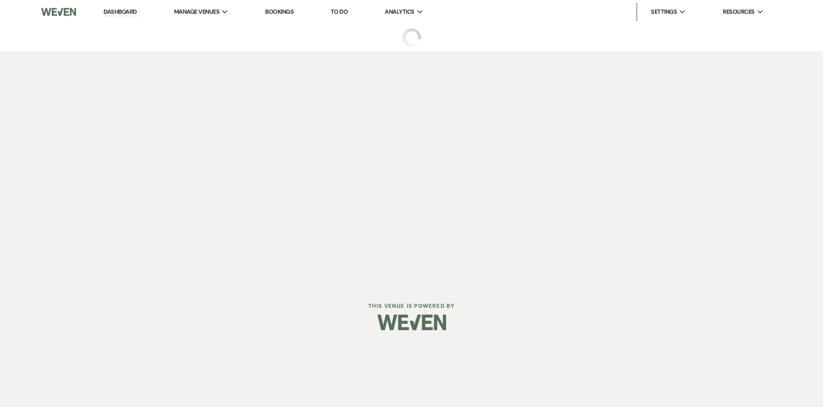
select select "9"
select select "5"
select select "13"
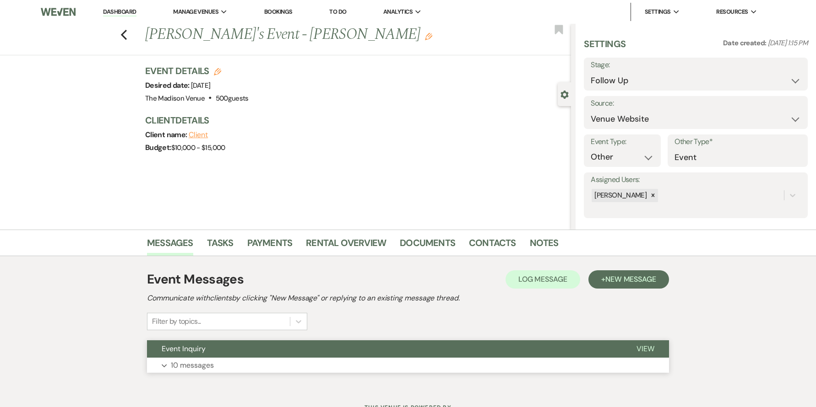
click at [326, 350] on button "Event Inquiry" at bounding box center [384, 349] width 475 height 17
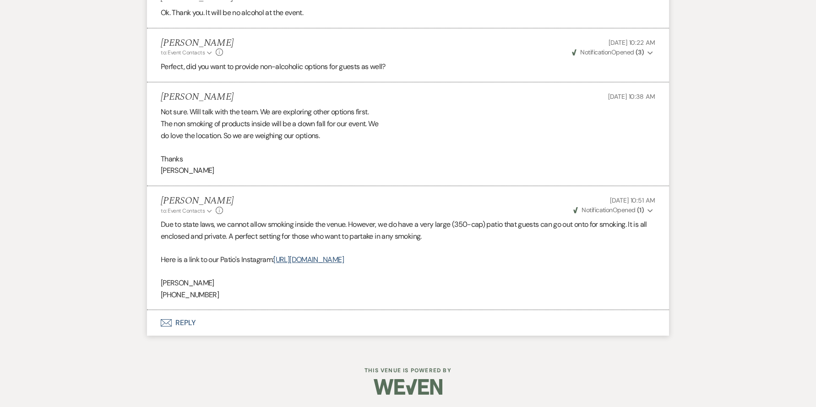
scroll to position [1679, 0]
click at [186, 321] on button "Envelope Reply" at bounding box center [408, 322] width 522 height 26
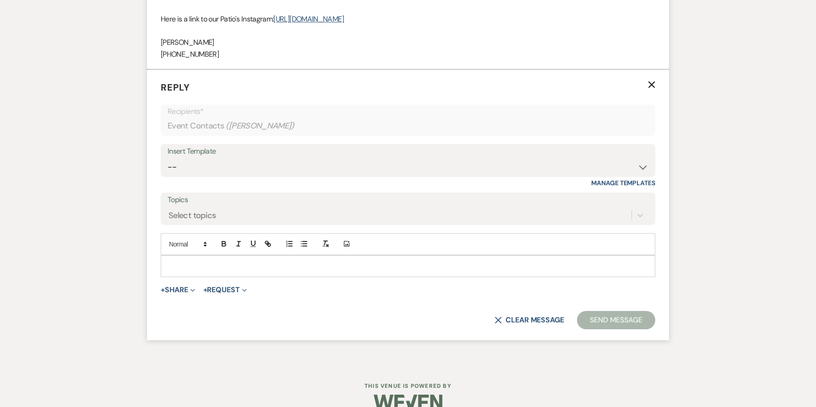
scroll to position [1920, 0]
click at [225, 269] on p at bounding box center [408, 265] width 480 height 10
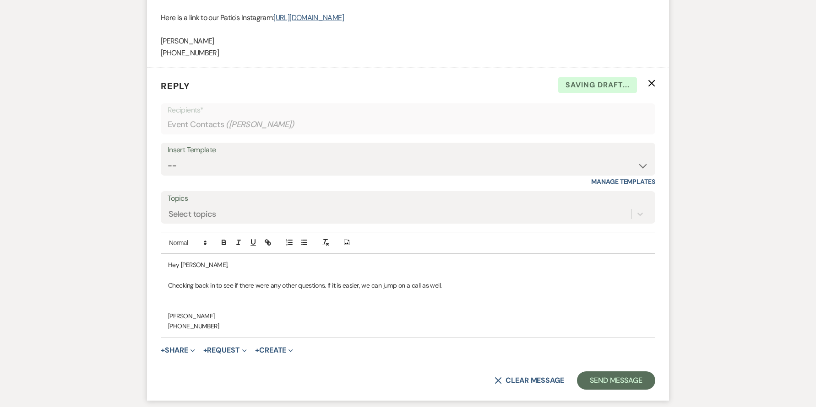
click at [374, 311] on p "Anthony Licursi" at bounding box center [408, 316] width 480 height 10
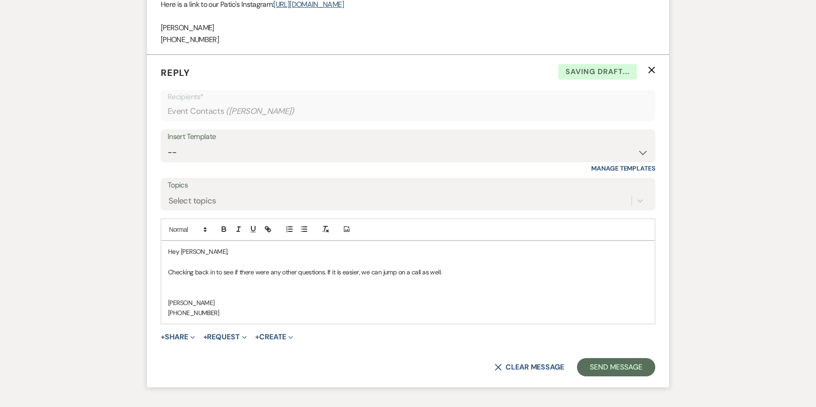
scroll to position [1997, 0]
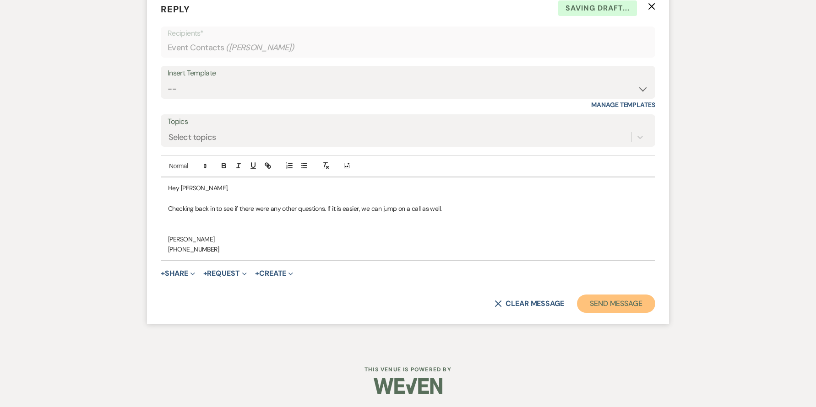
click at [614, 302] on button "Send Message" at bounding box center [616, 304] width 78 height 18
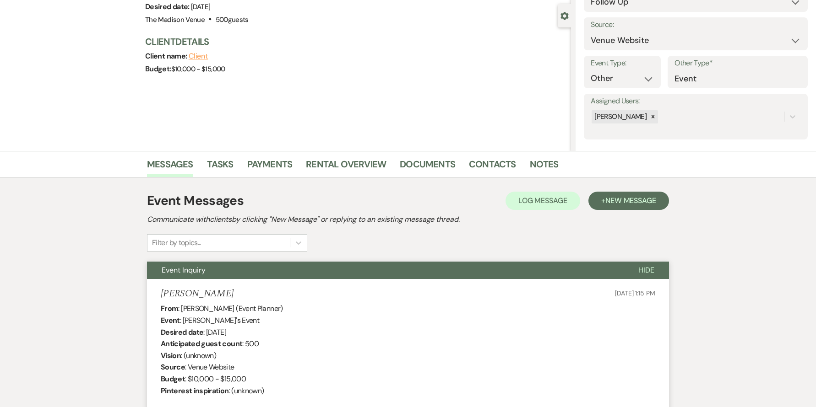
scroll to position [0, 0]
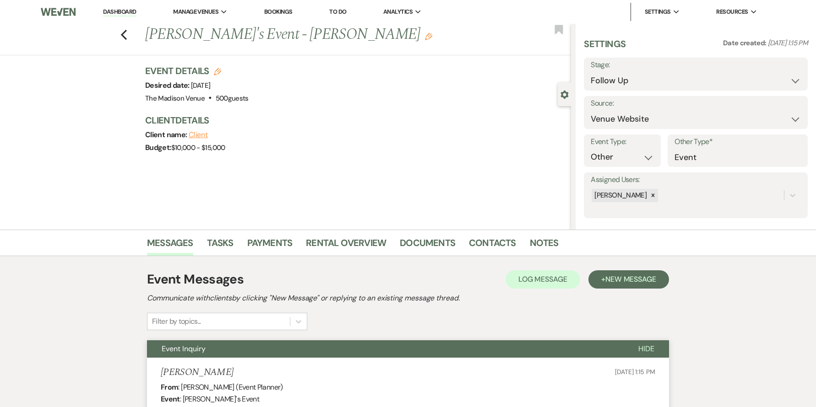
click at [130, 39] on div "Previous Josh's Event - Anthony Edit Bookmark" at bounding box center [282, 40] width 575 height 32
click at [127, 38] on icon "Previous" at bounding box center [123, 34] width 7 height 11
select select "9"
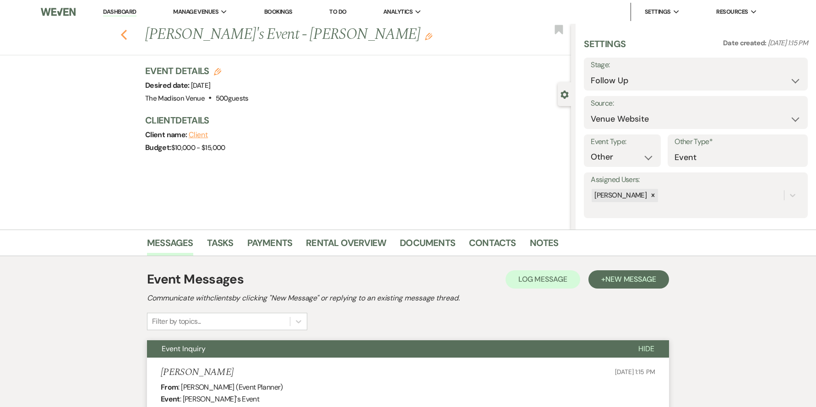
select select "9"
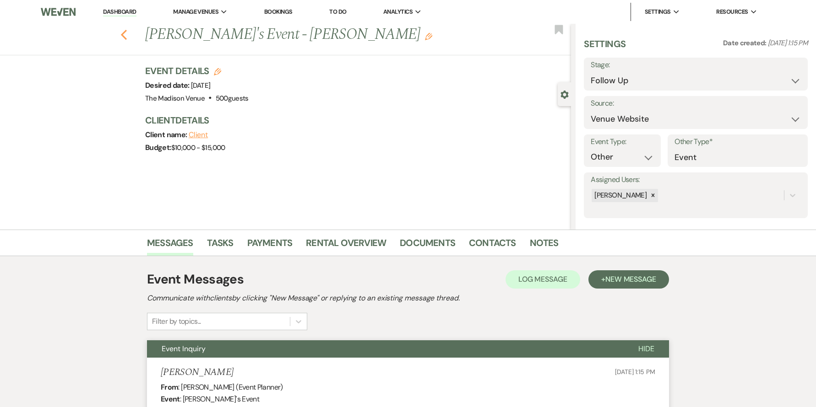
select select "9"
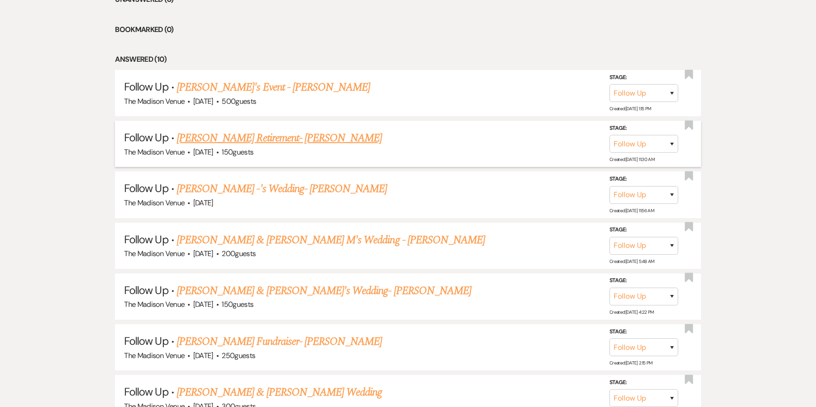
scroll to position [410, 0]
click at [231, 138] on link "Mabruk Quabili's Retirement- Anthony" at bounding box center [280, 138] width 206 height 16
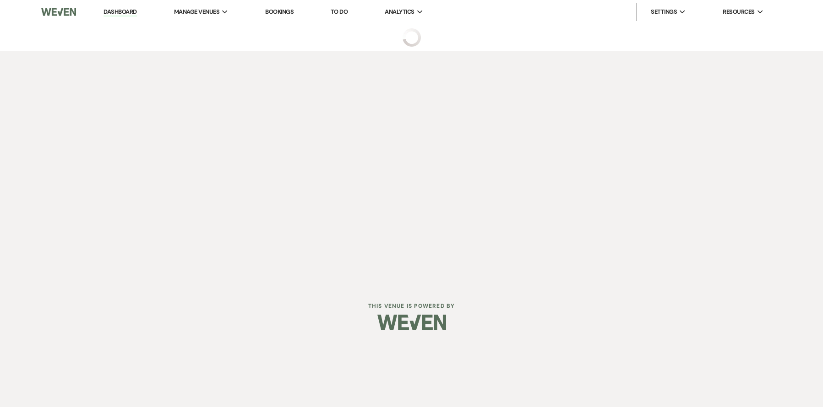
select select "9"
select select "22"
select select "13"
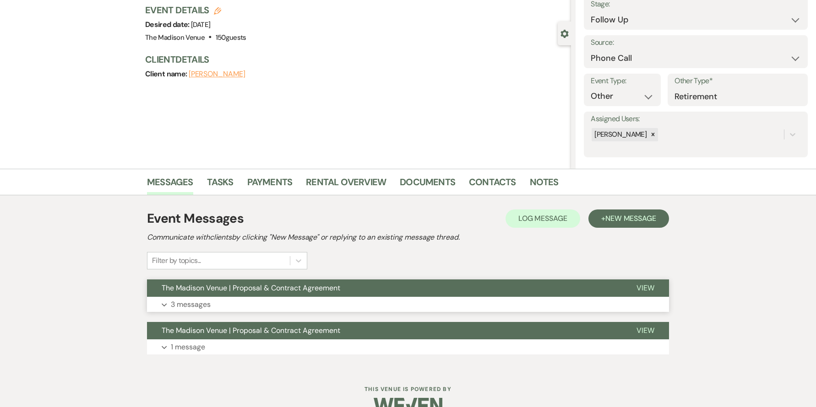
scroll to position [65, 0]
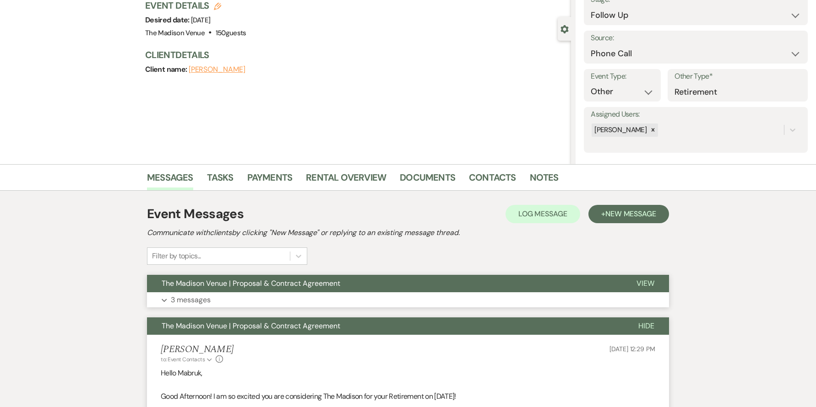
click at [331, 281] on span "The Madison Venue | Proposal & Contract Agreement" at bounding box center [251, 284] width 179 height 10
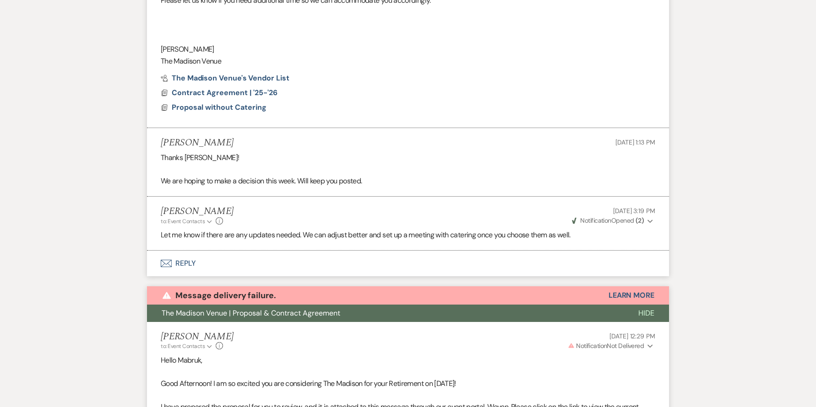
scroll to position [0, 0]
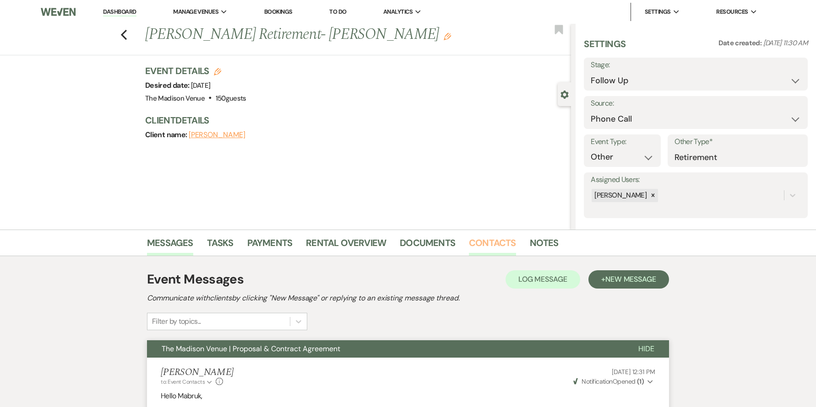
click at [483, 252] on link "Contacts" at bounding box center [492, 246] width 47 height 20
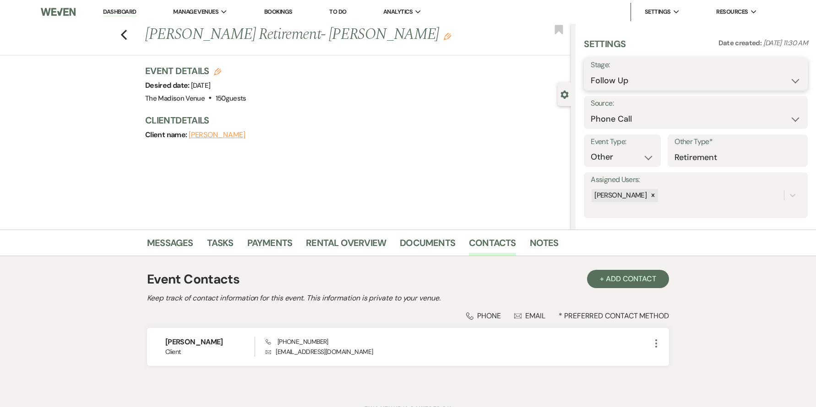
click at [601, 74] on select "Inquiry Follow Up Tour Requested Tour Confirmed Toured Proposal Sent Booked Lost" at bounding box center [696, 81] width 210 height 18
select select "8"
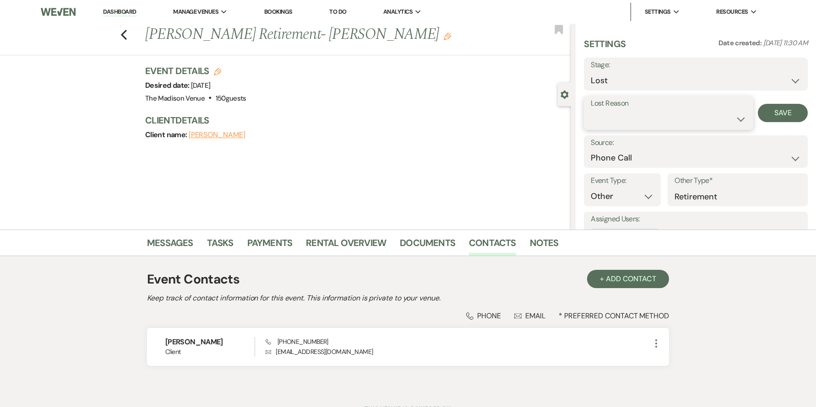
click at [658, 114] on select "Booked Elsewhere Budget Date Unavailable No Response Not a Good Match Capacity …" at bounding box center [669, 119] width 156 height 18
select select "5"
click at [763, 111] on button "Save" at bounding box center [783, 113] width 50 height 18
click at [127, 35] on icon "Previous" at bounding box center [123, 34] width 7 height 11
select select "9"
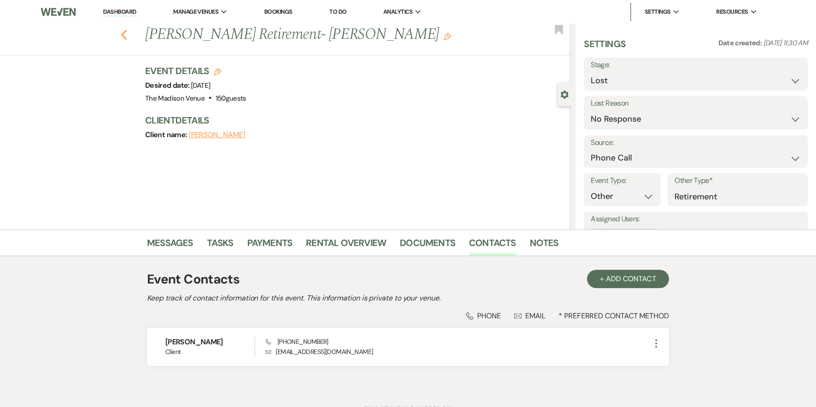
select select "9"
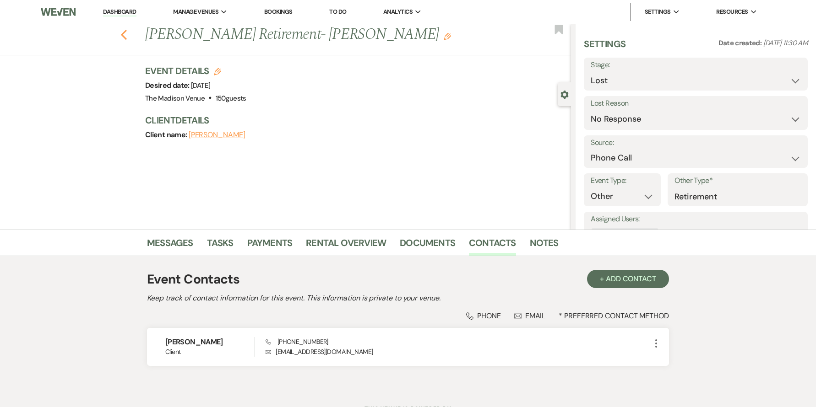
select select "9"
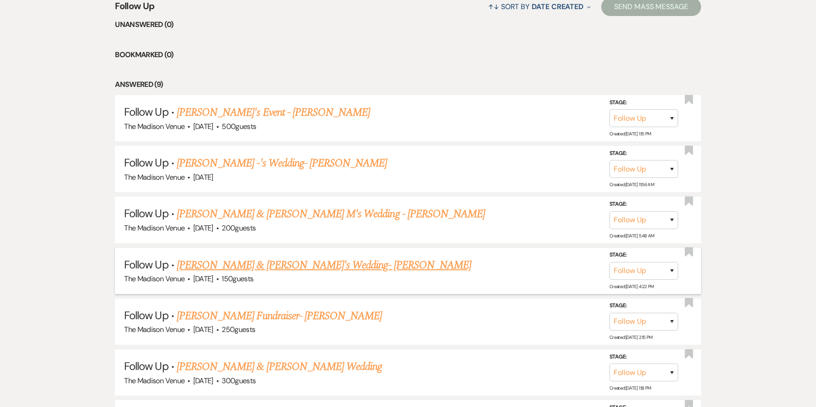
scroll to position [600, 0]
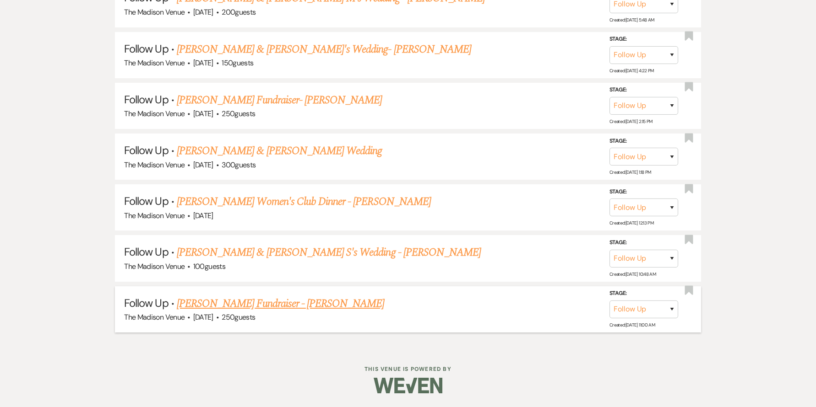
click at [258, 304] on link "Yolanda McKay's Fundraiser - Anthony" at bounding box center [281, 304] width 208 height 16
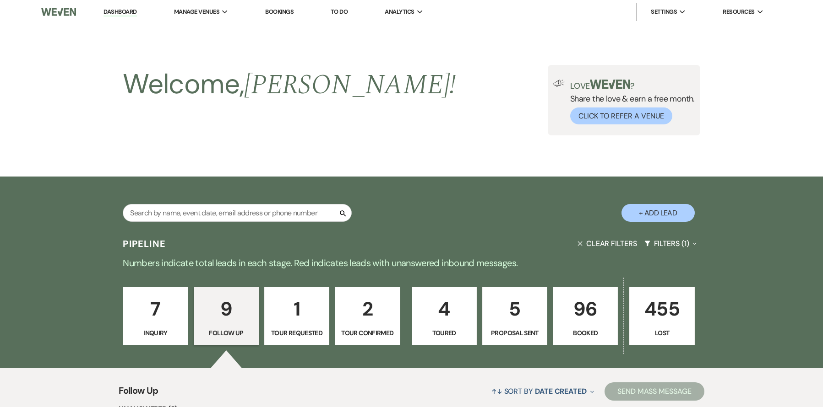
select select "9"
select select "5"
select select "20"
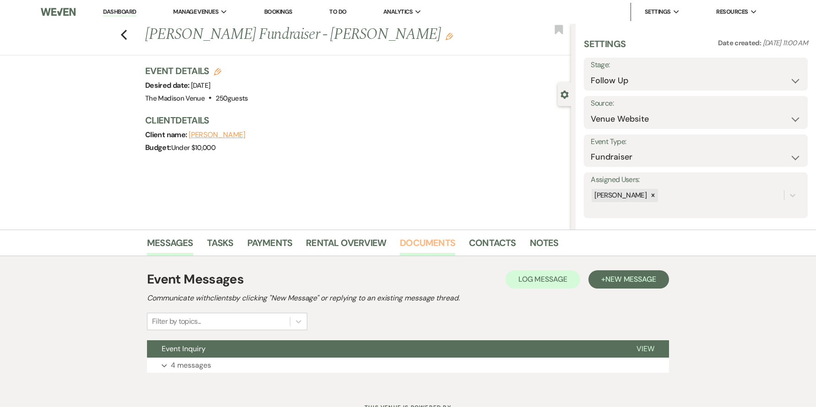
click at [435, 250] on link "Documents" at bounding box center [427, 246] width 55 height 20
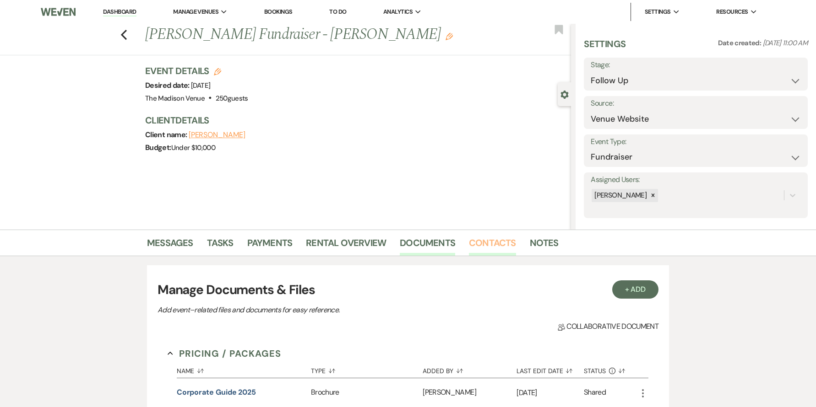
click at [484, 244] on link "Contacts" at bounding box center [492, 246] width 47 height 20
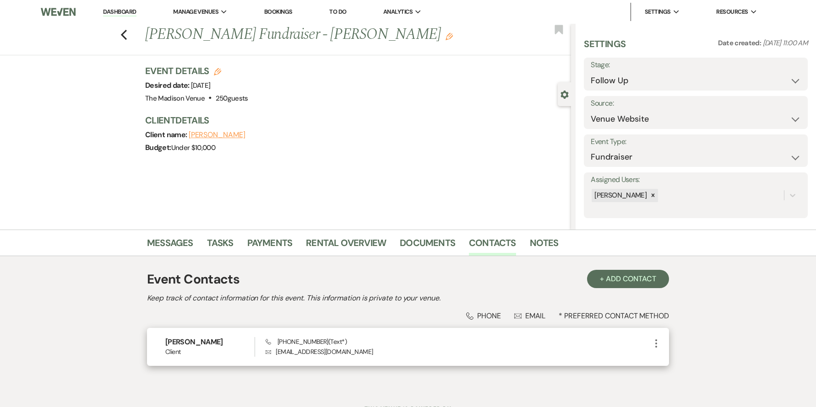
click at [282, 353] on p "Envelope ymckay@clevelandohio.gov" at bounding box center [458, 352] width 385 height 10
drag, startPoint x: 282, startPoint y: 353, endPoint x: 347, endPoint y: 354, distance: 65.0
click at [347, 354] on p "Envelope ymckay@clevelandohio.gov" at bounding box center [458, 352] width 385 height 10
copy p "ymckay@clevelandohio.gov"
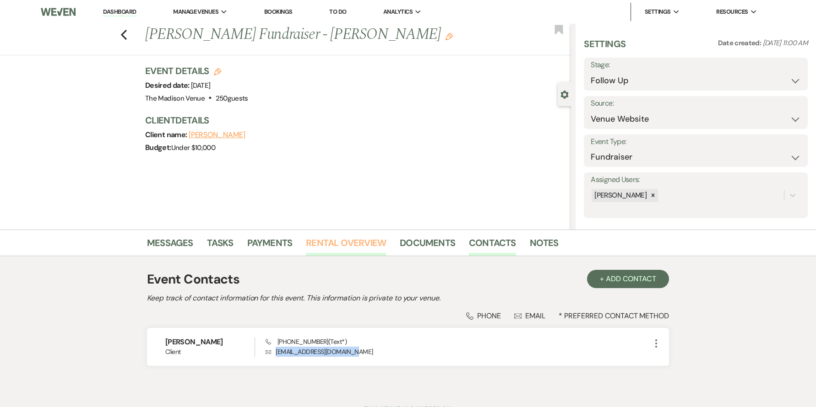
click at [328, 243] on link "Rental Overview" at bounding box center [346, 246] width 80 height 20
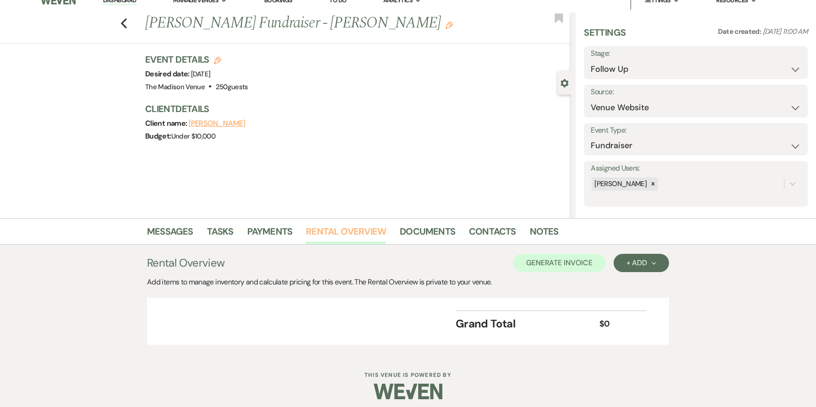
scroll to position [17, 0]
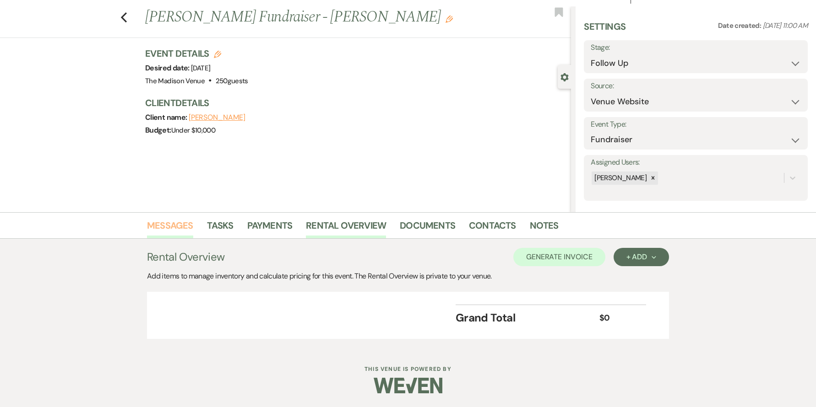
click at [171, 232] on link "Messages" at bounding box center [170, 228] width 46 height 20
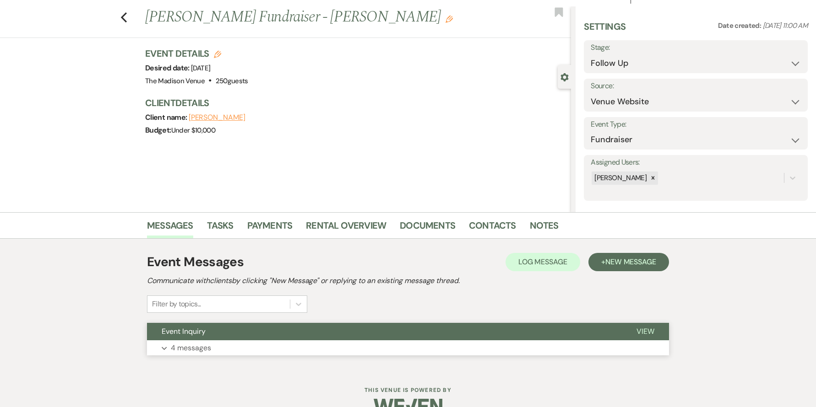
click at [230, 330] on button "Event Inquiry" at bounding box center [384, 331] width 475 height 17
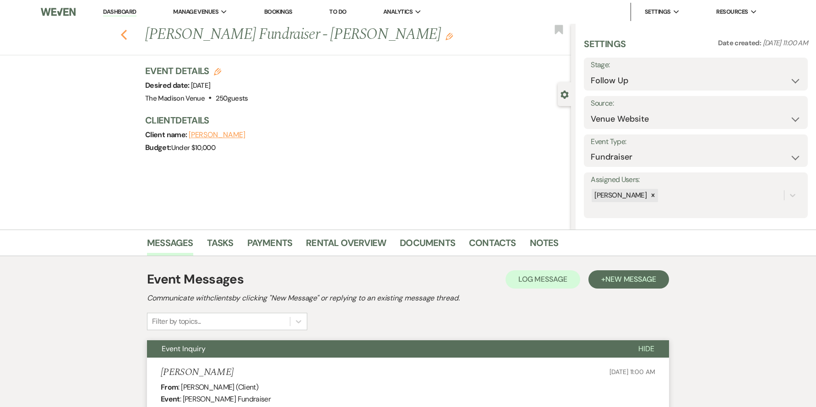
click at [127, 33] on use "button" at bounding box center [124, 35] width 6 height 10
select select "9"
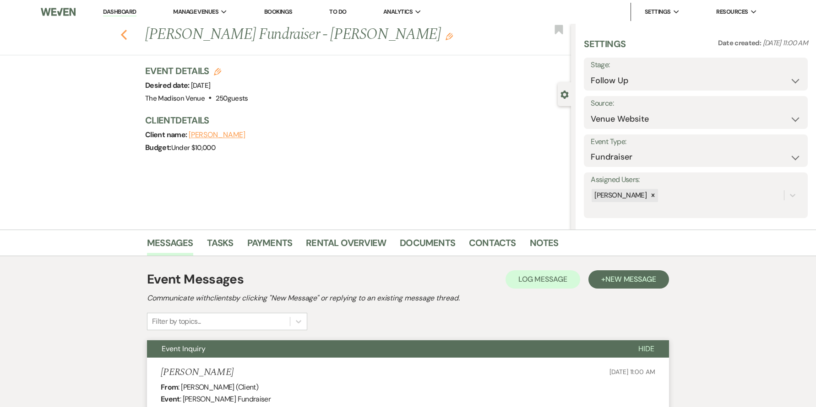
select select "9"
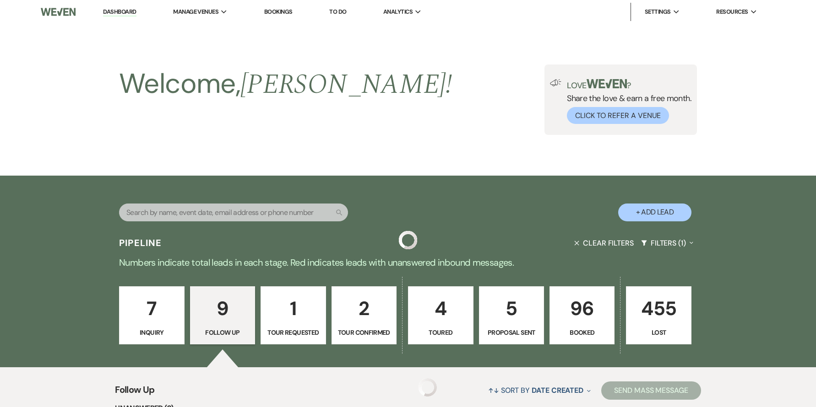
scroll to position [600, 0]
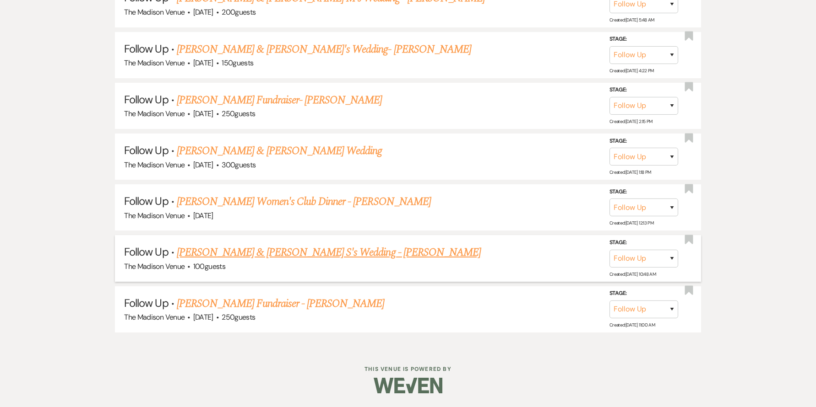
click at [237, 253] on link "Evan T & Alexis S's Wedding - Anthony" at bounding box center [329, 252] width 304 height 16
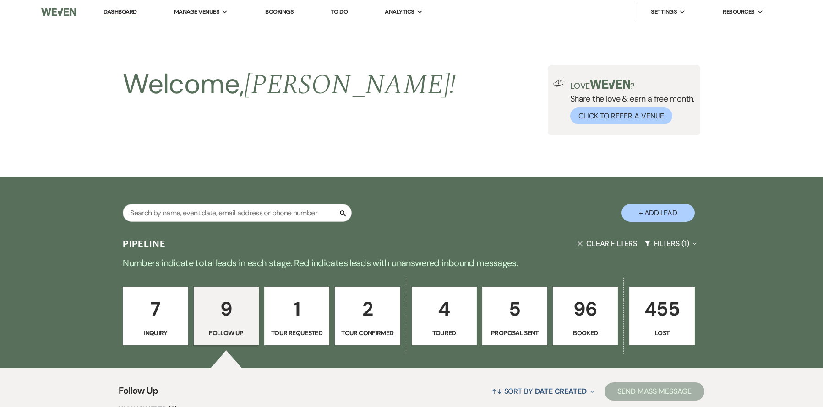
select select "9"
select select "17"
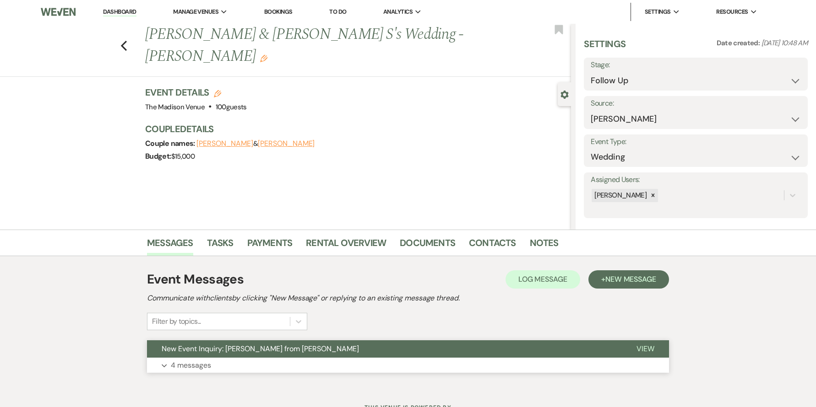
click at [331, 346] on button "New Event Inquiry: Alexis S from Zola" at bounding box center [384, 349] width 475 height 17
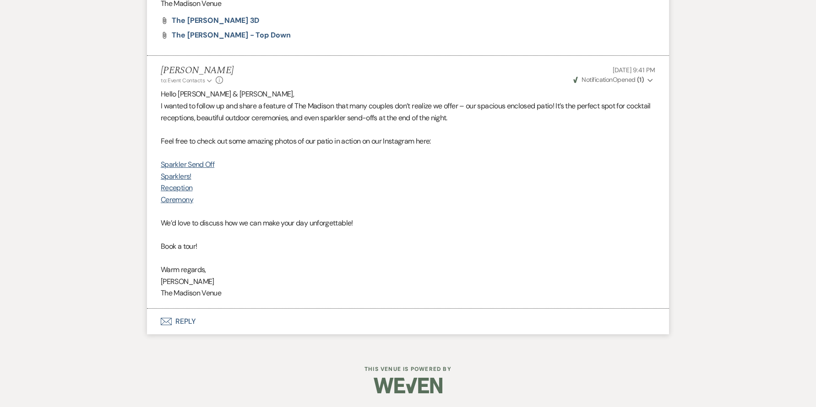
scroll to position [2557, 0]
click at [187, 326] on button "Envelope Reply" at bounding box center [408, 322] width 522 height 26
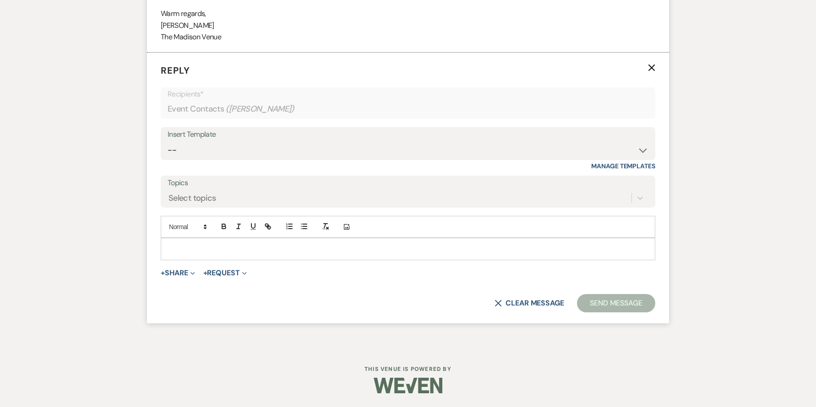
scroll to position [2807, 0]
click at [212, 159] on select "-- Weven Planning Portal Introduction (Booked Events) Corporate Lead Follow Up …" at bounding box center [408, 150] width 481 height 18
select select "4306"
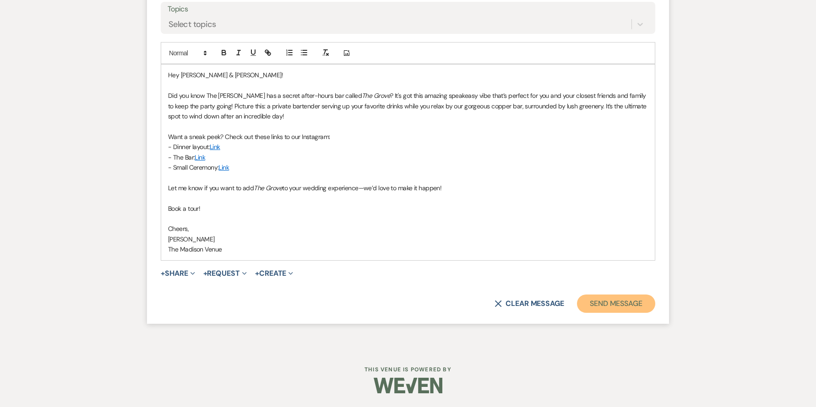
click at [613, 302] on button "Send Message" at bounding box center [616, 304] width 78 height 18
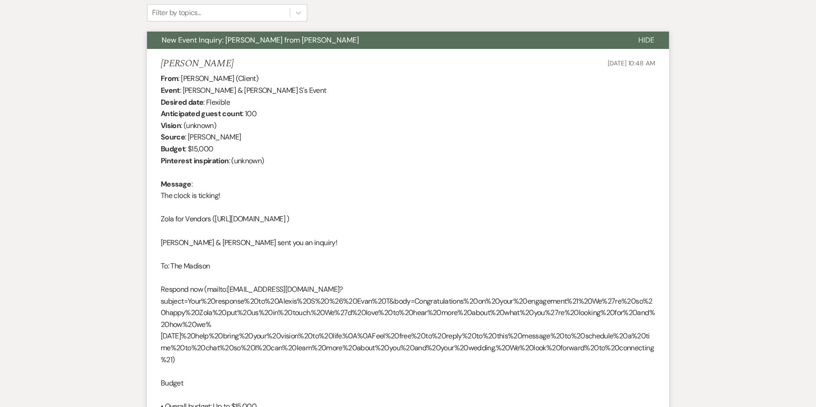
scroll to position [0, 0]
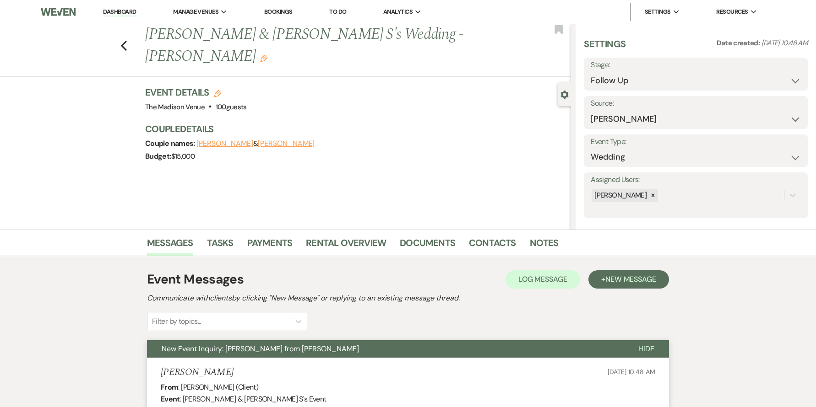
click at [264, 86] on div "Event Details Edit Venue: The Madison Venue . 100 guests Venue Address: 4601 Pa…" at bounding box center [353, 99] width 417 height 27
click at [220, 31] on h1 "Evan T & Alexis S's Wedding - Anthony Edit" at bounding box center [313, 45] width 337 height 43
copy h1 "Alexis"
click at [126, 40] on icon "Previous" at bounding box center [123, 45] width 7 height 11
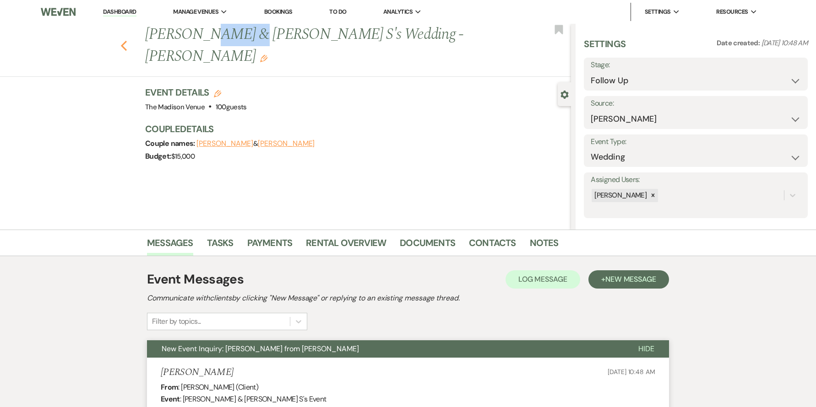
select select "9"
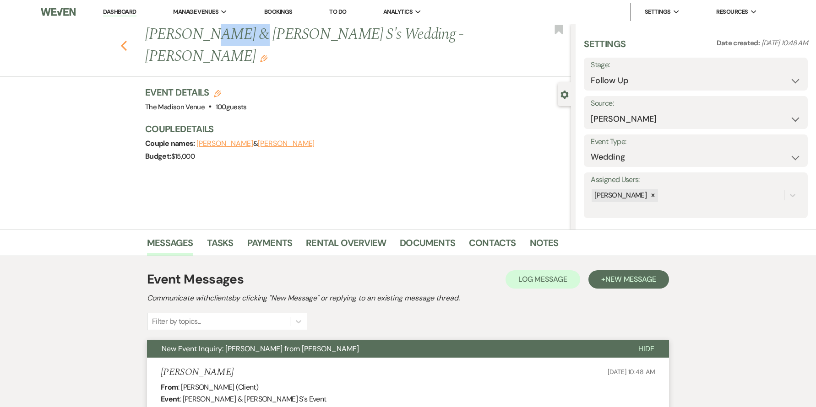
select select "9"
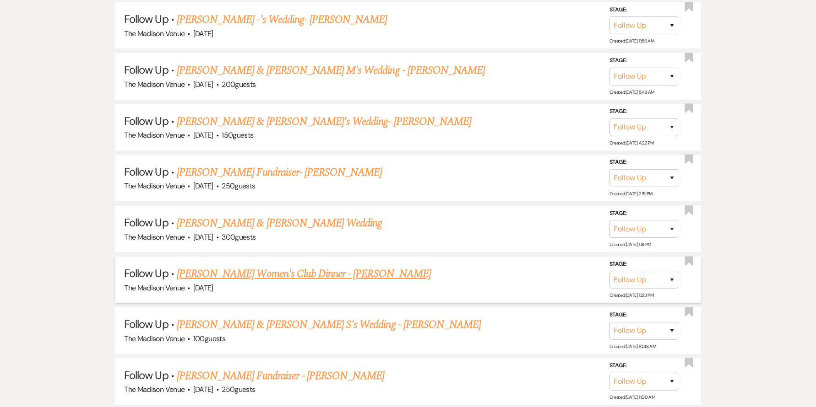
scroll to position [522, 0]
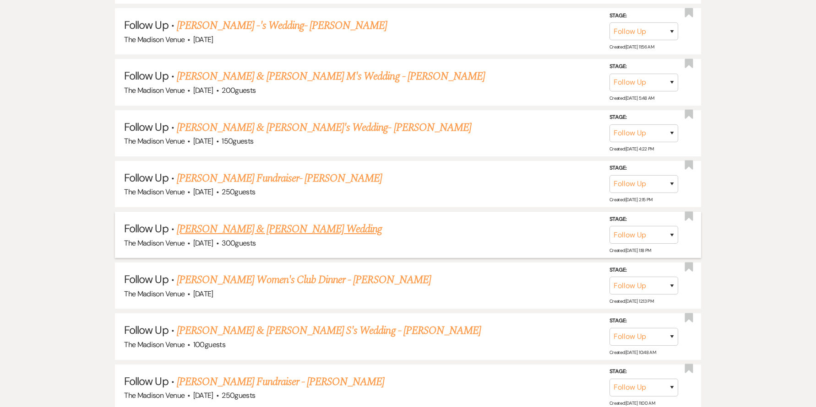
click at [255, 228] on link "Erik Mannarino & Jessica Frate's Wedding" at bounding box center [279, 229] width 205 height 16
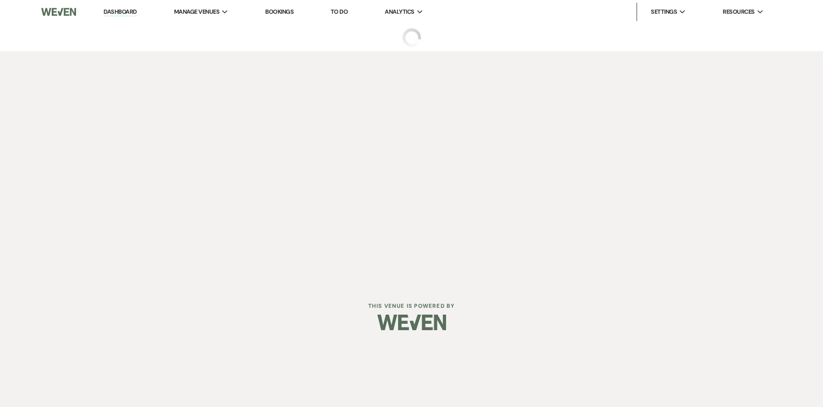
select select "9"
select select "5"
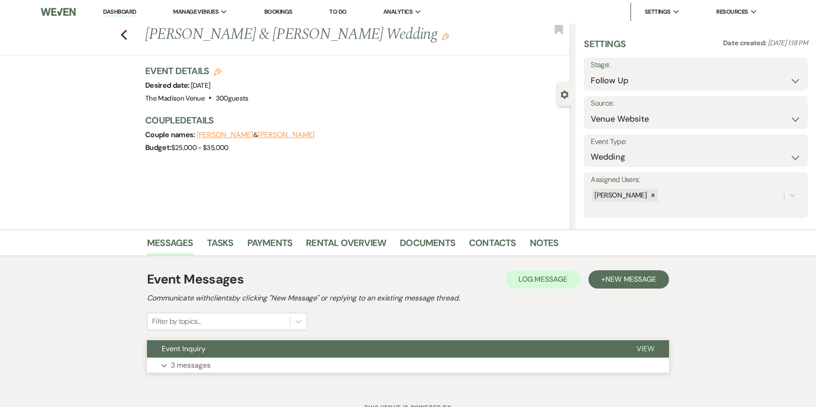
click at [385, 344] on button "Event Inquiry" at bounding box center [384, 349] width 475 height 17
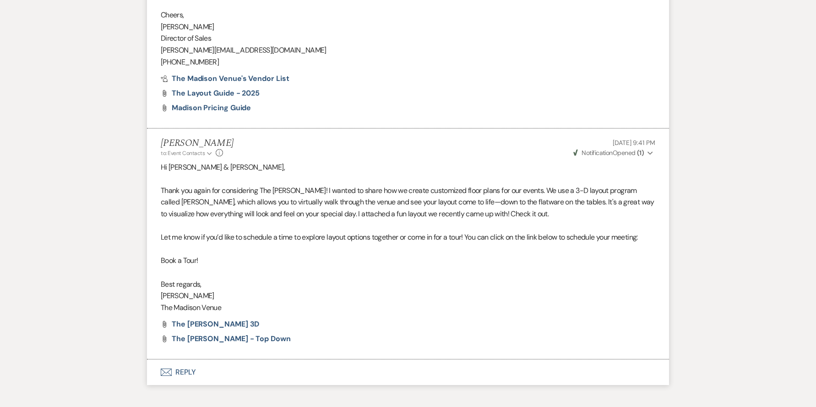
scroll to position [1337, 0]
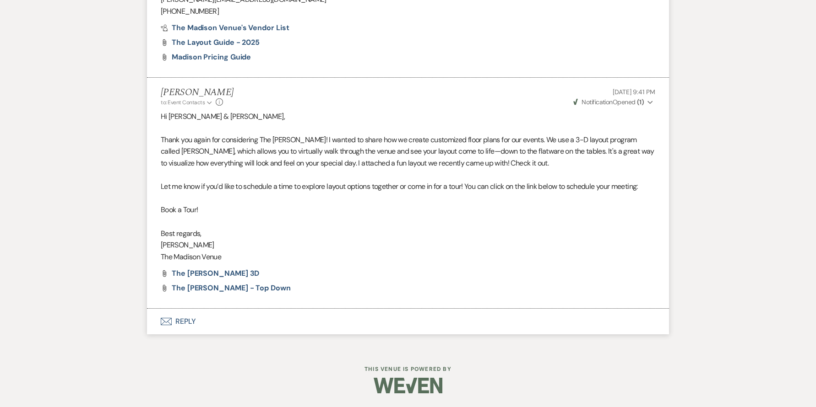
click at [176, 318] on button "Envelope Reply" at bounding box center [408, 322] width 522 height 26
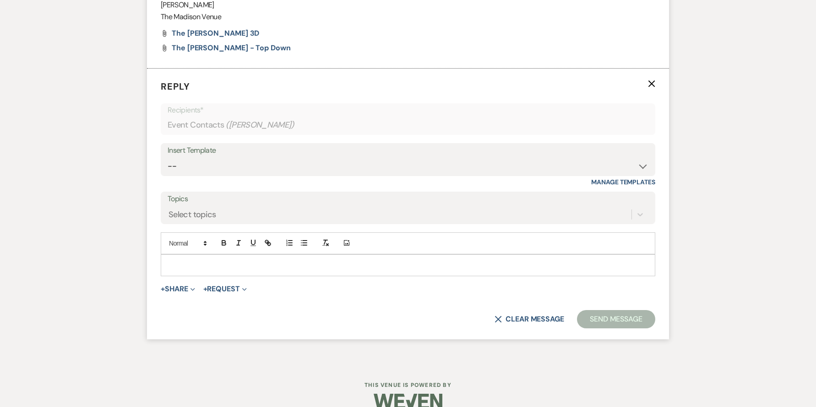
scroll to position [1578, 0]
click at [220, 159] on select "-- Weven Planning Portal Introduction (Booked Events) Corporate Lead Follow Up …" at bounding box center [408, 166] width 481 height 18
select select "4302"
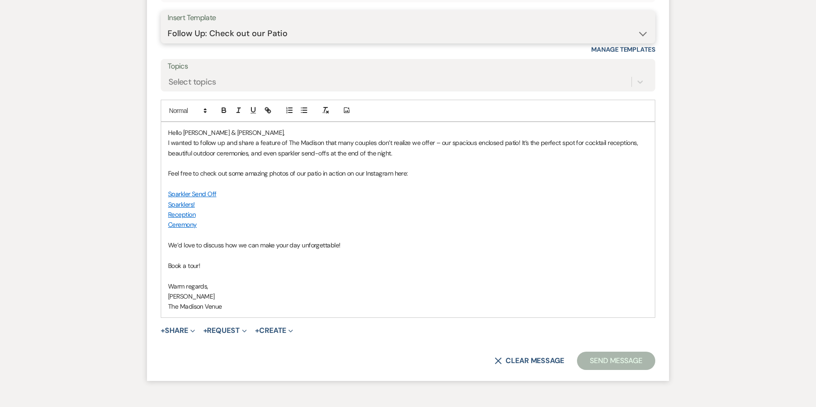
scroll to position [1768, 0]
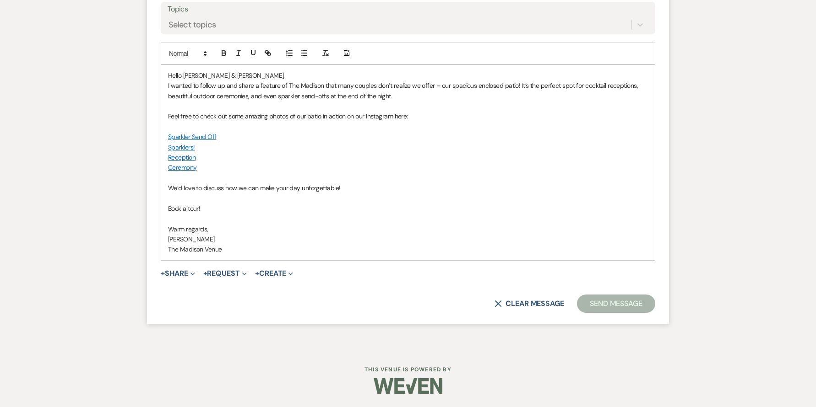
click at [606, 309] on button "Send Message" at bounding box center [616, 304] width 78 height 18
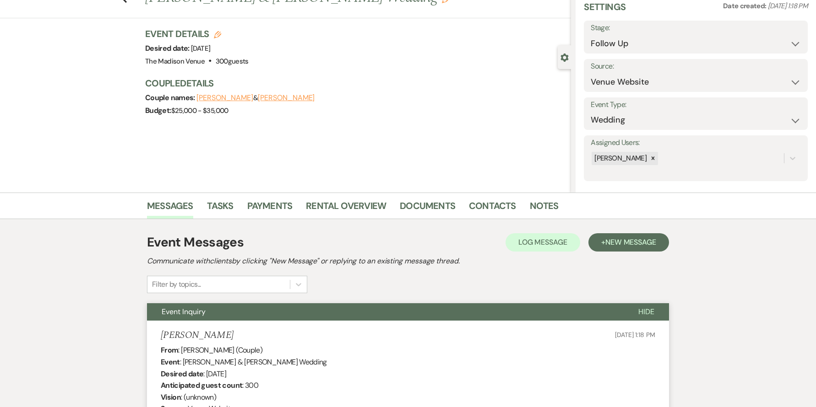
scroll to position [0, 0]
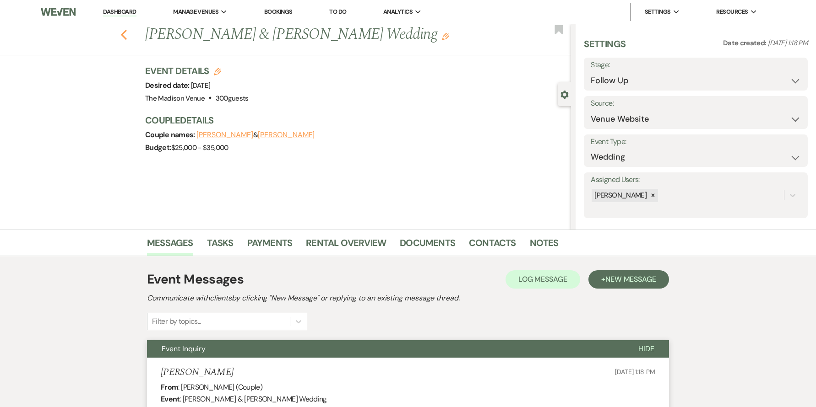
click at [127, 32] on use "button" at bounding box center [124, 35] width 6 height 10
select select "9"
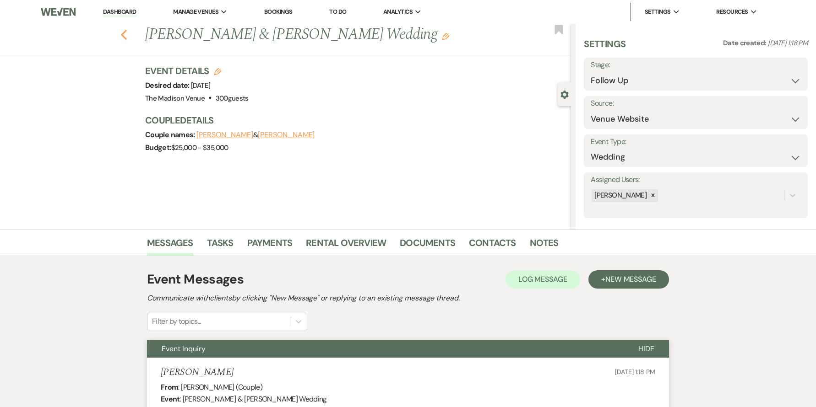
select select "9"
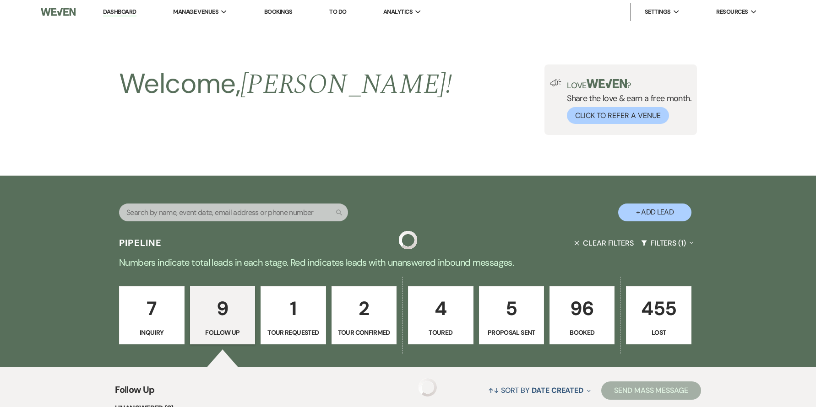
scroll to position [522, 0]
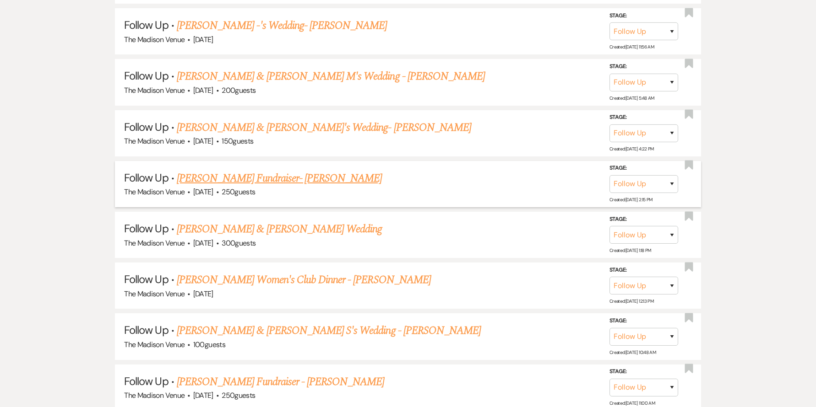
click at [233, 177] on link "Amber Toth's Fundraiser- Anthony" at bounding box center [280, 178] width 206 height 16
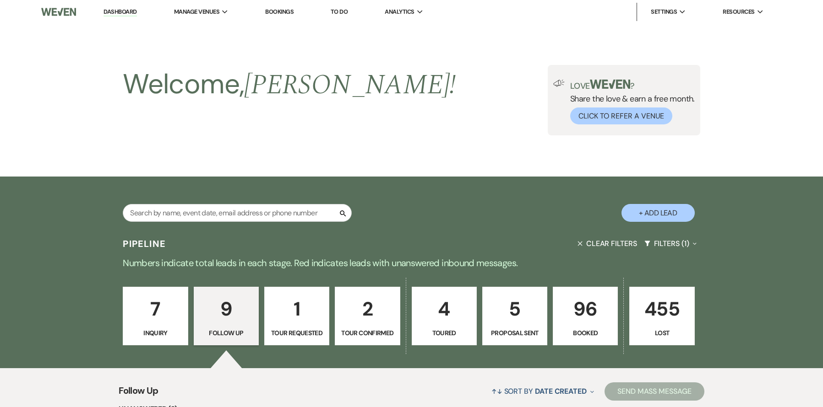
select select "9"
select select "5"
select select "20"
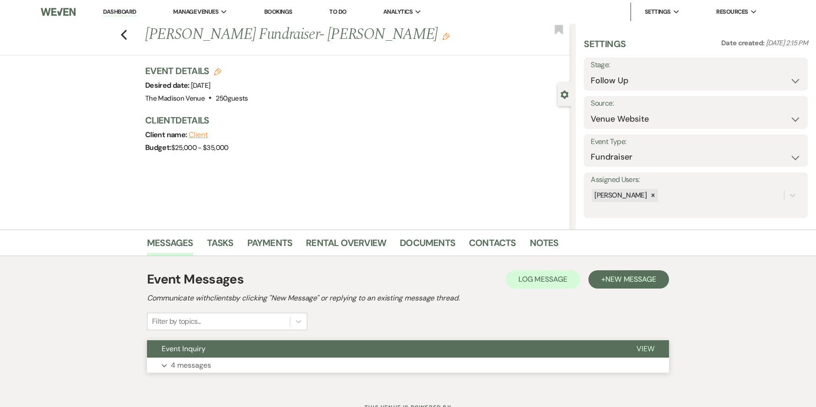
click at [368, 343] on button "Event Inquiry" at bounding box center [384, 349] width 475 height 17
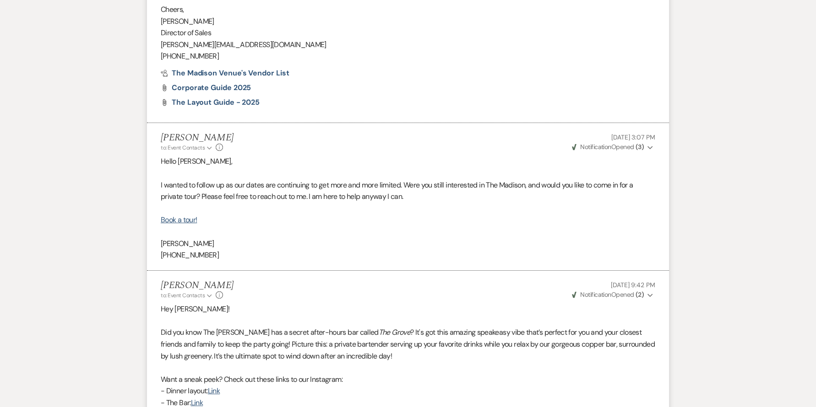
scroll to position [1484, 0]
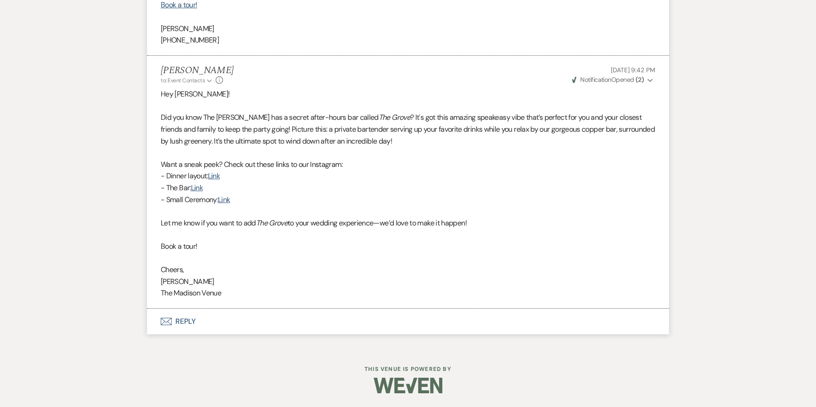
click at [193, 320] on button "Envelope Reply" at bounding box center [408, 322] width 522 height 26
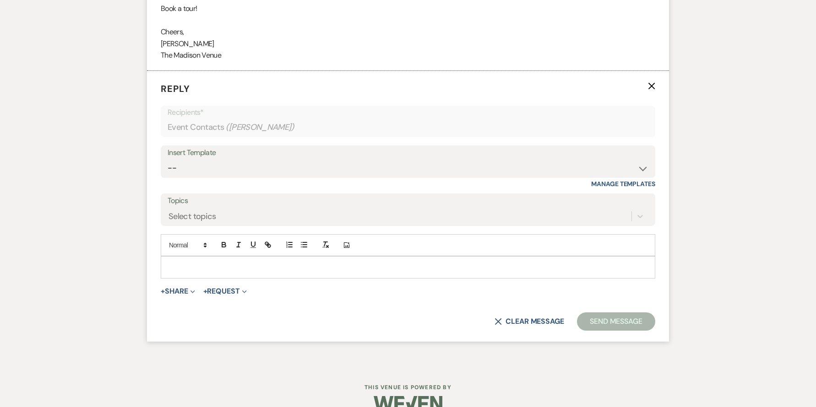
scroll to position [1725, 0]
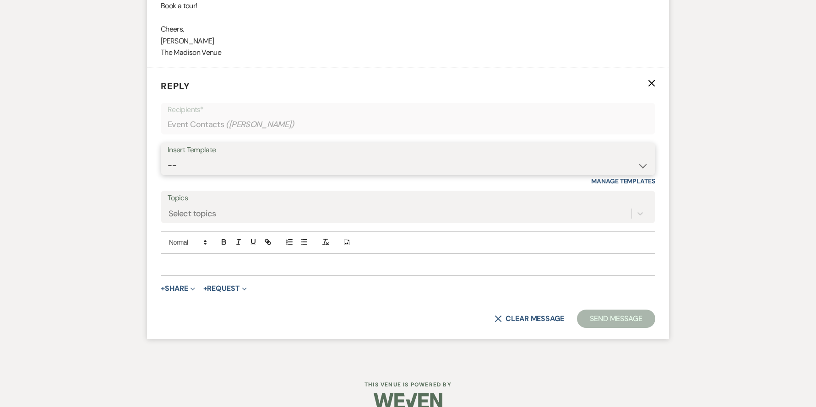
click at [223, 157] on select "-- Weven Planning Portal Introduction (Booked Events) Corporate Lead Follow Up …" at bounding box center [408, 166] width 481 height 18
select select "4302"
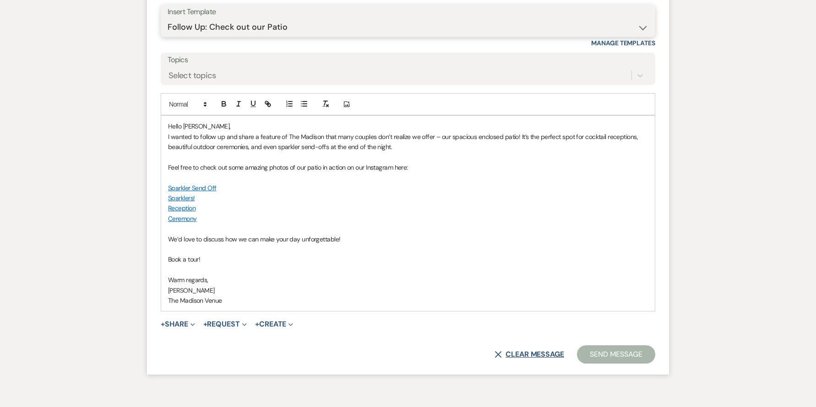
scroll to position [1914, 0]
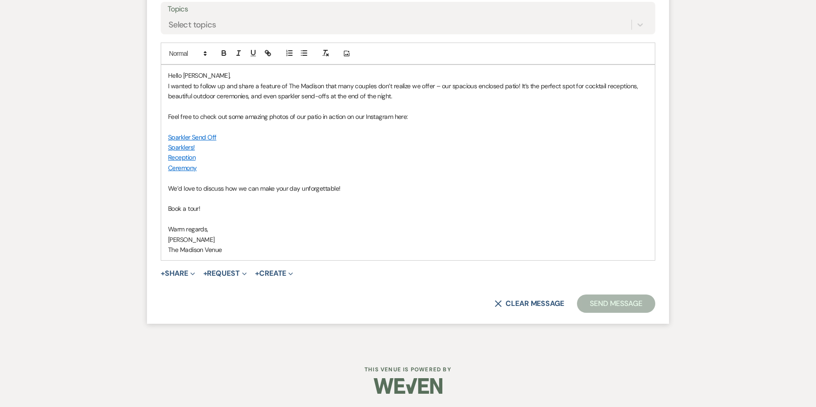
click at [610, 299] on button "Send Message" at bounding box center [616, 304] width 78 height 18
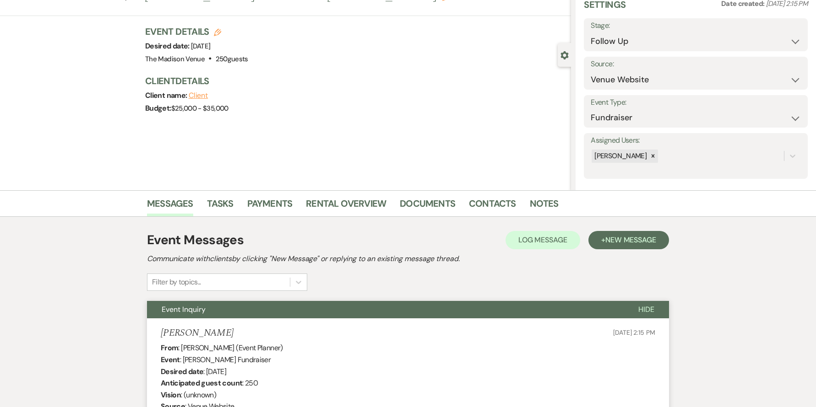
scroll to position [0, 0]
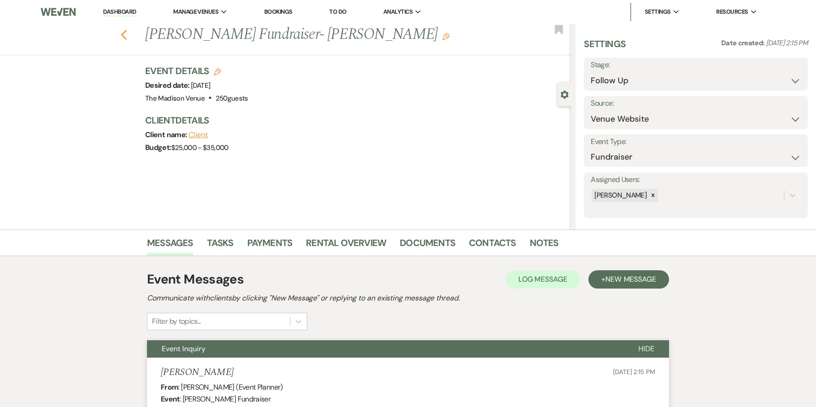
click at [127, 31] on icon "Previous" at bounding box center [123, 34] width 7 height 11
select select "9"
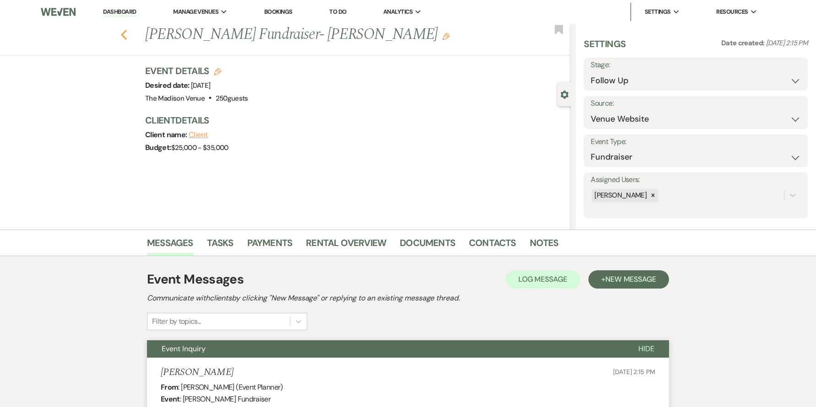
select select "9"
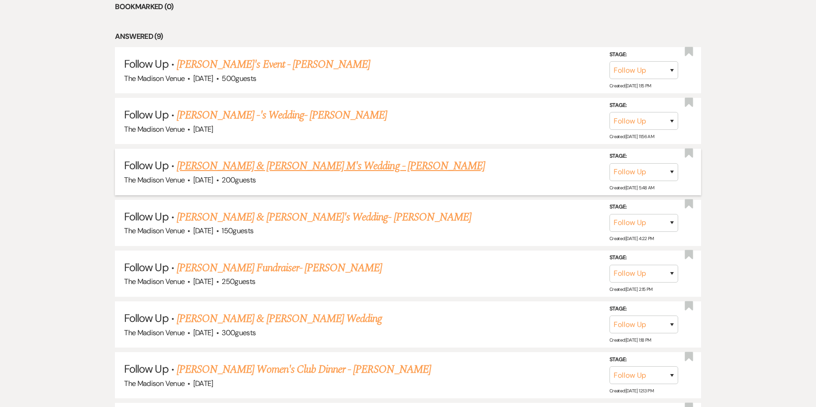
scroll to position [412, 0]
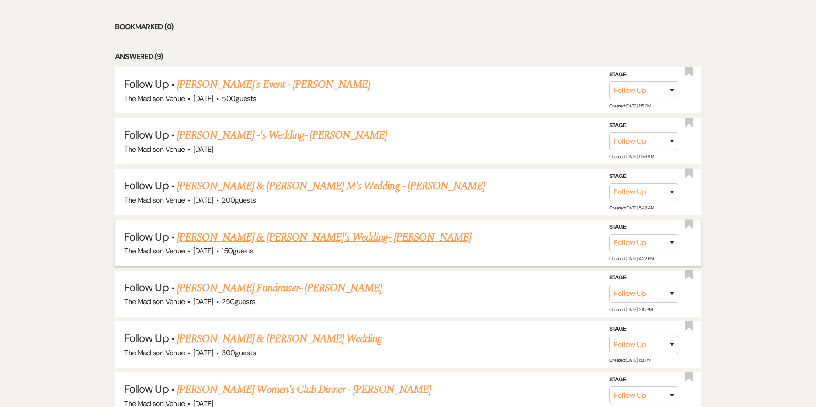
click at [233, 237] on link "Max K & Julia C's Wedding- Anthony" at bounding box center [324, 237] width 294 height 16
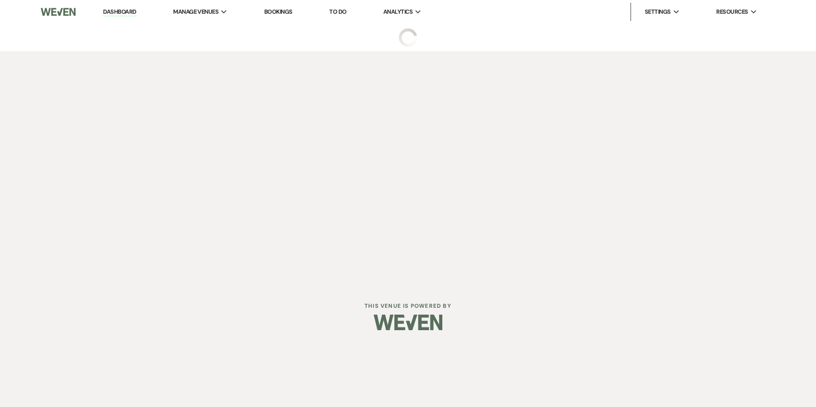
select select "9"
select select "17"
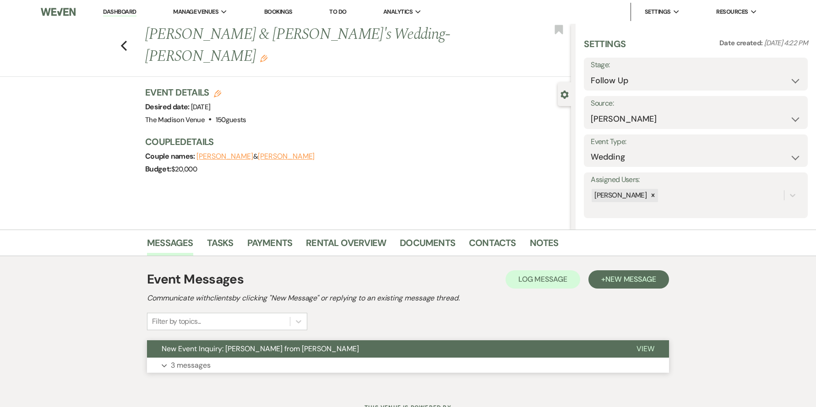
click at [409, 348] on button "New Event Inquiry: Julia C from Zola" at bounding box center [384, 349] width 475 height 17
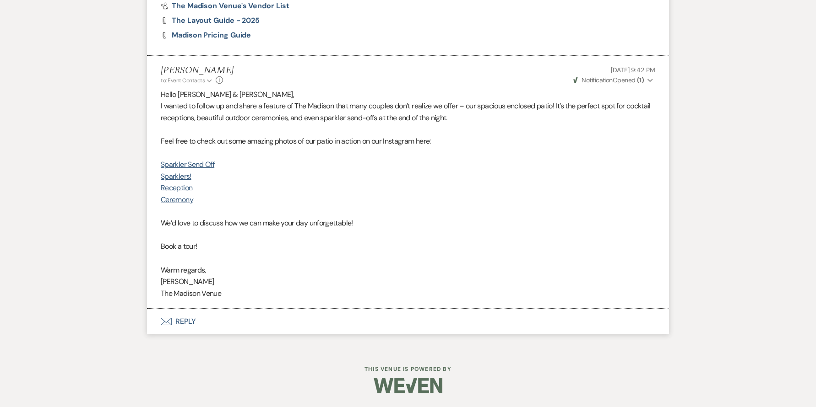
scroll to position [2355, 0]
click at [186, 328] on button "Envelope Reply" at bounding box center [408, 322] width 522 height 26
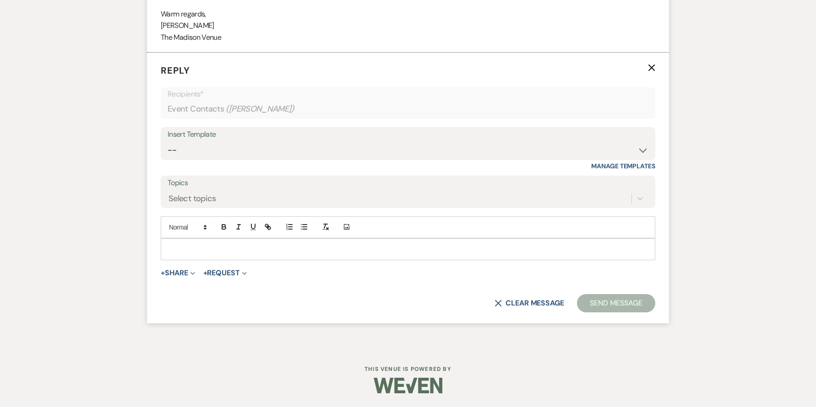
scroll to position [2596, 0]
click at [218, 159] on select "-- Weven Planning Portal Introduction (Booked Events) Corporate Lead Follow Up …" at bounding box center [408, 150] width 481 height 18
select select "4271"
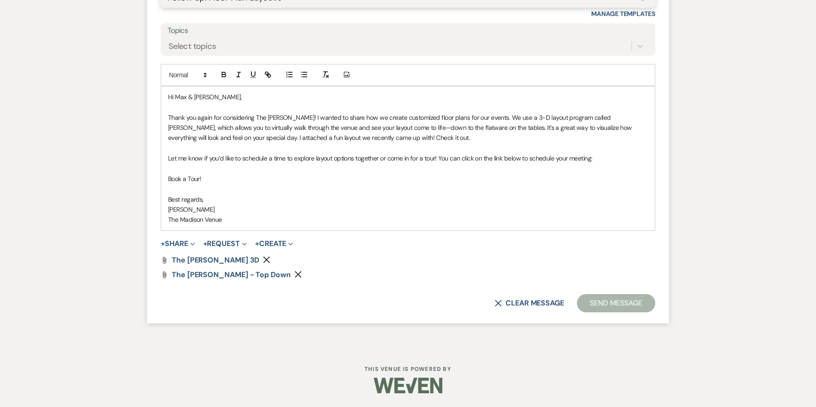
scroll to position [2763, 0]
click at [613, 321] on form "Reply X Saving draft... Recipients* Event Contacts ( Julia C ) Insert Template …" at bounding box center [408, 111] width 522 height 423
click at [611, 299] on button "Send Message" at bounding box center [616, 303] width 78 height 18
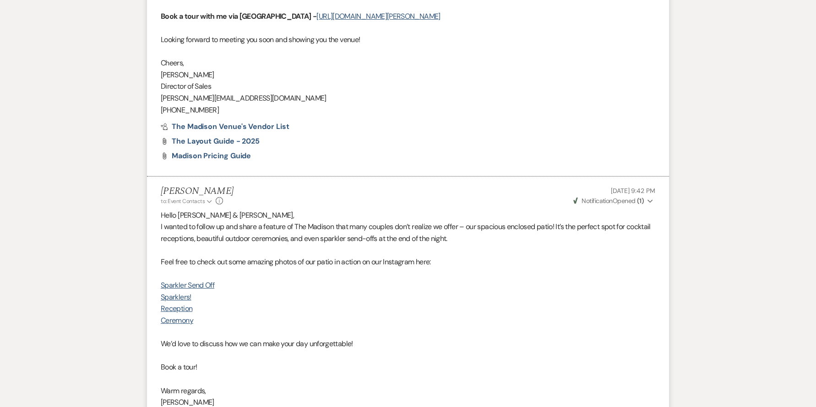
scroll to position [0, 0]
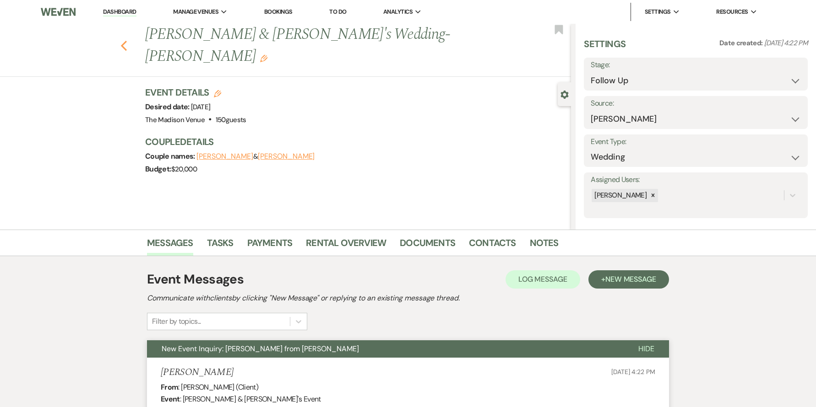
click at [126, 41] on use "button" at bounding box center [124, 46] width 6 height 10
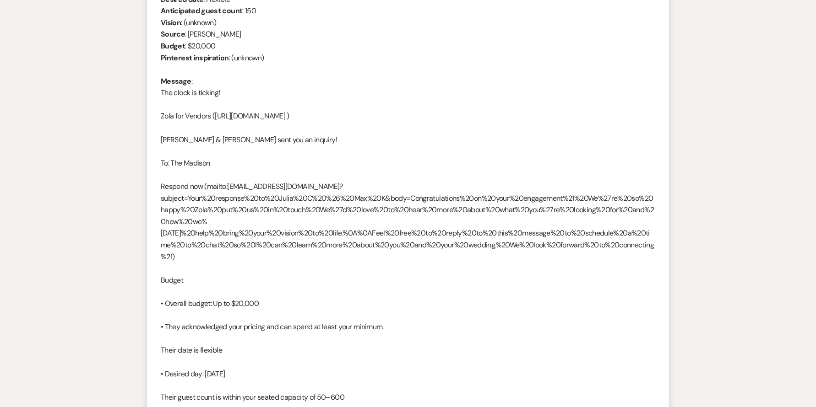
select select "9"
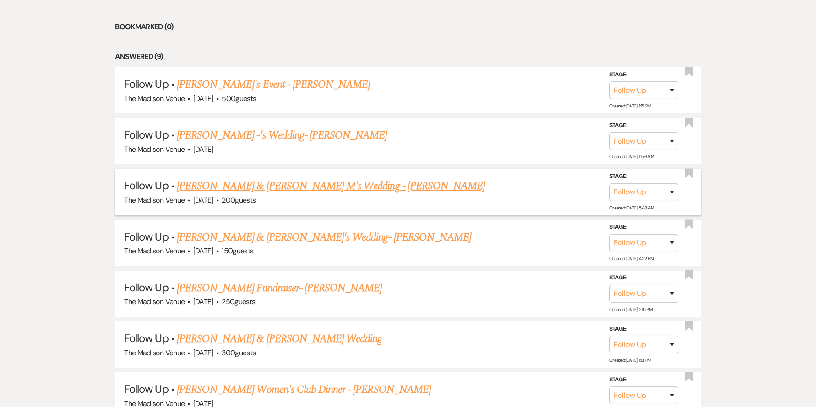
click at [221, 184] on link "Cody B & Rylee M's Wedding - Anthony" at bounding box center [331, 186] width 308 height 16
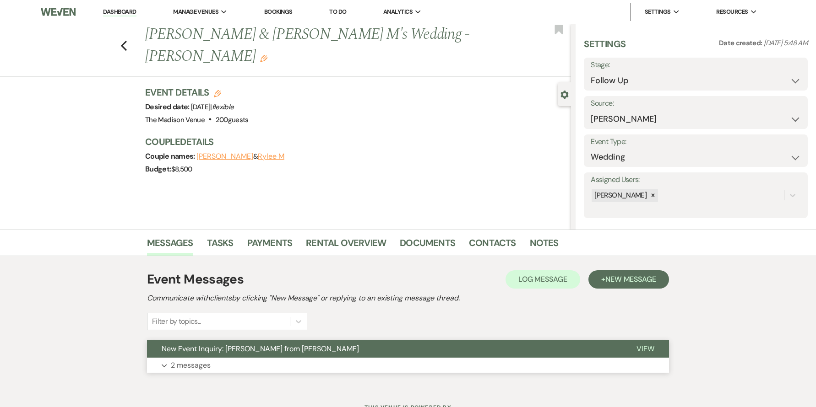
click at [358, 353] on button "New Event Inquiry: Rylee M from Zola" at bounding box center [384, 349] width 475 height 17
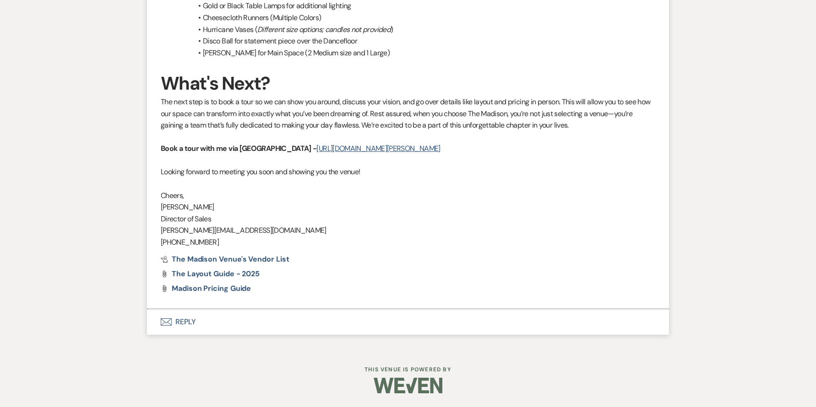
scroll to position [2126, 0]
click at [177, 320] on button "Envelope Reply" at bounding box center [408, 322] width 522 height 26
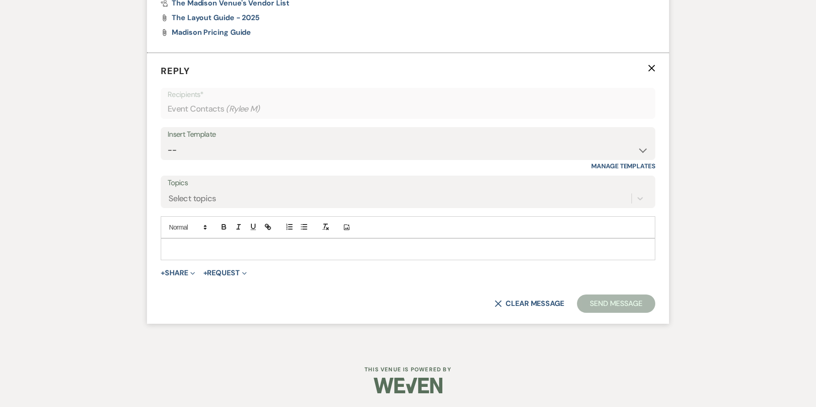
scroll to position [2366, 0]
click at [244, 159] on select "-- Weven Planning Portal Introduction (Booked Events) Corporate Lead Follow Up …" at bounding box center [408, 150] width 481 height 18
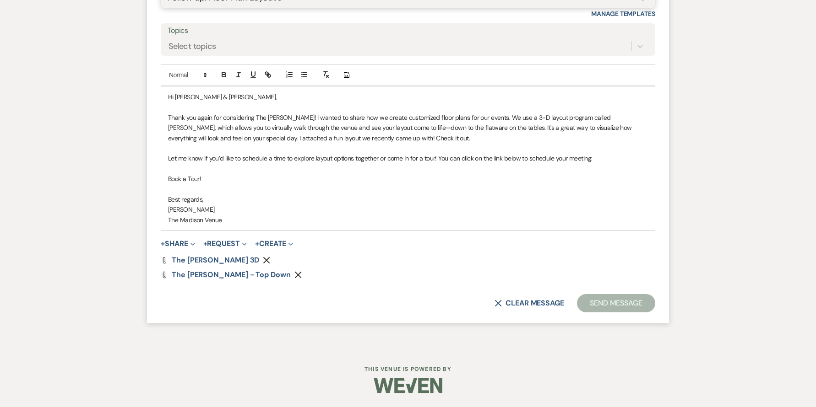
scroll to position [2533, 0]
click at [187, 242] on button "+ Share Expand" at bounding box center [178, 243] width 34 height 7
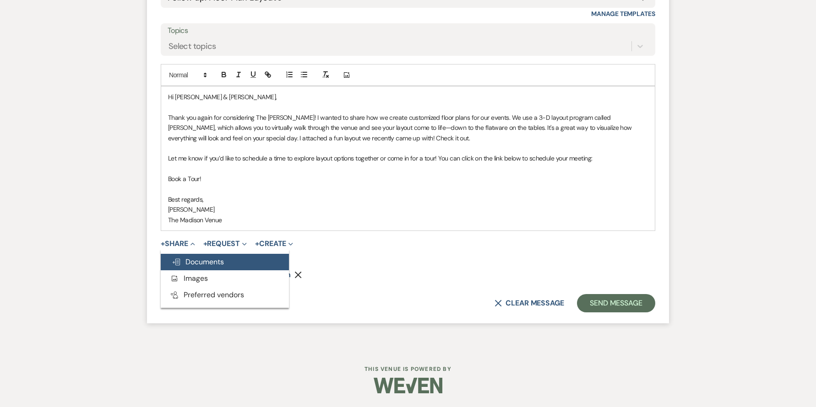
click at [196, 265] on span "Doc Upload Documents" at bounding box center [198, 262] width 52 height 10
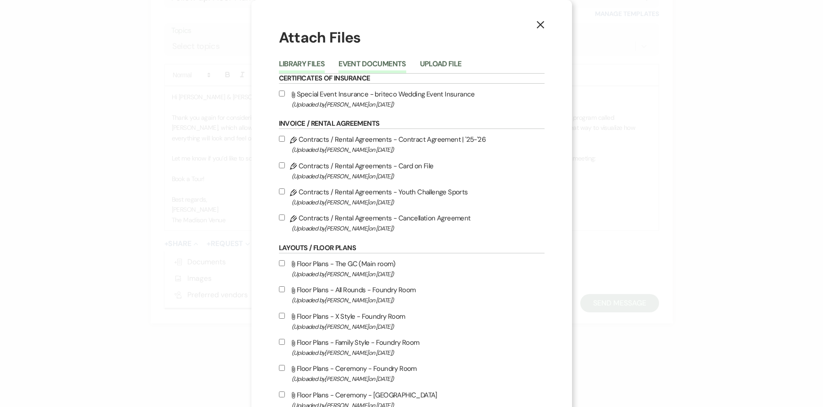
click at [363, 66] on button "Event Documents" at bounding box center [371, 66] width 67 height 13
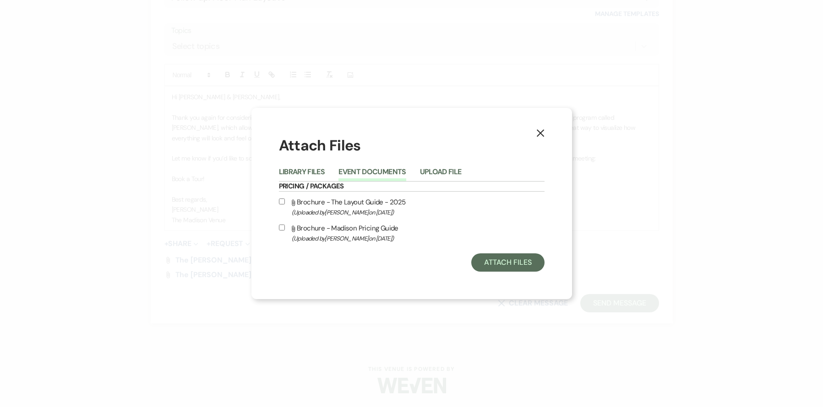
click at [299, 202] on label "Attach File Brochure - The Layout Guide - 2025 (Uploaded by Daryl Licursi on Fe…" at bounding box center [412, 207] width 266 height 22
click at [285, 202] on input "Attach File Brochure - The Layout Guide - 2025 (Uploaded by Daryl Licursi on Fe…" at bounding box center [282, 202] width 6 height 6
click at [510, 262] on button "Attach Files" at bounding box center [507, 263] width 73 height 18
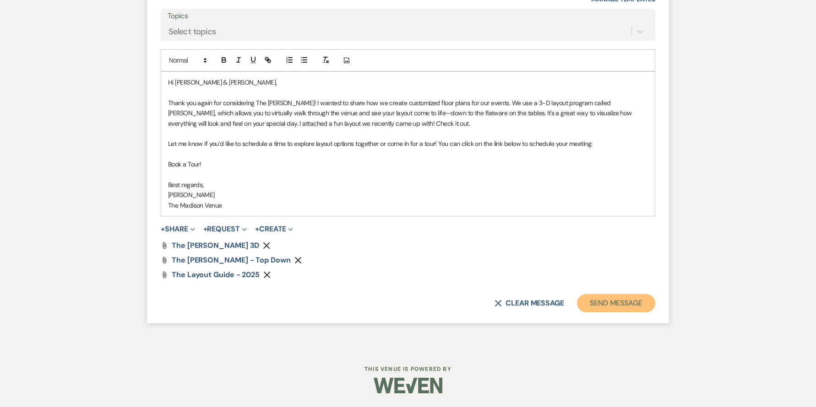
click at [596, 313] on button "Send Message" at bounding box center [616, 303] width 78 height 18
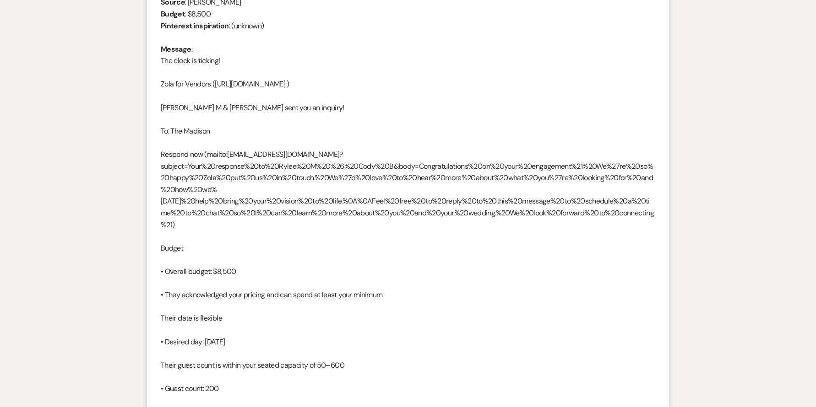
scroll to position [0, 0]
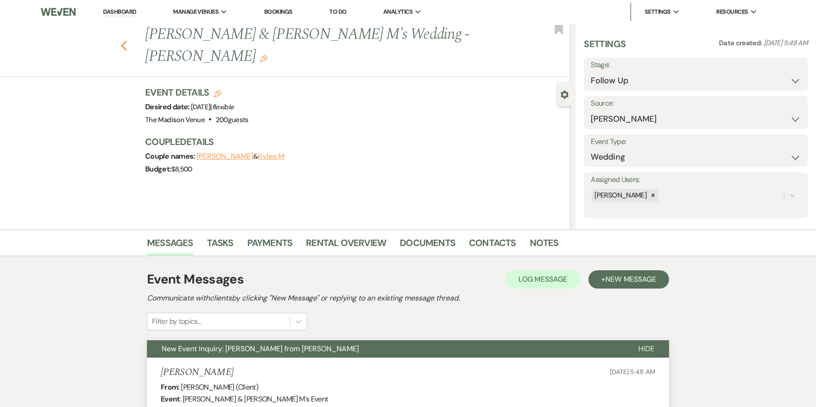
click at [127, 40] on icon "Previous" at bounding box center [123, 45] width 7 height 11
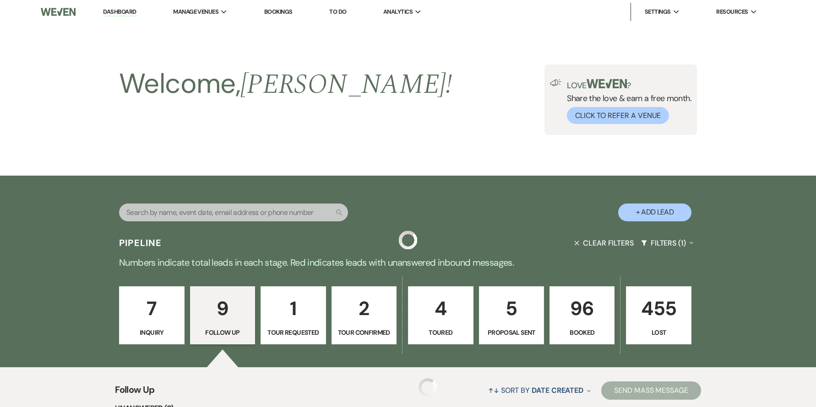
scroll to position [412, 0]
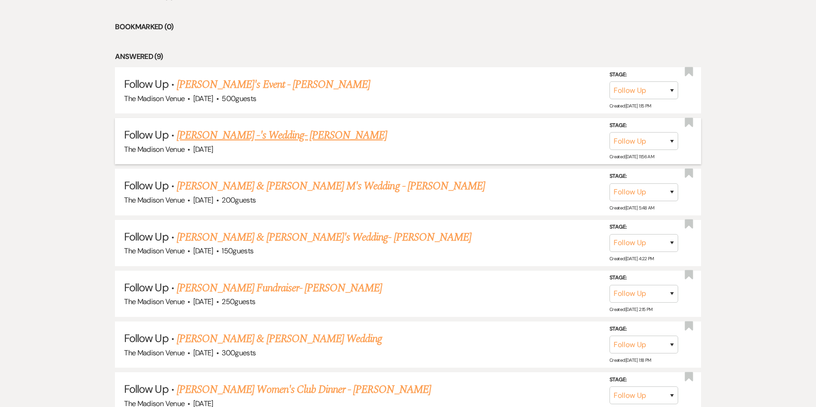
click at [232, 140] on link "Brandi Fisher -'s Wedding- Anthony" at bounding box center [282, 135] width 211 height 16
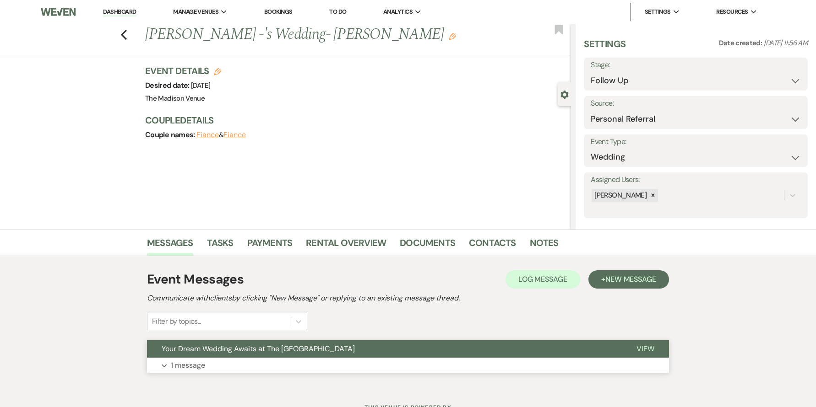
click at [473, 341] on button "Your Dream Wedding Awaits at The Madison Venue" at bounding box center [384, 349] width 475 height 17
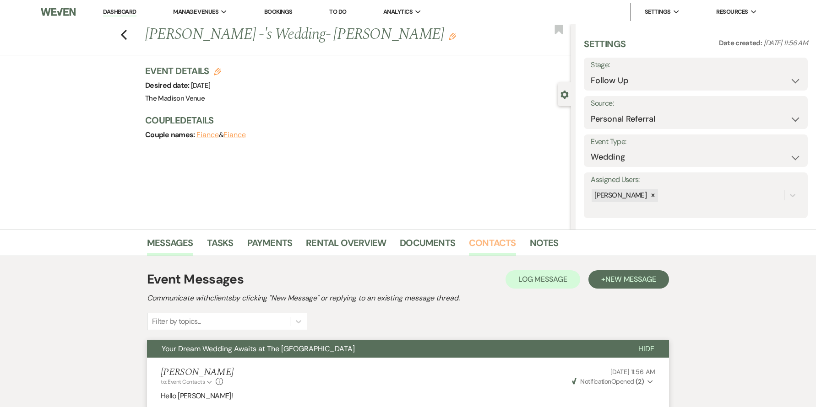
click at [480, 242] on link "Contacts" at bounding box center [492, 246] width 47 height 20
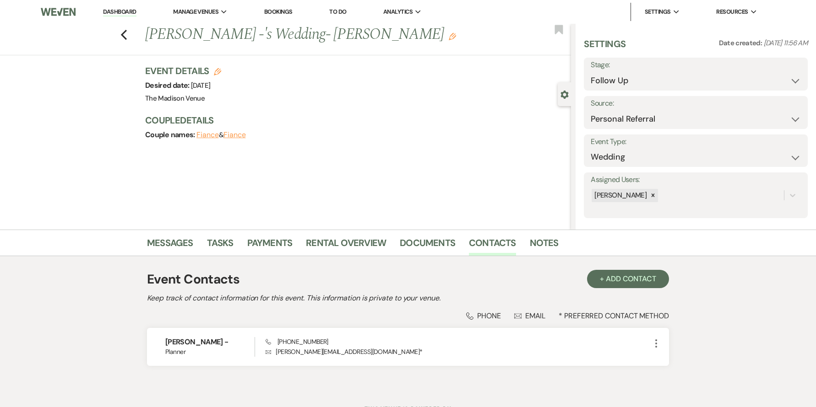
click at [133, 41] on div "Previous Brandi Fisher -'s Wedding- Anthony Edit Bookmark" at bounding box center [282, 40] width 575 height 32
click at [127, 35] on icon "Previous" at bounding box center [123, 34] width 7 height 11
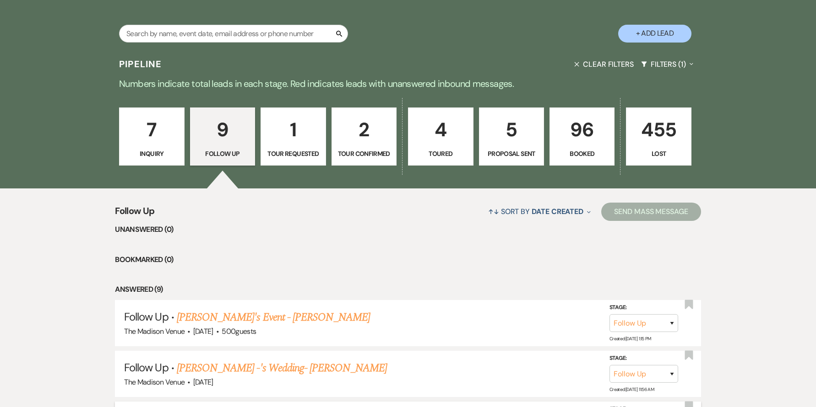
scroll to position [179, 0]
click at [271, 110] on link "1 Tour Requested" at bounding box center [292, 137] width 65 height 59
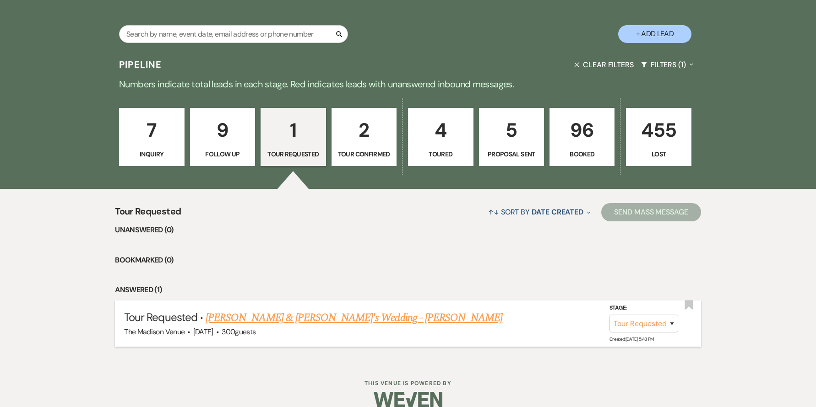
click at [306, 319] on link "Jai & Diana's Wedding - Anthony" at bounding box center [354, 318] width 297 height 16
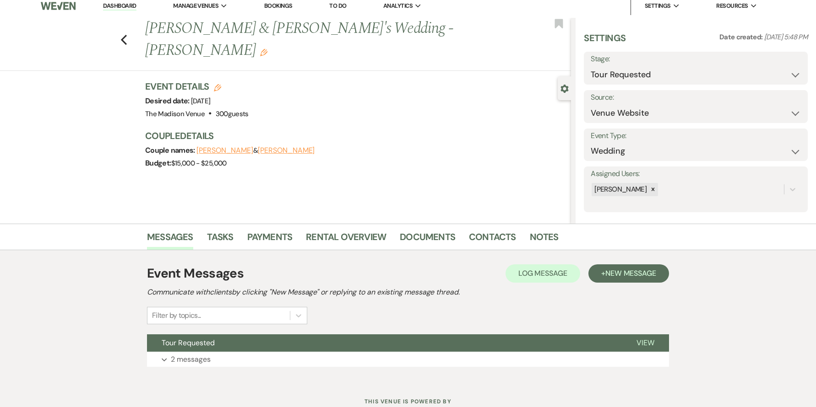
scroll to position [13, 0]
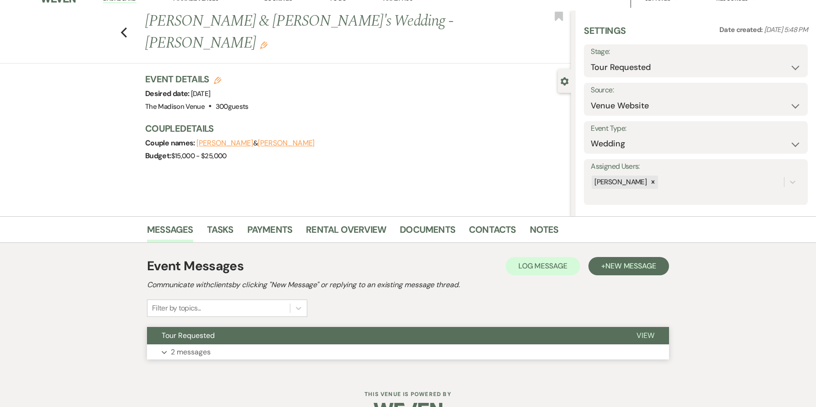
click at [322, 350] on button "Expand 2 messages" at bounding box center [408, 353] width 522 height 16
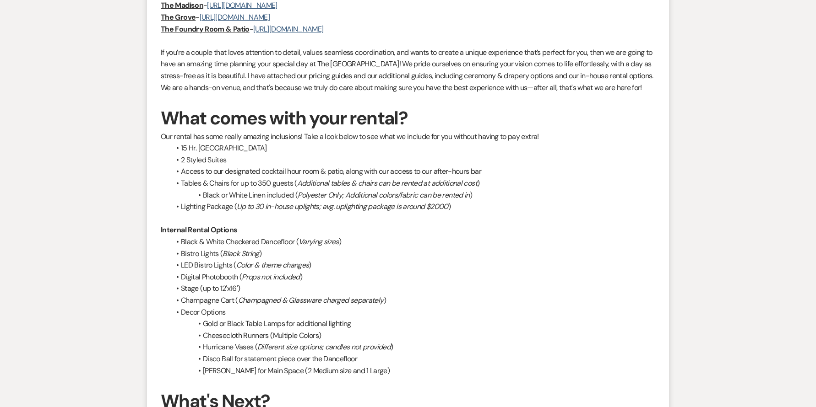
scroll to position [1059, 0]
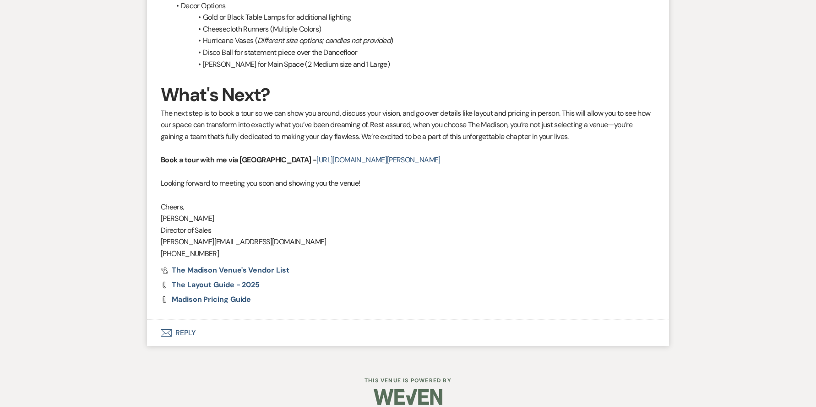
click at [186, 320] on button "Envelope Reply" at bounding box center [408, 333] width 522 height 26
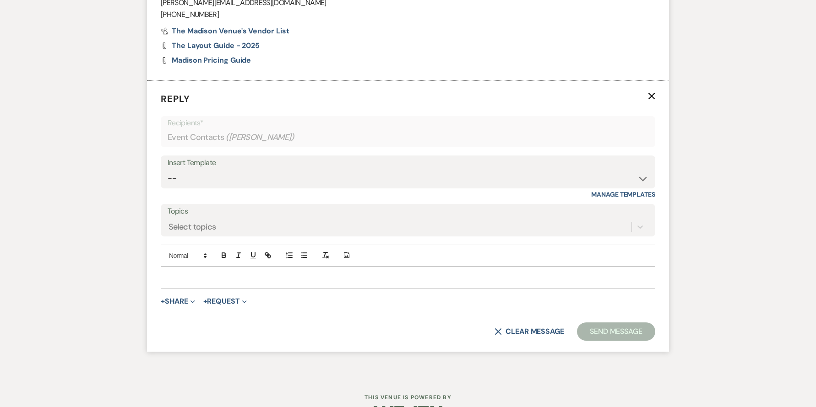
scroll to position [1300, 0]
click at [226, 169] on select "-- Weven Planning Portal Introduction (Booked Events) Corporate Lead Follow Up …" at bounding box center [408, 177] width 481 height 18
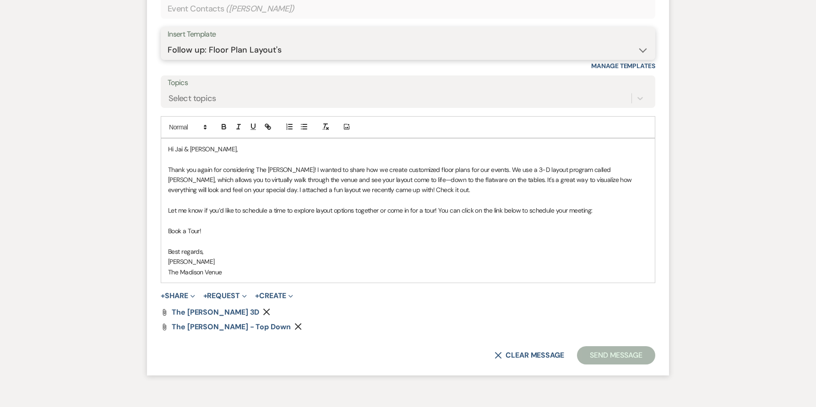
scroll to position [1467, 0]
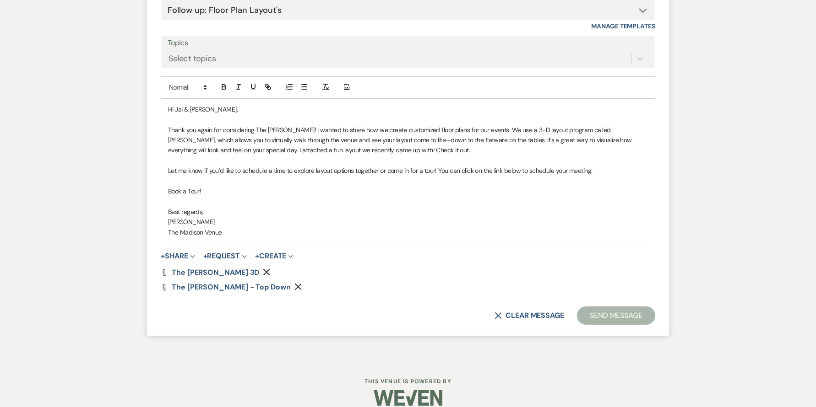
click at [184, 253] on button "+ Share Expand" at bounding box center [178, 256] width 34 height 7
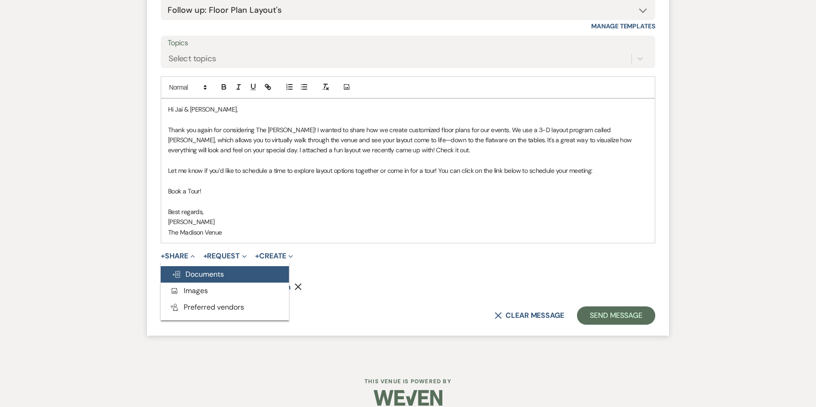
click at [219, 270] on span "Doc Upload Documents" at bounding box center [198, 275] width 52 height 10
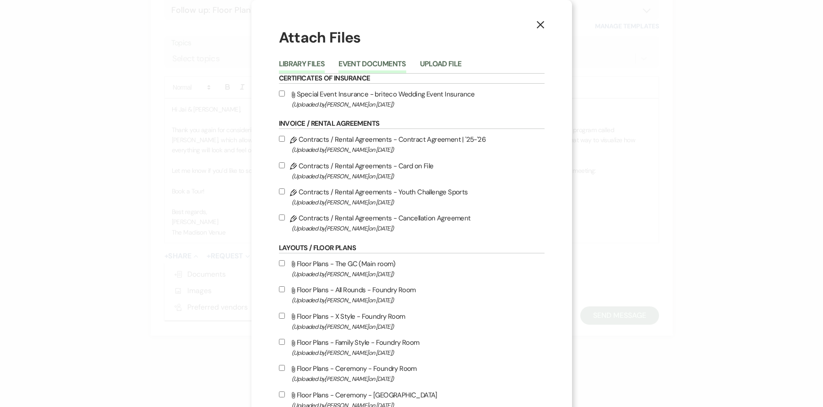
click at [368, 67] on button "Event Documents" at bounding box center [371, 66] width 67 height 13
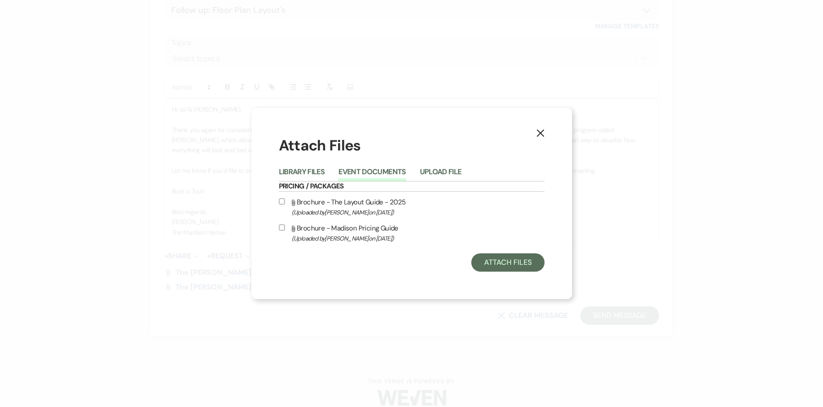
click at [310, 207] on span "(Uploaded by Daryl Licursi on Feb 20th, 2025 )" at bounding box center [418, 212] width 253 height 11
click at [285, 205] on input "Attach File Brochure - The Layout Guide - 2025 (Uploaded by Daryl Licursi on Fe…" at bounding box center [282, 202] width 6 height 6
click at [506, 264] on button "Attach Files" at bounding box center [507, 263] width 73 height 18
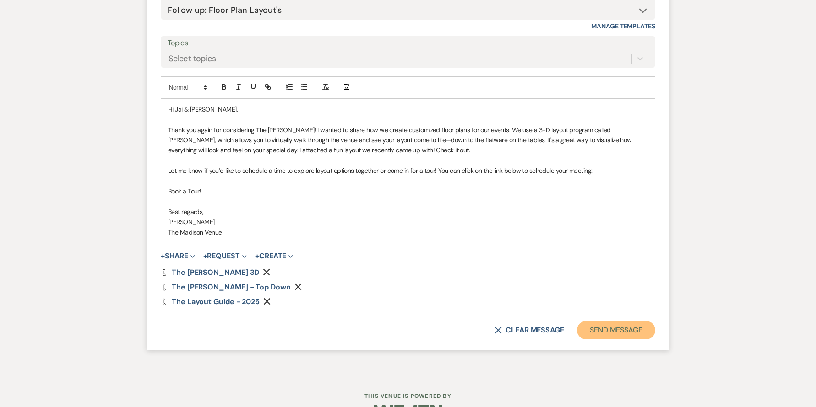
click at [600, 321] on button "Send Message" at bounding box center [616, 330] width 78 height 18
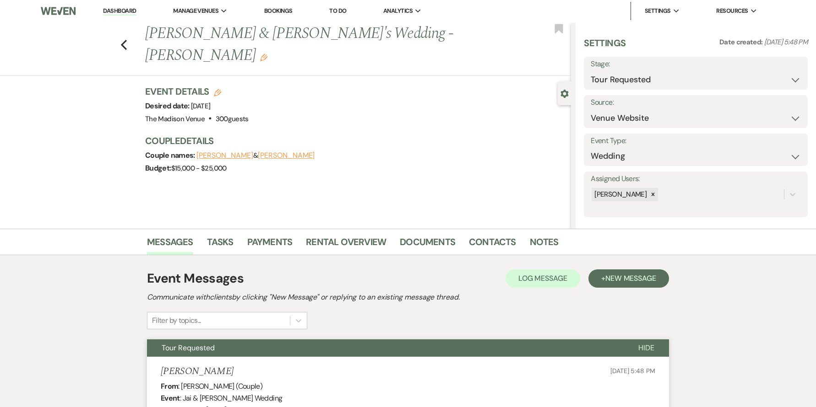
scroll to position [0, 0]
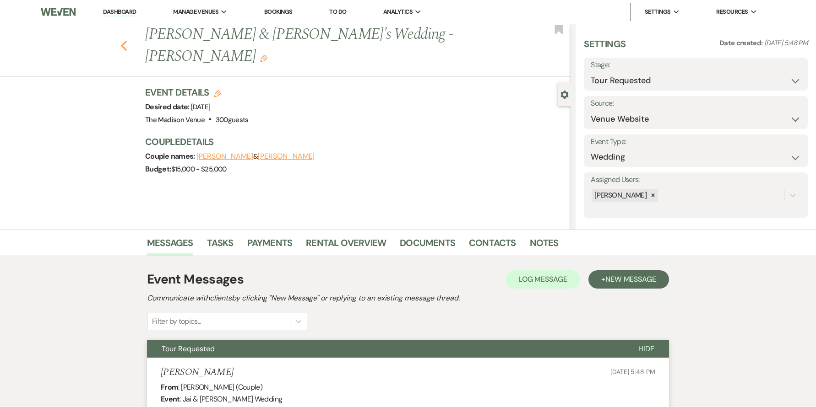
click at [123, 40] on icon "Previous" at bounding box center [123, 45] width 7 height 11
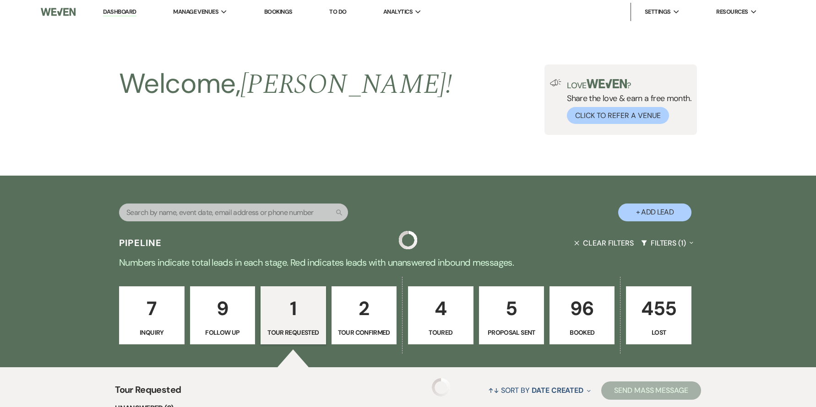
scroll to position [179, 0]
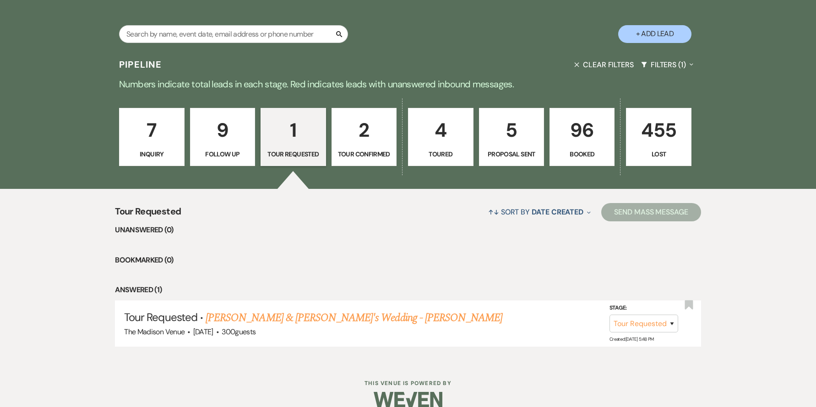
click at [366, 137] on p "2" at bounding box center [363, 130] width 53 height 31
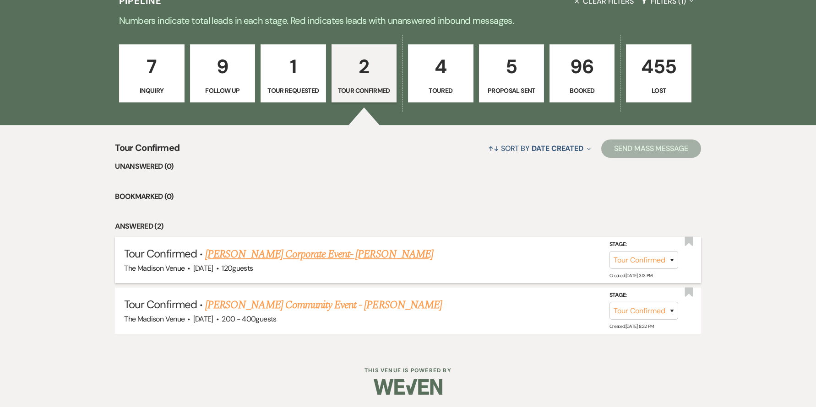
scroll to position [244, 0]
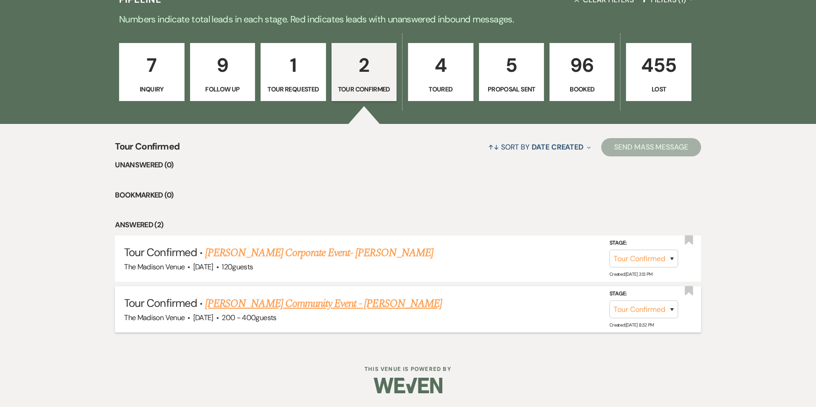
click at [320, 309] on link "Hasson Lewis-Majied's Community Event - Anthony" at bounding box center [323, 304] width 237 height 16
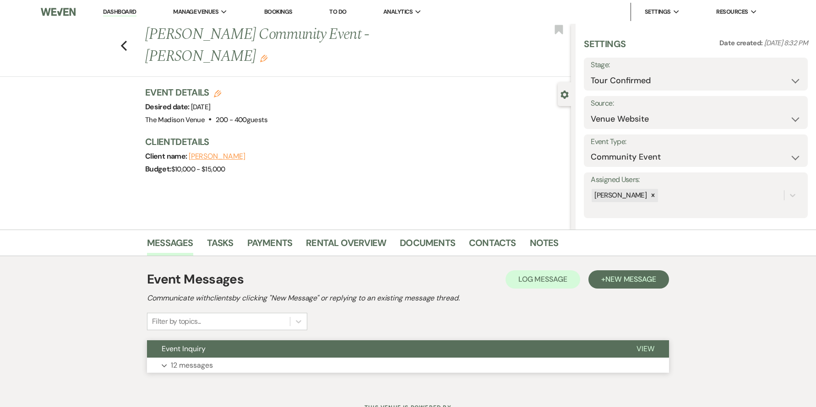
click at [321, 346] on button "Event Inquiry" at bounding box center [384, 349] width 475 height 17
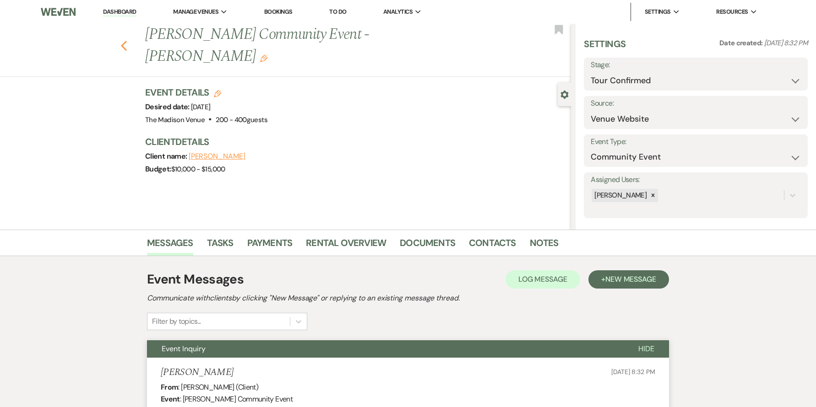
click at [127, 38] on button "Previous" at bounding box center [123, 44] width 7 height 13
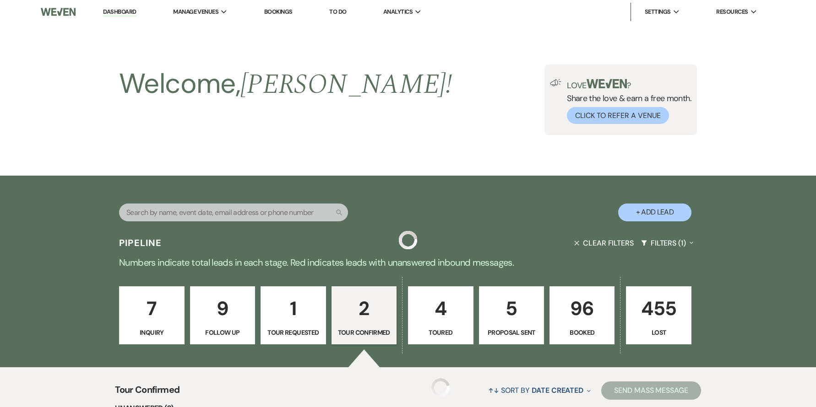
scroll to position [244, 0]
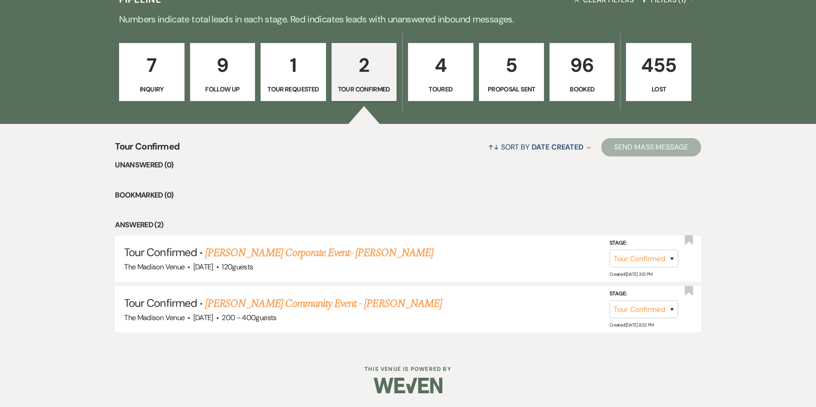
click at [436, 81] on link "4 Toured" at bounding box center [440, 72] width 65 height 59
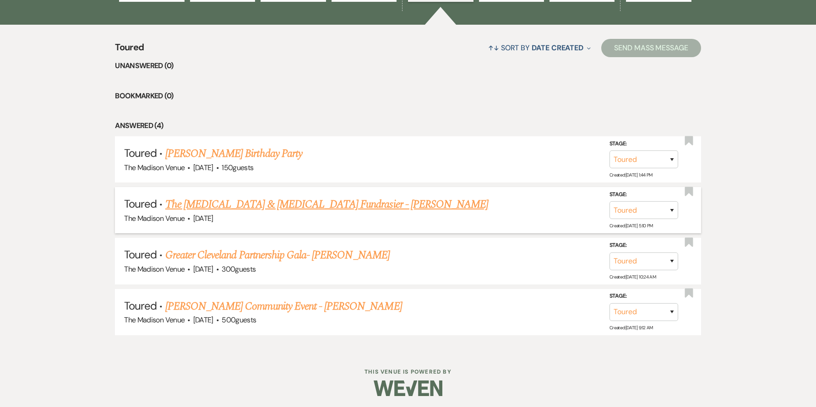
scroll to position [346, 0]
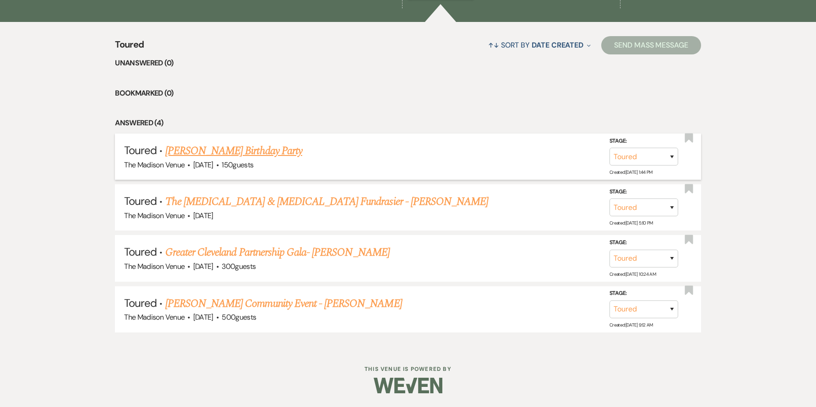
click at [246, 152] on link "Courtney Ottrix's Birthday Party" at bounding box center [233, 151] width 137 height 16
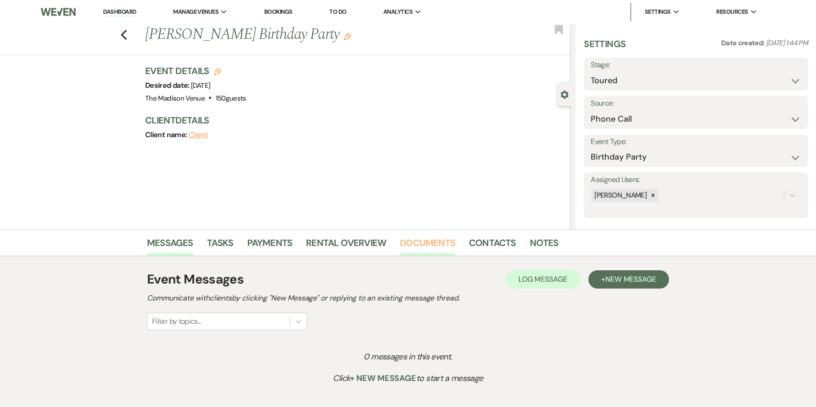
click at [414, 242] on link "Documents" at bounding box center [427, 246] width 55 height 20
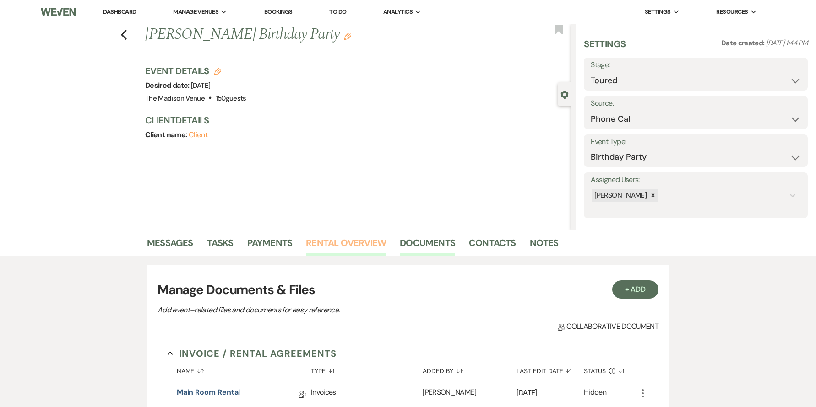
click at [346, 246] on link "Rental Overview" at bounding box center [346, 246] width 80 height 20
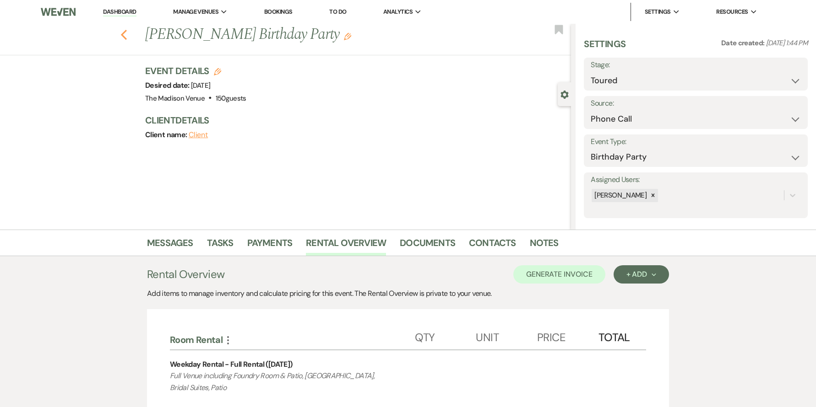
click at [126, 31] on icon "Previous" at bounding box center [123, 34] width 7 height 11
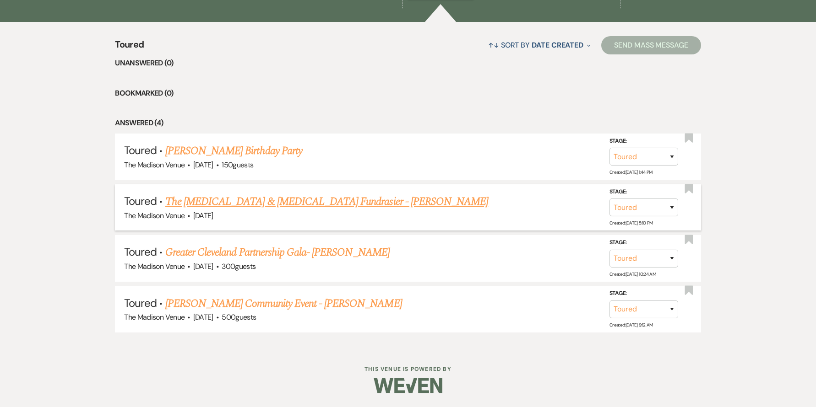
click at [214, 204] on link "The Leukemia & Lymphoma Fundrasier - Anthony" at bounding box center [326, 202] width 323 height 16
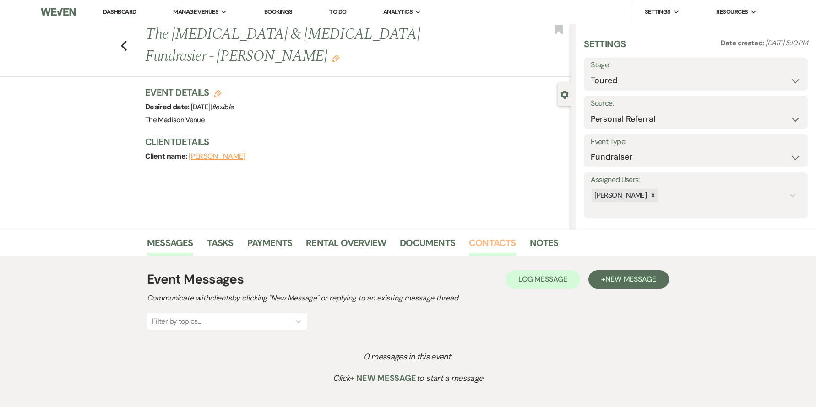
click at [494, 243] on link "Contacts" at bounding box center [492, 246] width 47 height 20
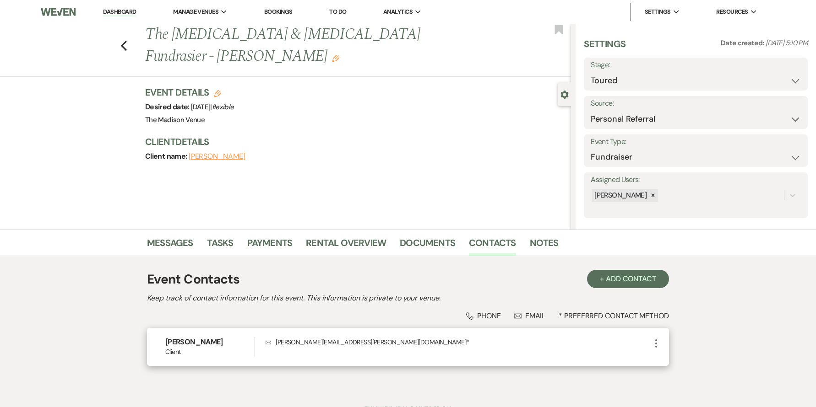
click at [280, 341] on p "Envelope samantha.steinmetz@lls.org *" at bounding box center [458, 342] width 385 height 10
drag, startPoint x: 280, startPoint y: 341, endPoint x: 351, endPoint y: 341, distance: 71.4
click at [351, 341] on p "Envelope samantha.steinmetz@lls.org *" at bounding box center [458, 342] width 385 height 10
copy p "samantha.steinmetz@lls.org *"
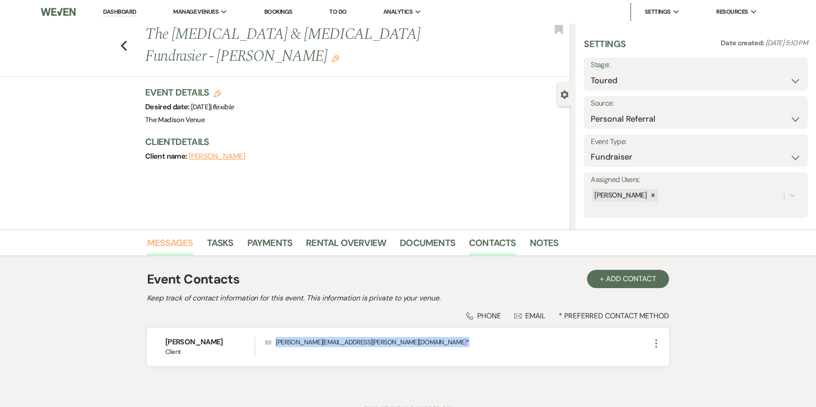
click at [176, 242] on link "Messages" at bounding box center [170, 246] width 46 height 20
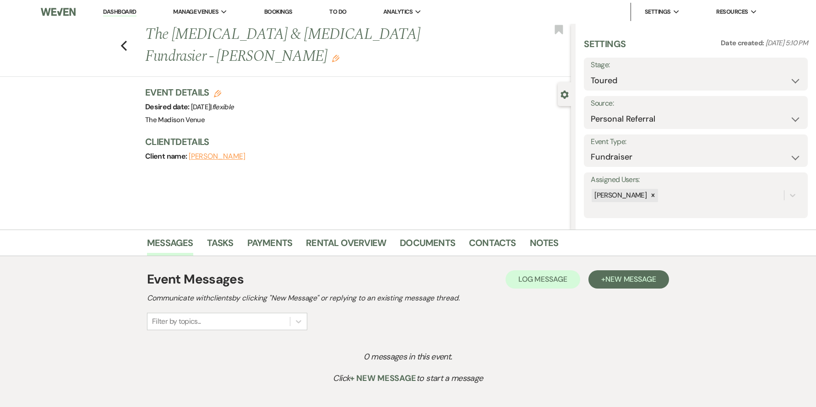
click at [621, 264] on div "Event Messages Log Log Message + New Message Communicate with clients by clicki…" at bounding box center [408, 335] width 522 height 158
click at [623, 287] on button "+ New Message" at bounding box center [628, 280] width 81 height 18
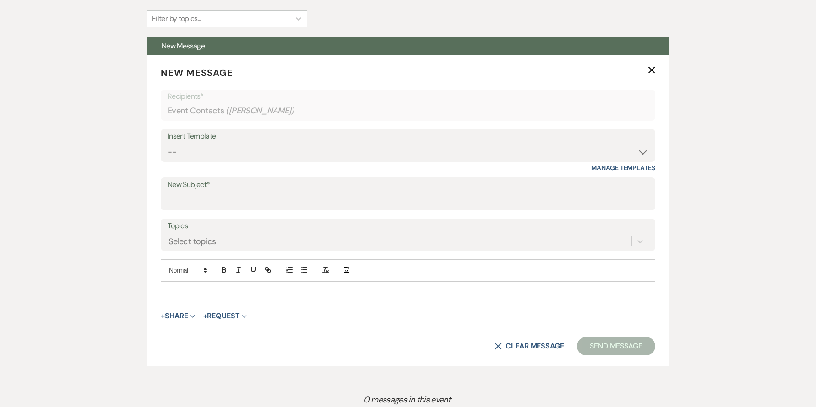
scroll to position [412, 0]
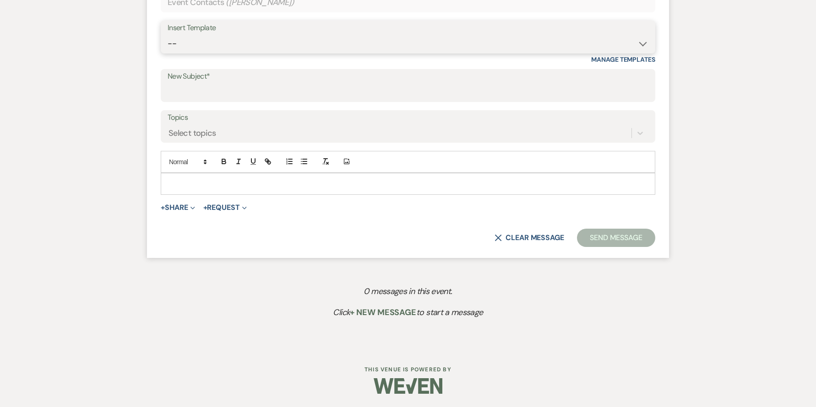
click at [218, 44] on select "-- Weven Planning Portal Introduction (Booked Events) Corporate Lead Follow Up …" at bounding box center [408, 44] width 481 height 18
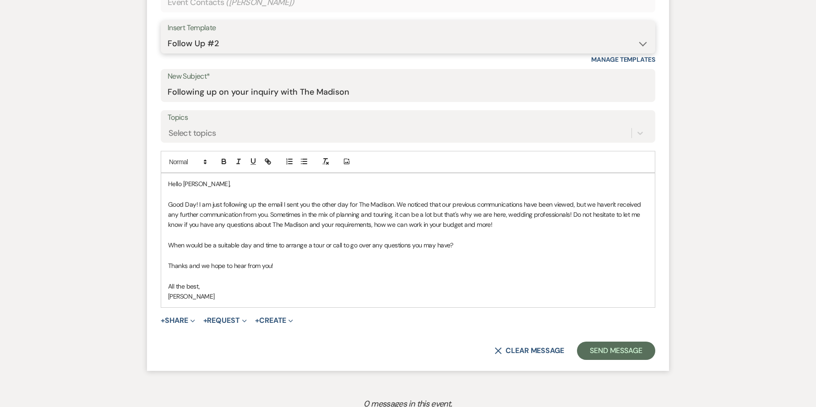
click at [212, 39] on select "-- Weven Planning Portal Introduction (Booked Events) Corporate Lead Follow Up …" at bounding box center [408, 44] width 481 height 18
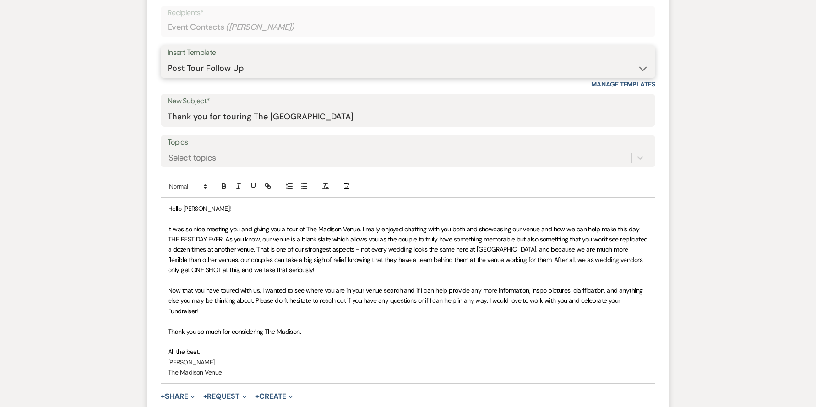
scroll to position [357, 0]
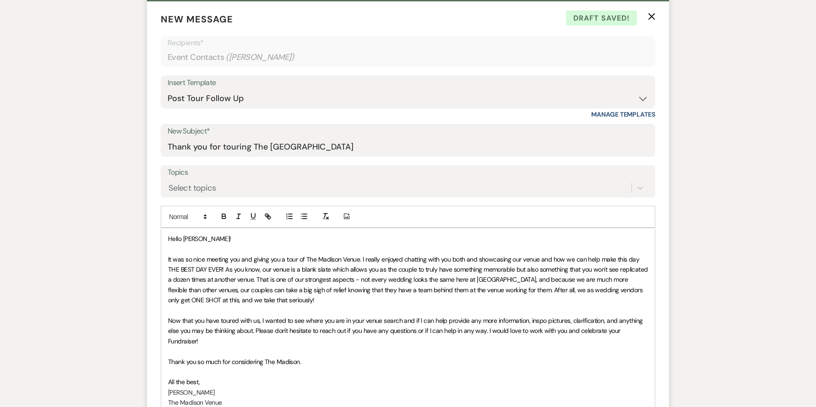
click at [656, 19] on form "New Message X Draft saved! Recipients* Event Contacts ( Samantha Steinmetz ) In…" at bounding box center [408, 239] width 522 height 476
click at [654, 18] on icon "X" at bounding box center [651, 16] width 7 height 7
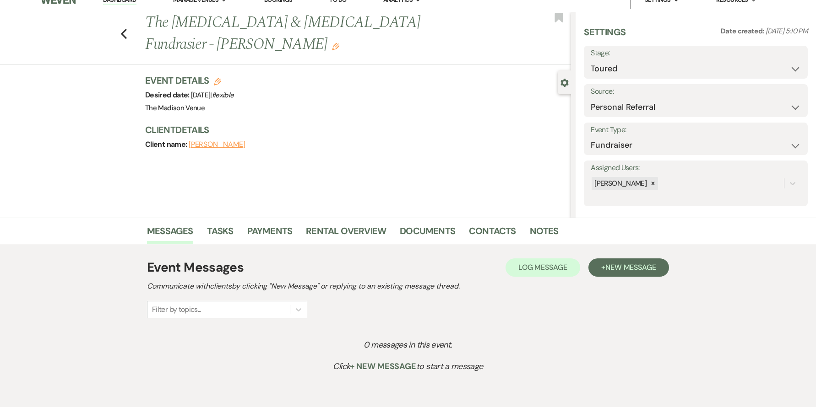
scroll to position [0, 0]
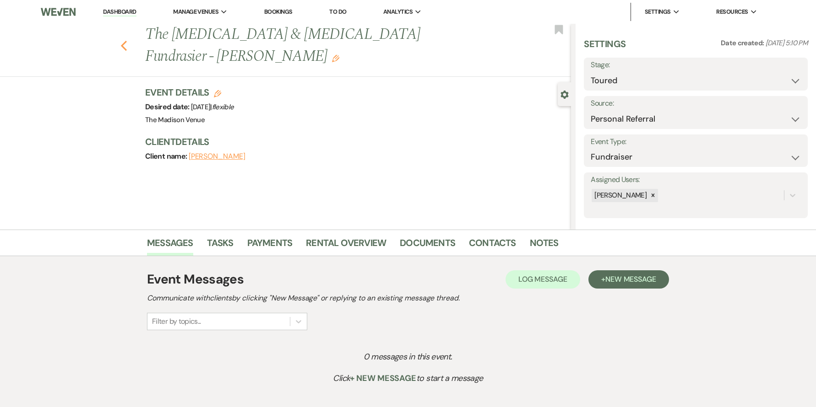
click at [127, 41] on use "button" at bounding box center [124, 46] width 6 height 10
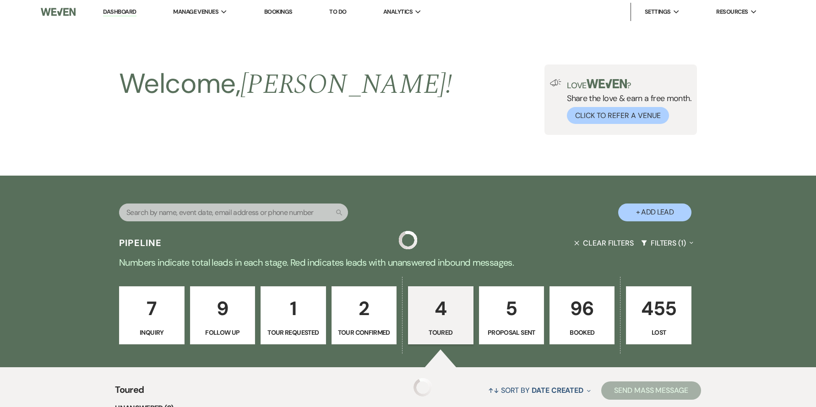
scroll to position [346, 0]
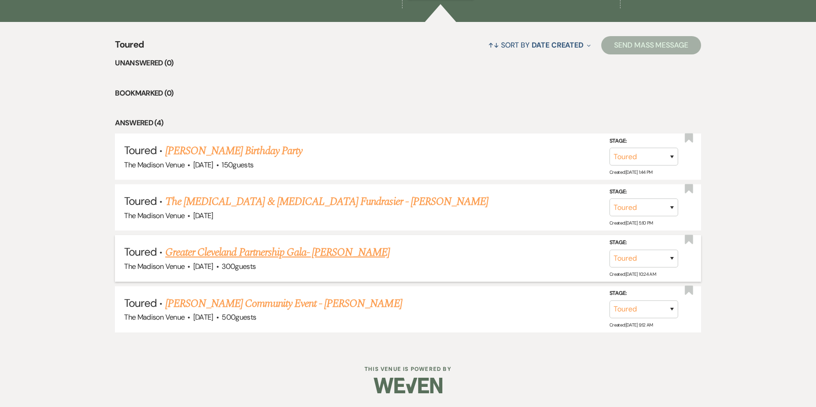
click at [303, 254] on link "Greater Cleveland Partnership Gala- Anthony" at bounding box center [277, 252] width 224 height 16
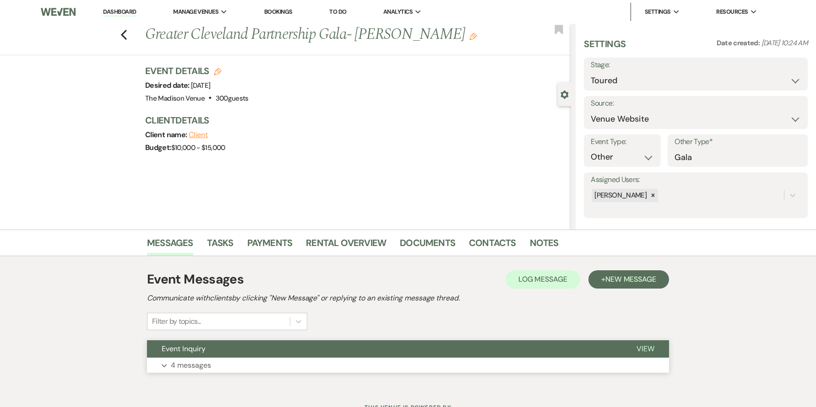
click at [380, 349] on button "Event Inquiry" at bounding box center [384, 349] width 475 height 17
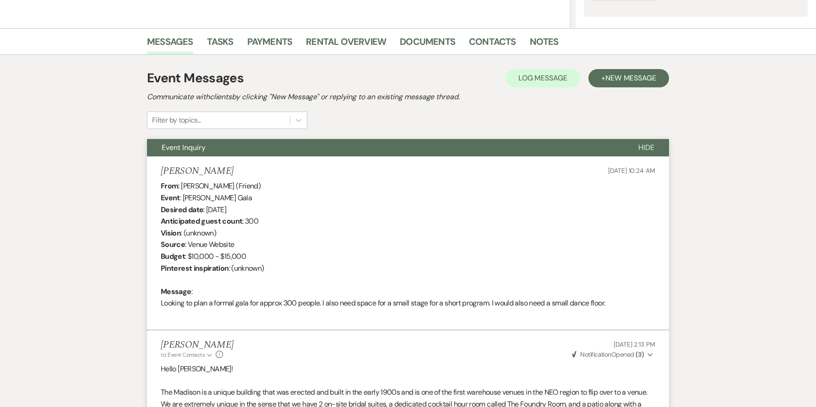
scroll to position [199, 0]
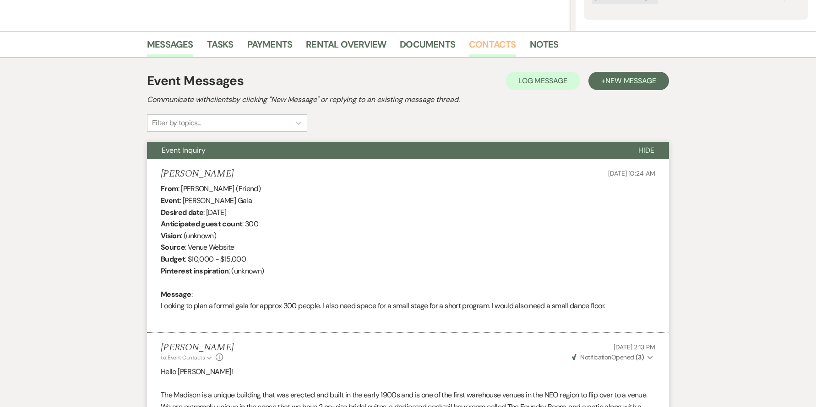
click at [477, 45] on link "Contacts" at bounding box center [492, 47] width 47 height 20
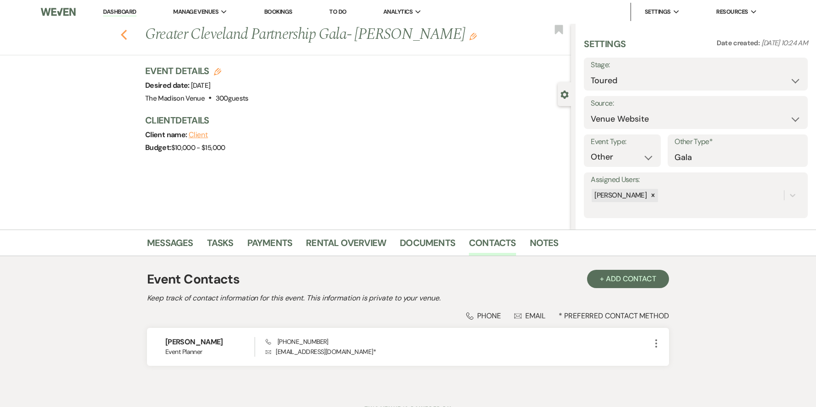
click at [127, 32] on icon "Previous" at bounding box center [123, 34] width 7 height 11
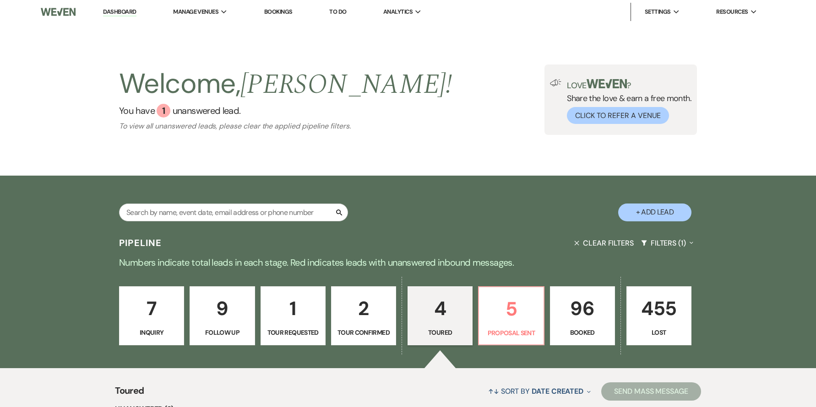
click at [177, 298] on p "7" at bounding box center [151, 308] width 53 height 31
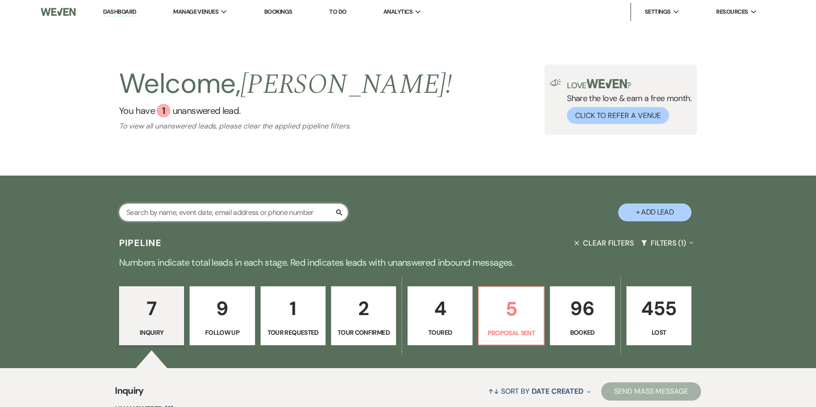
click at [225, 208] on input "text" at bounding box center [233, 213] width 229 height 18
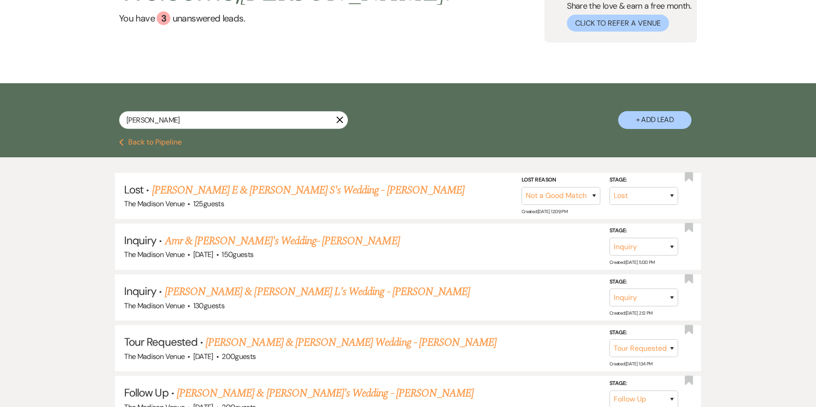
scroll to position [98, 0]
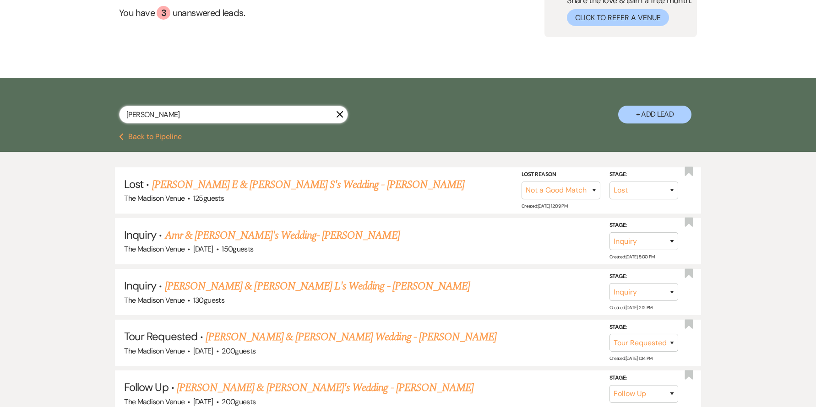
click at [170, 122] on input "anna" at bounding box center [233, 115] width 229 height 18
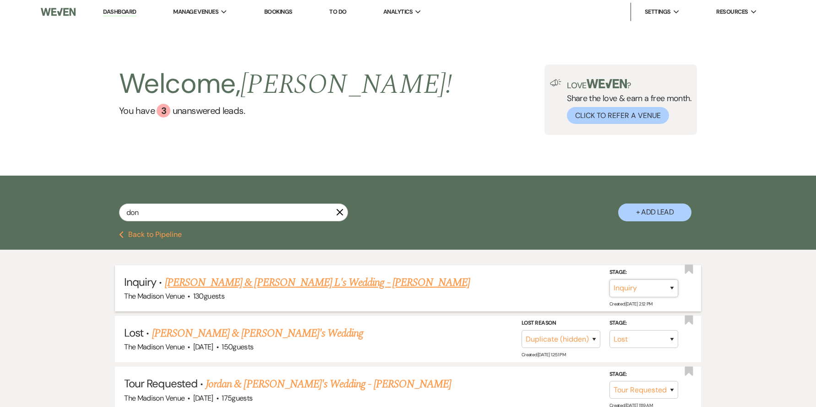
click at [615, 291] on select "Inquiry Follow Up Tour Requested Tour Confirmed Toured Proposal Sent Booked Lost" at bounding box center [643, 289] width 69 height 18
click at [515, 291] on select "Booked Elsewhere Budget Date Unavailable No Response Not a Good Match Capacity …" at bounding box center [515, 289] width 79 height 18
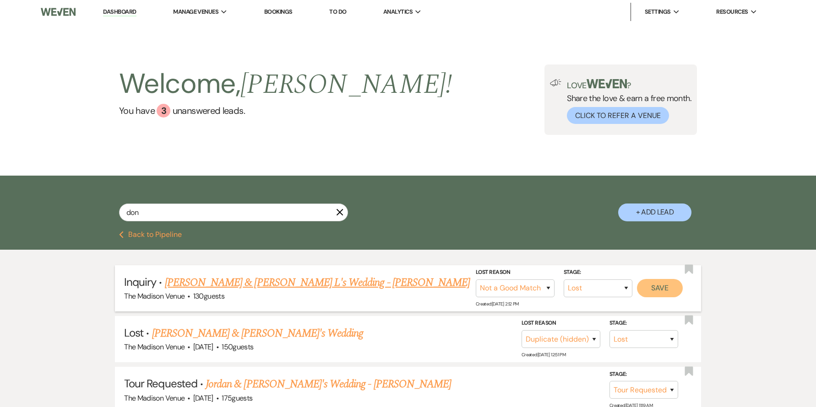
click at [670, 285] on button "Save" at bounding box center [660, 288] width 46 height 18
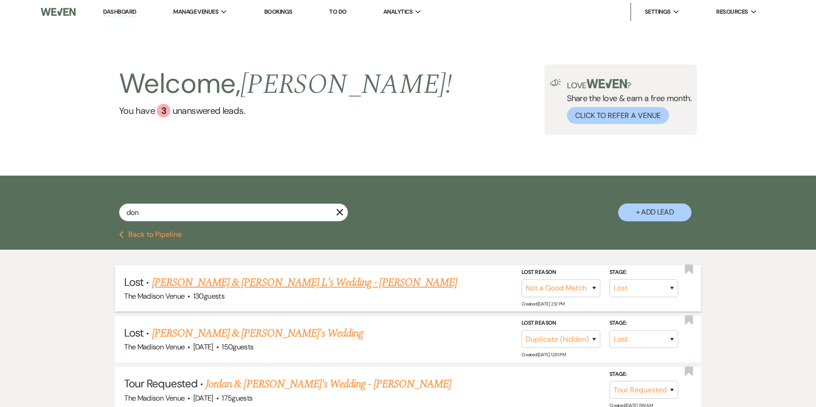
click at [337, 212] on icon "X" at bounding box center [339, 212] width 7 height 7
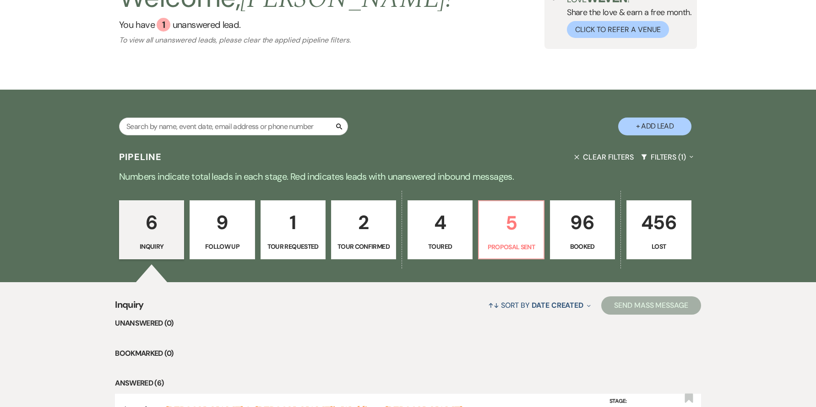
scroll to position [179, 0]
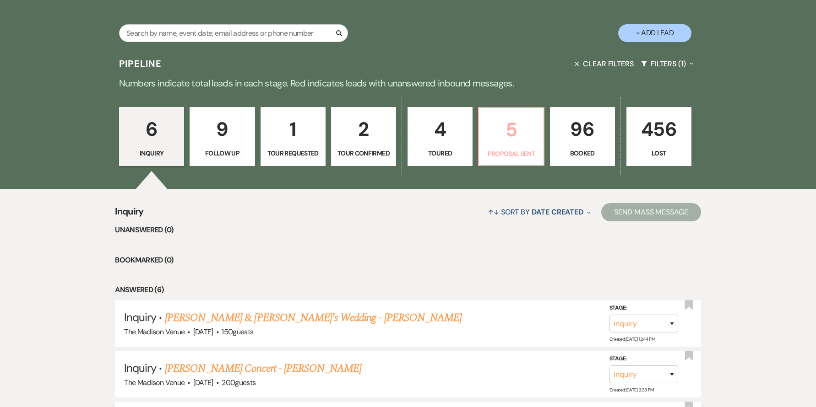
click at [504, 127] on p "5" at bounding box center [510, 129] width 53 height 31
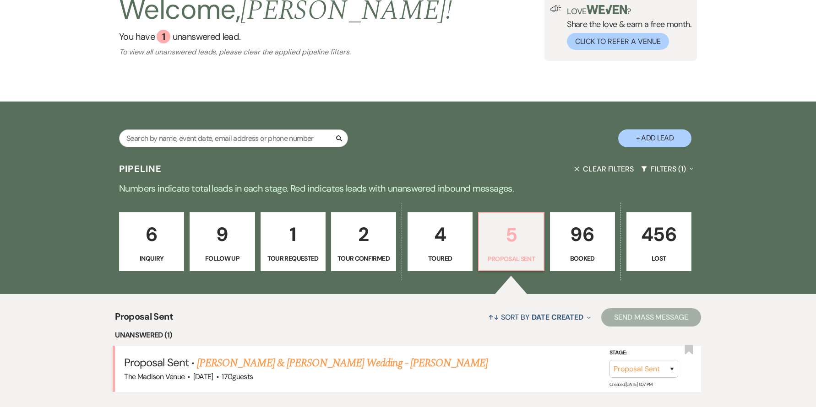
scroll to position [179, 0]
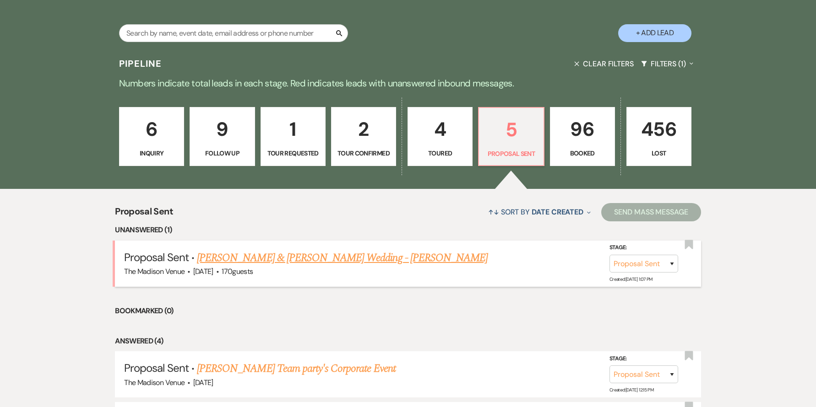
click at [339, 253] on link "[PERSON_NAME] & [PERSON_NAME] Wedding - [PERSON_NAME]" at bounding box center [342, 258] width 291 height 16
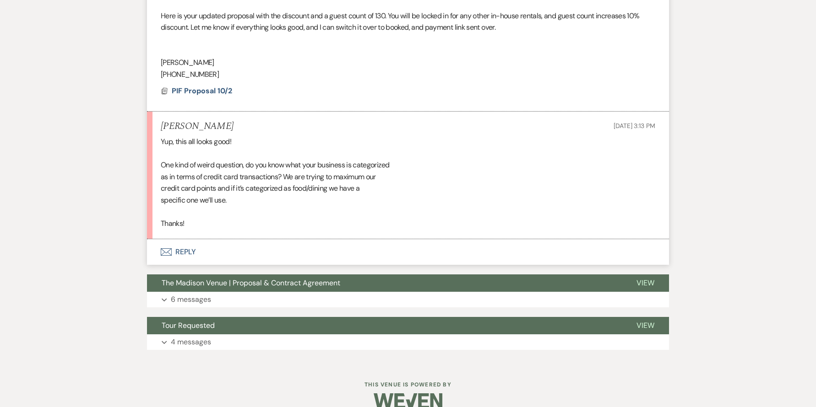
scroll to position [419, 0]
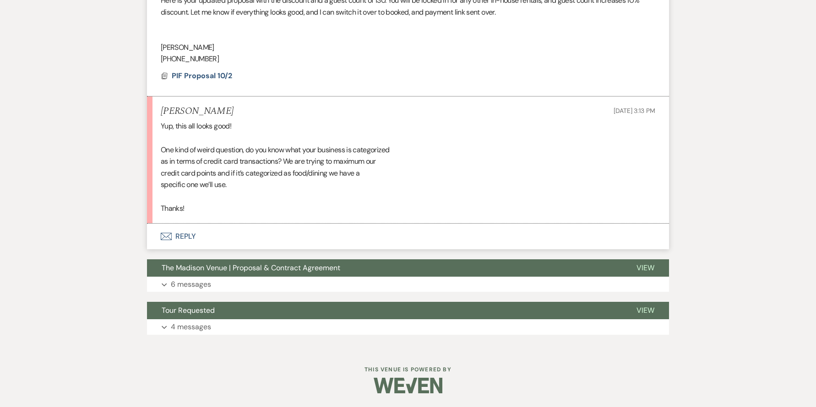
click at [183, 237] on button "Envelope Reply" at bounding box center [408, 237] width 522 height 26
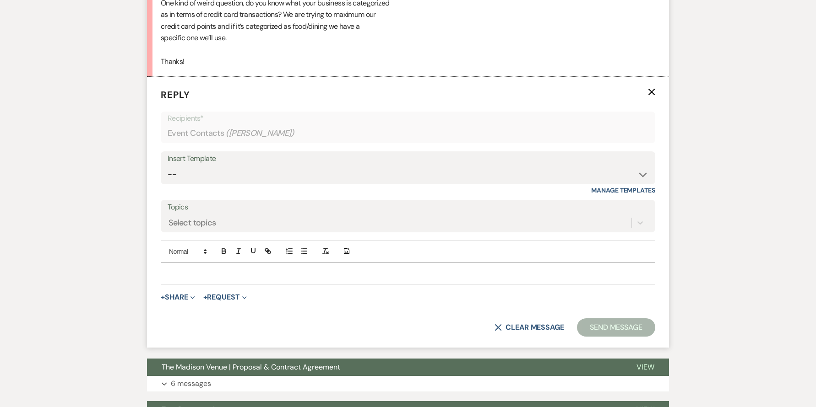
scroll to position [575, 0]
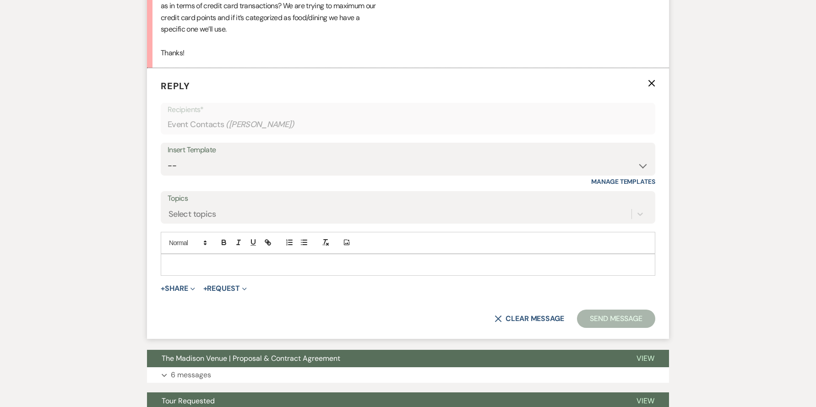
click at [206, 267] on p at bounding box center [408, 265] width 480 height 10
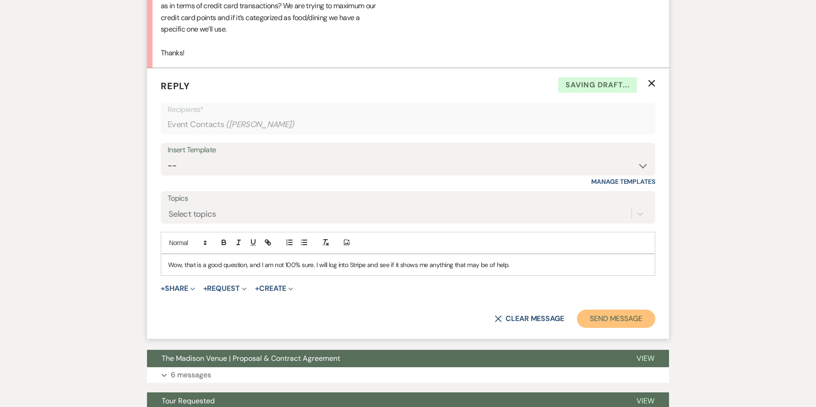
click at [611, 320] on button "Send Message" at bounding box center [616, 319] width 78 height 18
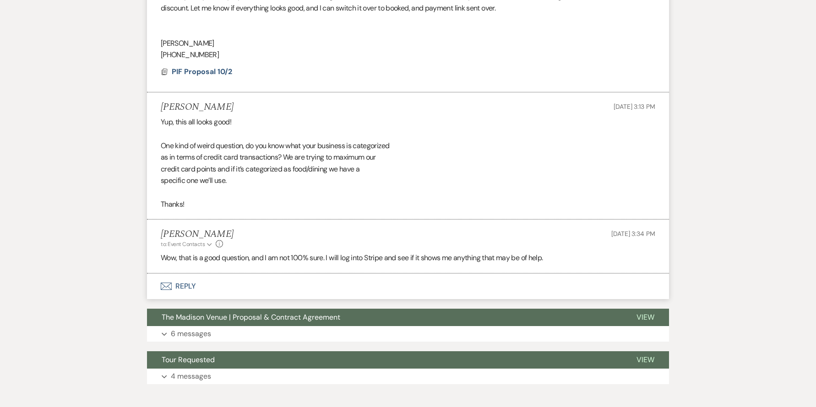
scroll to position [415, 0]
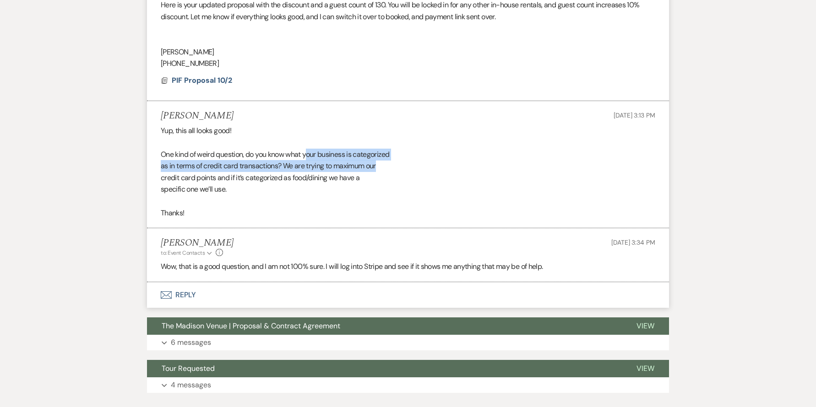
drag, startPoint x: 310, startPoint y: 155, endPoint x: 379, endPoint y: 163, distance: 69.6
click at [379, 163] on div "Yup, this all looks good! One kind of weird question, do you know what your bus…" at bounding box center [408, 172] width 494 height 94
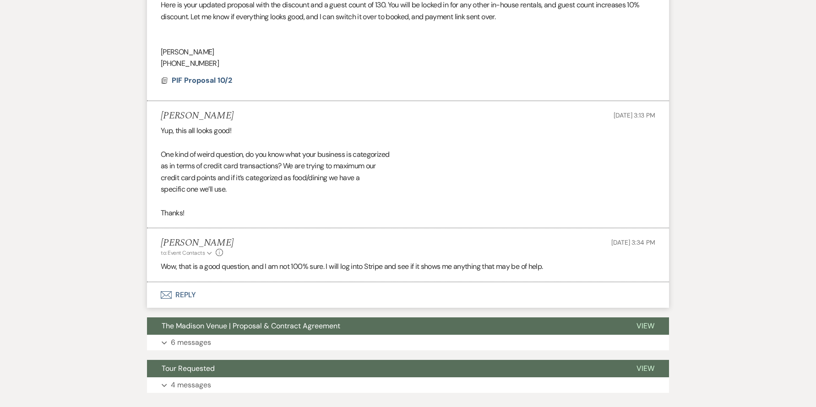
click at [525, 209] on div "Yup, this all looks good! One kind of weird question, do you know what your bus…" at bounding box center [408, 172] width 494 height 94
click at [190, 297] on button "Envelope Reply" at bounding box center [408, 295] width 522 height 26
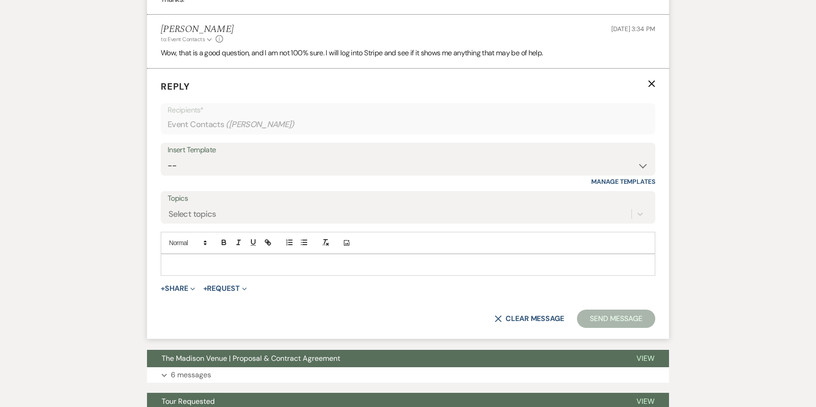
scroll to position [629, 0]
click at [224, 264] on p at bounding box center [408, 265] width 480 height 10
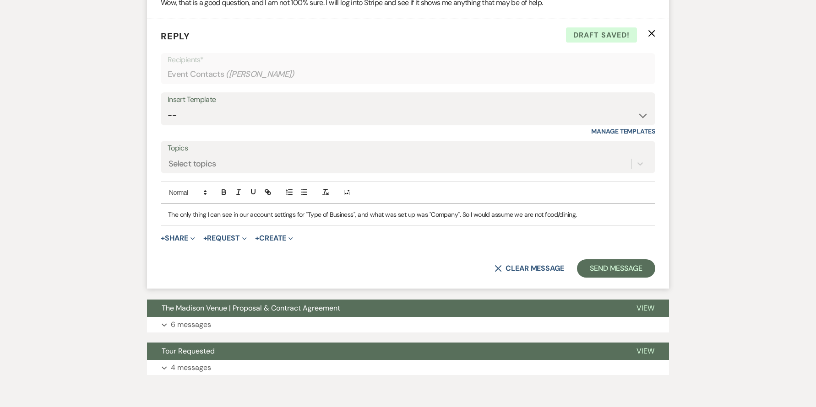
scroll to position [719, 0]
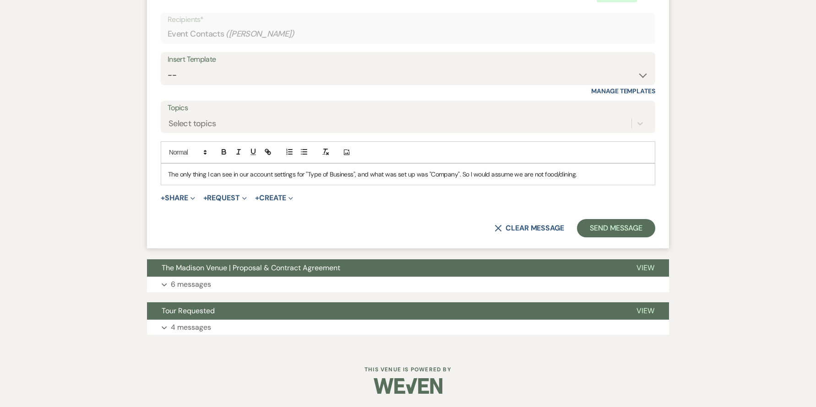
click at [618, 175] on p "The only thing I can see in our account settings for "Type of Business", and wh…" at bounding box center [408, 174] width 480 height 10
click at [618, 228] on button "Send Message" at bounding box center [616, 228] width 78 height 18
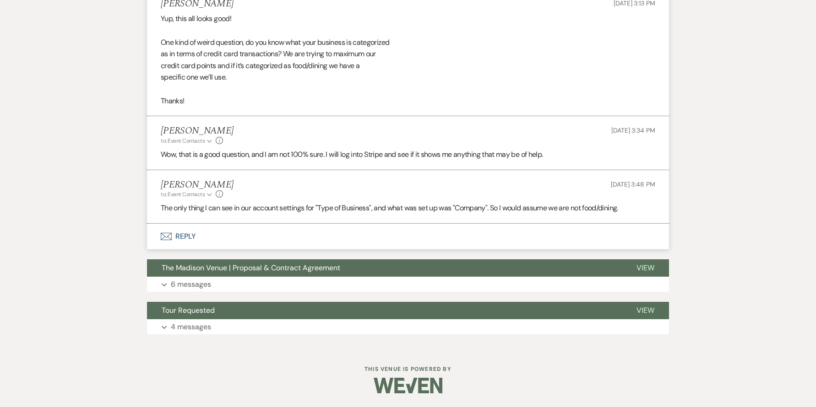
scroll to position [0, 0]
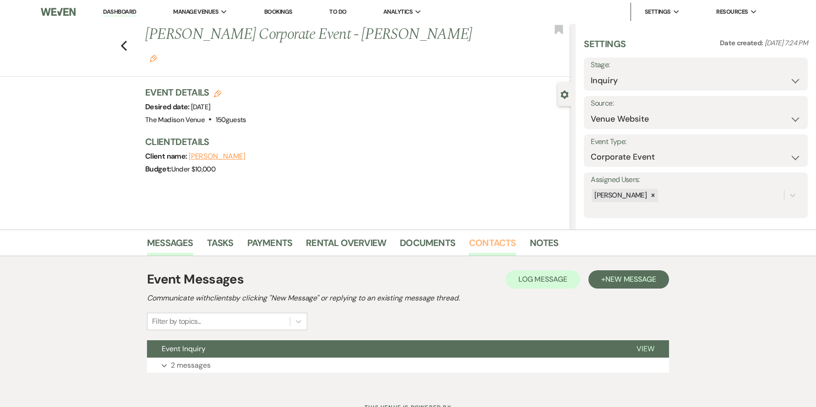
click at [474, 246] on link "Contacts" at bounding box center [492, 246] width 47 height 20
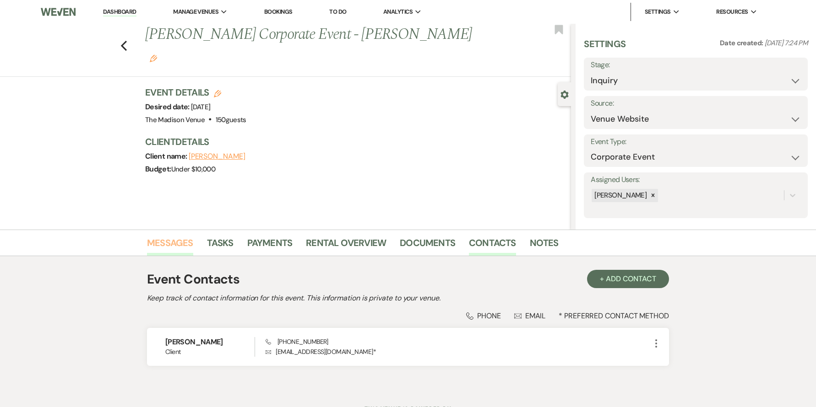
click at [174, 247] on link "Messages" at bounding box center [170, 246] width 46 height 20
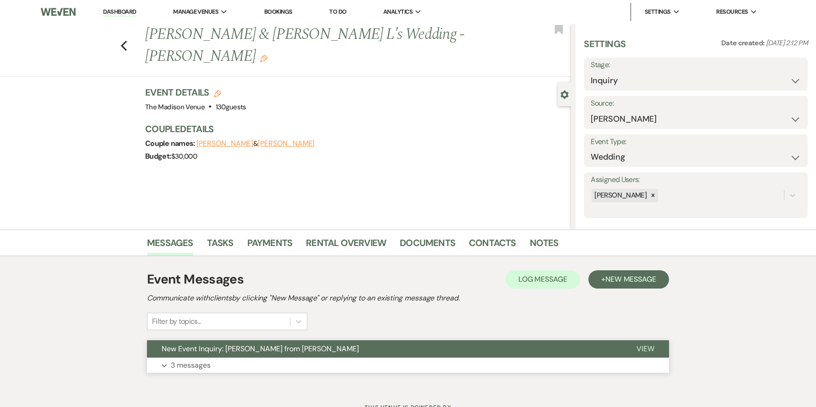
click at [407, 348] on button "New Event Inquiry: Anna L from Zola" at bounding box center [384, 349] width 475 height 17
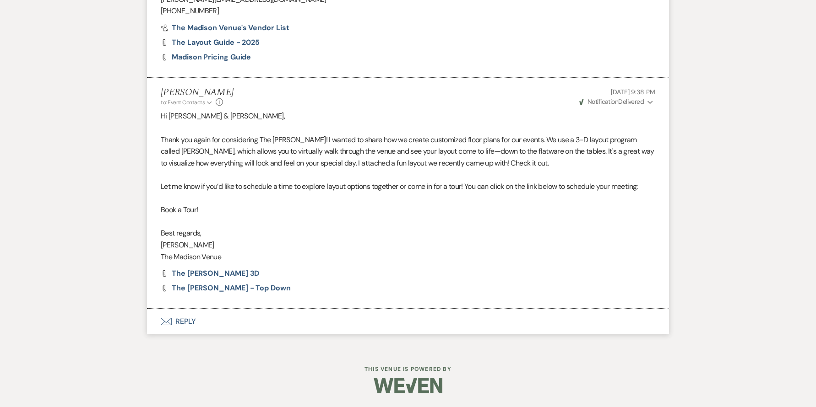
scroll to position [2345, 0]
click at [191, 322] on button "Envelope Reply" at bounding box center [408, 322] width 522 height 26
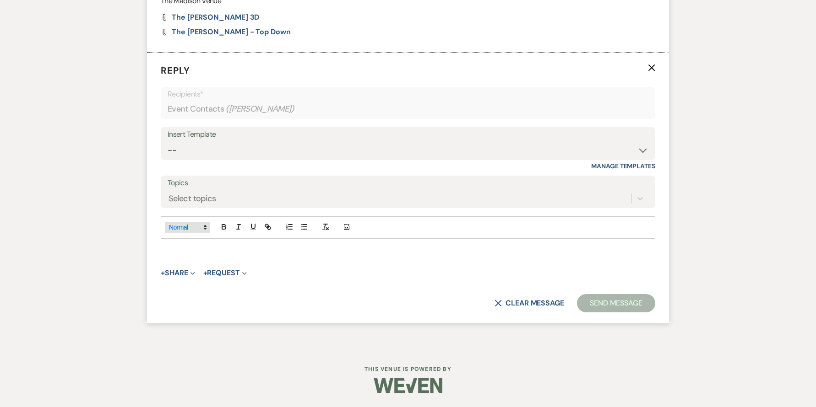
scroll to position [2520, 0]
click at [226, 159] on select "-- Weven Planning Portal Introduction (Booked Events) Corporate Lead Follow Up …" at bounding box center [408, 150] width 481 height 18
select select "4302"
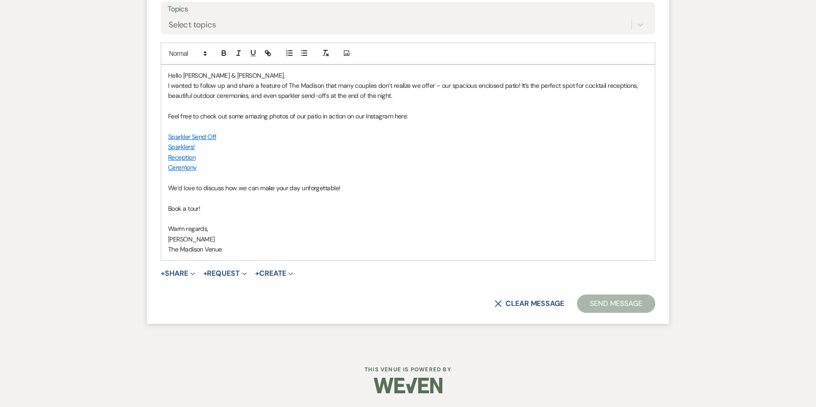
click at [605, 296] on button "Send Message" at bounding box center [616, 304] width 78 height 18
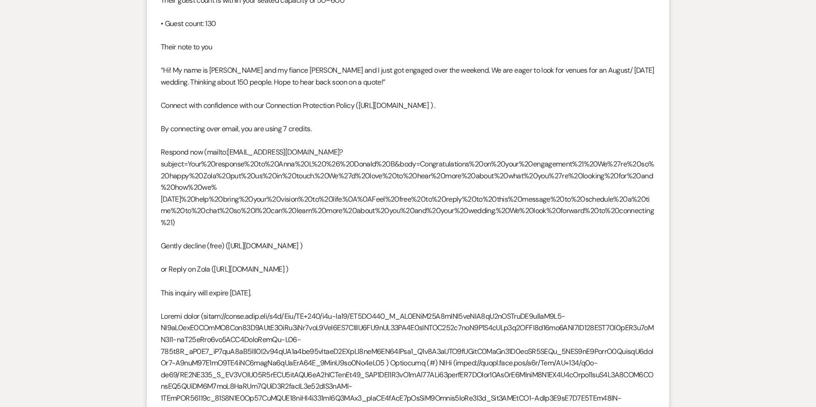
scroll to position [0, 0]
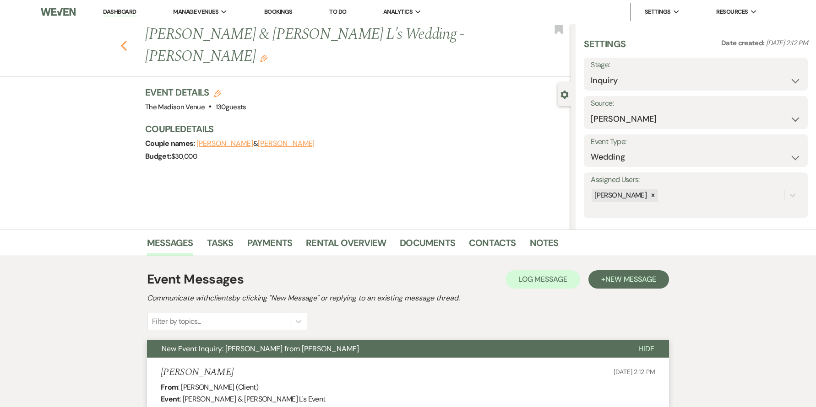
click at [127, 40] on icon "Previous" at bounding box center [123, 45] width 7 height 11
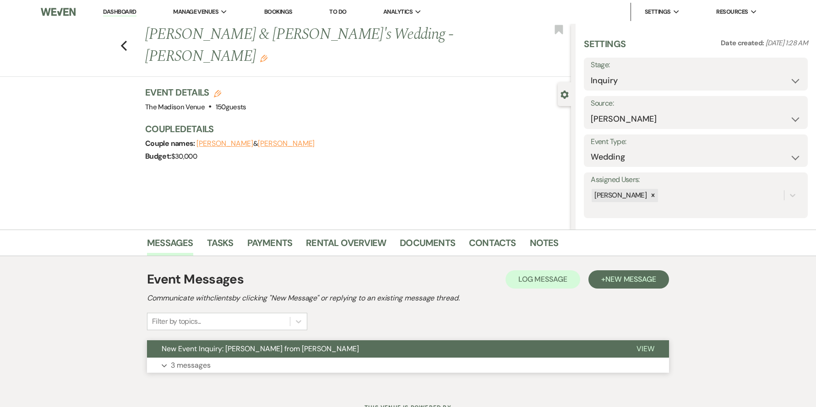
click at [369, 352] on button "New Event Inquiry: [PERSON_NAME] from [PERSON_NAME]" at bounding box center [384, 349] width 475 height 17
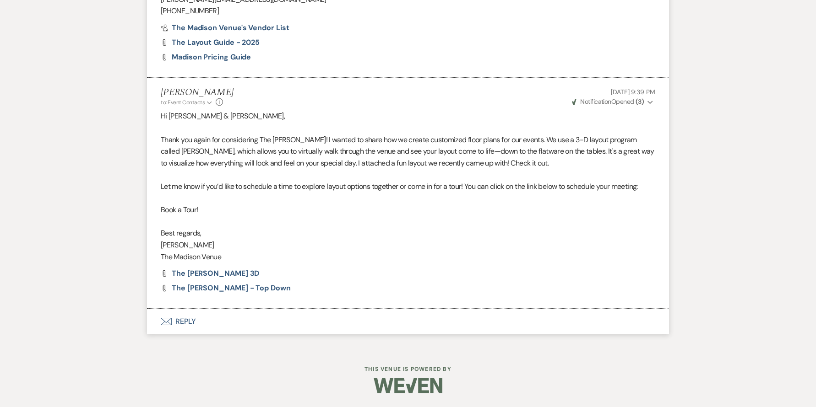
scroll to position [2338, 0]
click at [185, 331] on button "Envelope Reply" at bounding box center [408, 322] width 522 height 26
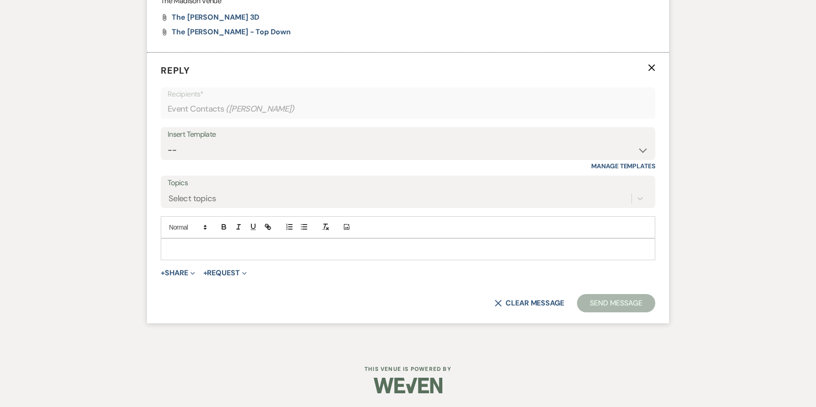
scroll to position [2520, 0]
click at [202, 159] on select "-- Weven Planning Portal Introduction (Booked Events) Corporate Lead Follow Up …" at bounding box center [408, 150] width 481 height 18
select select "4302"
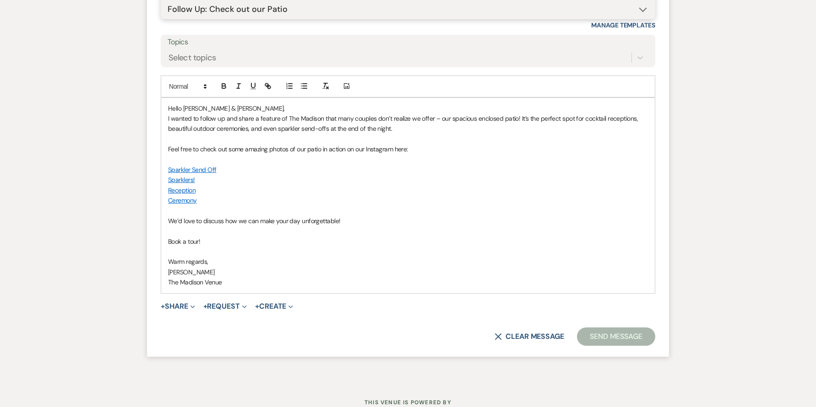
scroll to position [2775, 0]
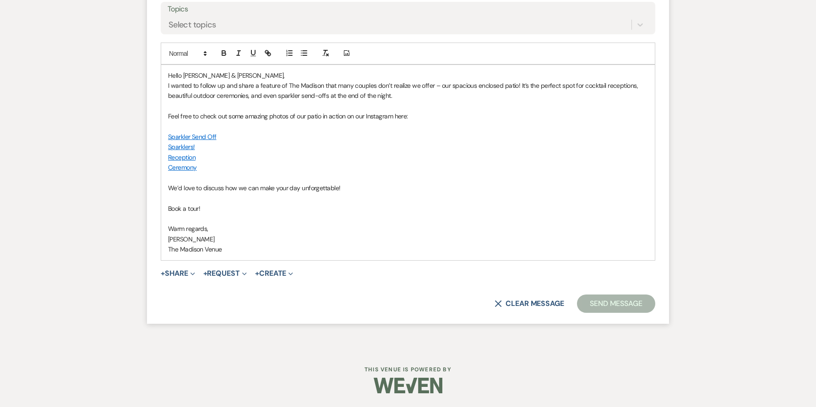
click at [588, 311] on button "Send Message" at bounding box center [616, 304] width 78 height 18
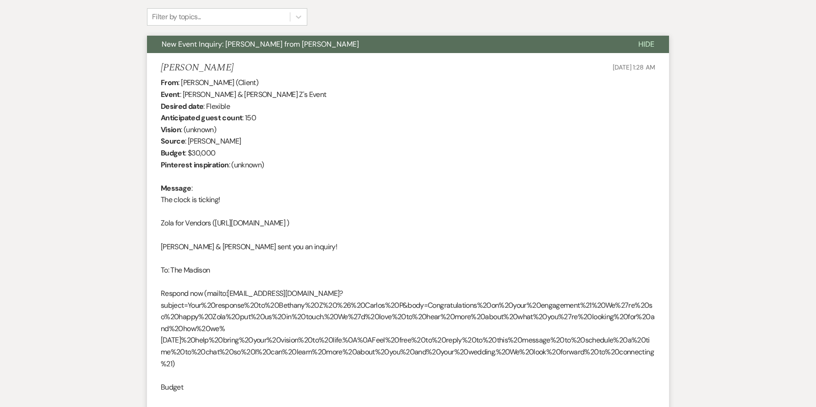
scroll to position [0, 0]
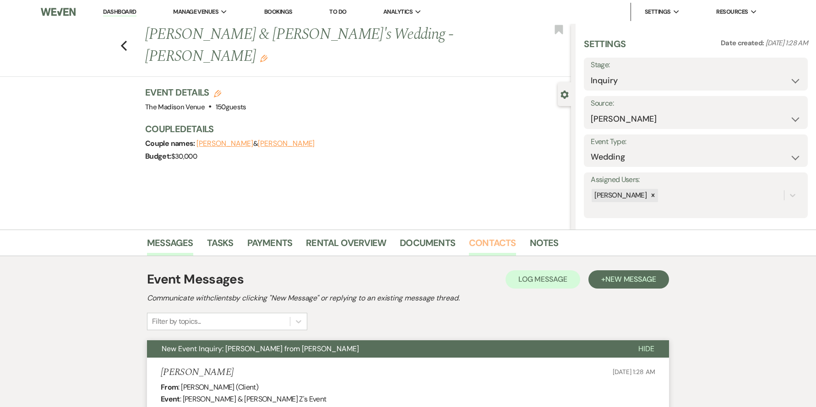
click at [499, 244] on link "Contacts" at bounding box center [492, 246] width 47 height 20
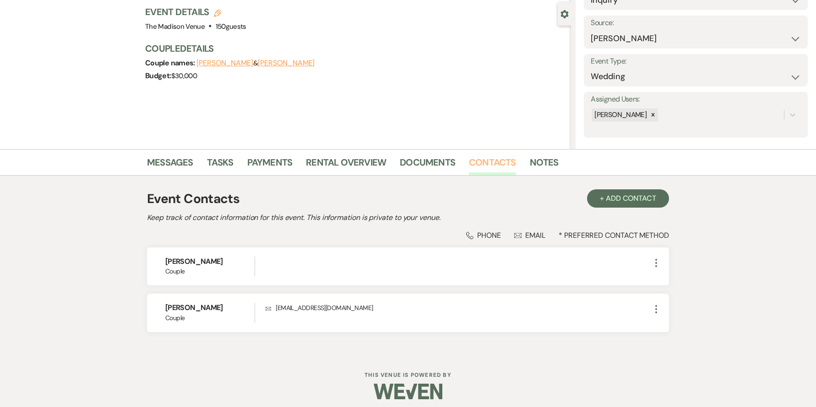
scroll to position [87, 0]
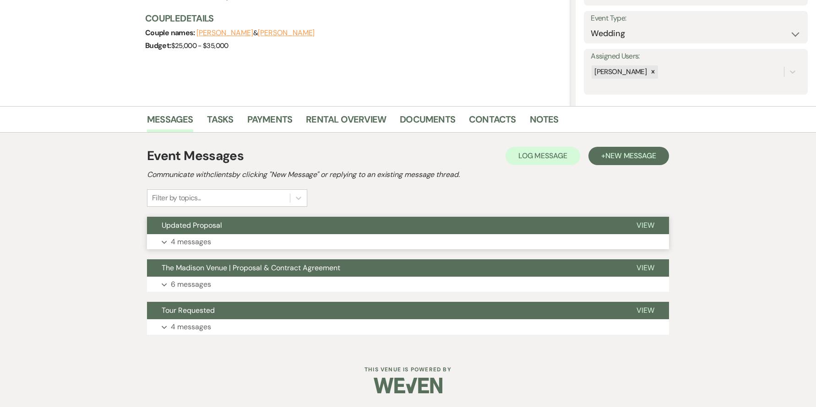
click at [342, 218] on button "Updated Proposal" at bounding box center [384, 225] width 475 height 17
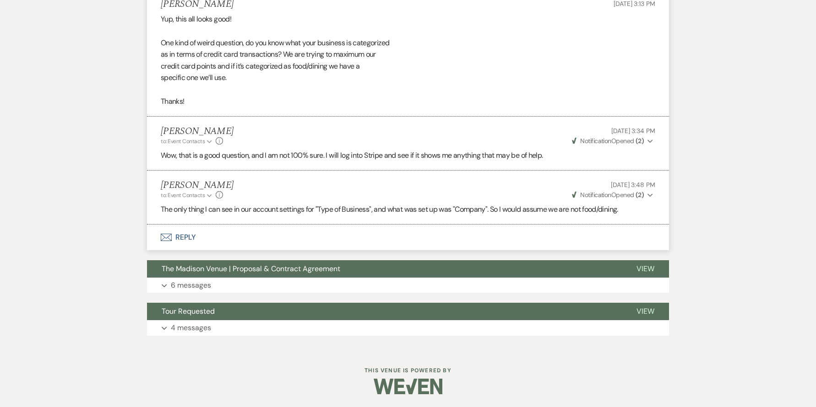
scroll to position [527, 0]
click at [184, 235] on button "Envelope Reply" at bounding box center [408, 237] width 522 height 26
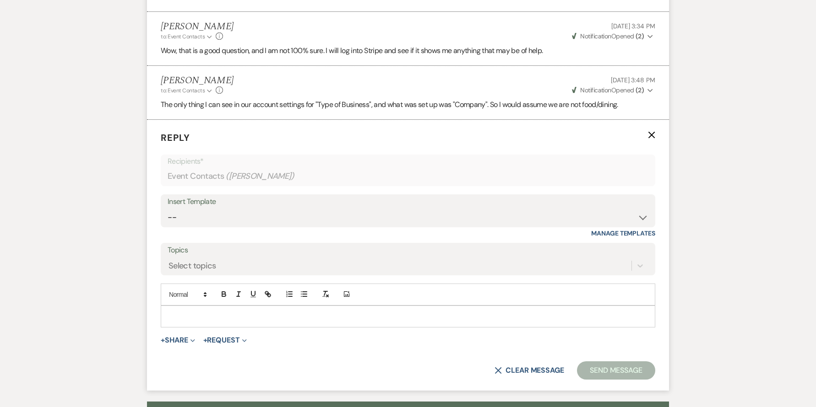
scroll to position [642, 0]
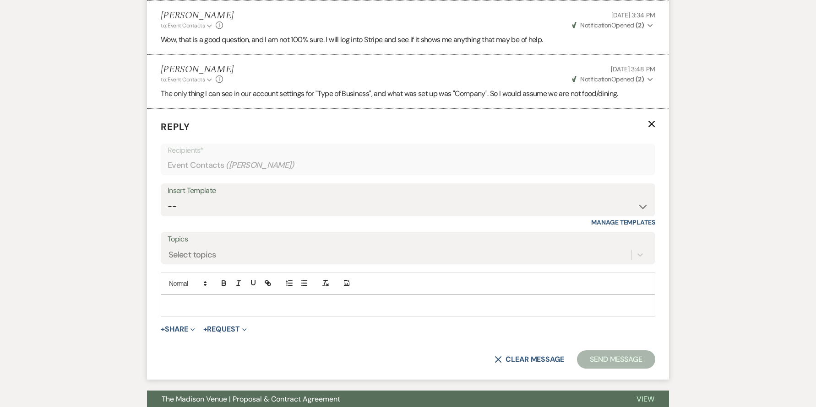
click at [201, 304] on p at bounding box center [408, 306] width 480 height 10
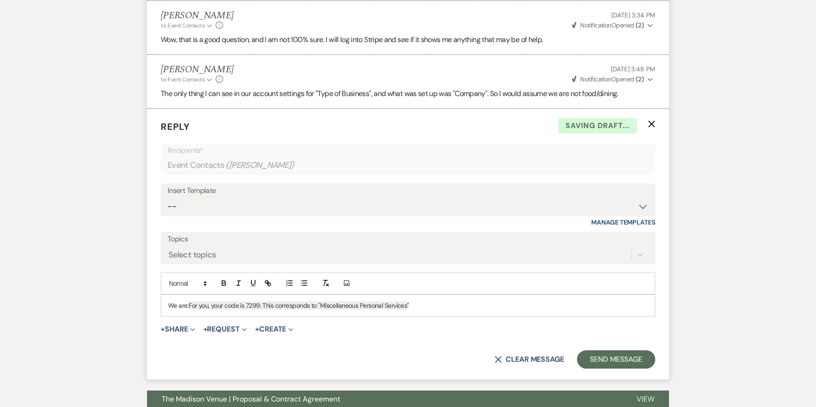
click at [381, 359] on div "X Clear message Send Message" at bounding box center [408, 360] width 494 height 18
click at [603, 357] on button "Send Message" at bounding box center [616, 360] width 78 height 18
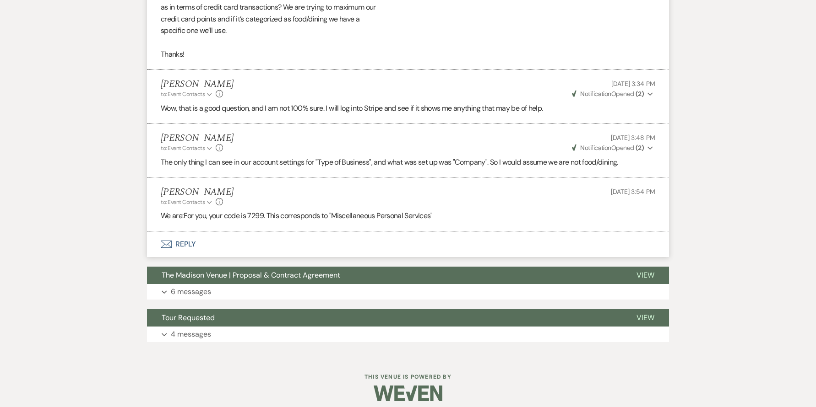
scroll to position [0, 0]
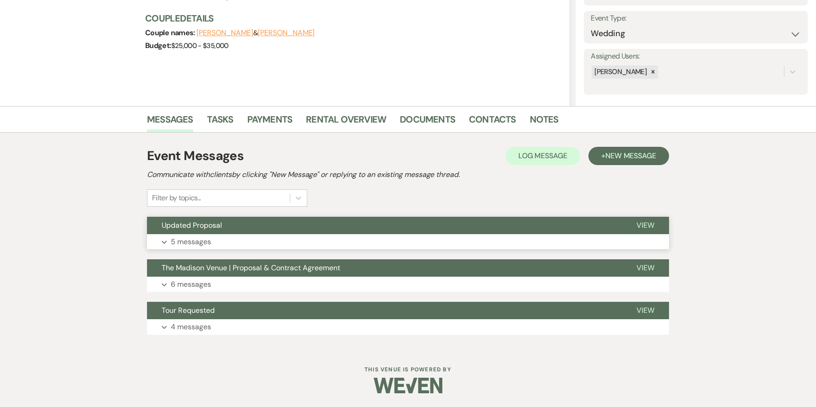
click at [336, 223] on button "Updated Proposal" at bounding box center [384, 225] width 475 height 17
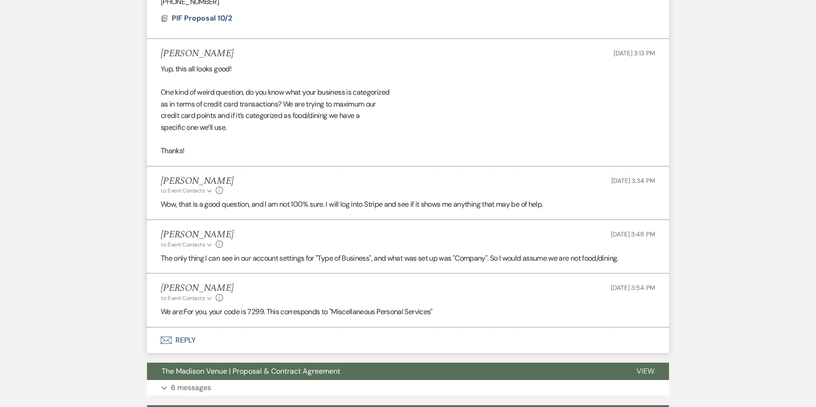
scroll to position [580, 0]
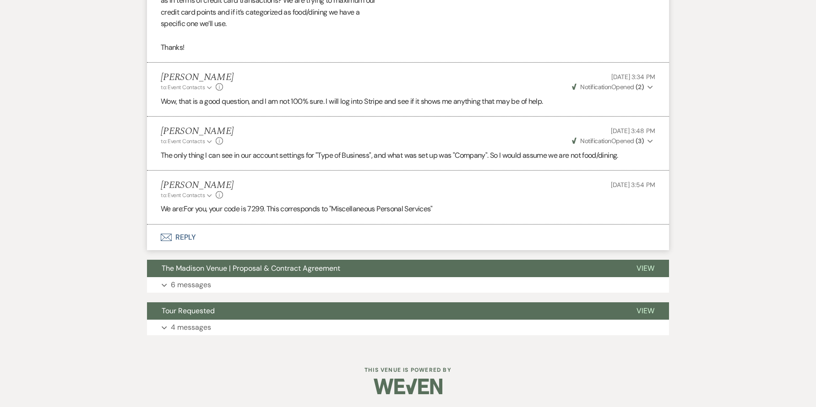
click at [182, 239] on button "Envelope Reply" at bounding box center [408, 238] width 522 height 26
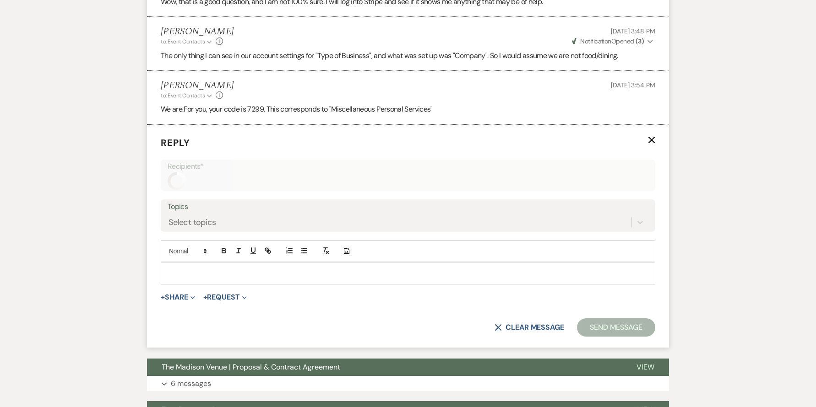
scroll to position [696, 0]
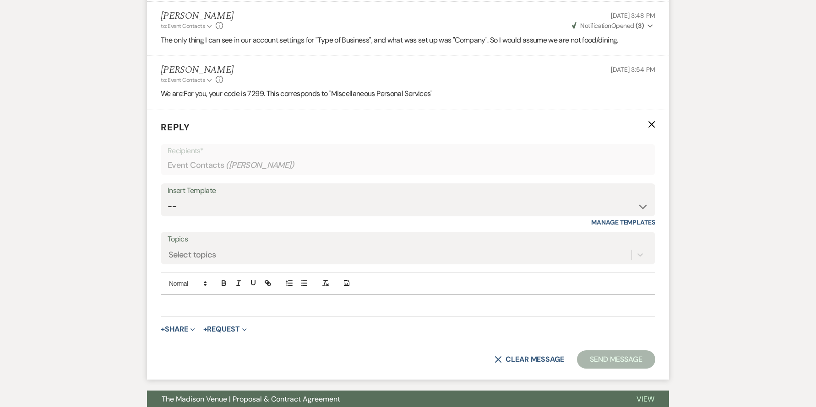
click at [410, 304] on p at bounding box center [408, 306] width 480 height 10
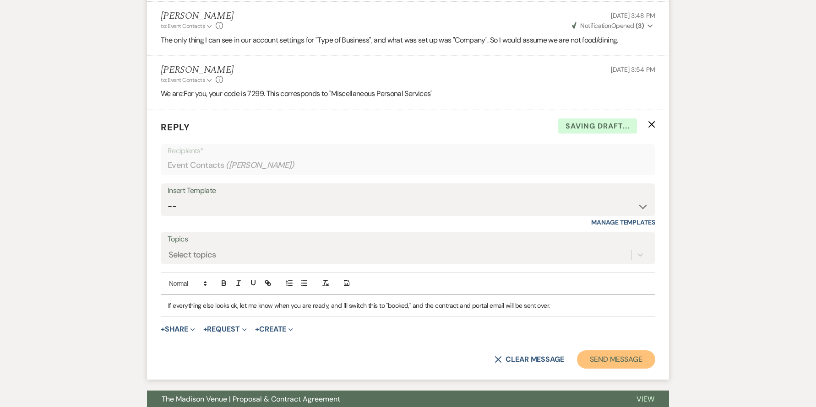
click at [603, 359] on button "Send Message" at bounding box center [616, 360] width 78 height 18
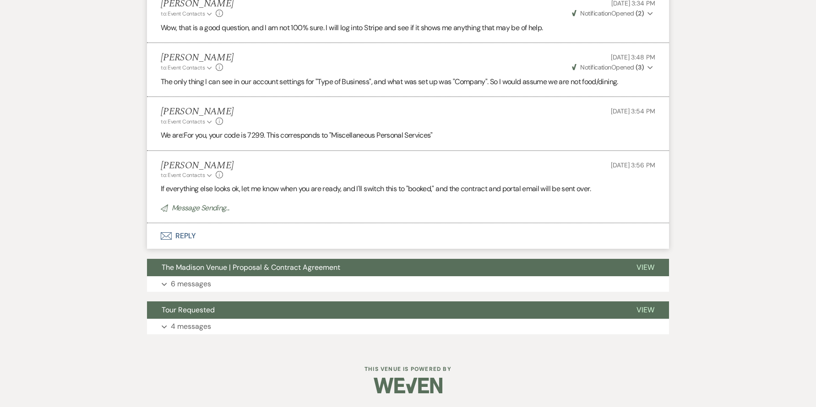
scroll to position [635, 0]
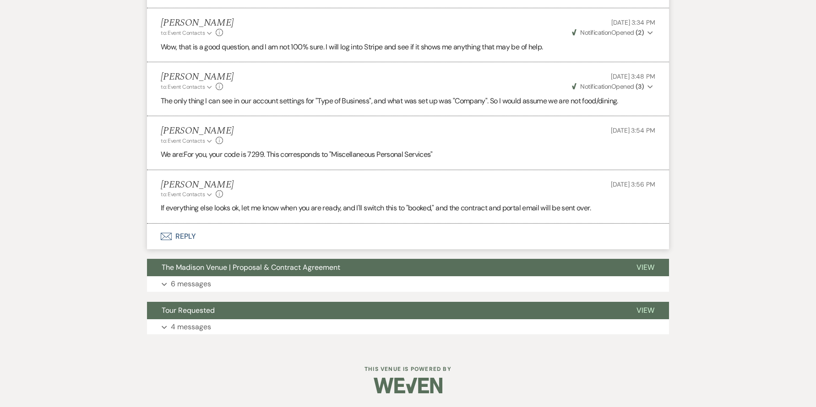
click at [217, 122] on li "Anthony Licursi to: Event Contacts Expand Info Aug 19, 2025, 3:54 PM We are: Fo…" at bounding box center [408, 143] width 522 height 54
click at [218, 140] on icon "Info" at bounding box center [219, 140] width 7 height 7
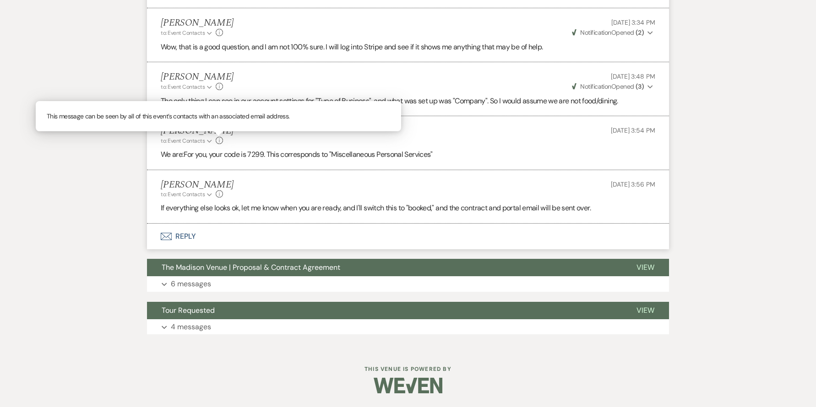
click at [218, 140] on icon "Info" at bounding box center [219, 140] width 7 height 7
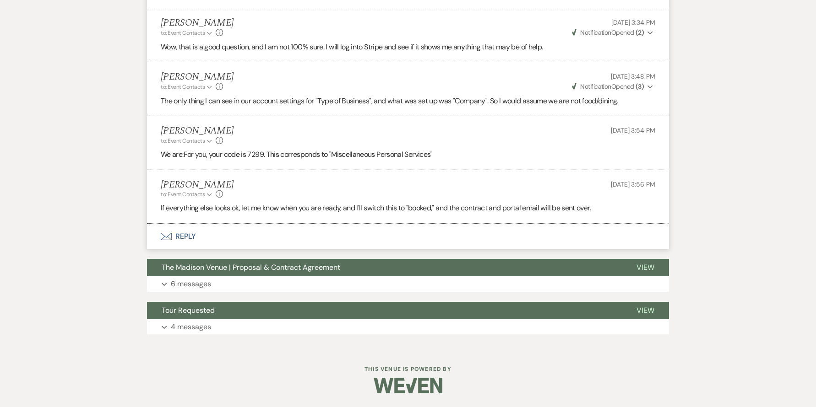
scroll to position [223, 0]
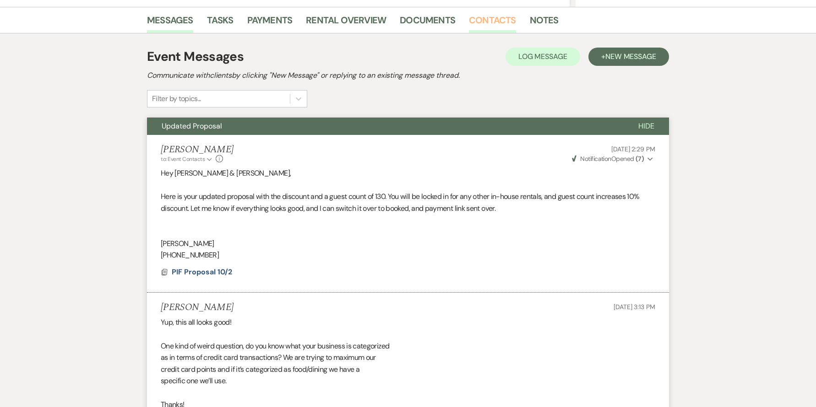
click at [486, 23] on link "Contacts" at bounding box center [492, 23] width 47 height 20
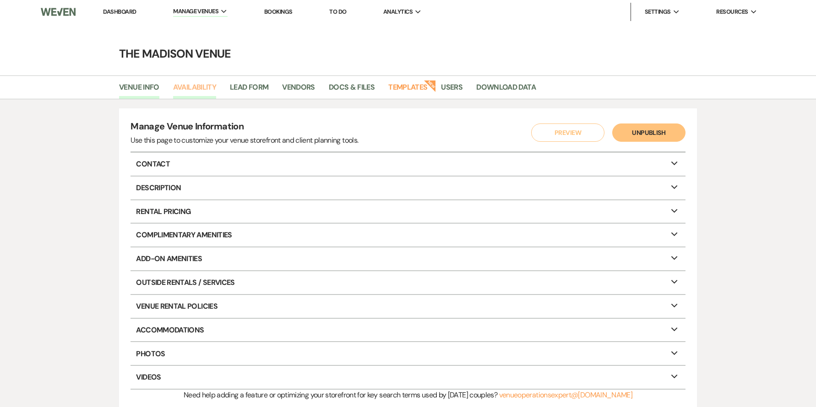
click at [199, 87] on link "Availability" at bounding box center [194, 89] width 43 height 17
select select "3"
select select "2026"
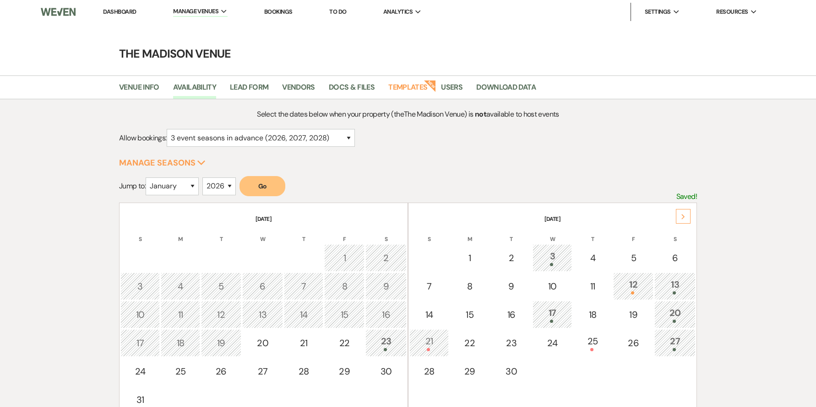
click at [679, 216] on div "Next" at bounding box center [683, 216] width 15 height 15
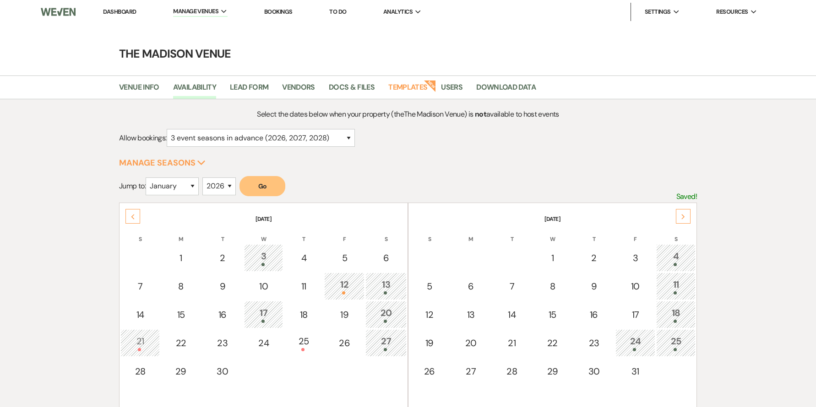
click at [679, 216] on div "Next" at bounding box center [683, 216] width 15 height 15
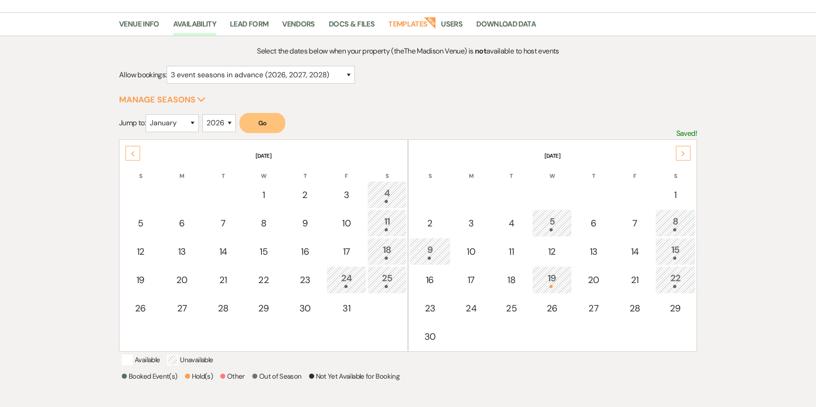
scroll to position [65, 0]
click at [682, 154] on use at bounding box center [682, 152] width 3 height 5
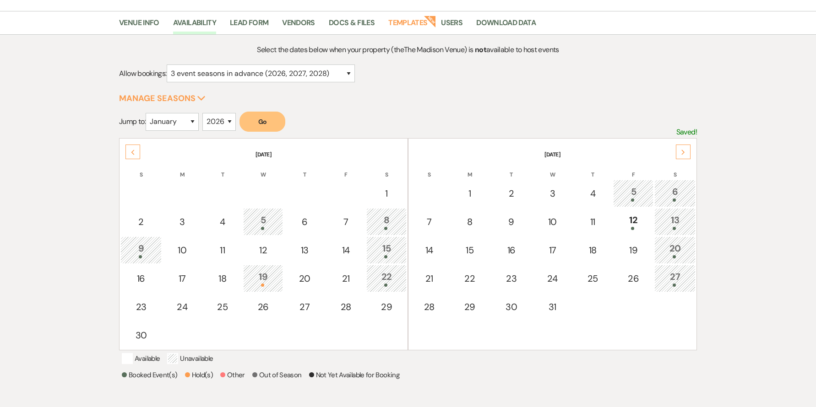
click at [682, 154] on use at bounding box center [682, 152] width 3 height 5
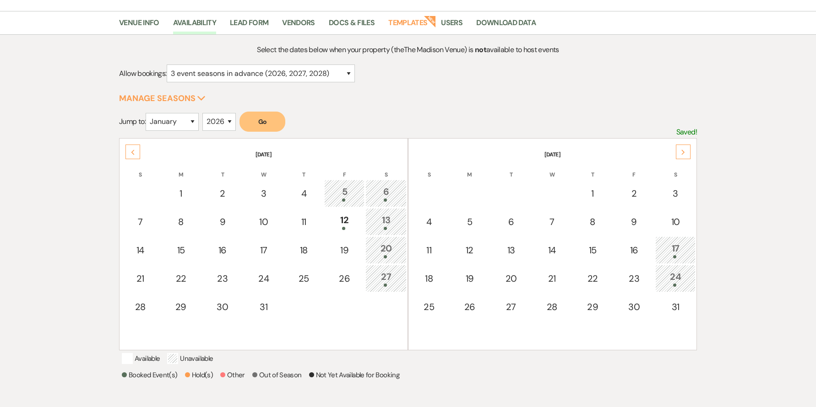
click at [681, 152] on icon "Next" at bounding box center [683, 152] width 5 height 5
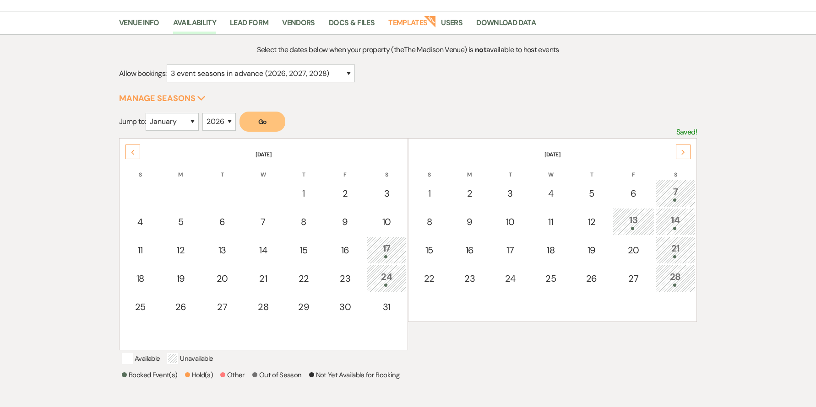
click at [681, 148] on div "Next" at bounding box center [683, 152] width 15 height 15
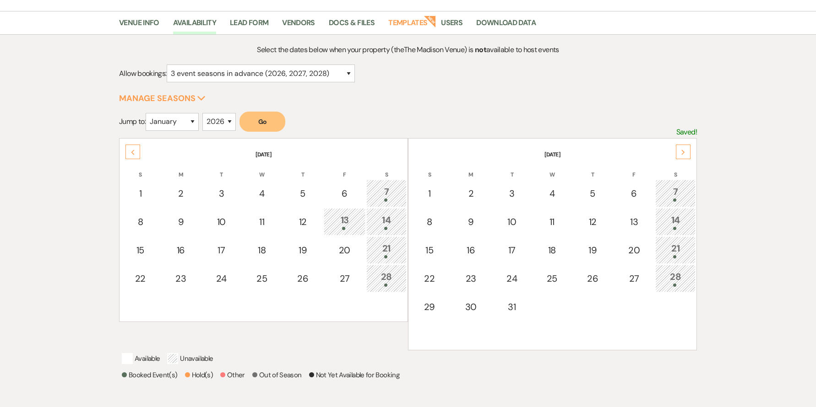
click at [681, 148] on div "Next" at bounding box center [683, 152] width 15 height 15
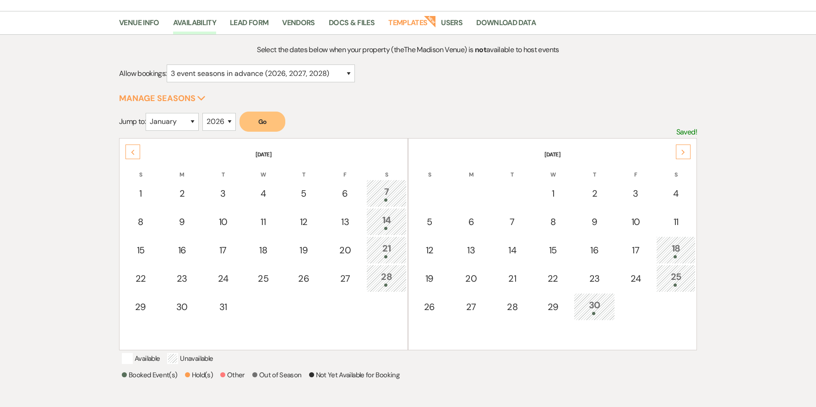
click at [683, 150] on icon "Next" at bounding box center [683, 152] width 5 height 5
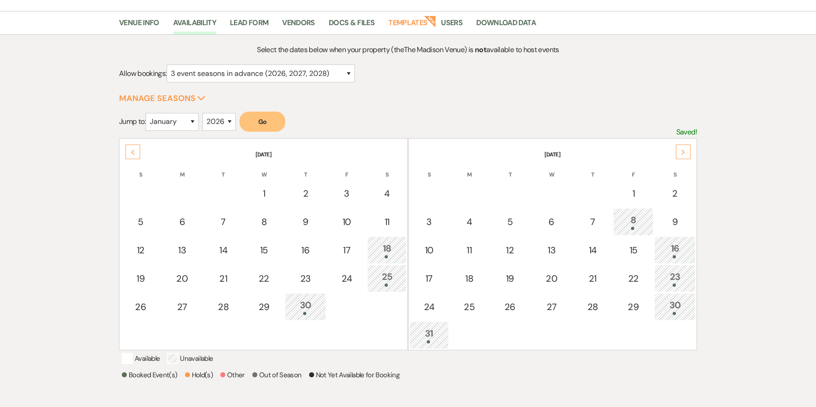
click at [684, 150] on icon "Next" at bounding box center [683, 152] width 5 height 5
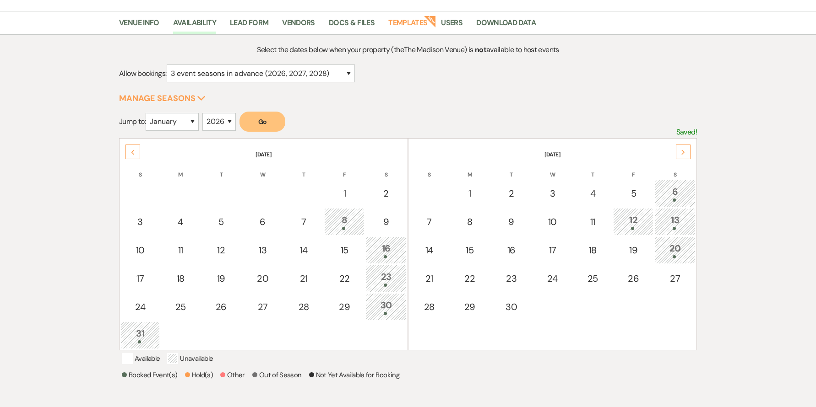
click at [684, 150] on icon "Next" at bounding box center [683, 152] width 5 height 5
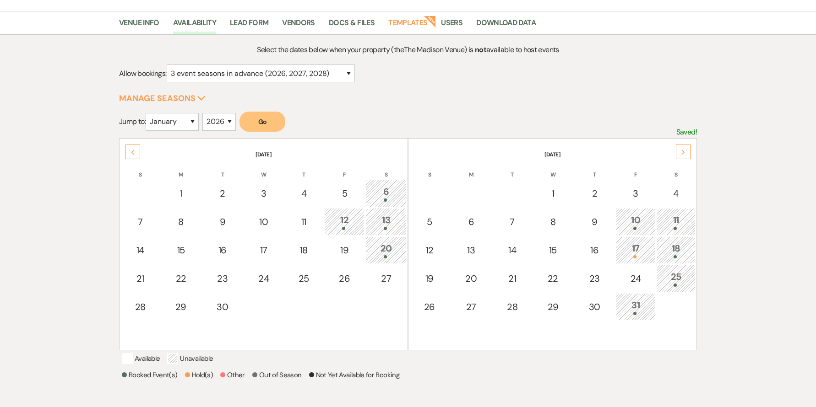
click at [641, 306] on div "31" at bounding box center [635, 306] width 29 height 17
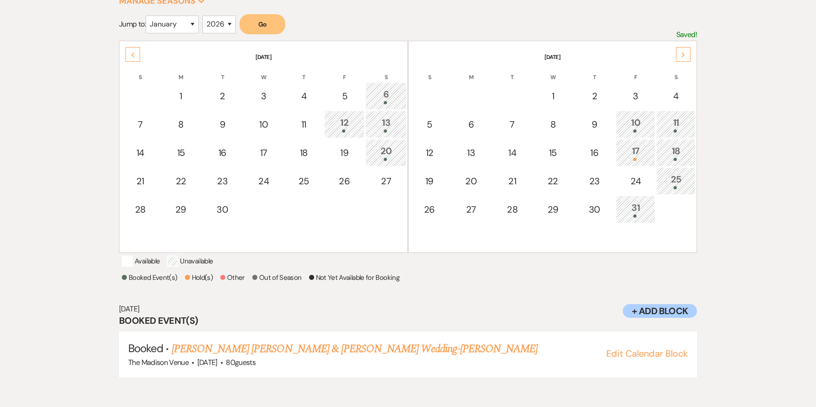
click at [635, 159] on span at bounding box center [634, 159] width 3 height 3
click at [685, 54] on div "Next" at bounding box center [683, 54] width 15 height 15
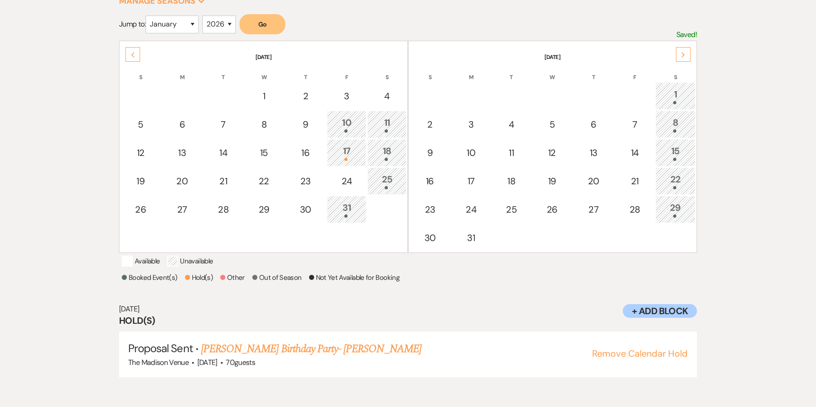
click at [684, 54] on icon "Next" at bounding box center [683, 54] width 5 height 5
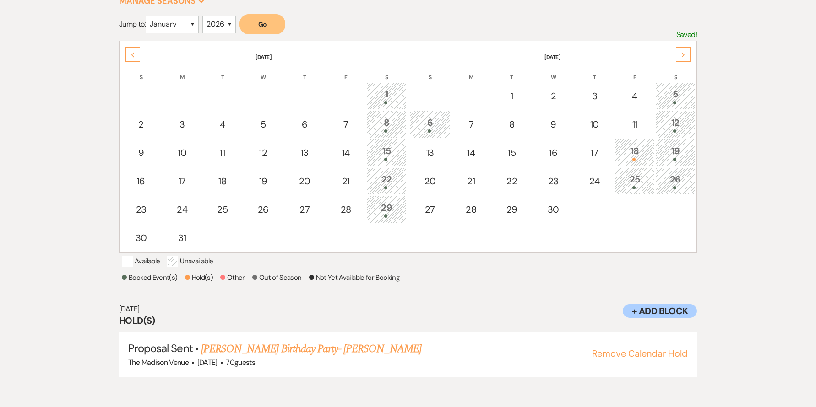
click at [638, 145] on div "18" at bounding box center [634, 152] width 29 height 17
click at [684, 54] on icon "Next" at bounding box center [683, 54] width 5 height 5
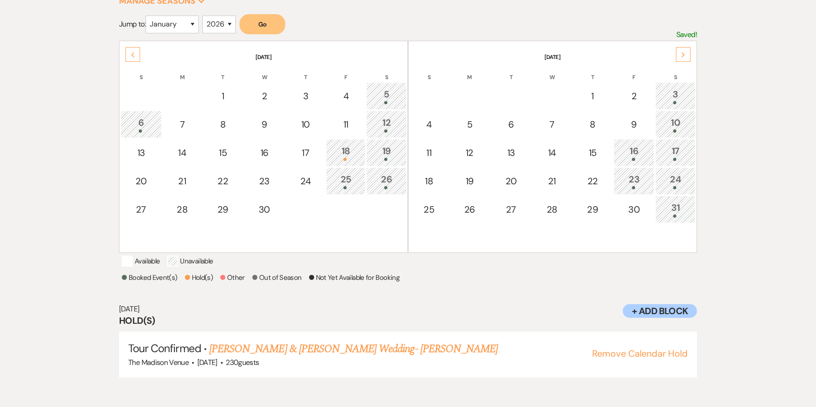
click at [684, 54] on icon "Next" at bounding box center [683, 54] width 5 height 5
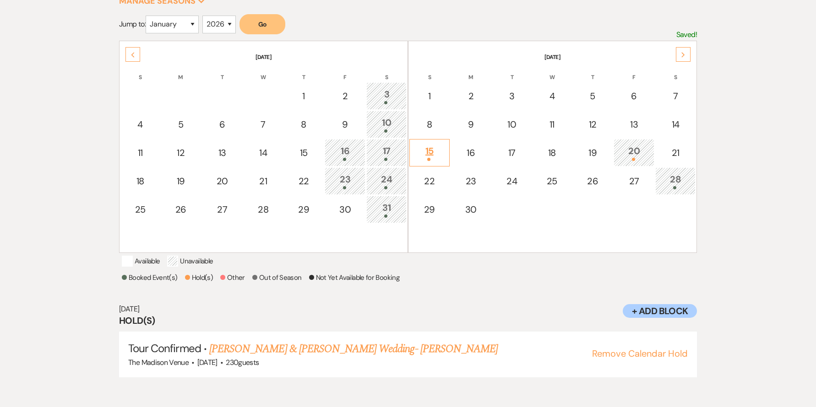
click at [432, 154] on div "15" at bounding box center [429, 152] width 30 height 17
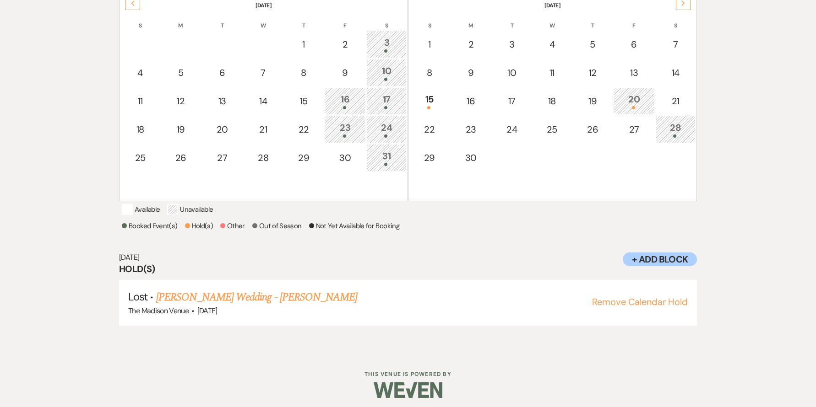
scroll to position [219, 0]
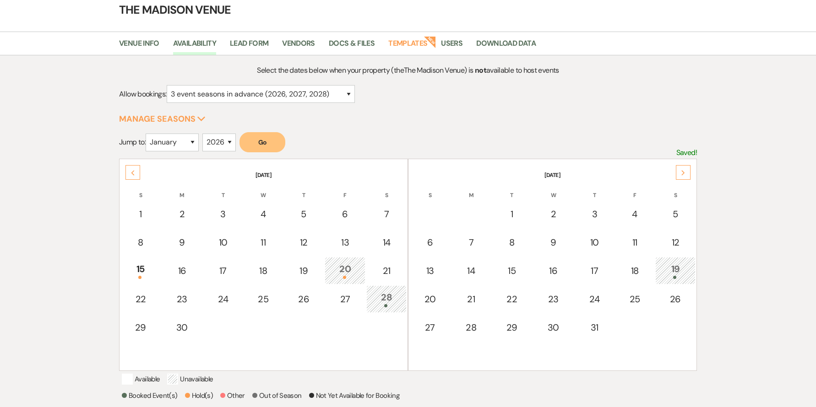
scroll to position [0, 0]
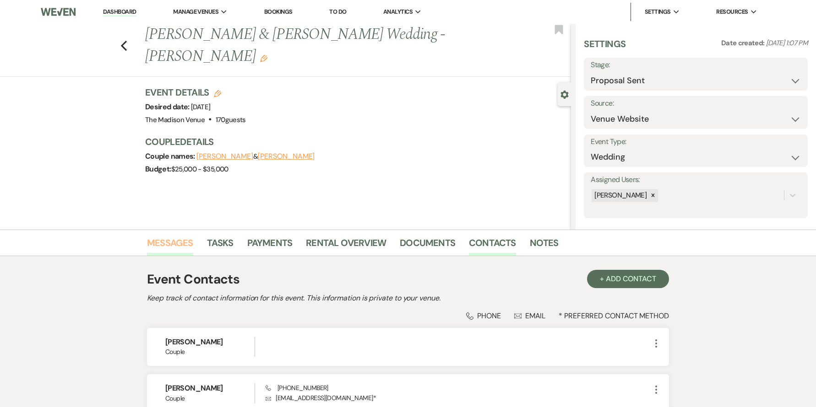
click at [163, 248] on link "Messages" at bounding box center [170, 246] width 46 height 20
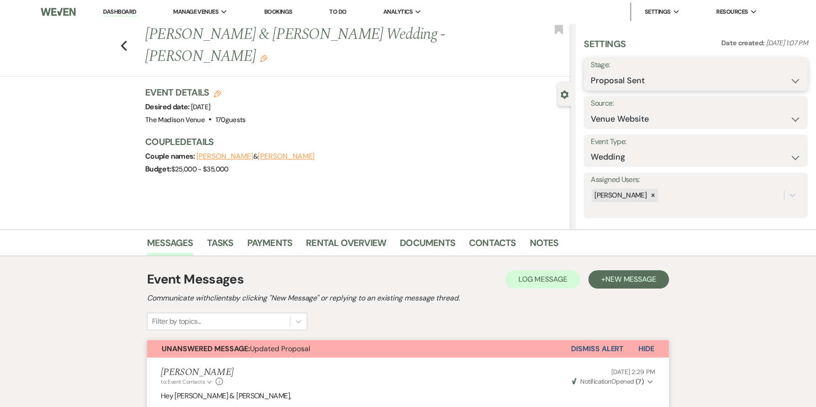
click at [636, 84] on select "Inquiry Follow Up Tour Requested Tour Confirmed Toured Proposal Sent Booked Lost" at bounding box center [696, 81] width 210 height 18
select select "7"
click at [776, 73] on button "Save" at bounding box center [783, 74] width 48 height 18
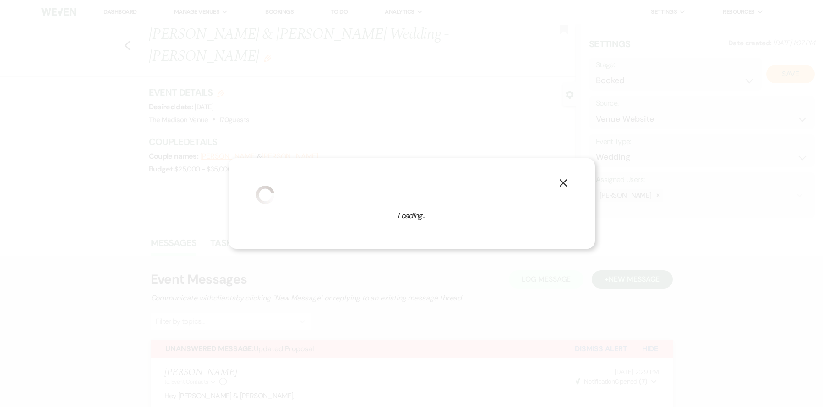
select select "1"
select select "775"
select select "false"
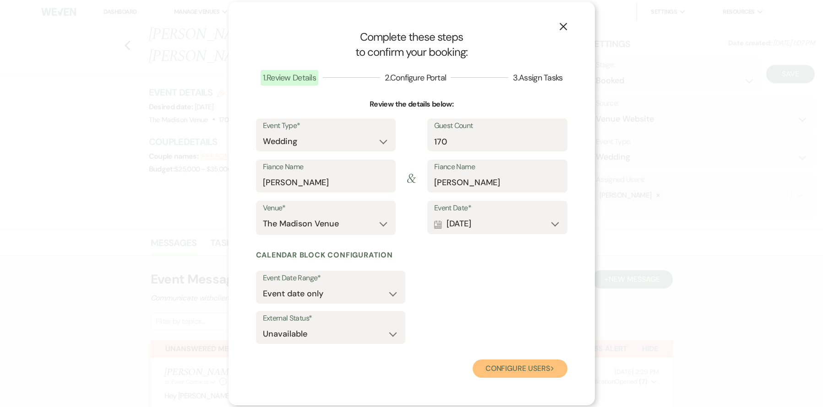
click at [509, 367] on button "Configure users Next" at bounding box center [519, 369] width 95 height 18
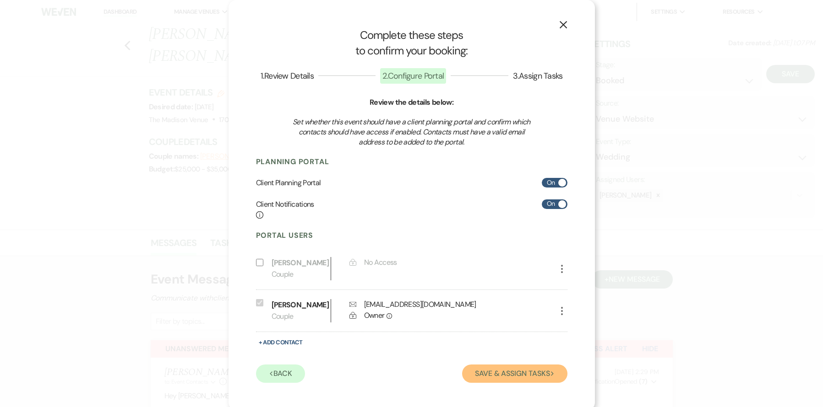
click at [508, 376] on button "Save & Assign Tasks Next" at bounding box center [514, 374] width 105 height 18
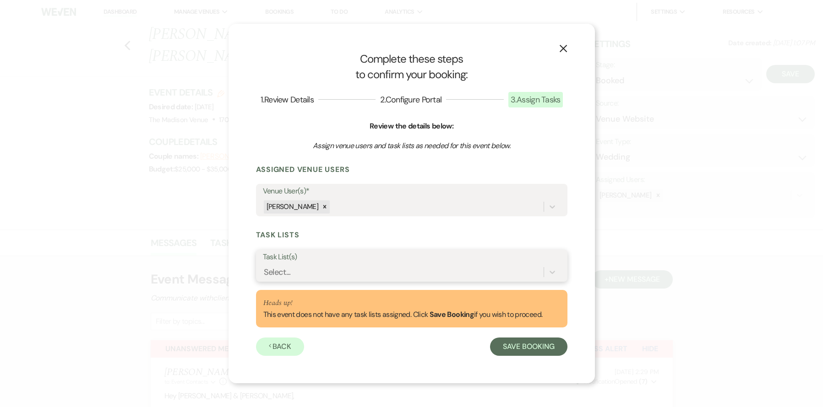
click at [355, 279] on div "Select..." at bounding box center [403, 273] width 281 height 16
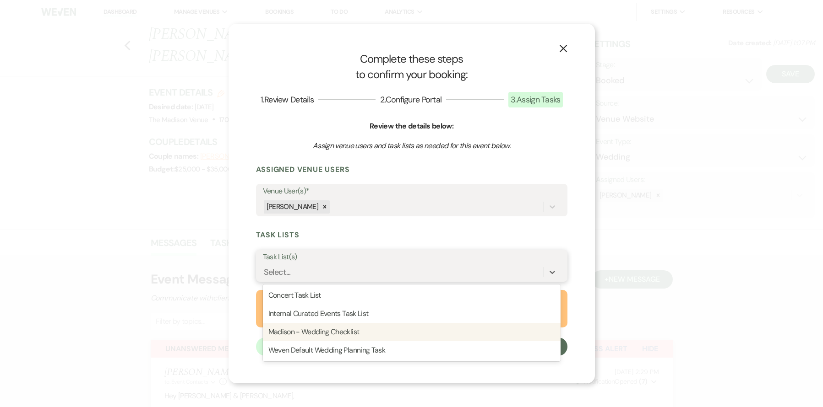
click at [349, 331] on div "Madison - Wedding Checklist" at bounding box center [412, 332] width 298 height 18
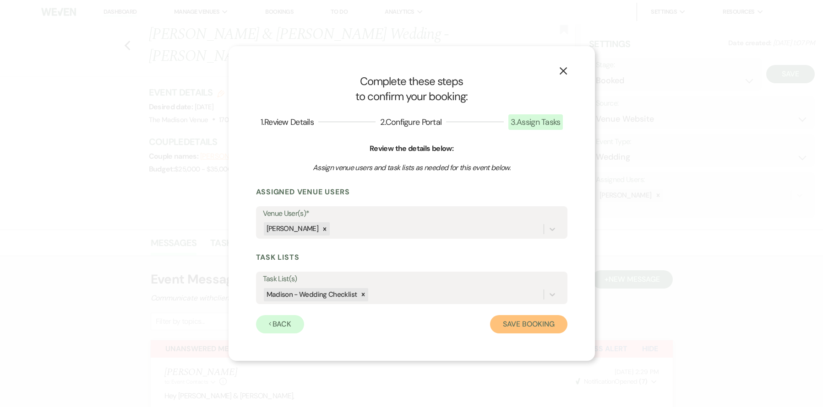
click at [521, 325] on button "Save Booking" at bounding box center [528, 324] width 77 height 18
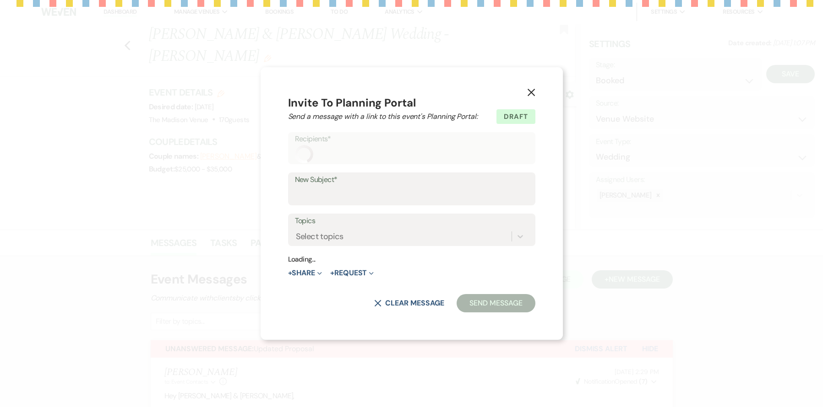
select select "14"
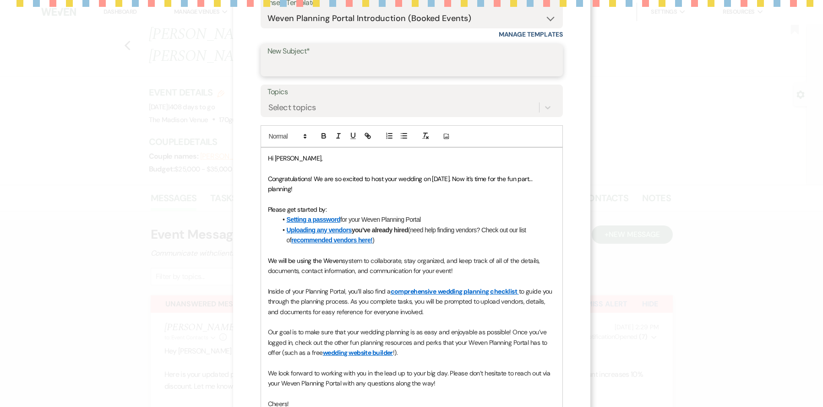
click at [280, 167] on form "Saving draft... Recipients* Planning Portal Users ( Justin Abston ) Insert Temp…" at bounding box center [411, 229] width 302 height 547
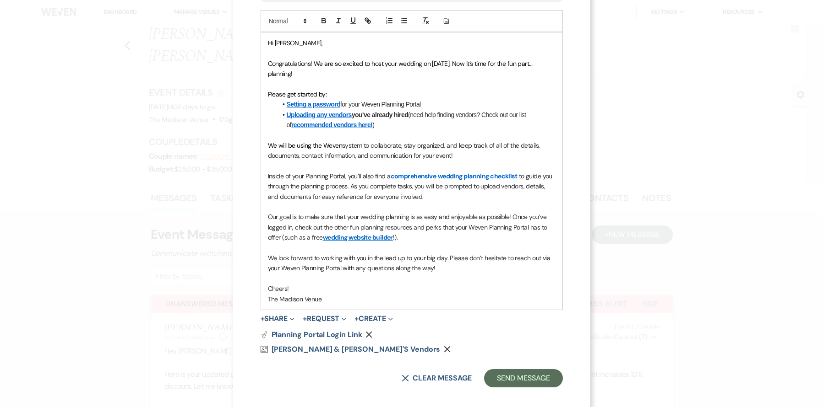
scroll to position [232, 0]
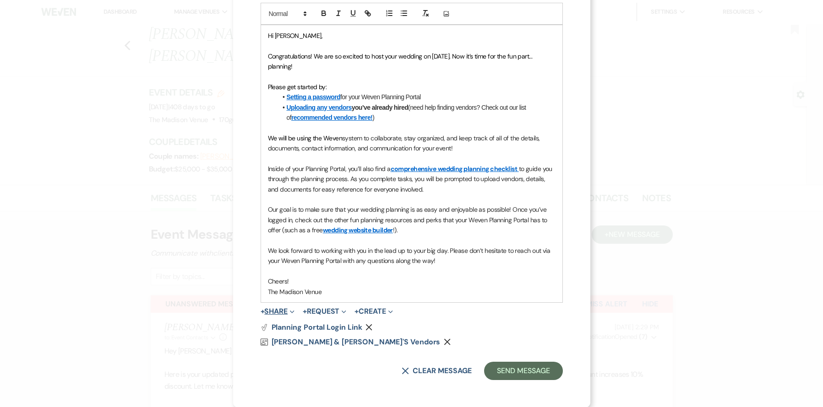
type input "Welcome to The Madison!"
click at [272, 313] on button "+ Share Expand" at bounding box center [277, 311] width 34 height 7
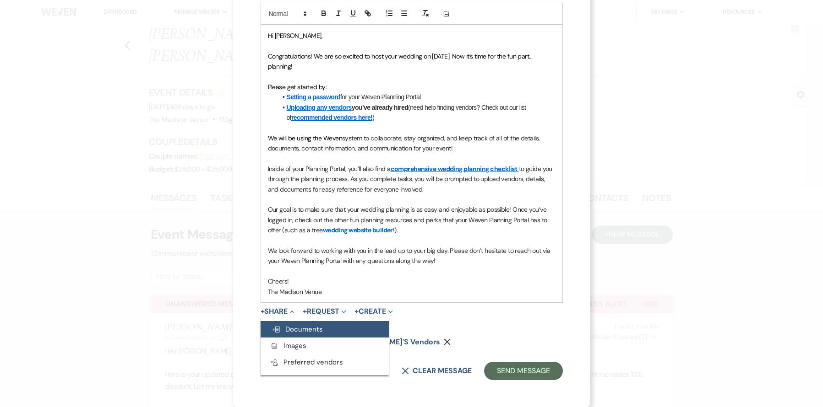
click at [283, 326] on span "Doc Upload Documents" at bounding box center [296, 329] width 51 height 9
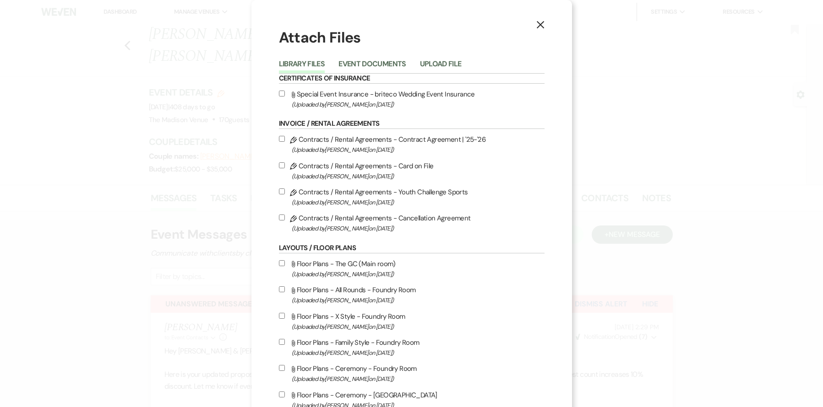
click at [359, 58] on li "Event Documents" at bounding box center [378, 65] width 81 height 15
click at [357, 63] on button "Event Documents" at bounding box center [371, 66] width 67 height 13
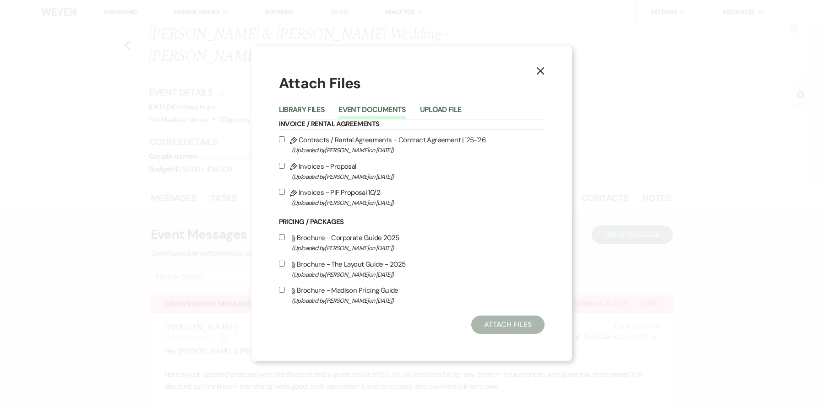
click at [283, 143] on label "Pencil Contracts / Rental Agreements - Contract Agreement | '25-'26 (Uploaded b…" at bounding box center [412, 145] width 266 height 22
click at [283, 142] on input "Pencil Contracts / Rental Agreements - Contract Agreement | '25-'26 (Uploaded b…" at bounding box center [282, 139] width 6 height 6
checkbox input "true"
click at [291, 108] on button "Library Files" at bounding box center [302, 112] width 46 height 13
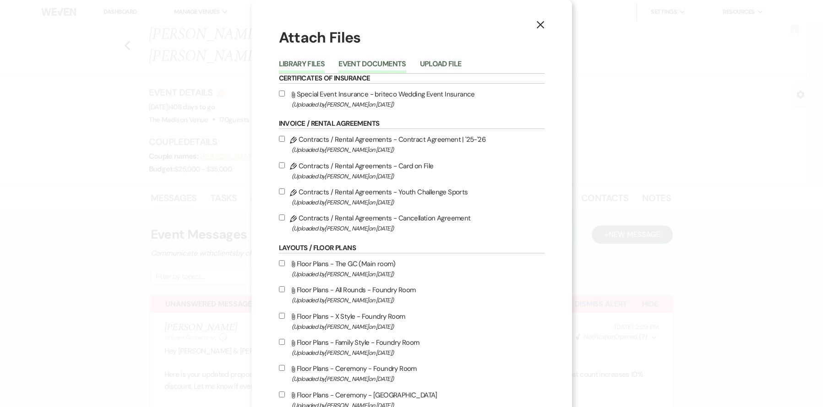
click at [354, 61] on button "Event Documents" at bounding box center [371, 66] width 67 height 13
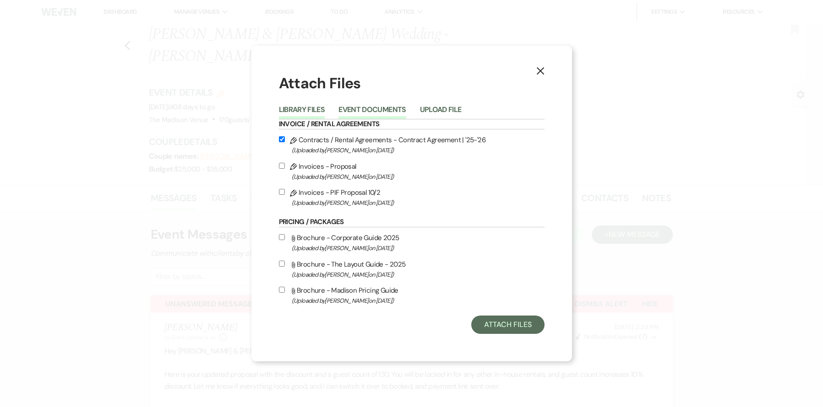
click at [293, 110] on button "Library Files" at bounding box center [302, 112] width 46 height 13
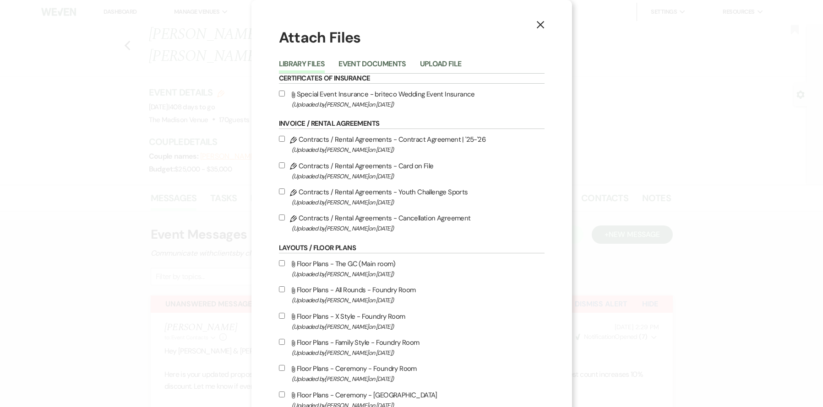
click at [280, 166] on input "Pencil Contracts / Rental Agreements - Card on File (Uploaded by Anthony Licurs…" at bounding box center [282, 166] width 6 height 6
checkbox input "true"
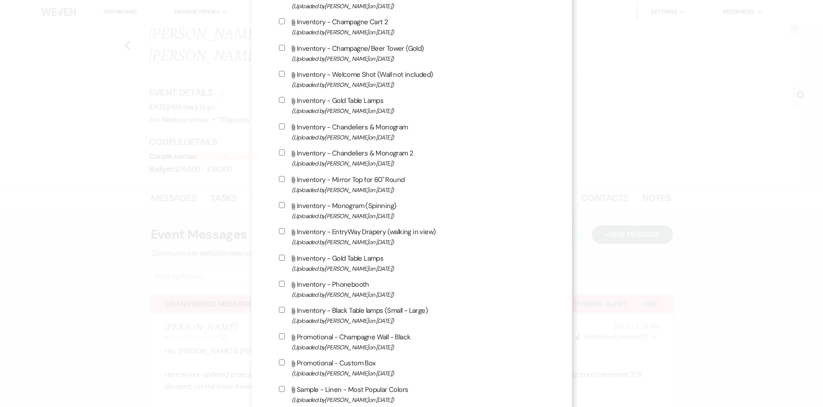
scroll to position [1554, 0]
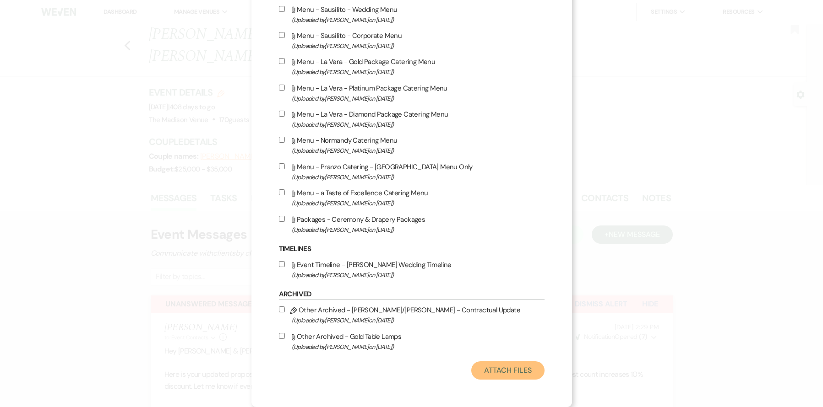
click at [506, 367] on button "Attach Files" at bounding box center [507, 371] width 73 height 18
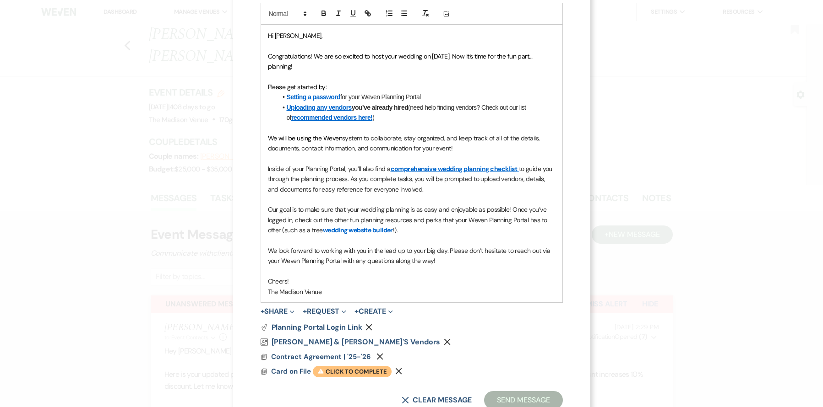
click at [357, 369] on span "Warning Click to complete" at bounding box center [352, 372] width 79 height 12
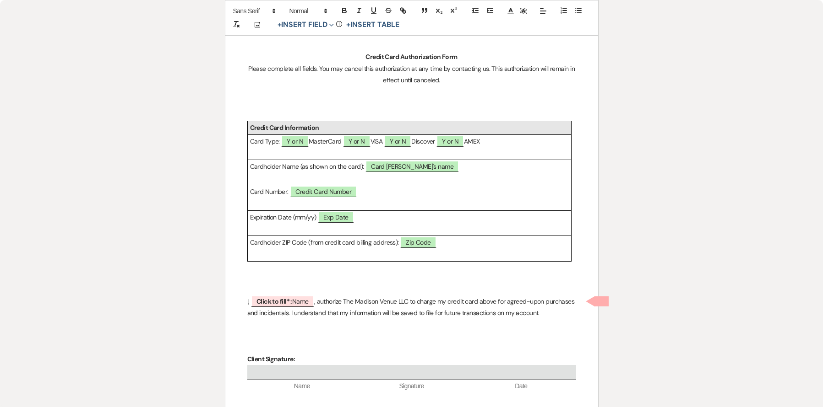
scroll to position [184, 0]
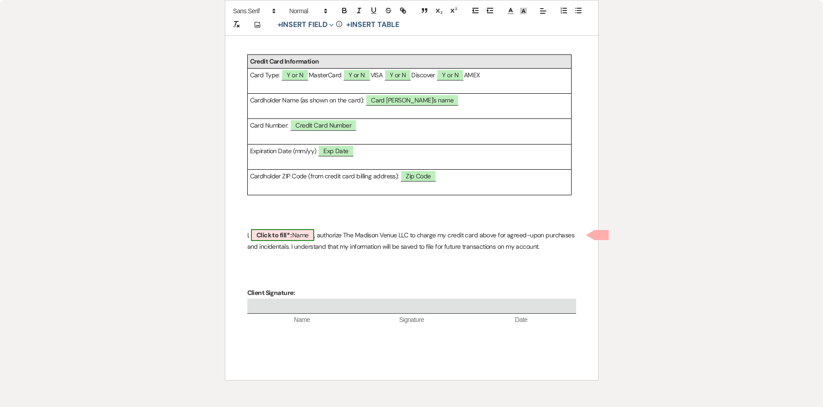
click at [302, 239] on span "Click to fill* : Name" at bounding box center [282, 235] width 63 height 12
select select "owner"
select select "Name"
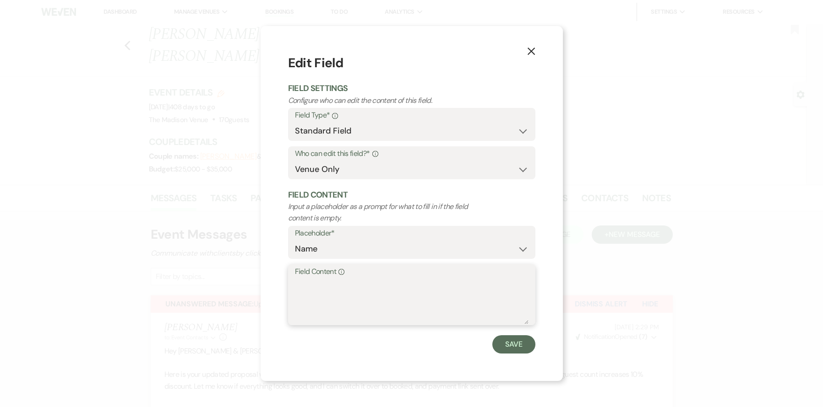
click at [355, 305] on textarea "Field Content Info" at bounding box center [411, 302] width 233 height 46
type textarea "Client Name"
click at [508, 348] on button "Save" at bounding box center [513, 345] width 43 height 18
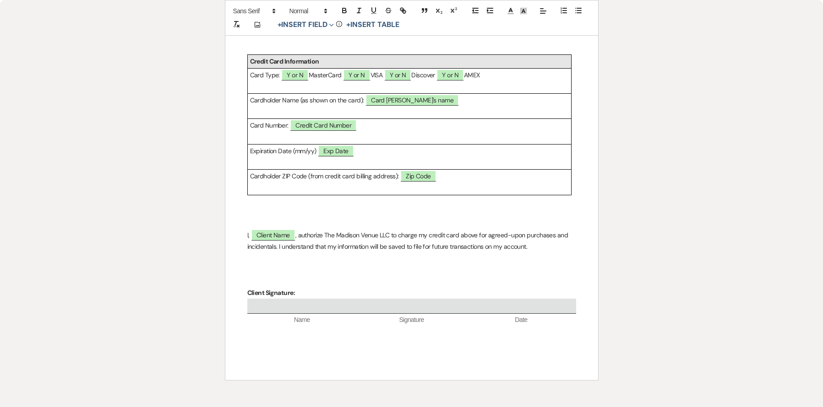
scroll to position [0, 0]
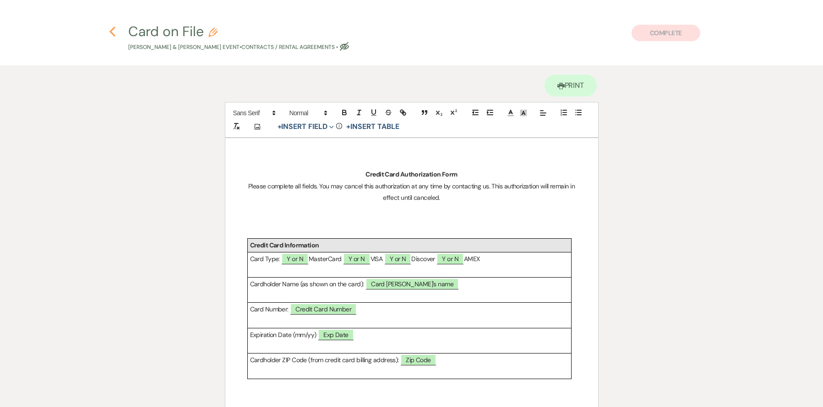
click at [110, 28] on icon "Previous" at bounding box center [112, 31] width 7 height 11
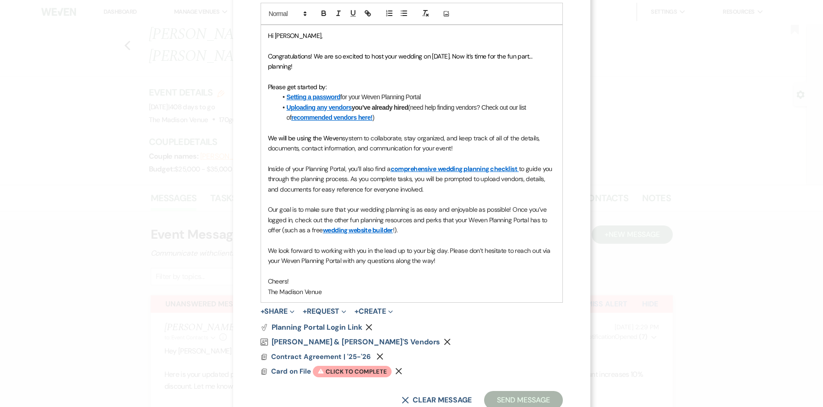
scroll to position [261, 0]
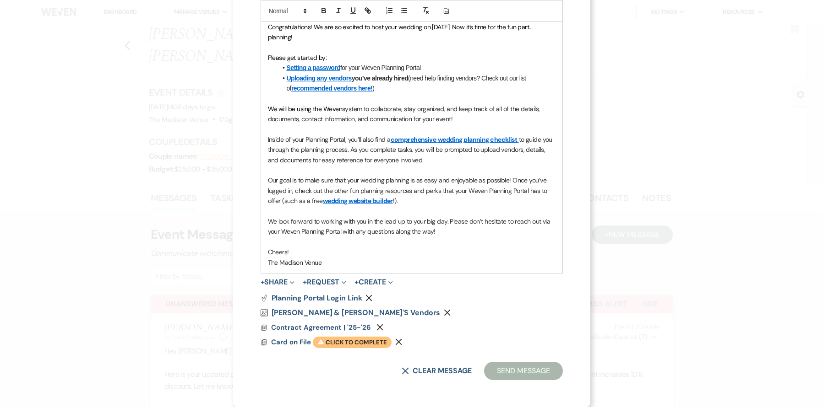
click at [360, 347] on span "Warning Click to complete" at bounding box center [352, 343] width 79 height 12
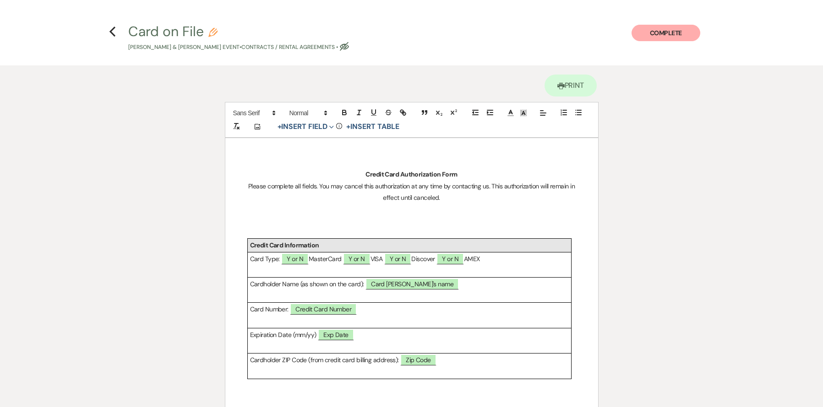
scroll to position [184, 0]
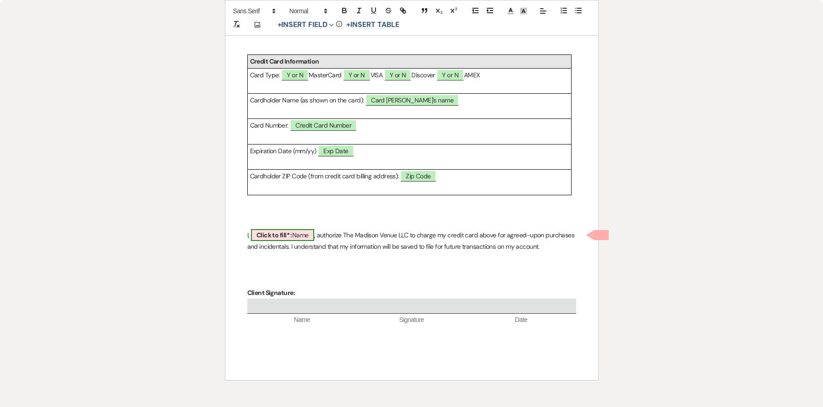
click at [280, 233] on b "Click to fill* :" at bounding box center [274, 235] width 36 height 8
select select "owner"
select select "Name"
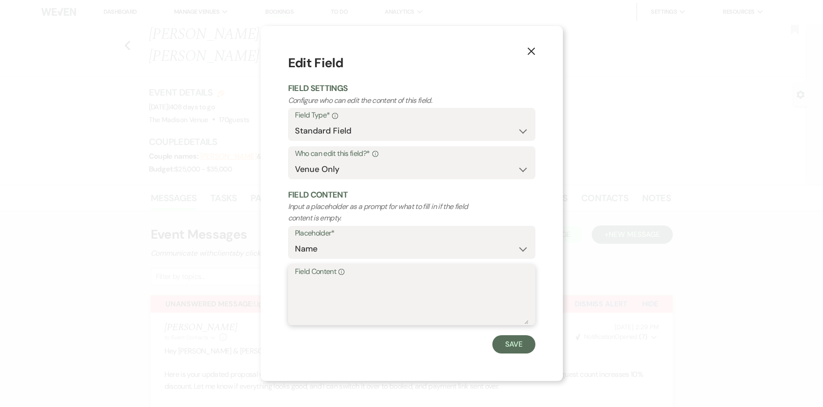
click at [358, 312] on textarea "Field Content Info" at bounding box center [411, 302] width 233 height 46
type textarea "Client Name"
click at [525, 342] on button "Save" at bounding box center [513, 345] width 43 height 18
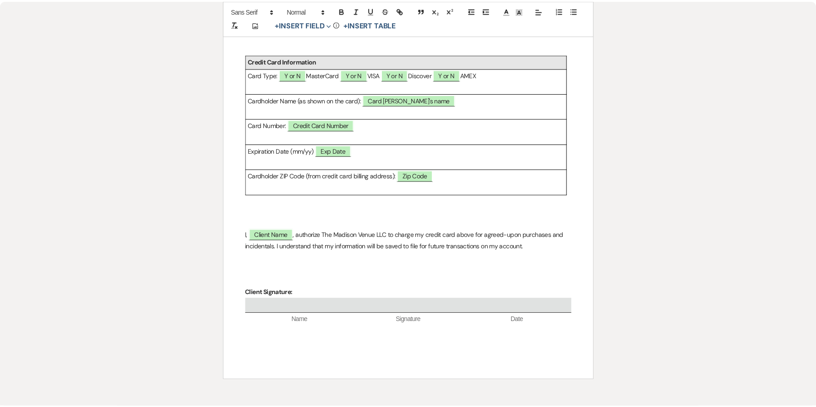
scroll to position [0, 0]
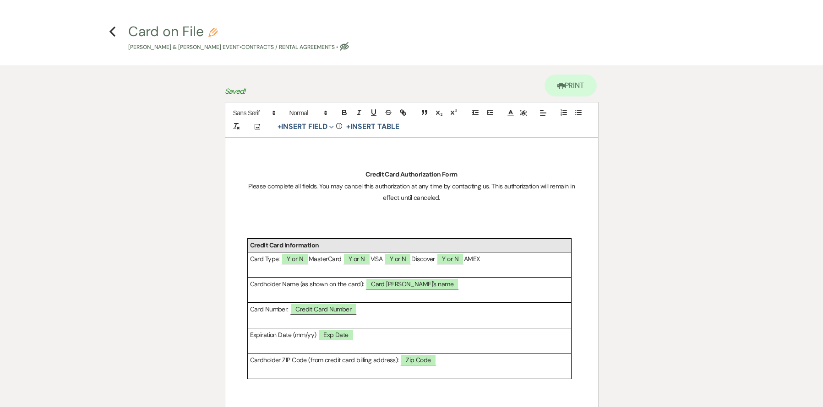
click at [251, 94] on div "Printer Print" at bounding box center [412, 83] width 374 height 37
click at [107, 27] on h4 "Previous Card on File Pencil Kevin Cowgill & Justin Abston's Event • Contracts …" at bounding box center [411, 37] width 659 height 30
click at [112, 35] on icon "Previous" at bounding box center [112, 31] width 7 height 11
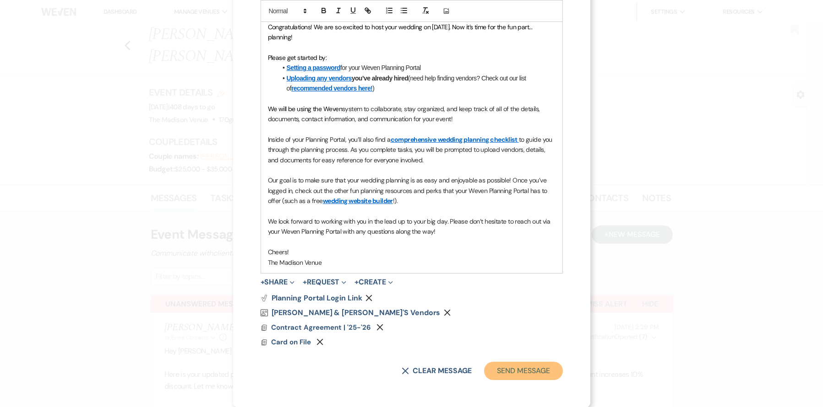
click at [523, 374] on button "Send Message" at bounding box center [523, 371] width 78 height 18
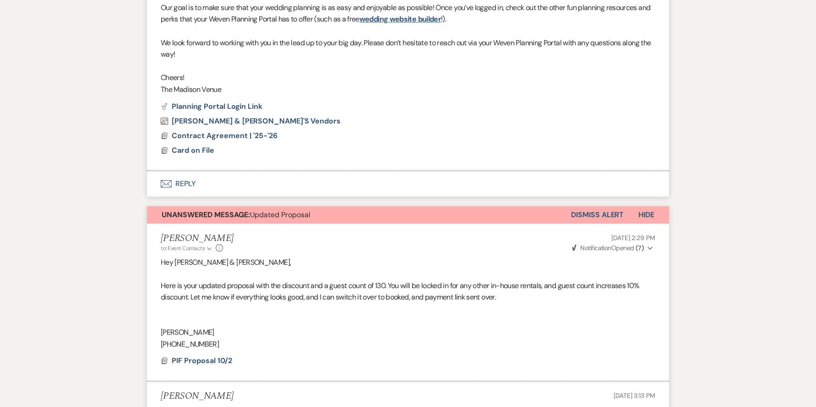
scroll to position [328, 0]
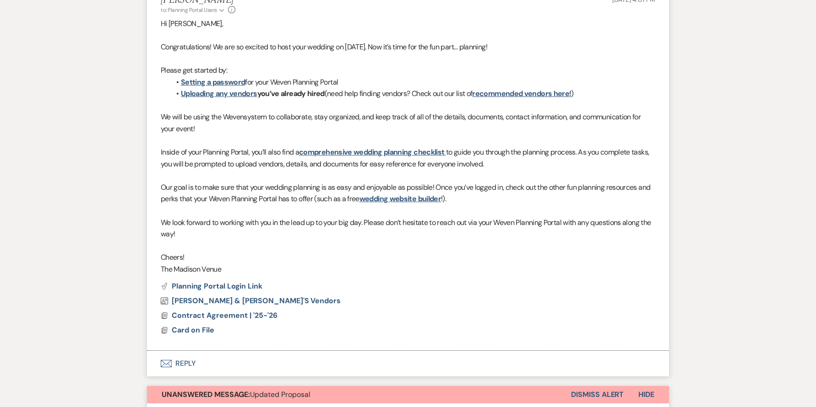
click at [584, 386] on button "Dismiss Alert" at bounding box center [597, 394] width 53 height 17
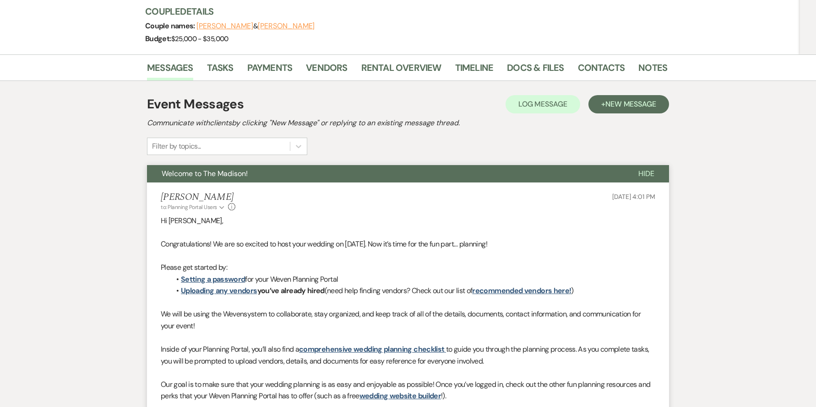
scroll to position [71, 0]
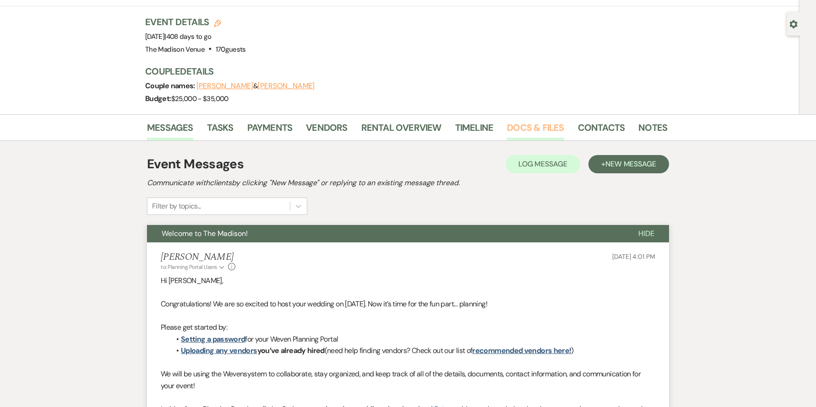
click at [521, 120] on link "Docs & Files" at bounding box center [535, 130] width 57 height 20
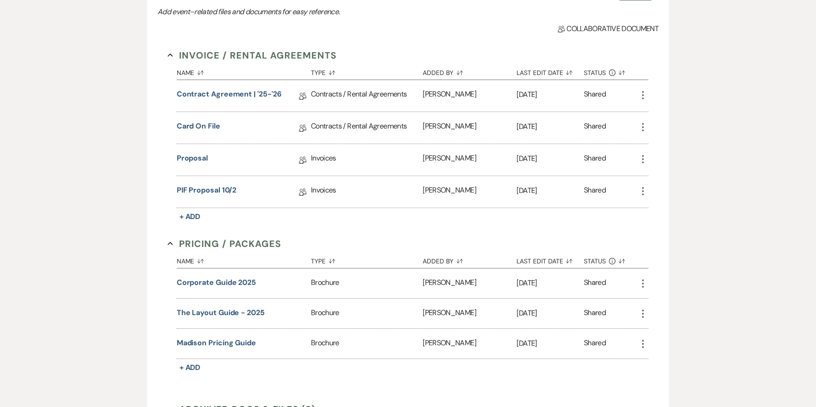
scroll to position [257, 0]
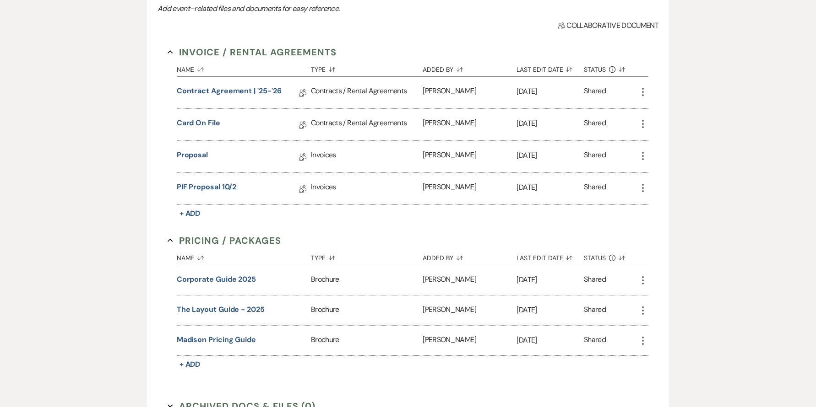
click at [199, 182] on link "PIF Proposal 10/2" at bounding box center [207, 189] width 60 height 14
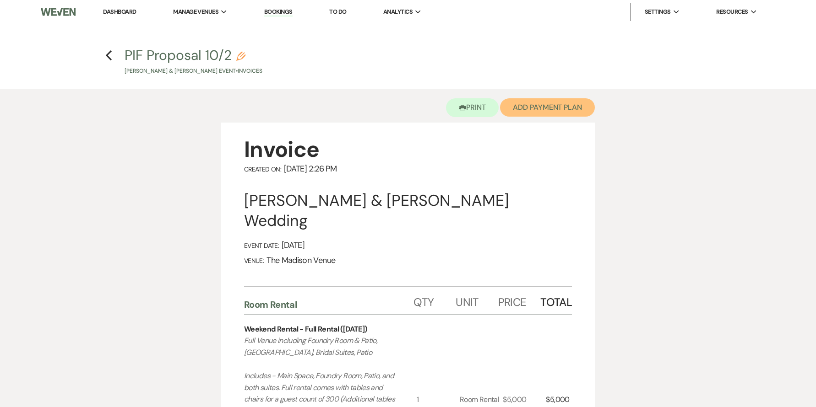
click at [517, 107] on button "Add Payment Plan" at bounding box center [547, 107] width 95 height 18
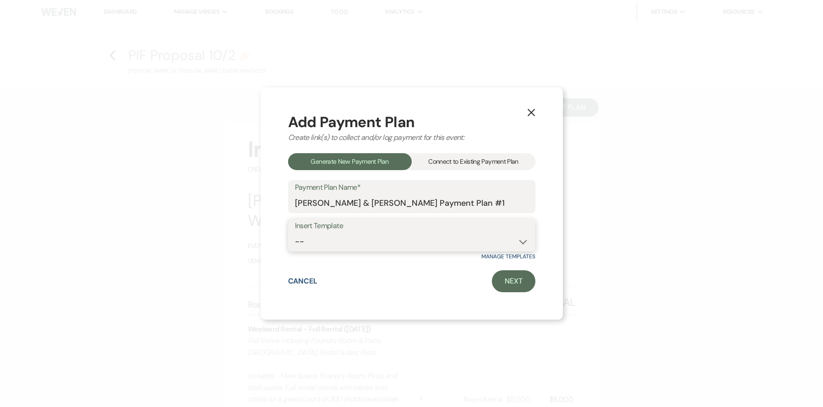
click at [349, 235] on select "-- 2000 Deposit + 5 Payment Plan Payment in full Add-On Invoices 25% - 4 Paymen…" at bounding box center [411, 242] width 233 height 18
select select "75"
click at [523, 288] on link "Next" at bounding box center [513, 282] width 43 height 22
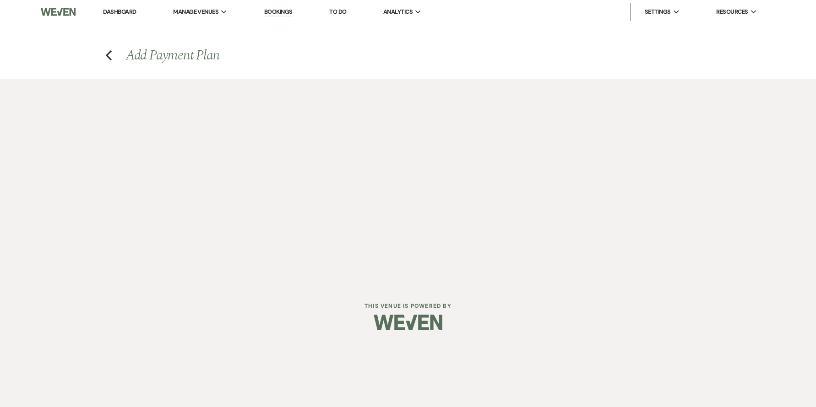
select select "27612"
select select "2"
select select "percentage"
select select "true"
select select "client"
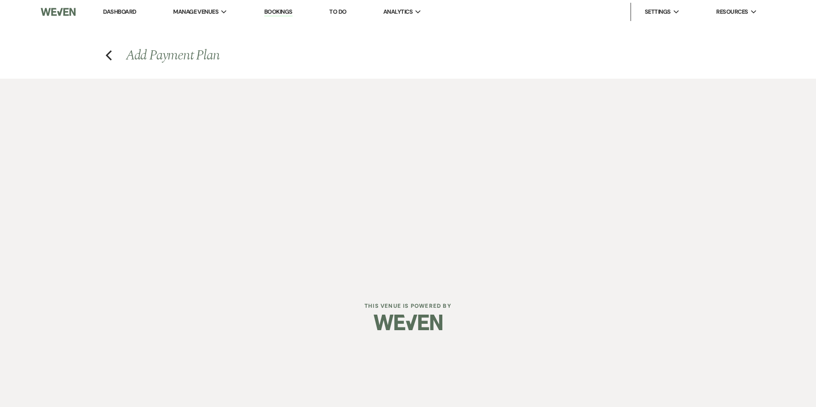
select select "days"
select select "client"
select select "days"
select select "afterDueDate"
select select "client"
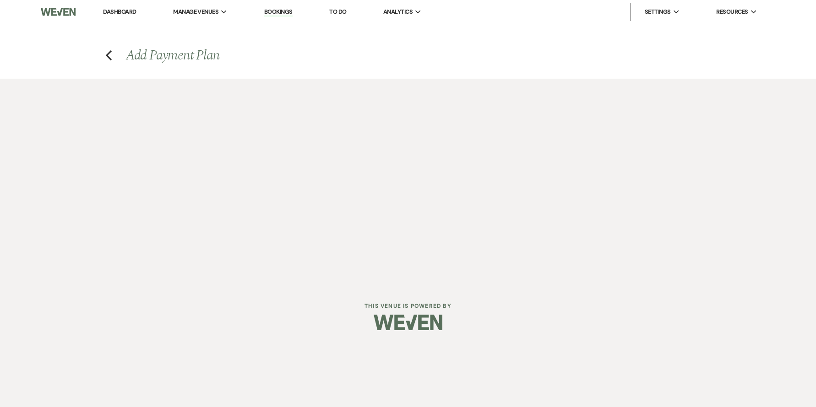
select select "days"
select select "afterDueDate"
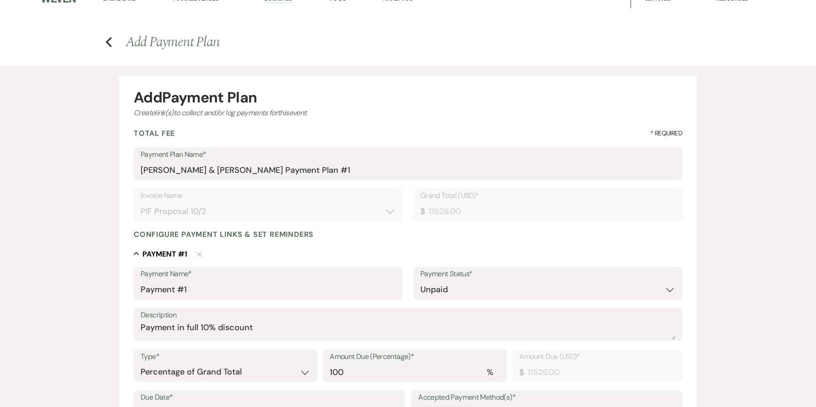
scroll to position [218, 0]
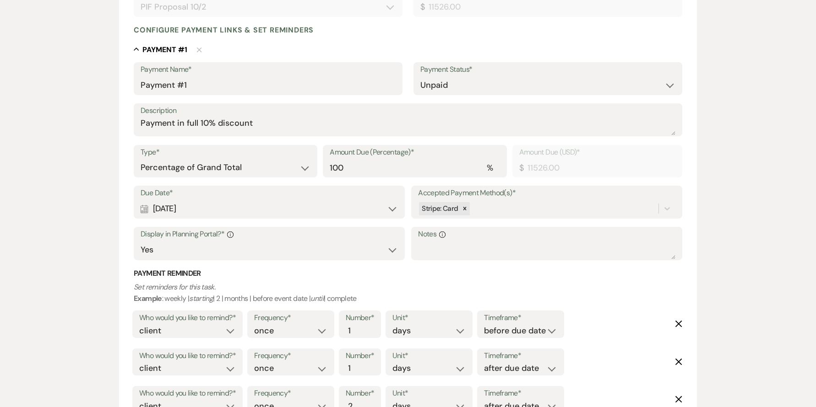
click at [251, 213] on div "Calendar Aug 24, 2025 Expand" at bounding box center [269, 209] width 257 height 18
select select "day"
select select "afterBookedDate"
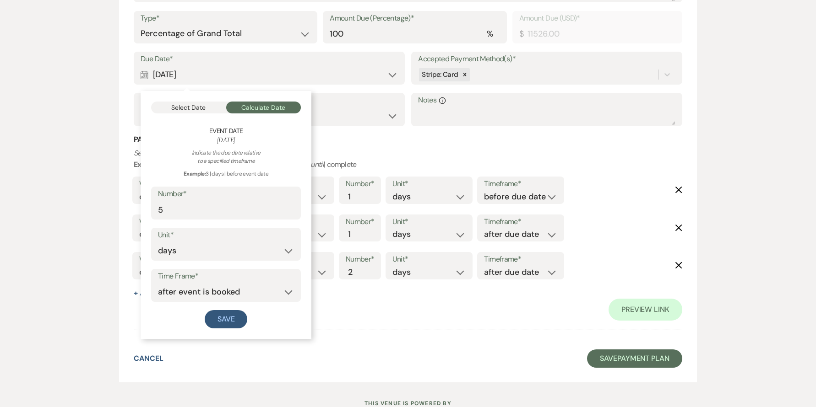
scroll to position [386, 0]
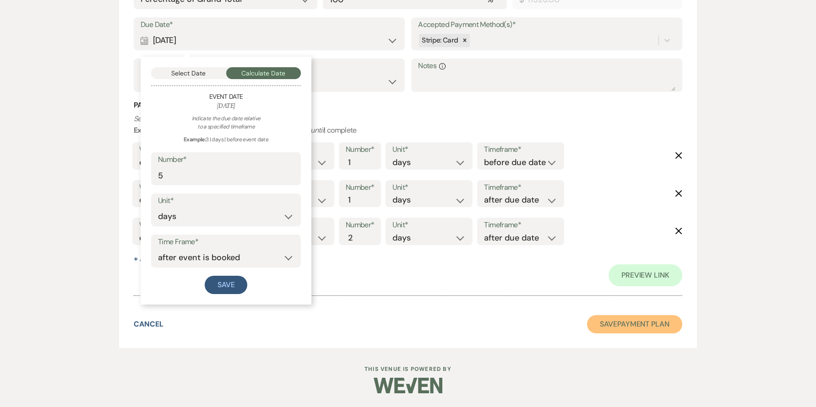
click at [637, 323] on button "Save Payment Plan" at bounding box center [634, 324] width 95 height 18
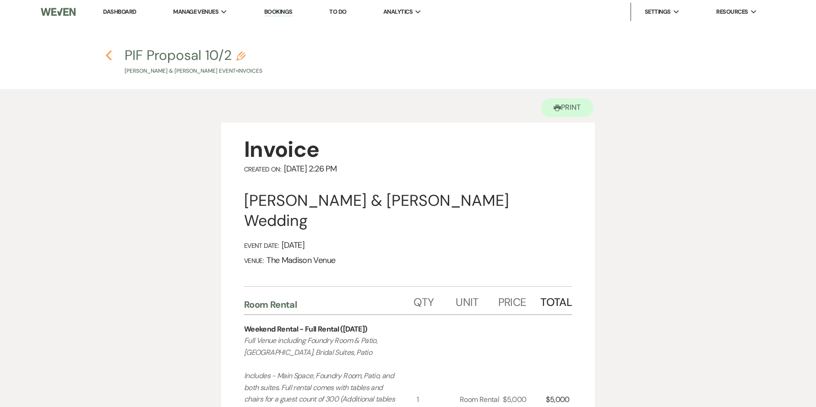
click at [107, 54] on use "button" at bounding box center [109, 55] width 6 height 10
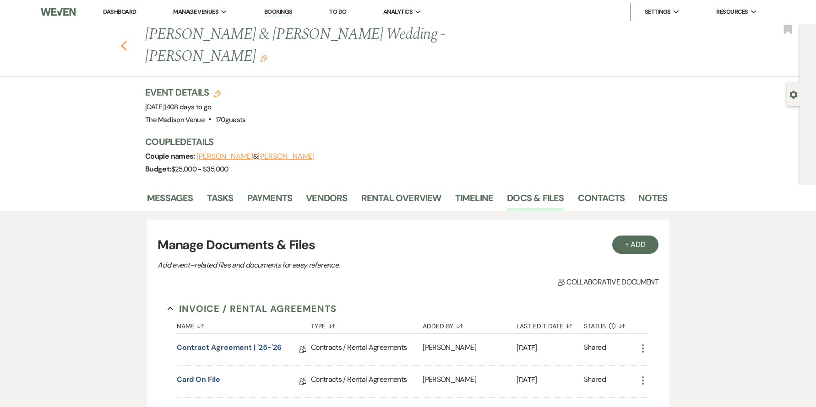
click at [126, 40] on icon "Previous" at bounding box center [123, 45] width 7 height 11
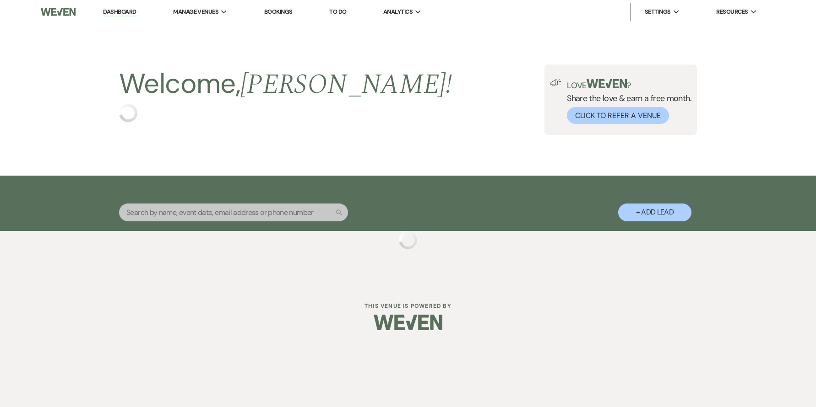
select select "6"
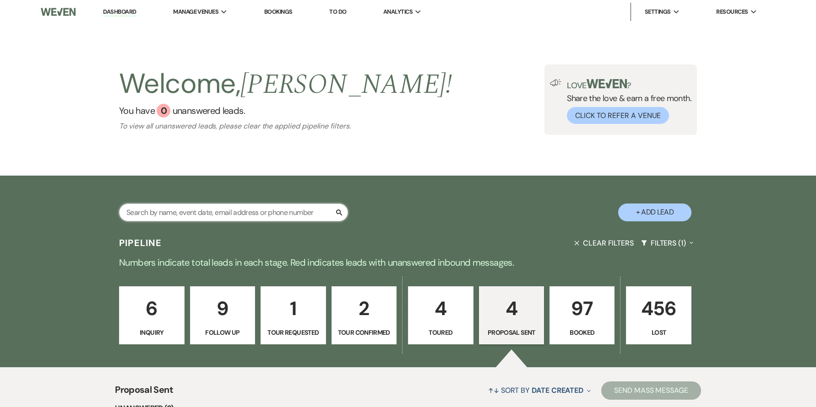
click at [194, 215] on input "text" at bounding box center [233, 213] width 229 height 18
type input "kevin"
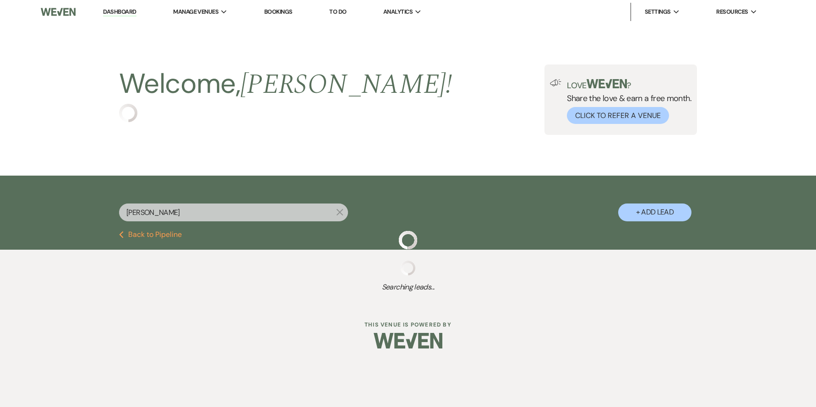
select select "4"
select select "8"
select select "5"
select select "8"
select select "5"
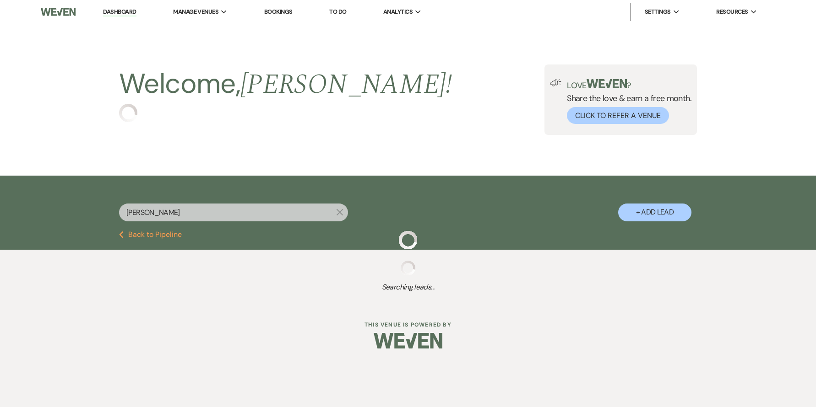
select select "8"
select select "5"
select select "8"
select select "6"
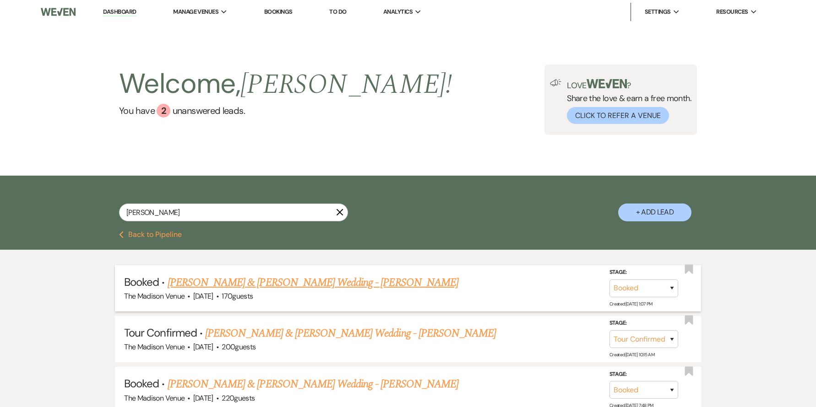
click at [301, 278] on link "[PERSON_NAME] & [PERSON_NAME] Wedding - [PERSON_NAME]" at bounding box center [313, 283] width 291 height 16
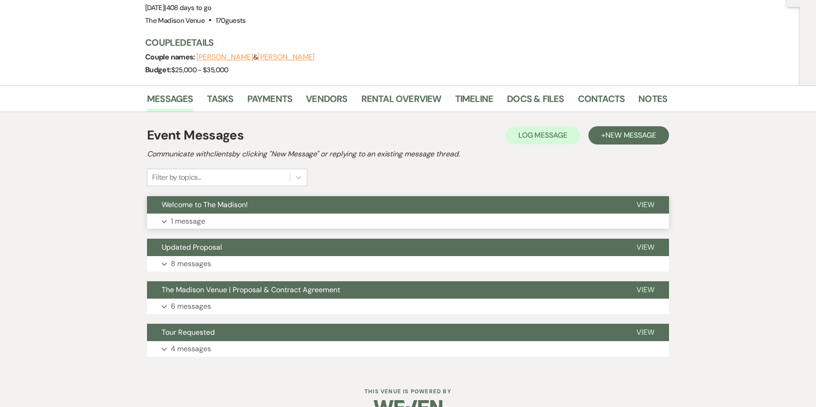
scroll to position [100, 0]
click at [605, 130] on span "New Message" at bounding box center [630, 135] width 51 height 10
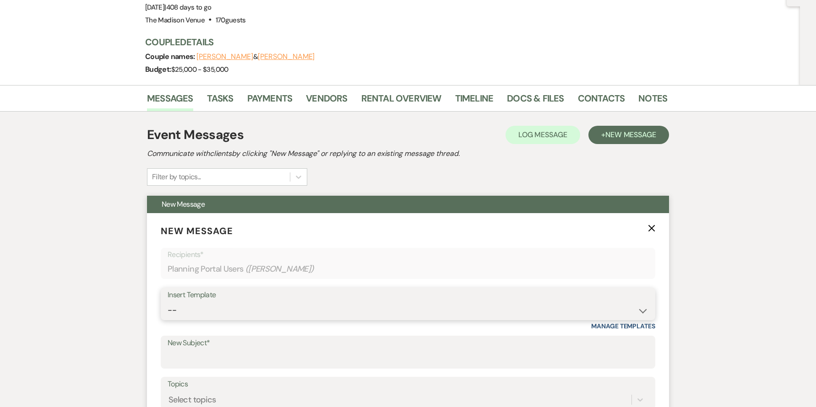
click at [278, 302] on select "-- Weven Planning Portal Introduction (Booked Events) Corporate Lead Follow Up …" at bounding box center [408, 311] width 481 height 18
select select "3983"
type input "The Madison Venue | 1st Deposit"
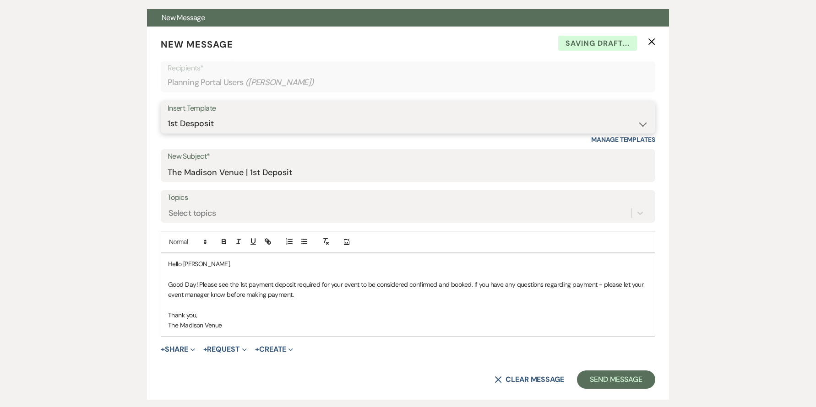
scroll to position [317, 0]
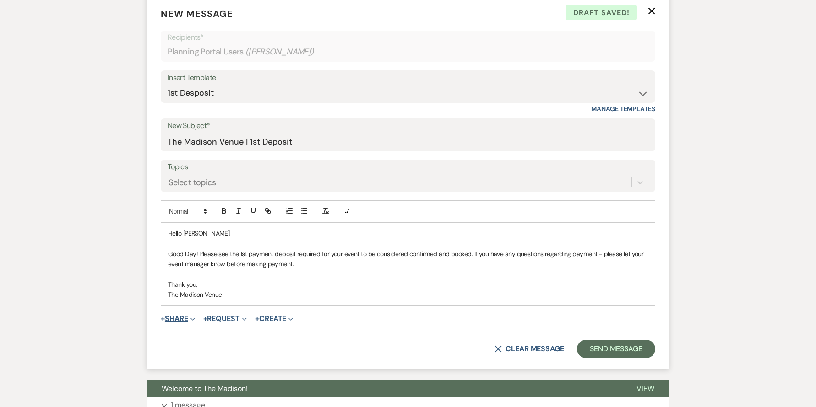
click at [179, 315] on button "+ Share Expand" at bounding box center [178, 318] width 34 height 7
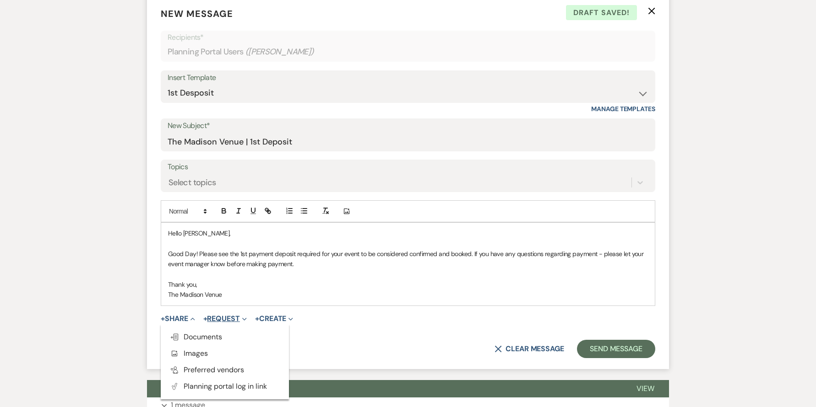
click at [214, 315] on button "+ Request Expand" at bounding box center [224, 318] width 43 height 7
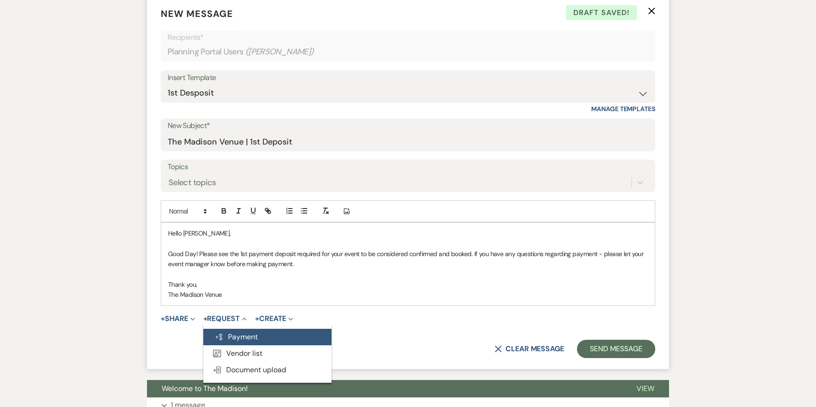
click at [230, 329] on button "Generate Payment Payment" at bounding box center [267, 337] width 128 height 16
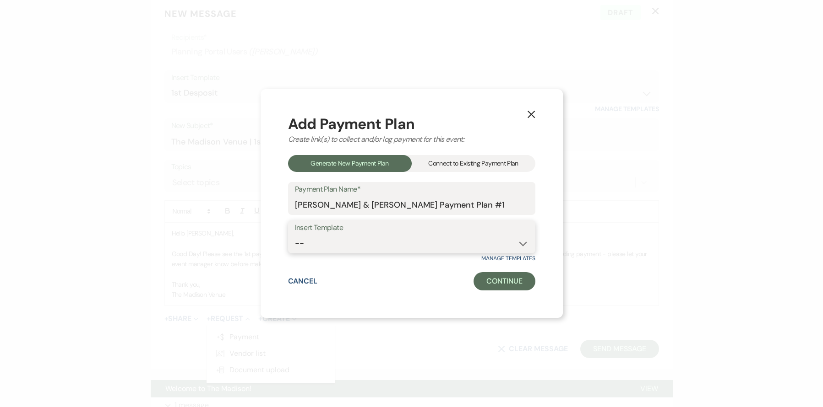
click at [383, 244] on select "-- 2000 Deposit + 5 Payment Plan Payment in full Add-On Invoices 25% - 4 Paymen…" at bounding box center [411, 244] width 233 height 18
click at [455, 168] on div "Connect to Existing Payment Plan" at bounding box center [474, 163] width 124 height 17
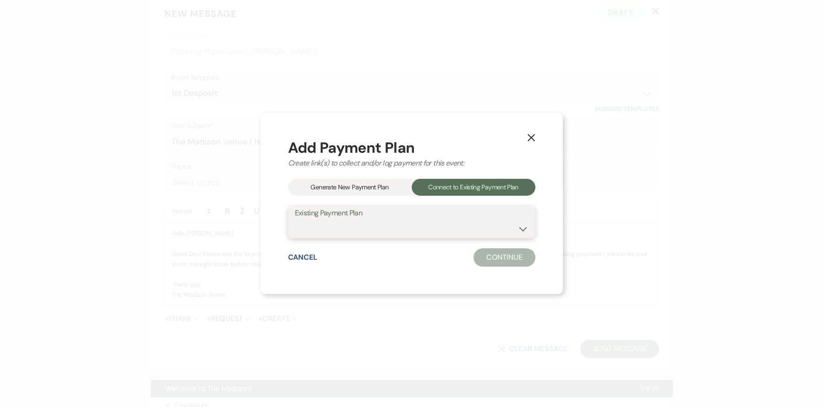
click at [447, 224] on select at bounding box center [411, 229] width 233 height 18
click at [463, 218] on label "Existing Payment Plan" at bounding box center [411, 213] width 233 height 13
click at [330, 192] on div "Generate New Payment Plan" at bounding box center [350, 187] width 124 height 17
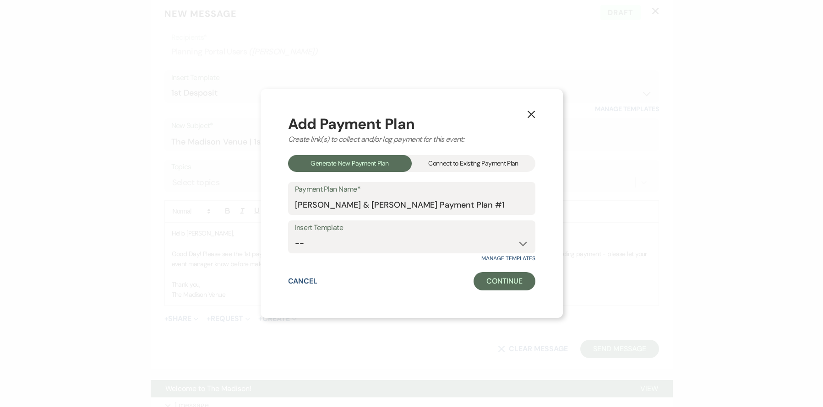
click at [530, 114] on use "button" at bounding box center [530, 114] width 7 height 7
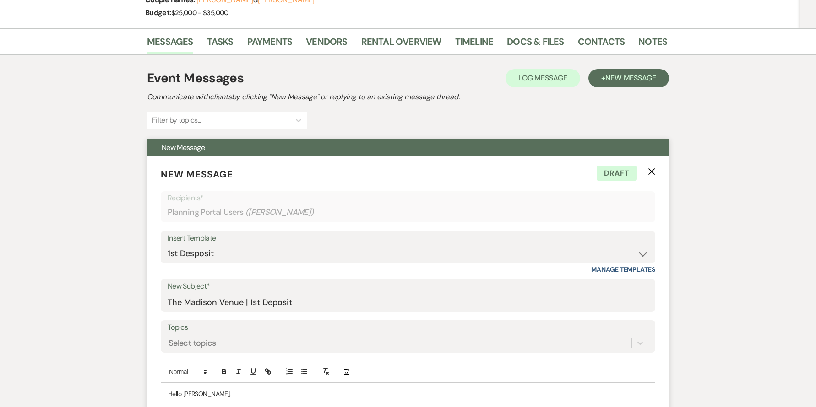
scroll to position [0, 0]
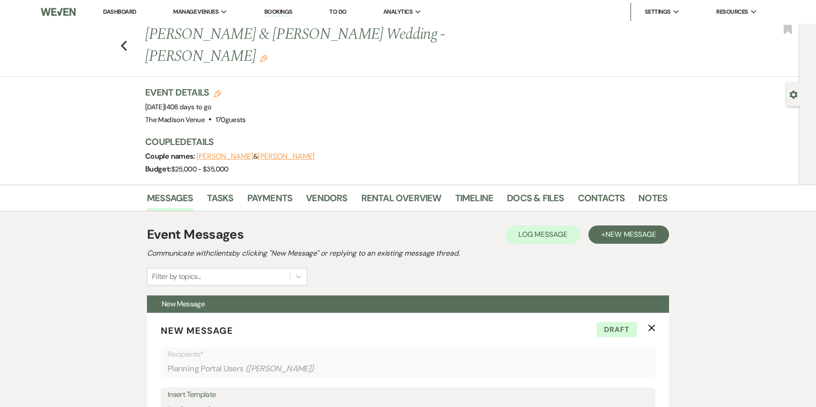
click at [240, 189] on li "Tasks" at bounding box center [227, 200] width 40 height 22
click at [255, 191] on link "Payments" at bounding box center [269, 201] width 45 height 20
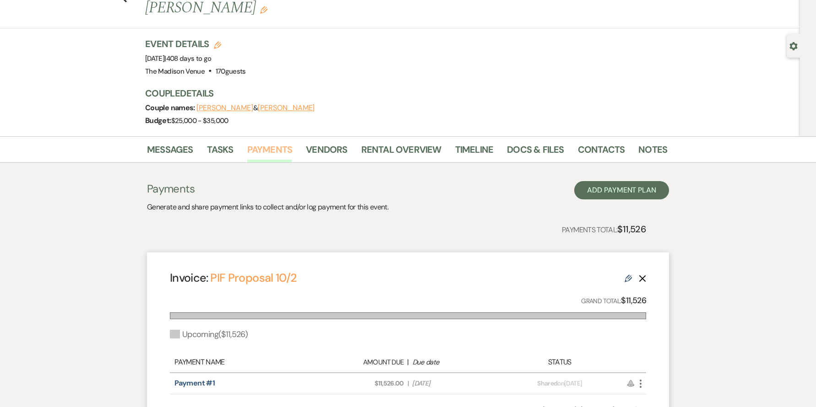
scroll to position [124, 0]
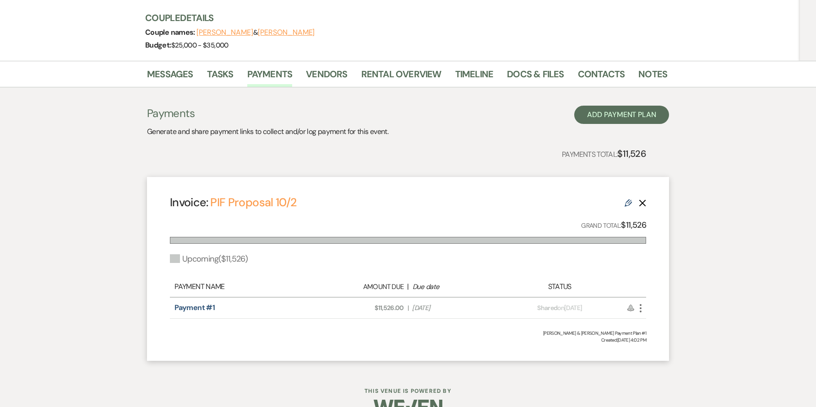
click at [643, 303] on icon "More" at bounding box center [640, 308] width 11 height 11
click at [656, 319] on button "Attach File Attach to Message" at bounding box center [681, 327] width 92 height 16
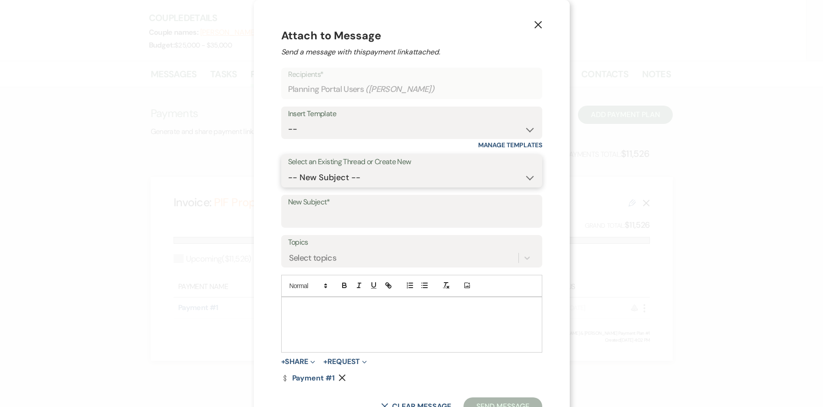
click at [352, 176] on select "-- New Subject -- Welcome to The Madison! Updated Proposal The Madison Venue | …" at bounding box center [411, 178] width 247 height 18
click at [518, 28] on h4 "Attach to Message" at bounding box center [411, 35] width 261 height 16
click at [533, 22] on button "X" at bounding box center [538, 24] width 14 height 16
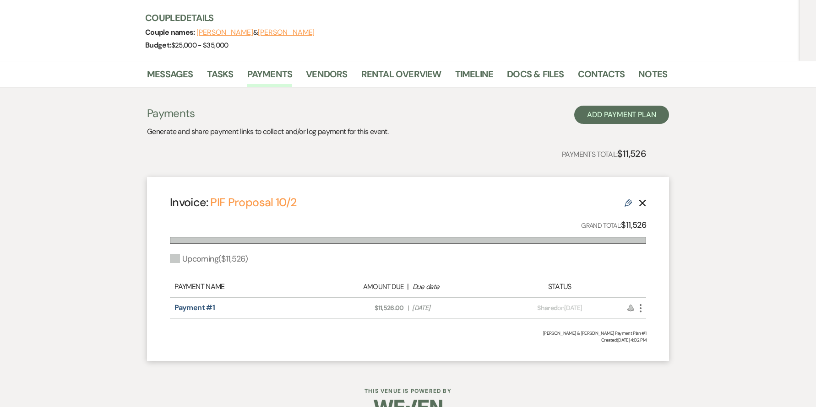
click at [172, 106] on h3 "Payments" at bounding box center [267, 114] width 241 height 16
click at [159, 67] on link "Messages" at bounding box center [170, 77] width 46 height 20
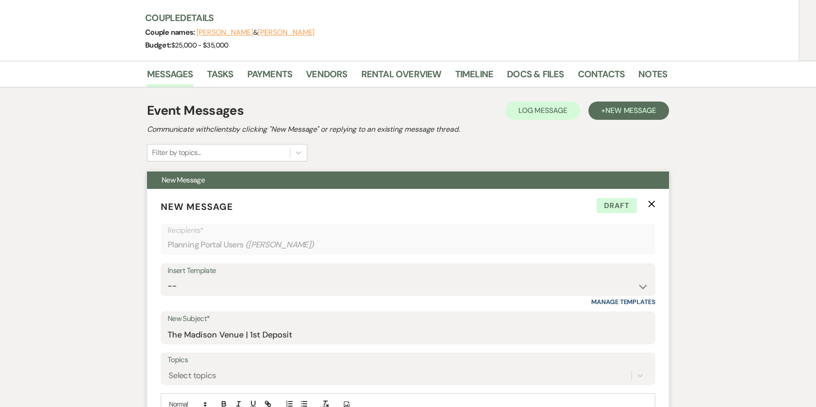
click at [645, 200] on p "New Message X Draft" at bounding box center [408, 207] width 494 height 14
click at [651, 201] on icon "X" at bounding box center [651, 204] width 7 height 7
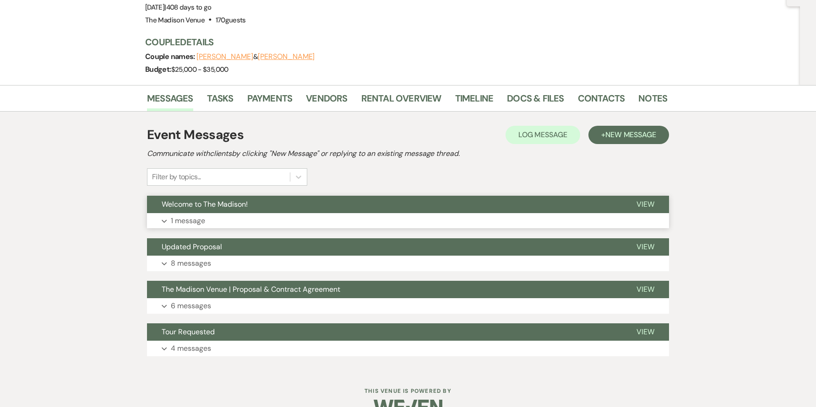
click at [276, 196] on button "Welcome to The Madison!" at bounding box center [384, 204] width 475 height 17
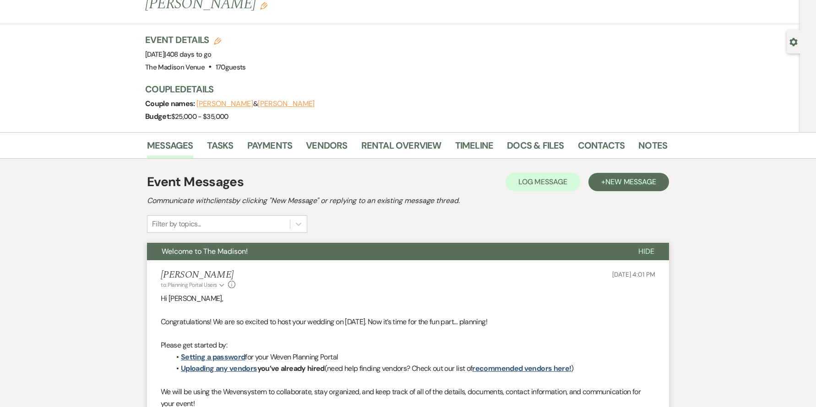
scroll to position [0, 0]
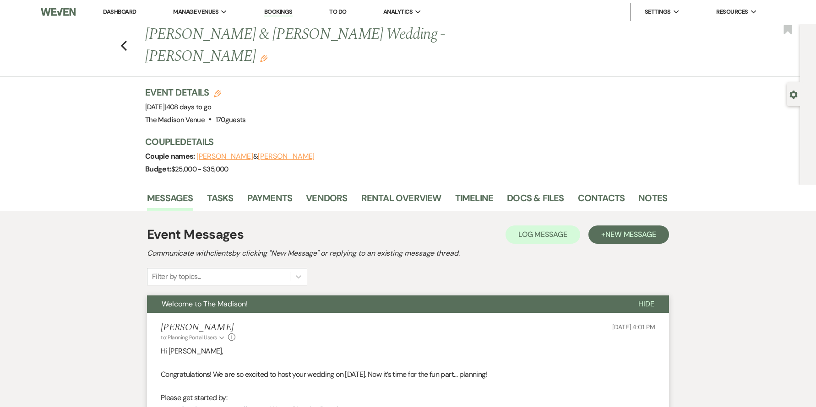
click at [795, 94] on use "button" at bounding box center [793, 95] width 8 height 8
select select "5"
